Goal: Information Seeking & Learning: Learn about a topic

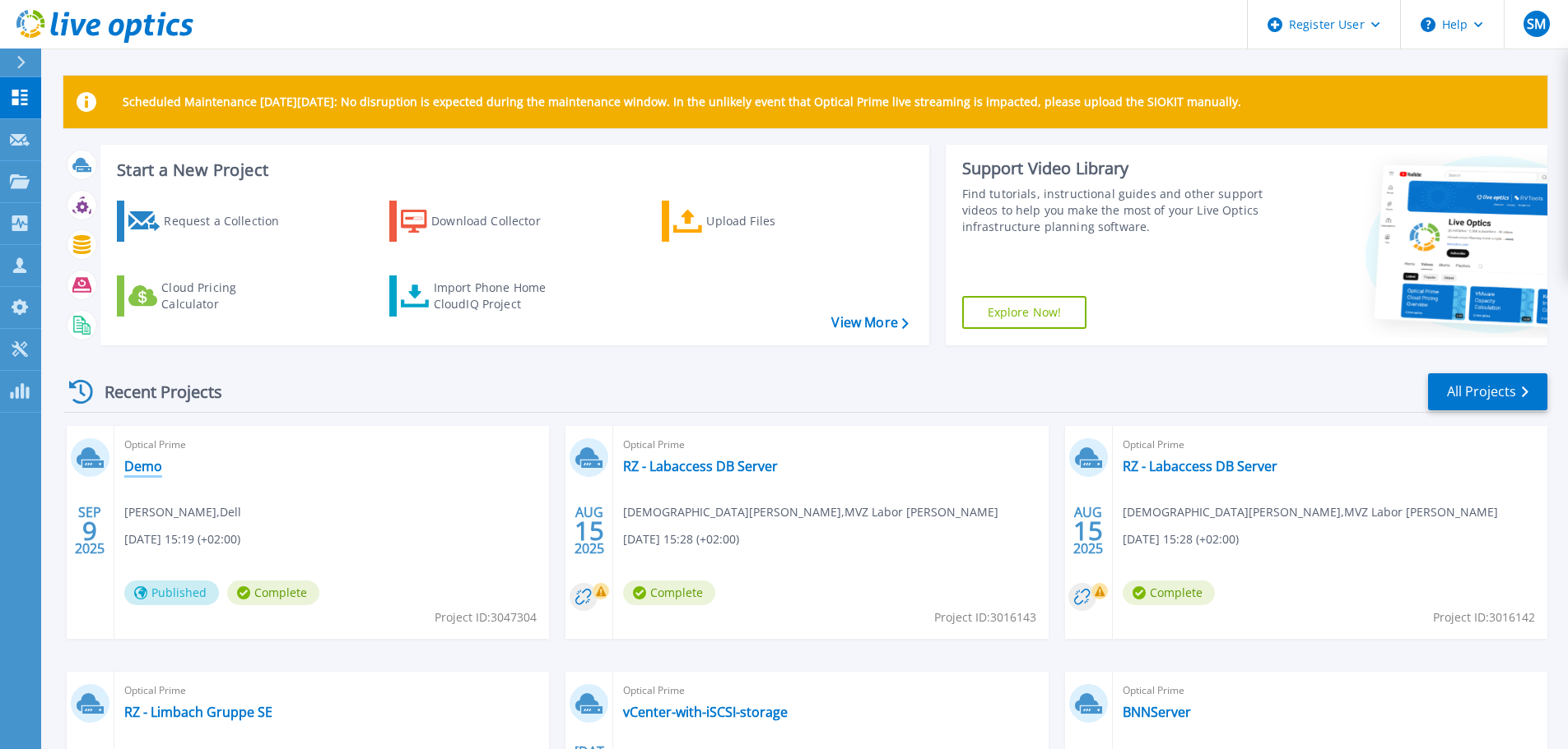
click at [142, 462] on link "Demo" at bounding box center [143, 465] width 37 height 16
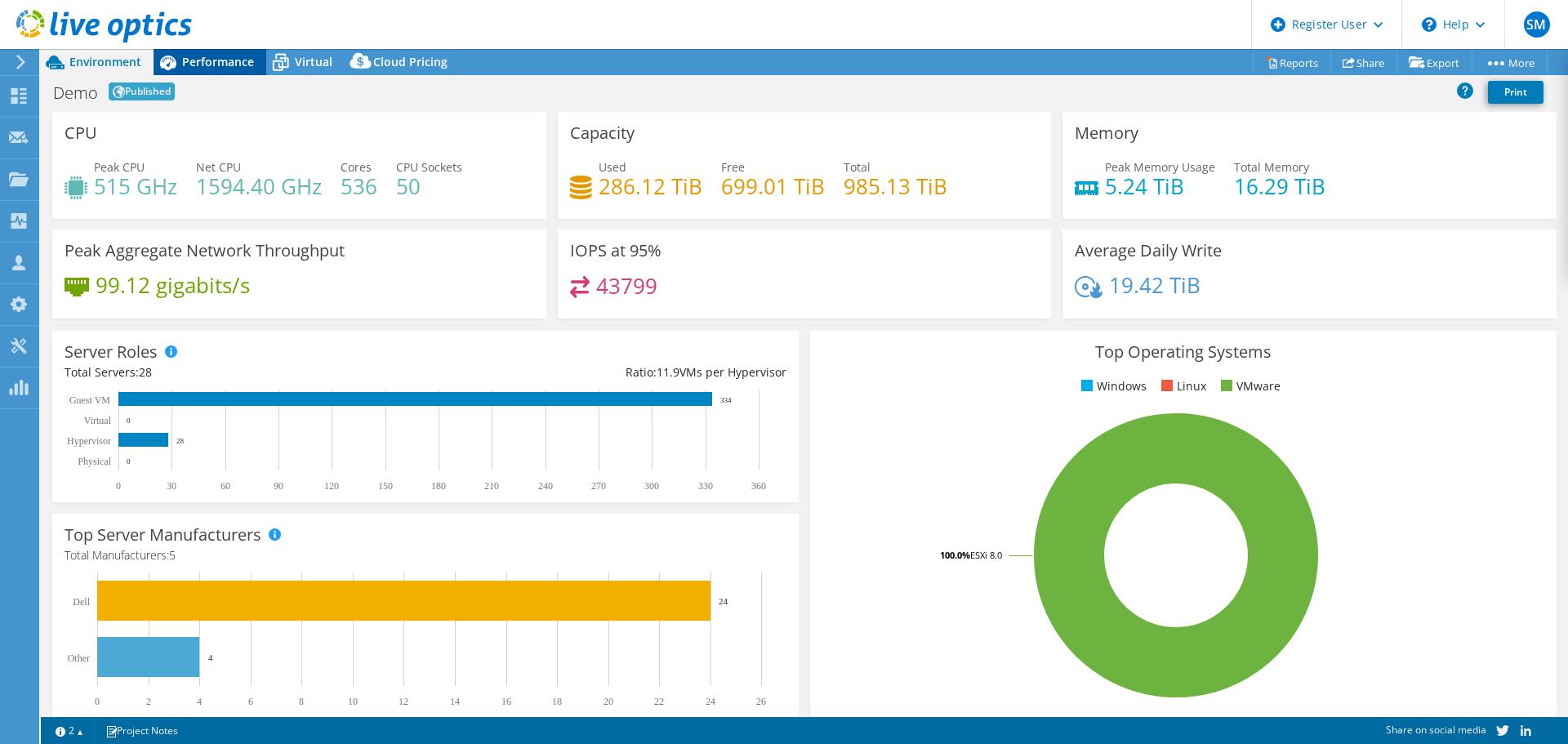
click at [214, 59] on span "Performance" at bounding box center [218, 62] width 72 height 15
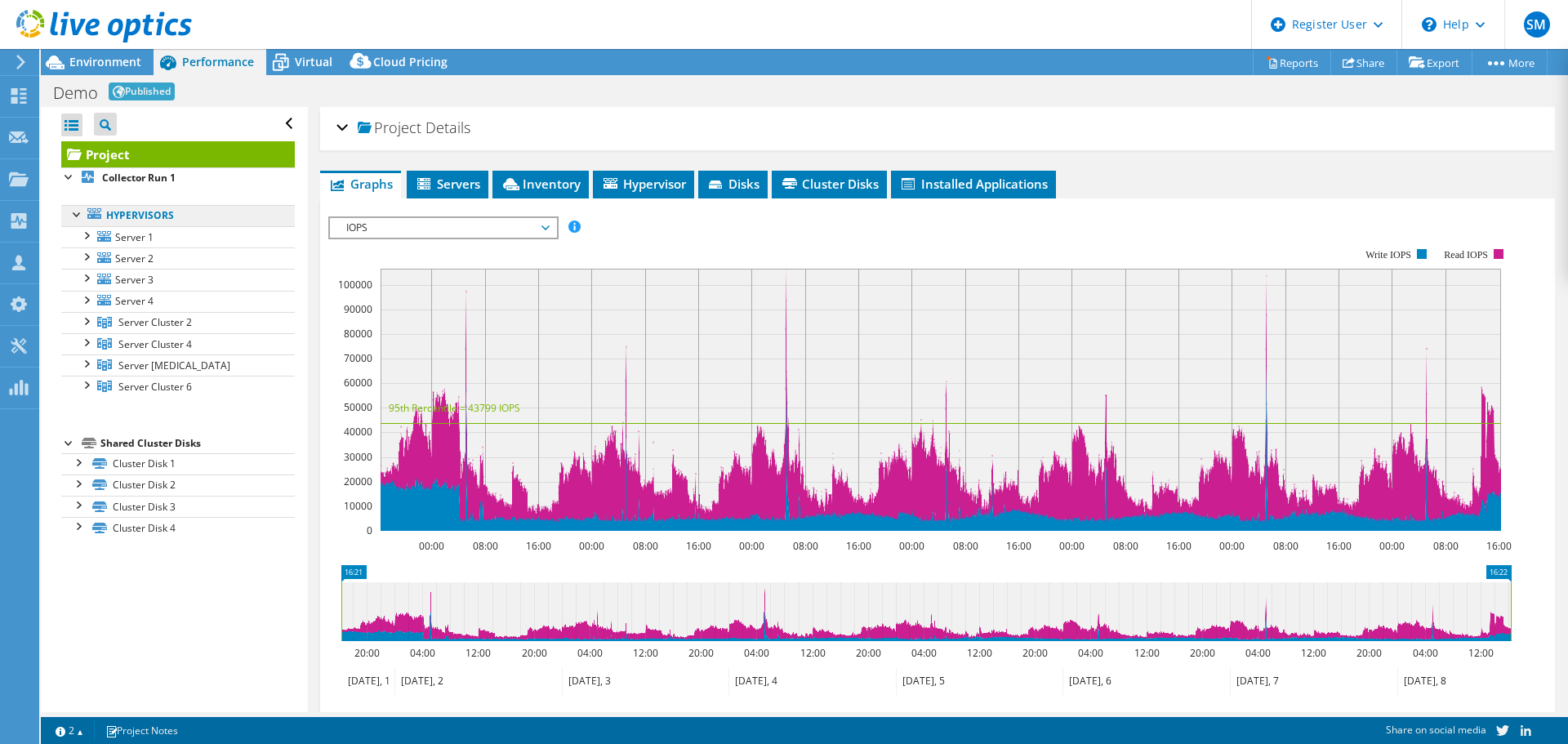
click at [107, 213] on link "Hypervisors" at bounding box center [178, 216] width 234 height 21
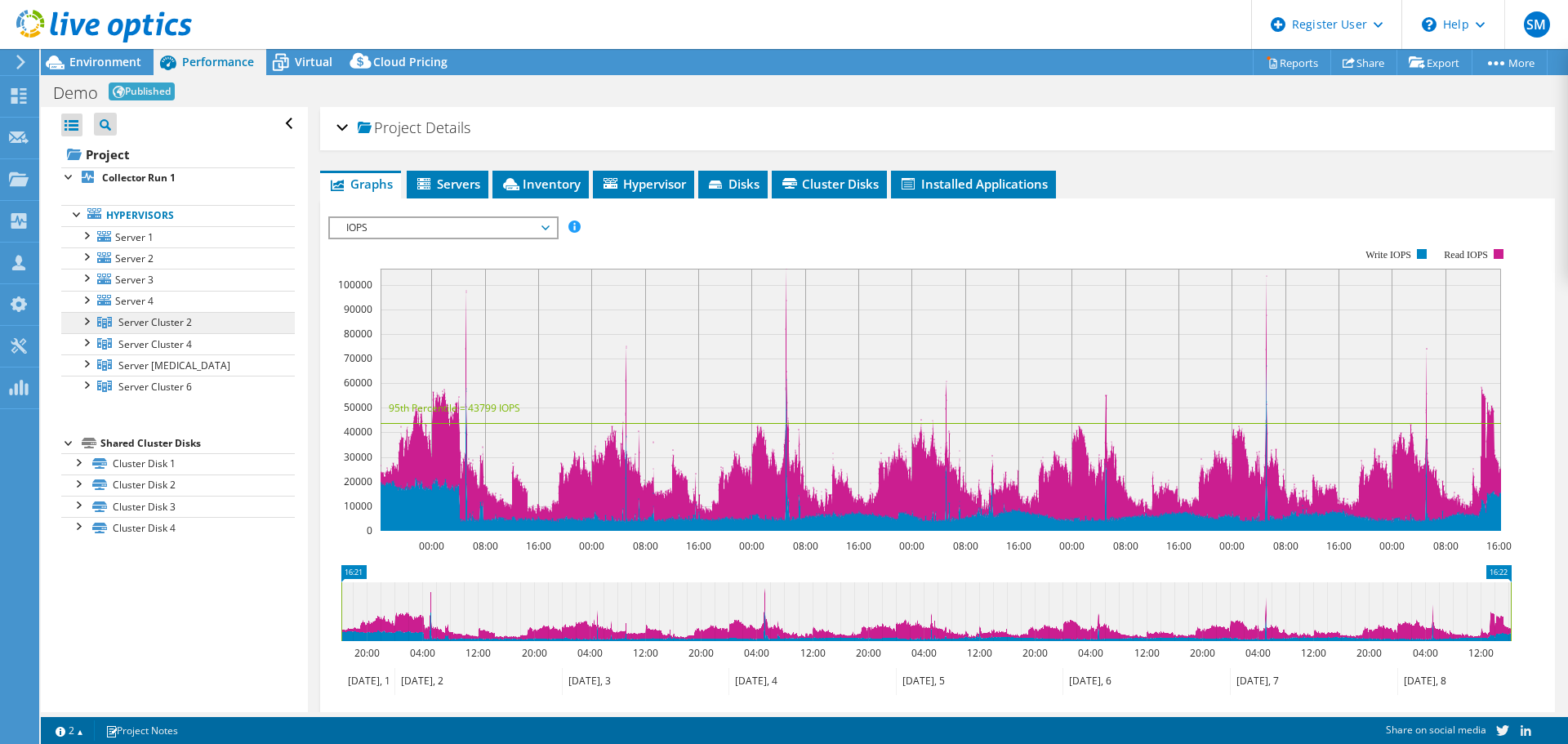
click at [122, 320] on span "Server Cluster 2" at bounding box center [154, 322] width 73 height 14
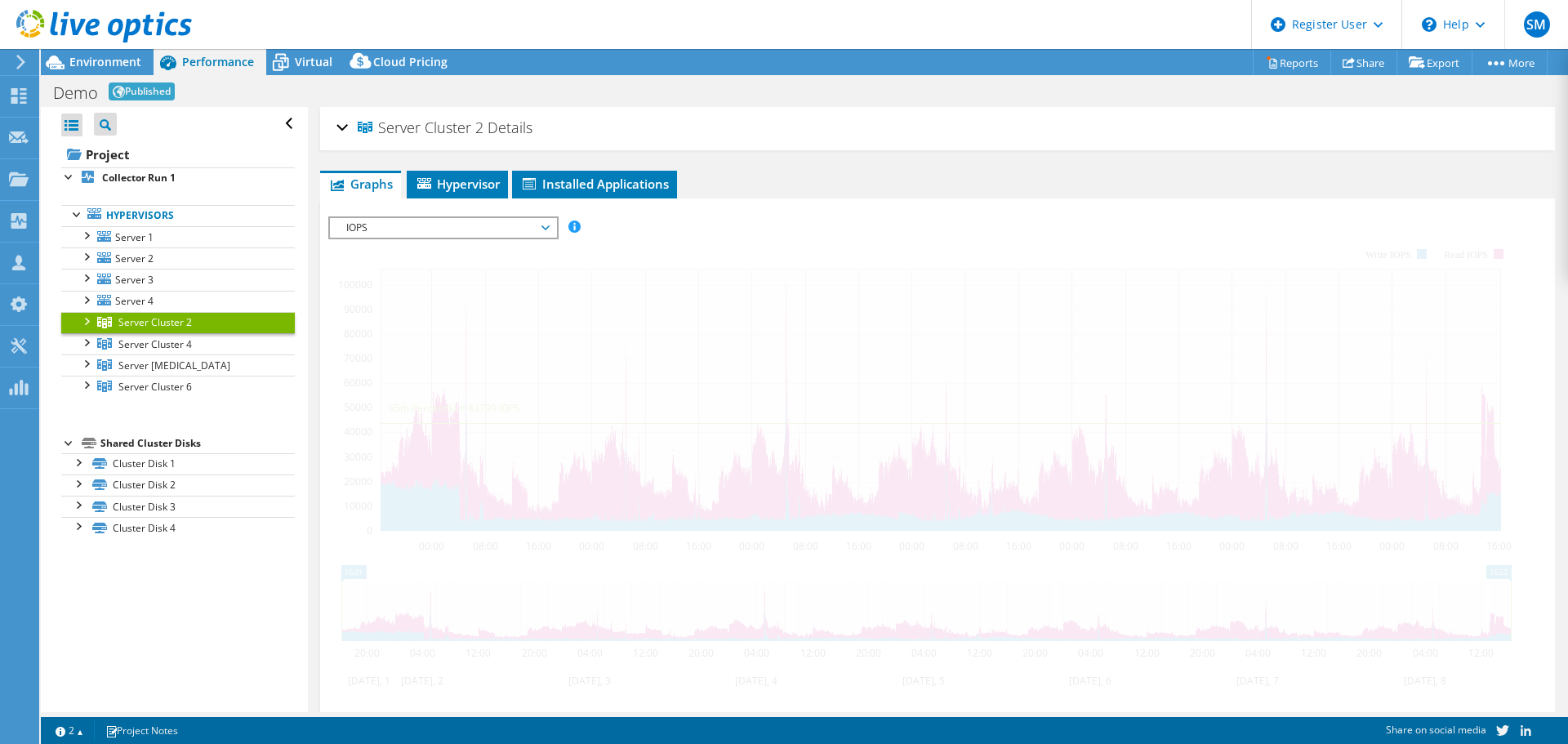
click at [341, 125] on div "Server Cluster 2 Details" at bounding box center [938, 128] width 1202 height 35
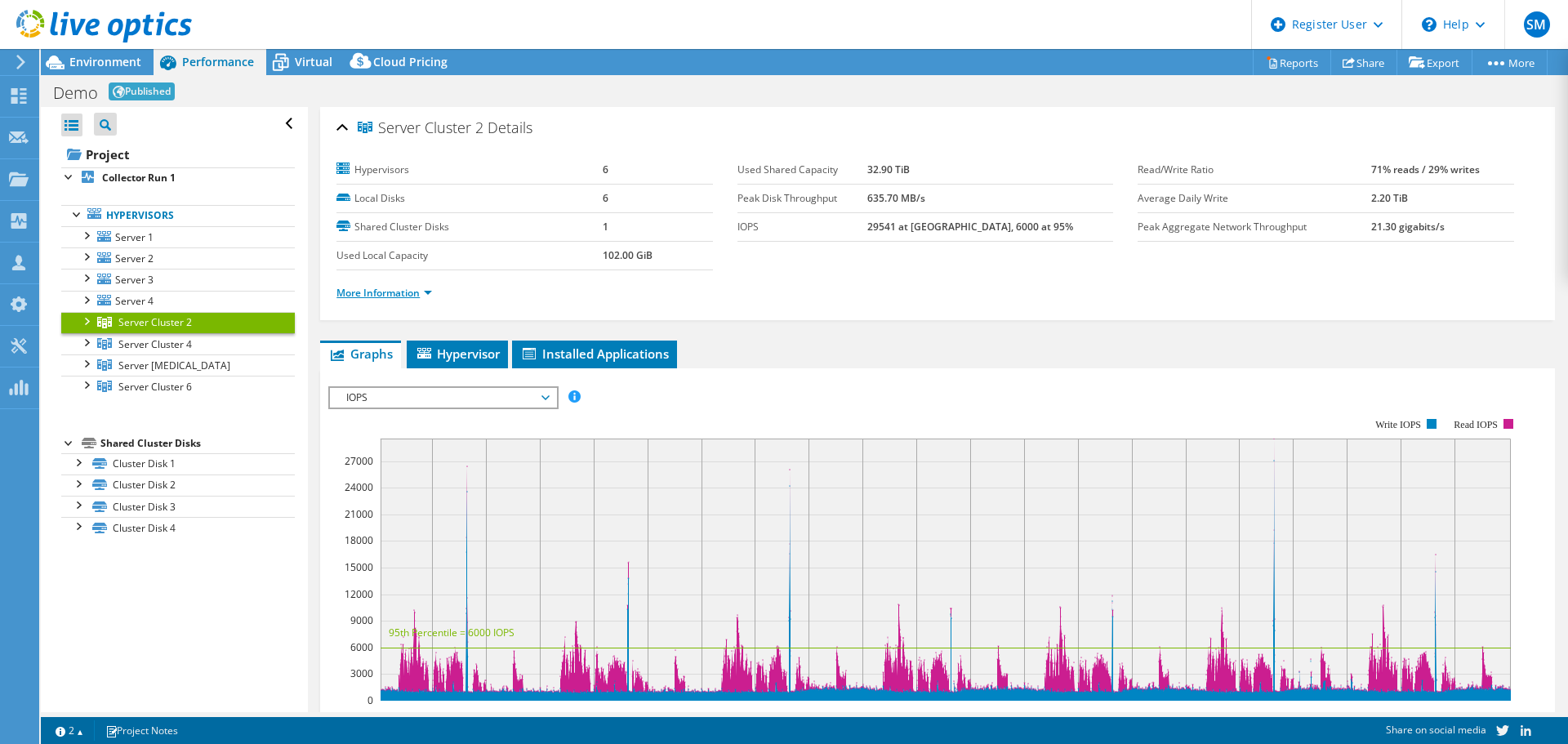
click at [396, 289] on link "More Information" at bounding box center [384, 293] width 95 height 14
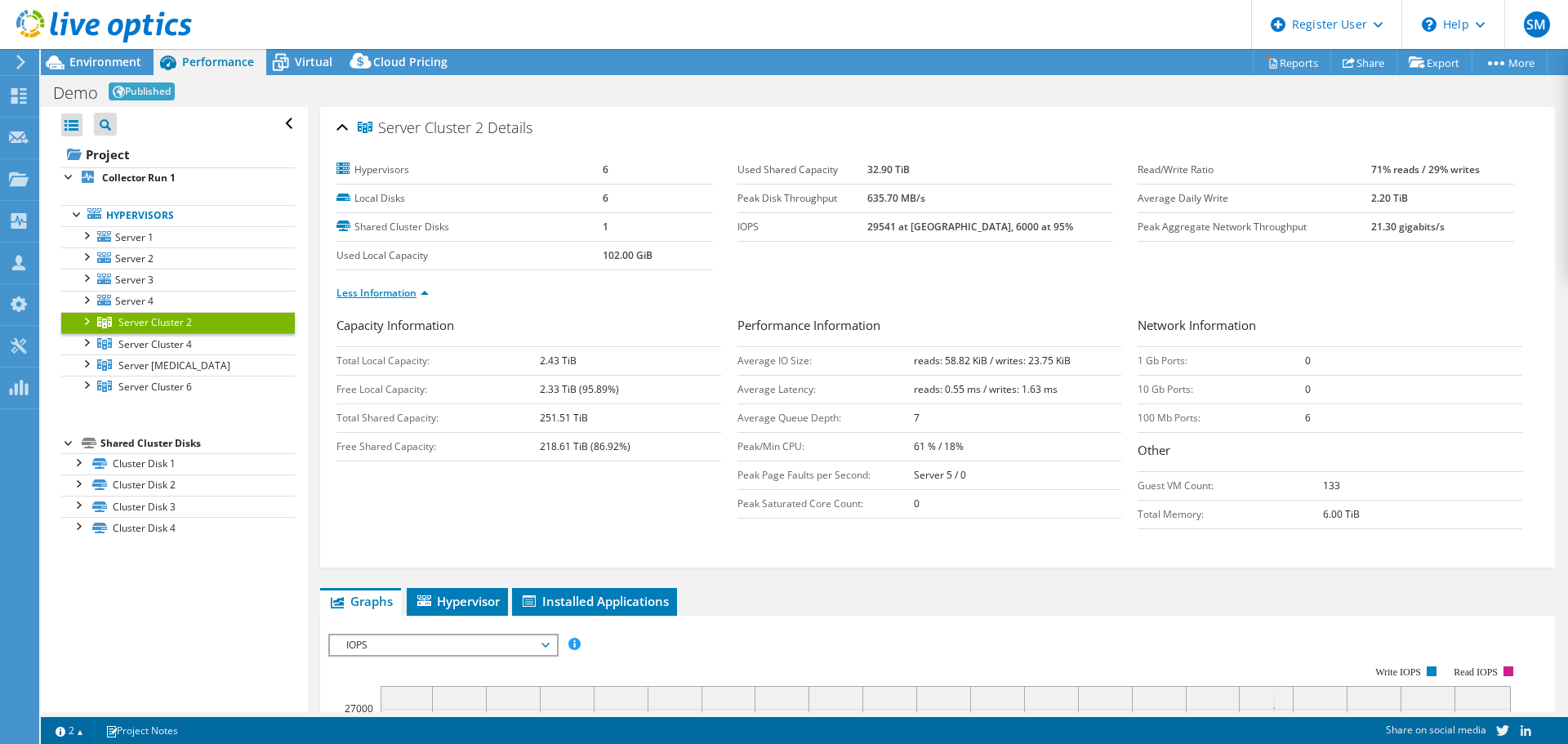
click at [378, 289] on link "Less Information" at bounding box center [382, 293] width 92 height 14
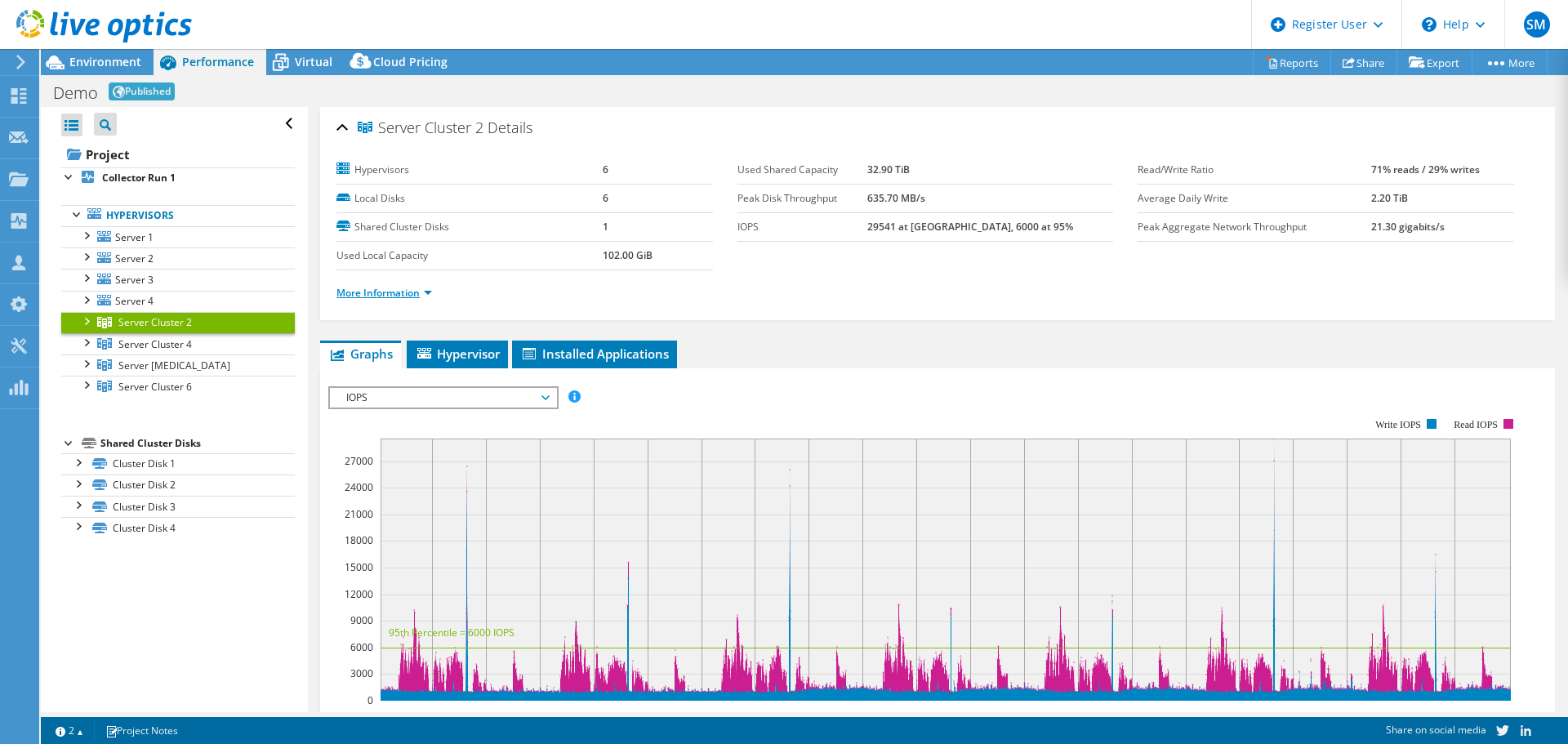
click at [378, 289] on link "More Information" at bounding box center [384, 293] width 95 height 14
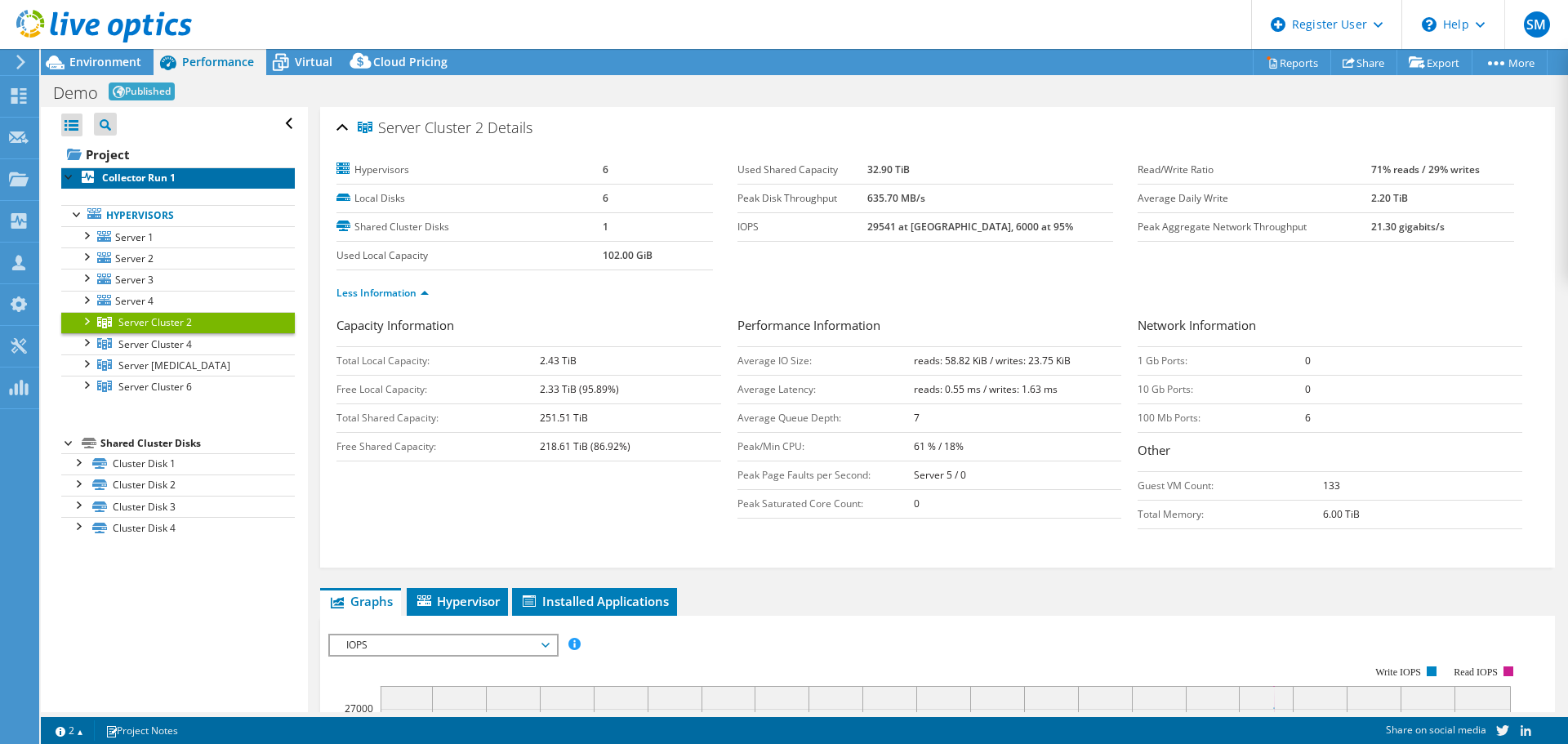
click at [103, 177] on b "Collector Run 1" at bounding box center [138, 177] width 73 height 14
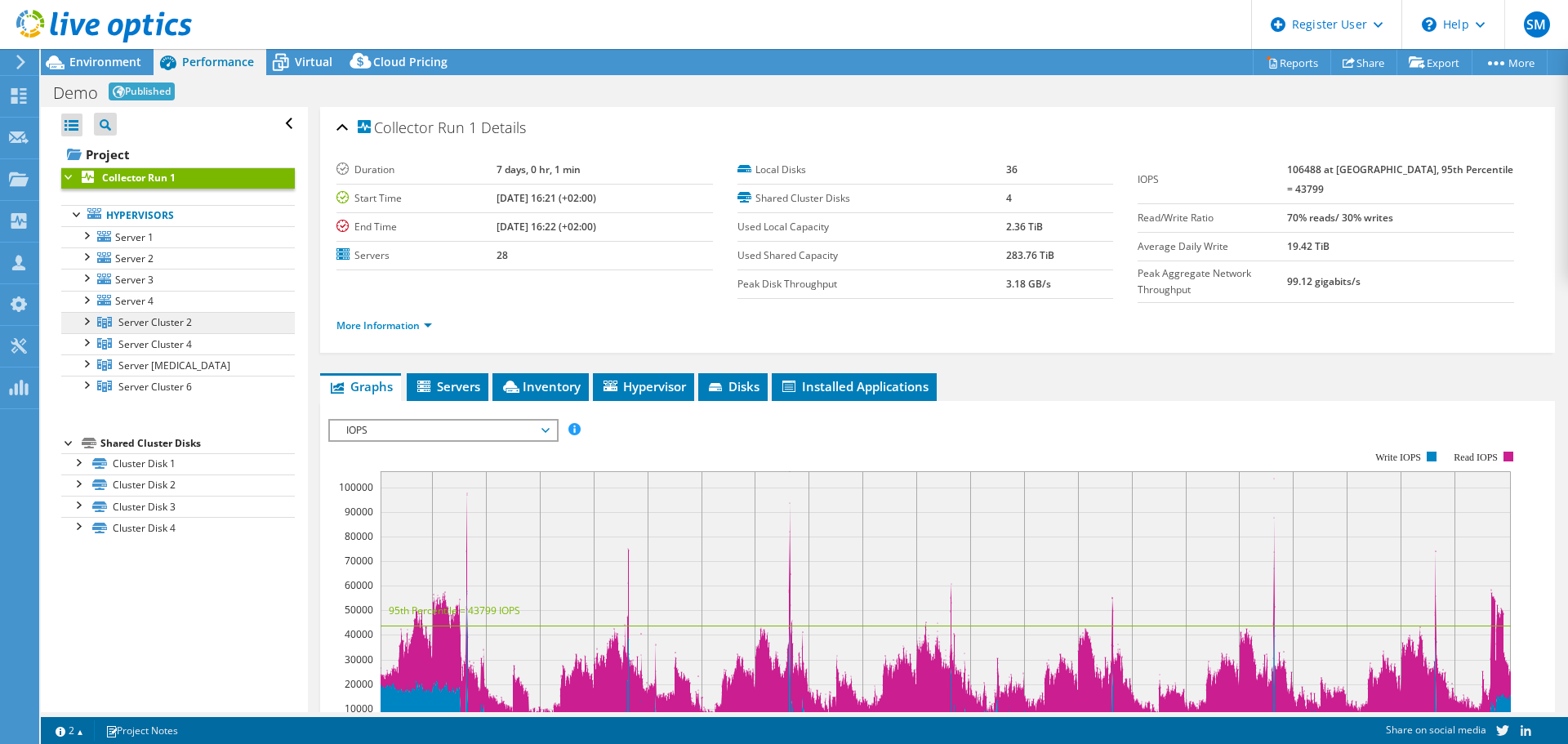
click at [133, 321] on span "Server Cluster 2" at bounding box center [154, 322] width 73 height 14
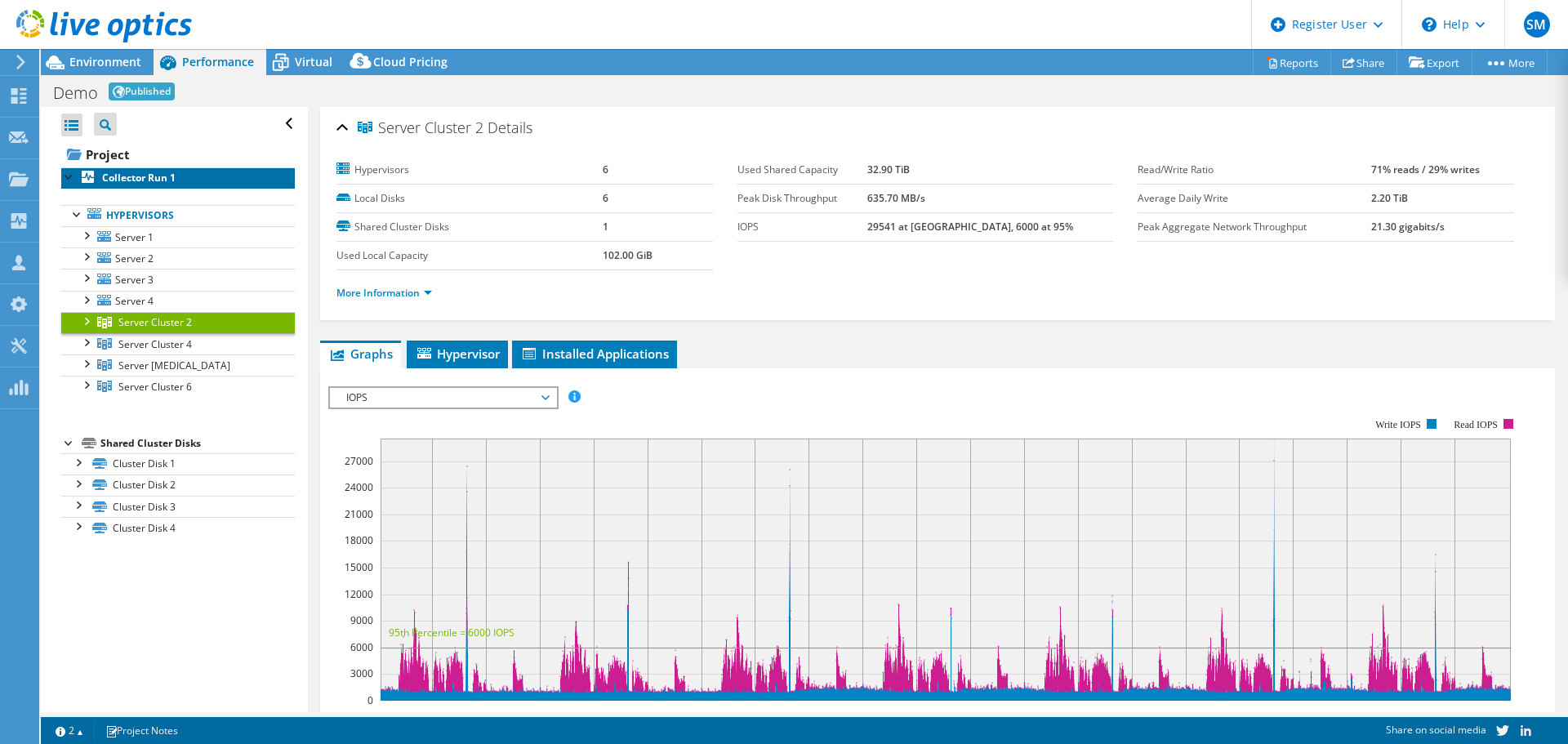
click at [163, 172] on b "Collector Run 1" at bounding box center [138, 177] width 73 height 14
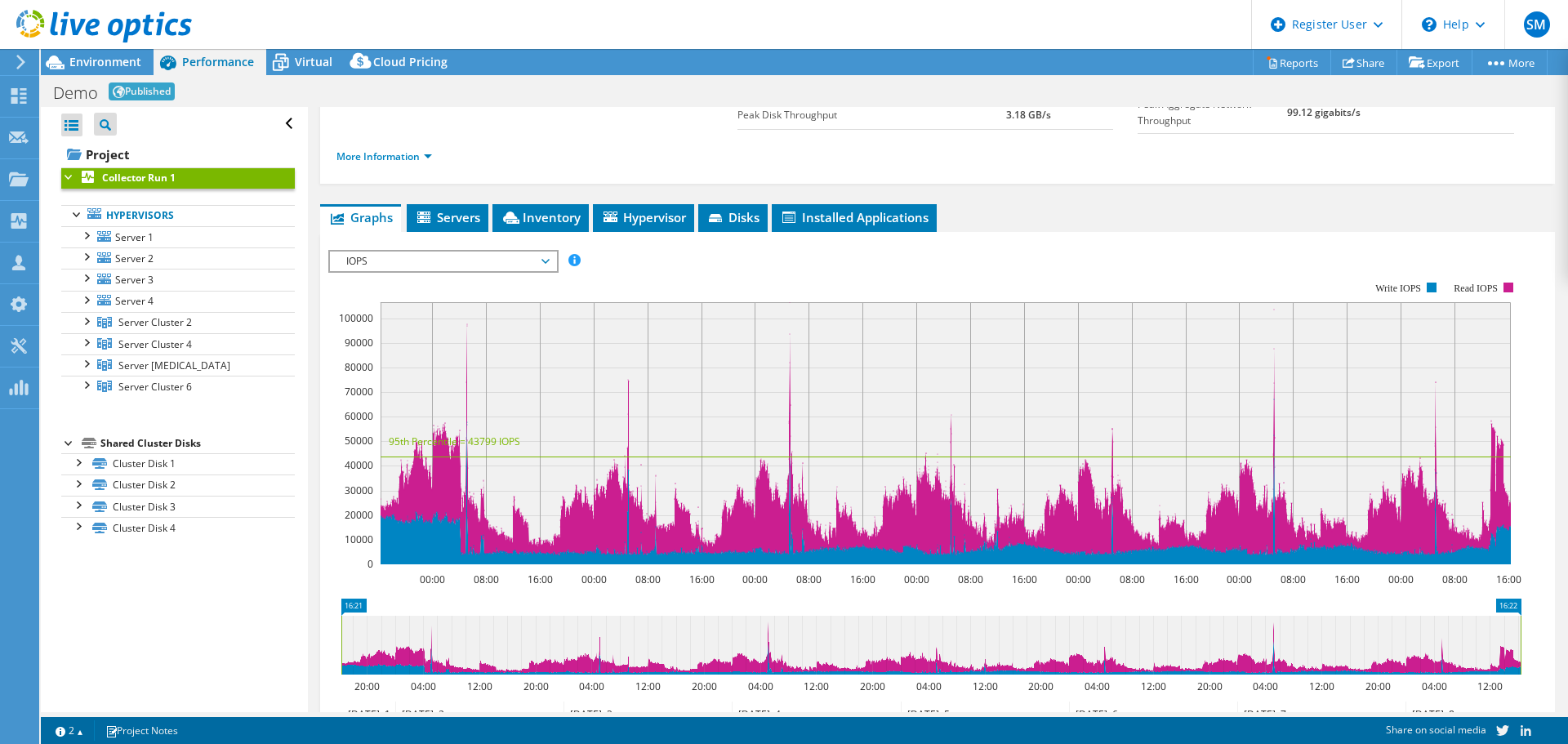
scroll to position [245, 0]
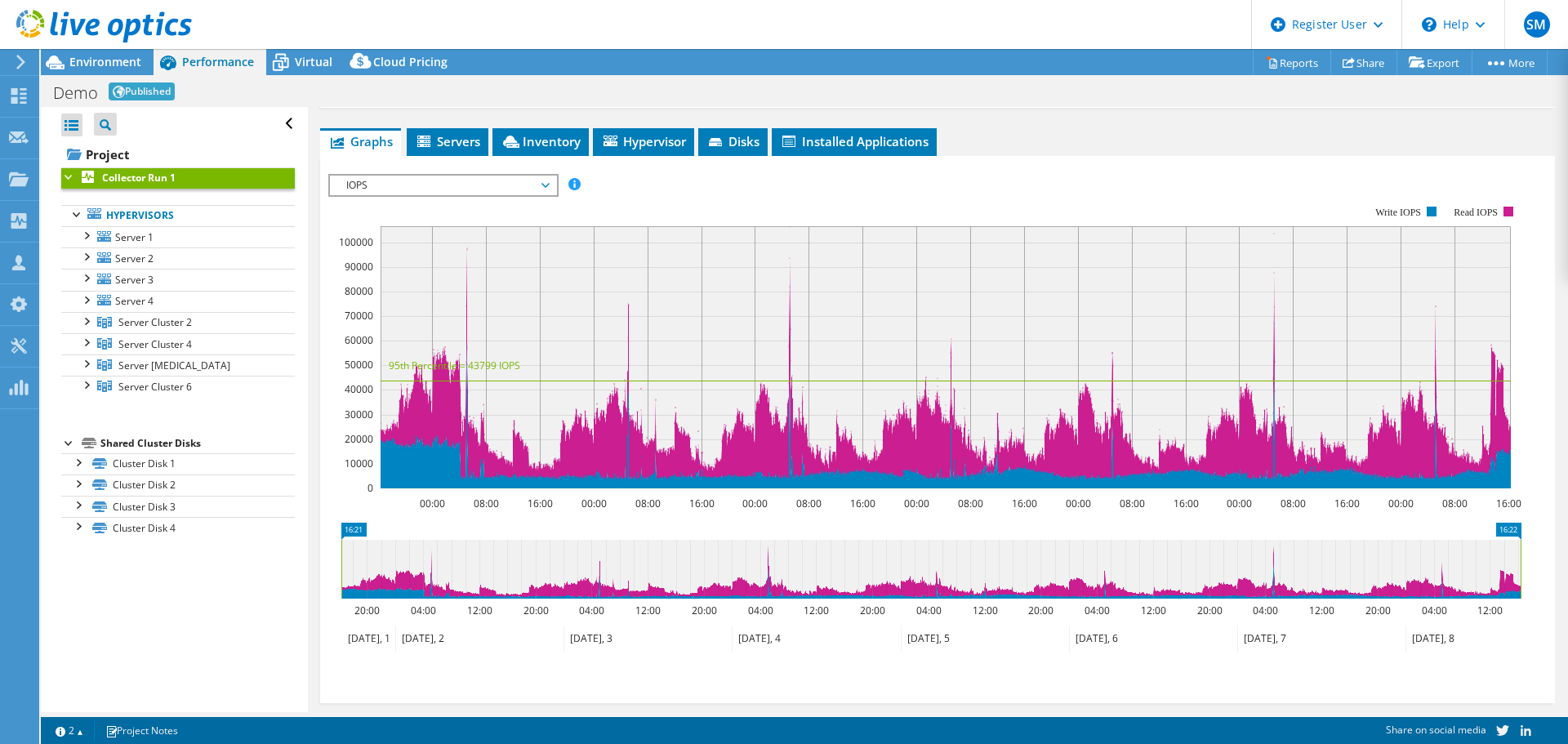
click at [482, 182] on span "IOPS" at bounding box center [442, 186] width 210 height 20
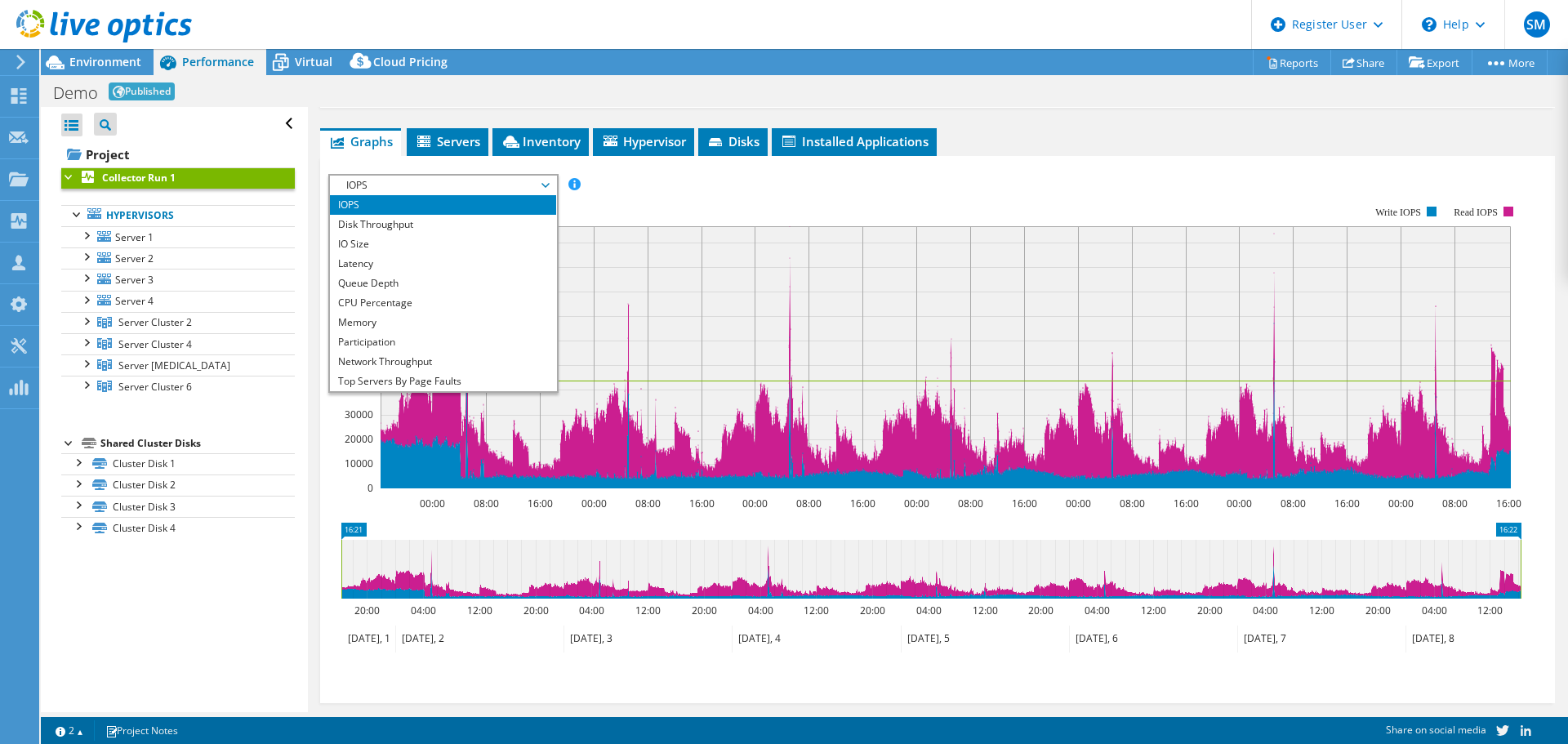
click at [690, 198] on rect at bounding box center [924, 346] width 1192 height 326
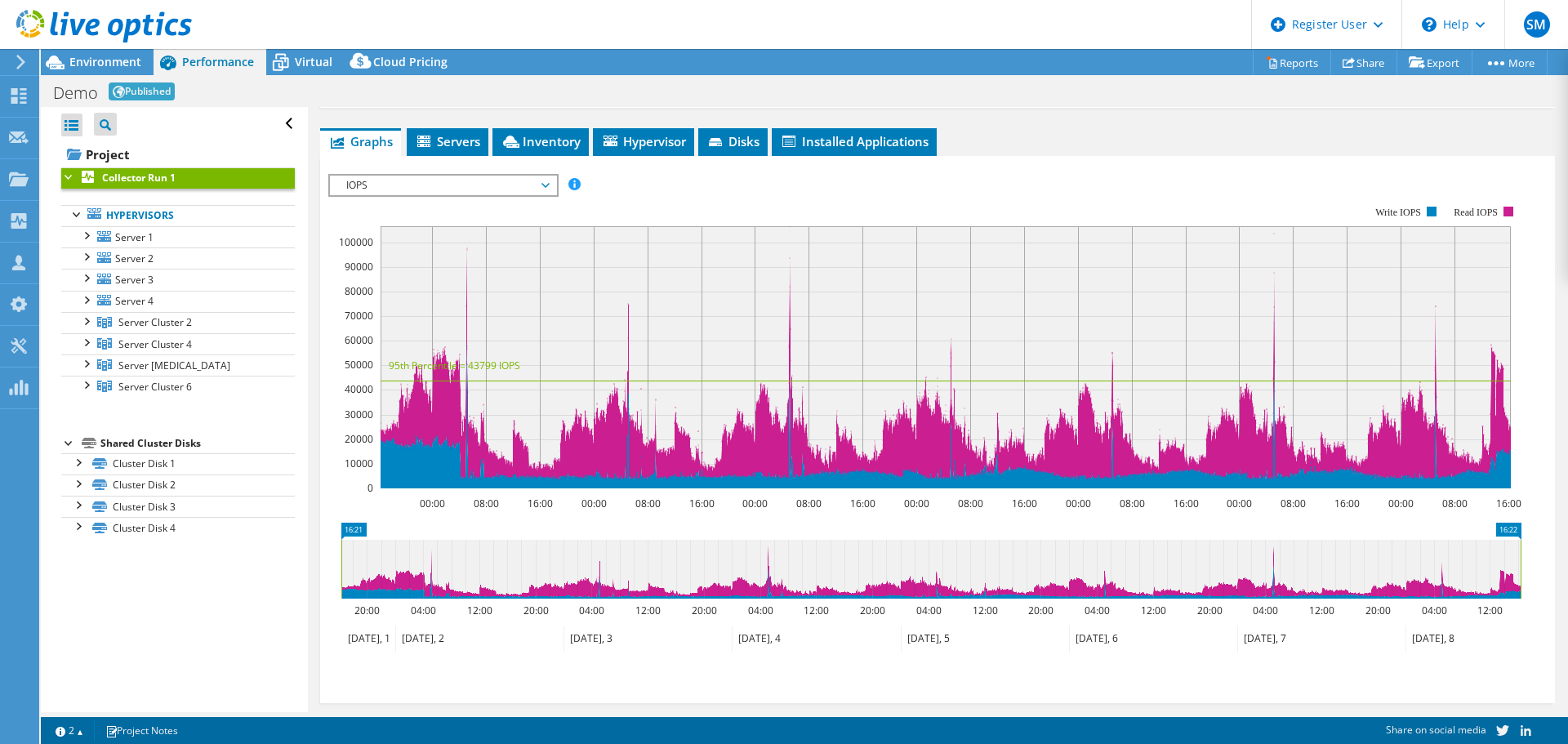
click at [449, 195] on rect at bounding box center [924, 346] width 1192 height 326
click at [450, 184] on span "IOPS" at bounding box center [442, 186] width 210 height 20
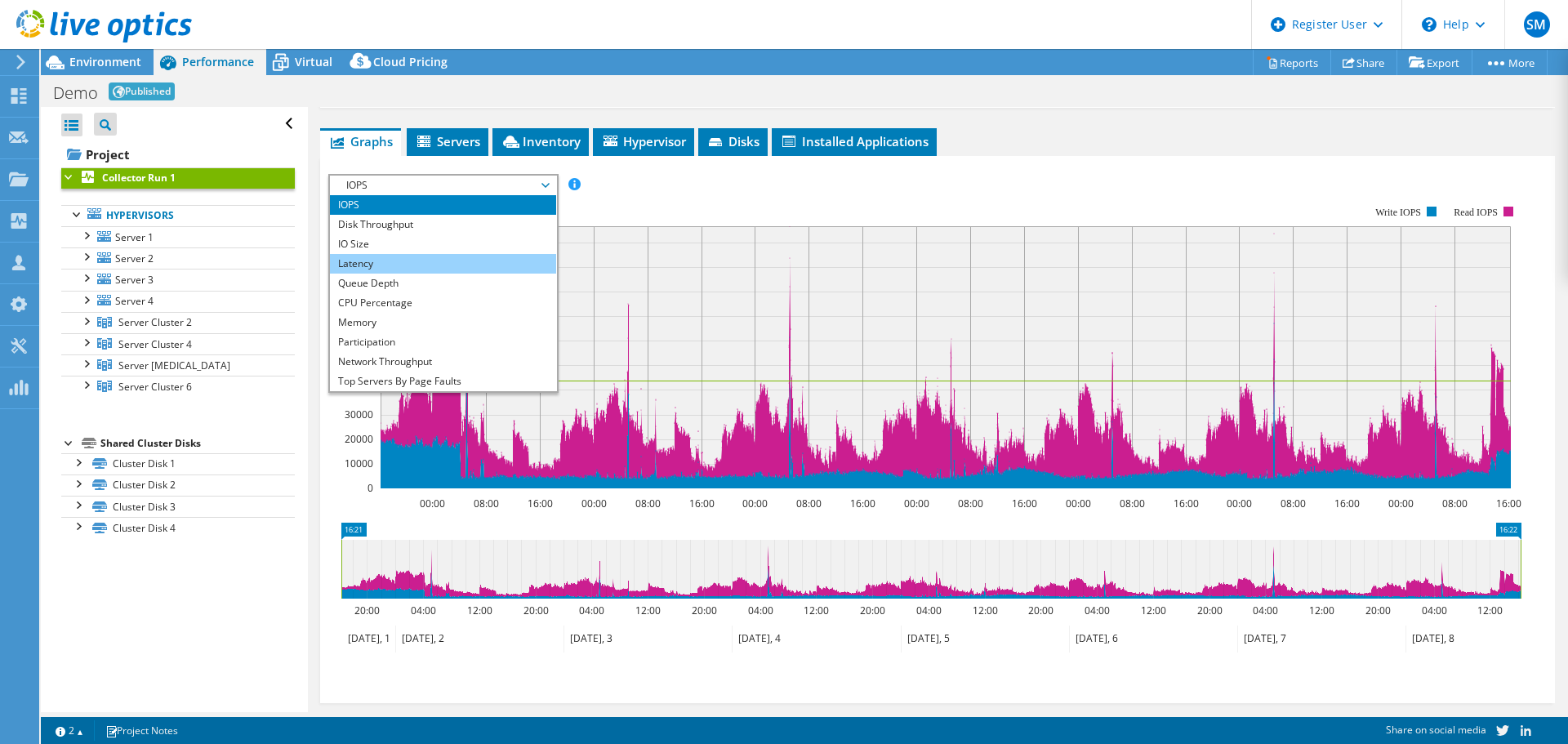
click at [388, 254] on li "Latency" at bounding box center [443, 264] width 226 height 20
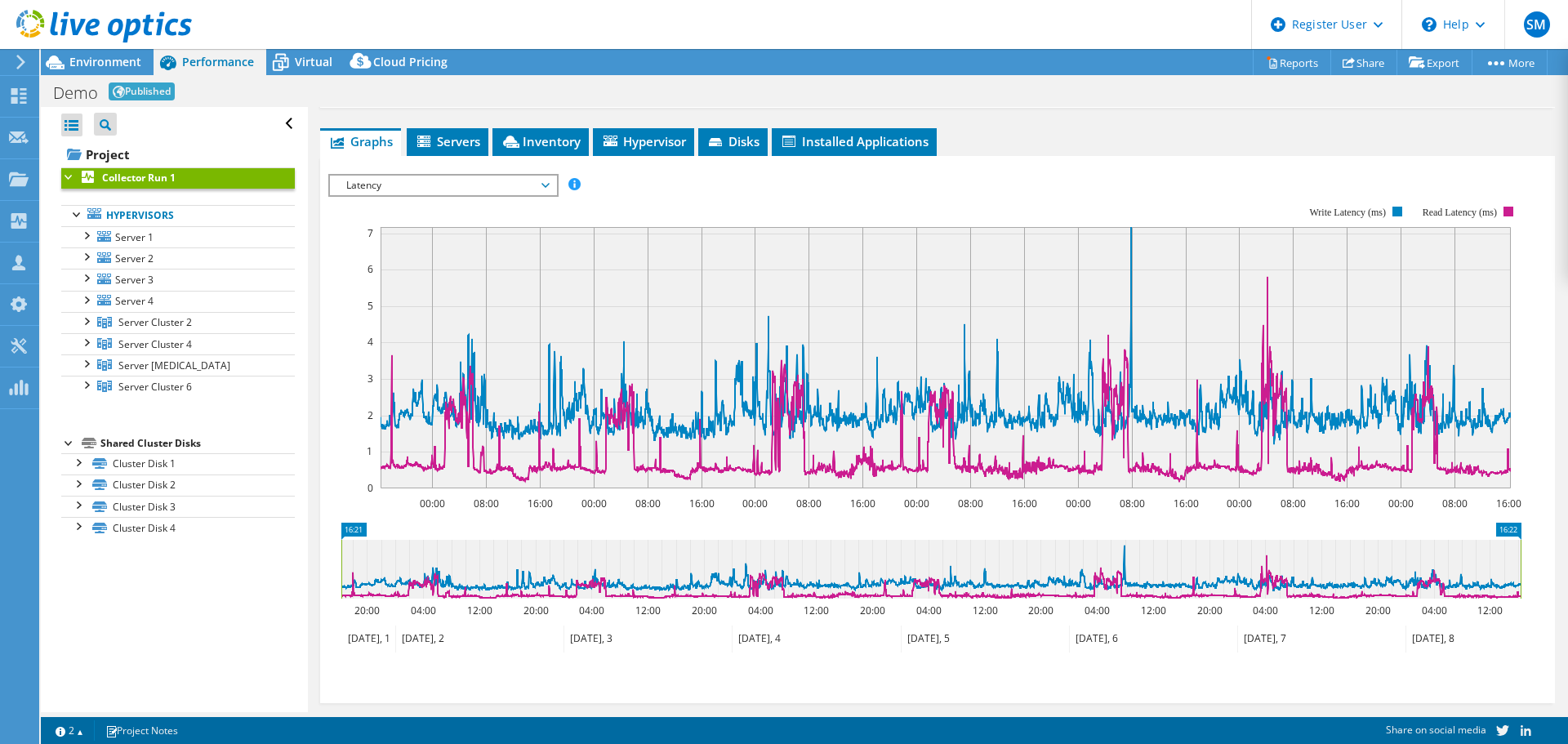
click at [465, 185] on span "Latency" at bounding box center [442, 186] width 210 height 20
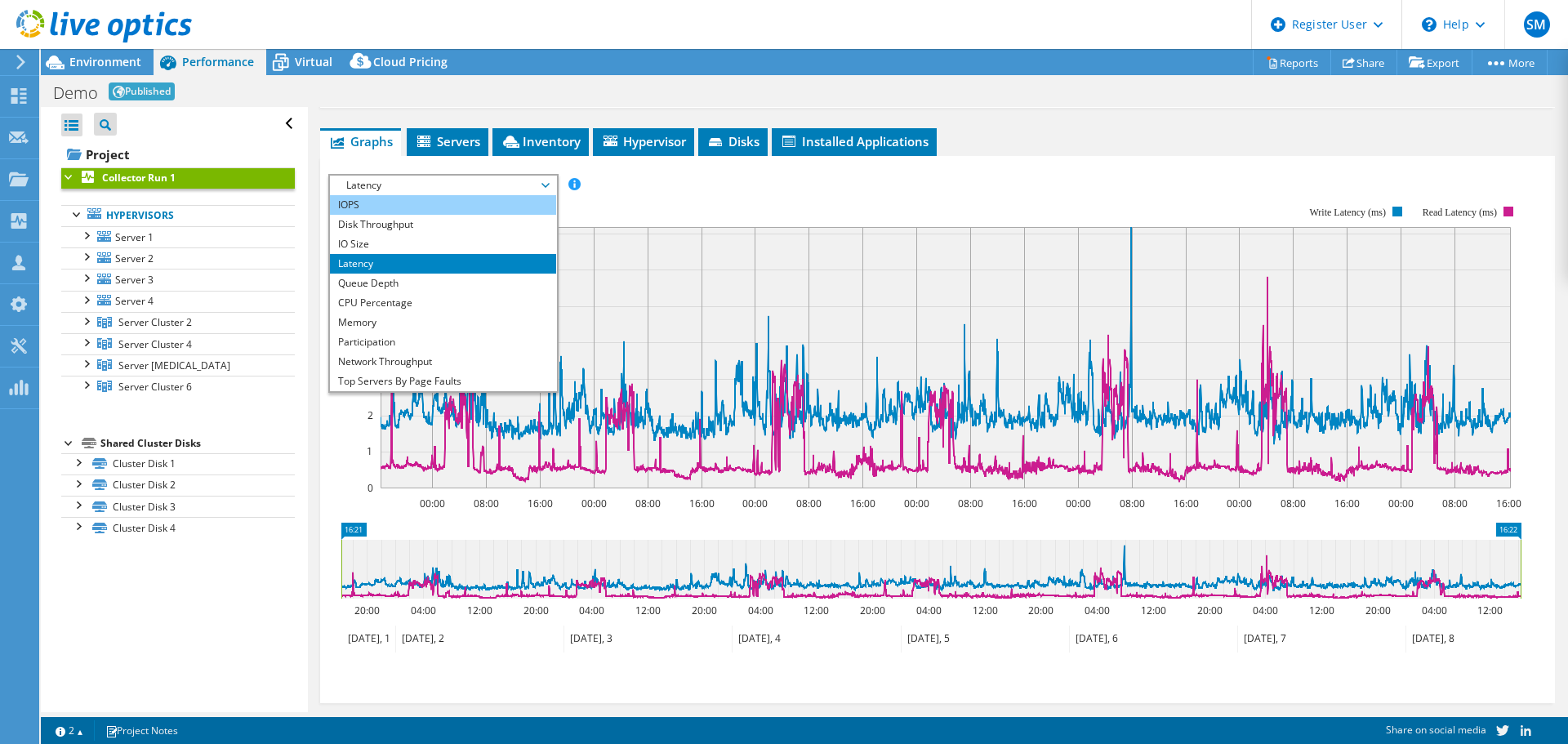
click at [393, 195] on li "IOPS" at bounding box center [443, 205] width 226 height 20
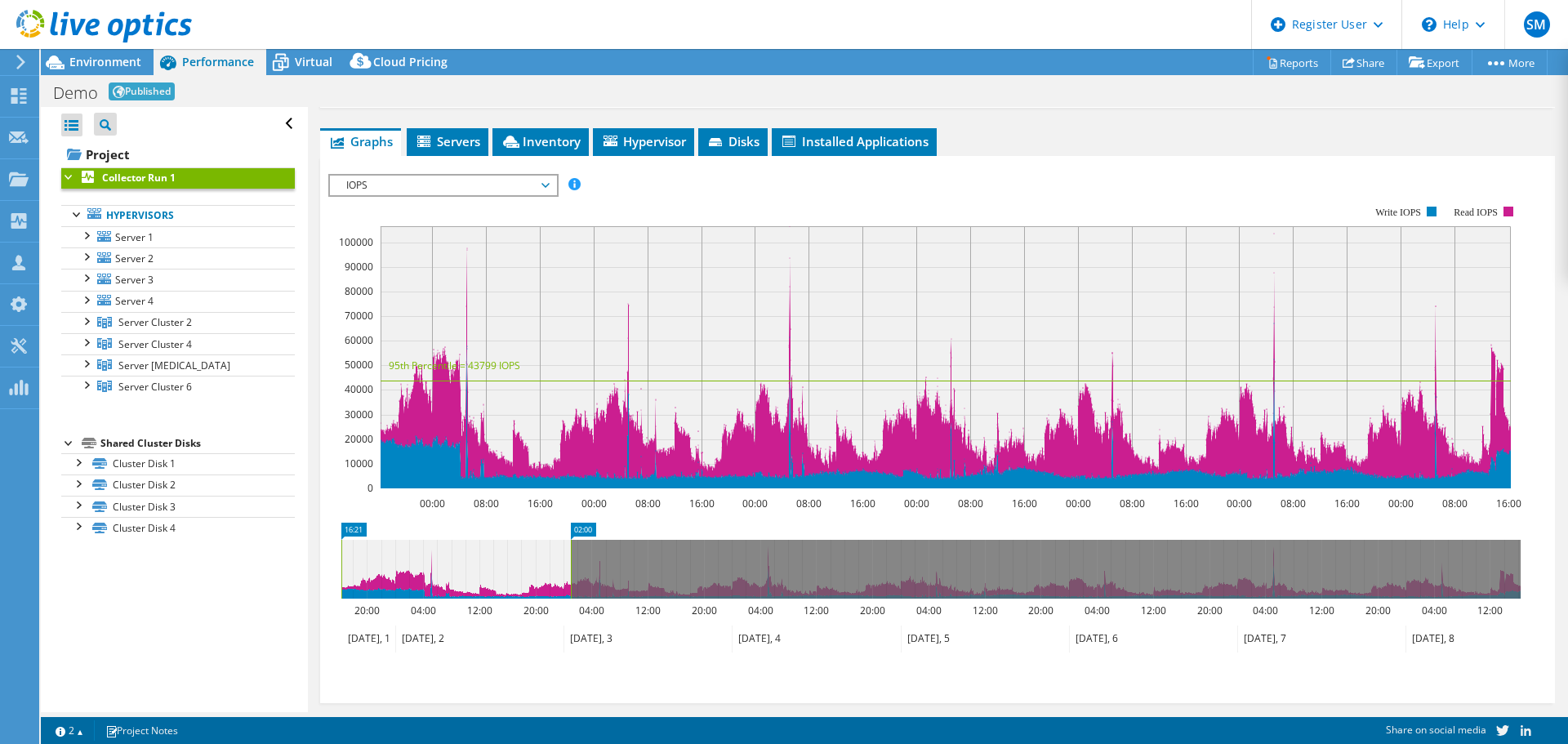
drag, startPoint x: 1508, startPoint y: 520, endPoint x: 558, endPoint y: 563, distance: 951.0
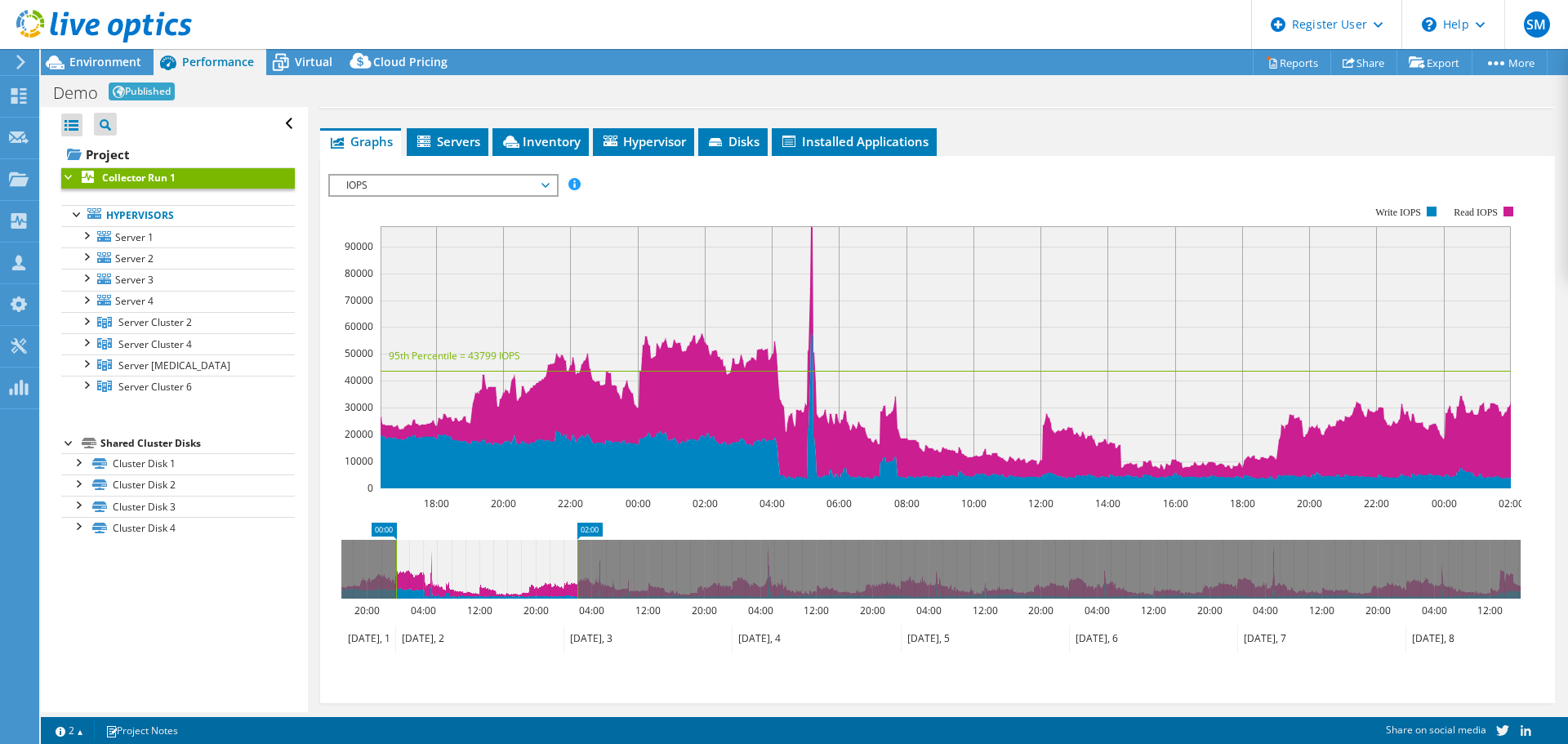
drag, startPoint x: 360, startPoint y: 529, endPoint x: 415, endPoint y: 534, distance: 55.2
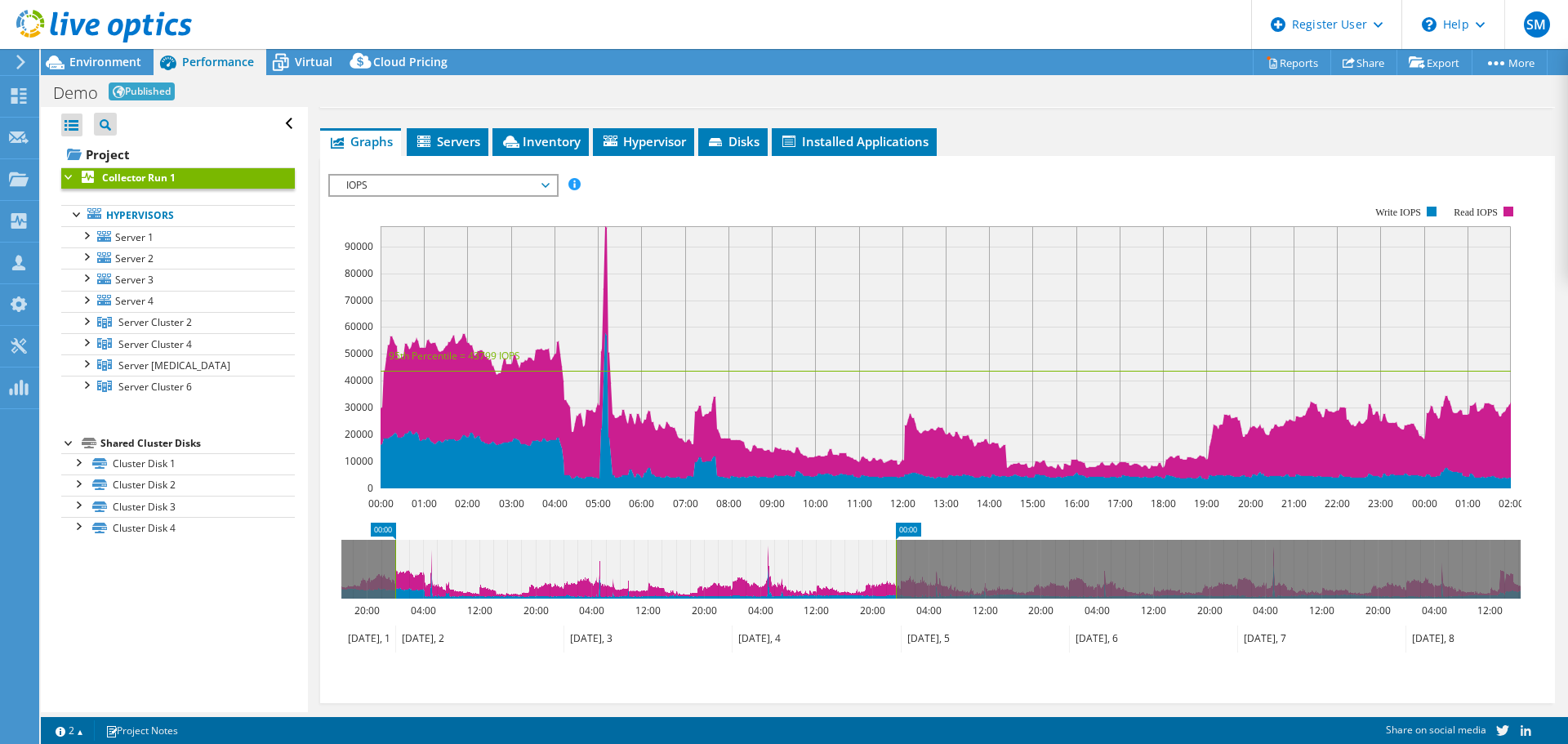
drag, startPoint x: 590, startPoint y: 523, endPoint x: 909, endPoint y: 559, distance: 321.0
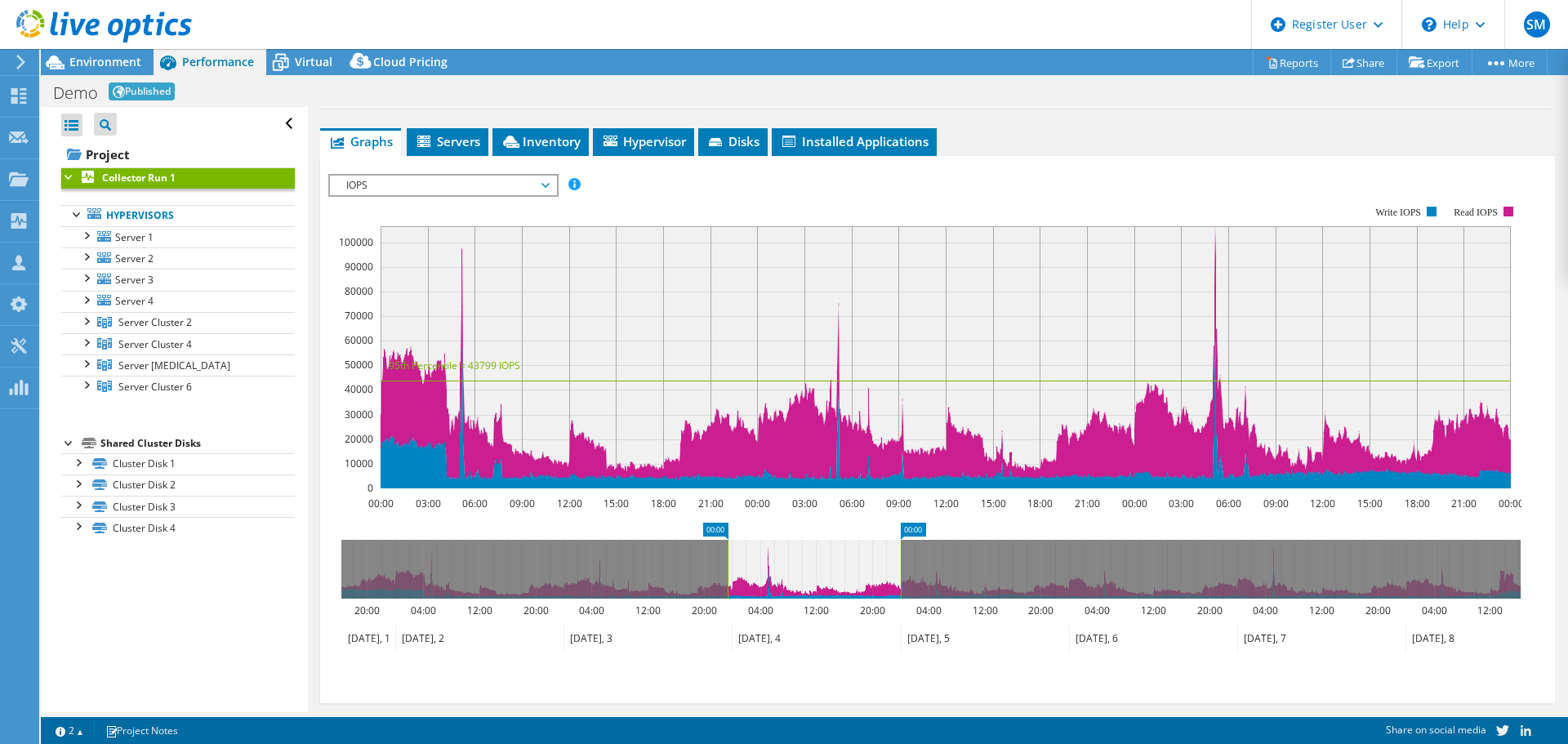
drag, startPoint x: 377, startPoint y: 521, endPoint x: 708, endPoint y: 544, distance: 331.8
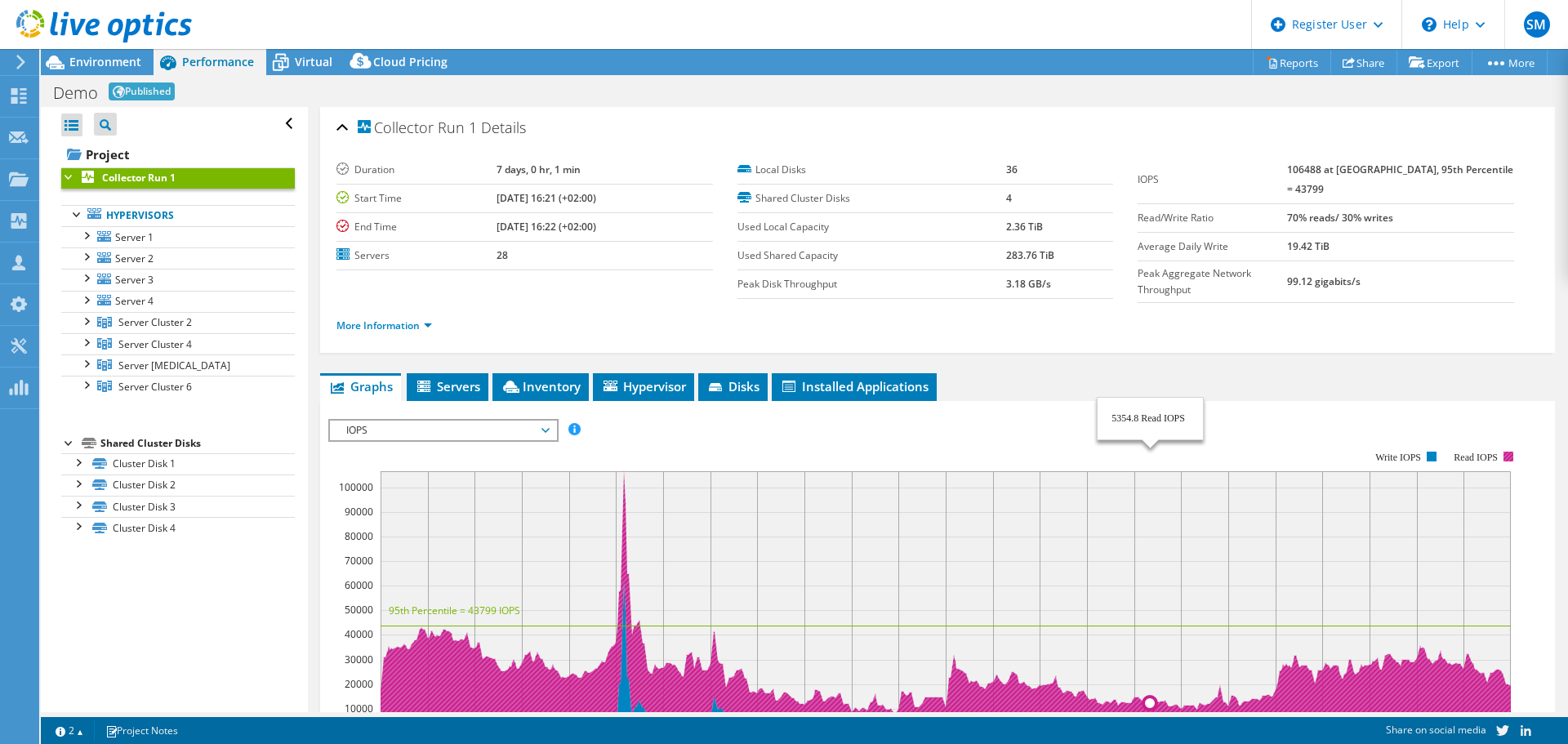
select select "USD"
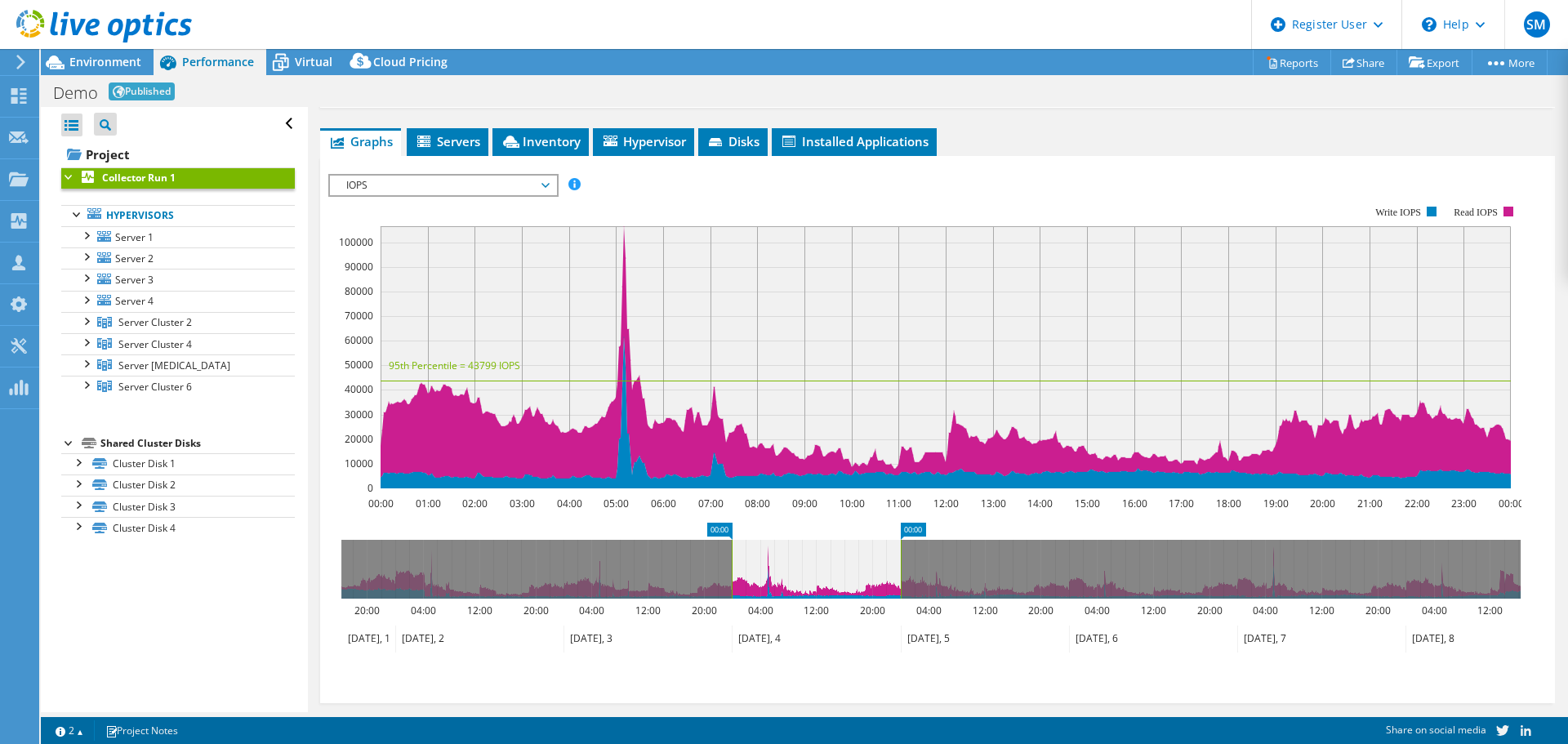
drag, startPoint x: 920, startPoint y: 524, endPoint x: 920, endPoint y: 568, distance: 44.0
click at [1131, 101] on div "Demo Published Print" at bounding box center [804, 92] width 1527 height 30
click at [132, 330] on link "Server Cluster 2" at bounding box center [178, 323] width 234 height 21
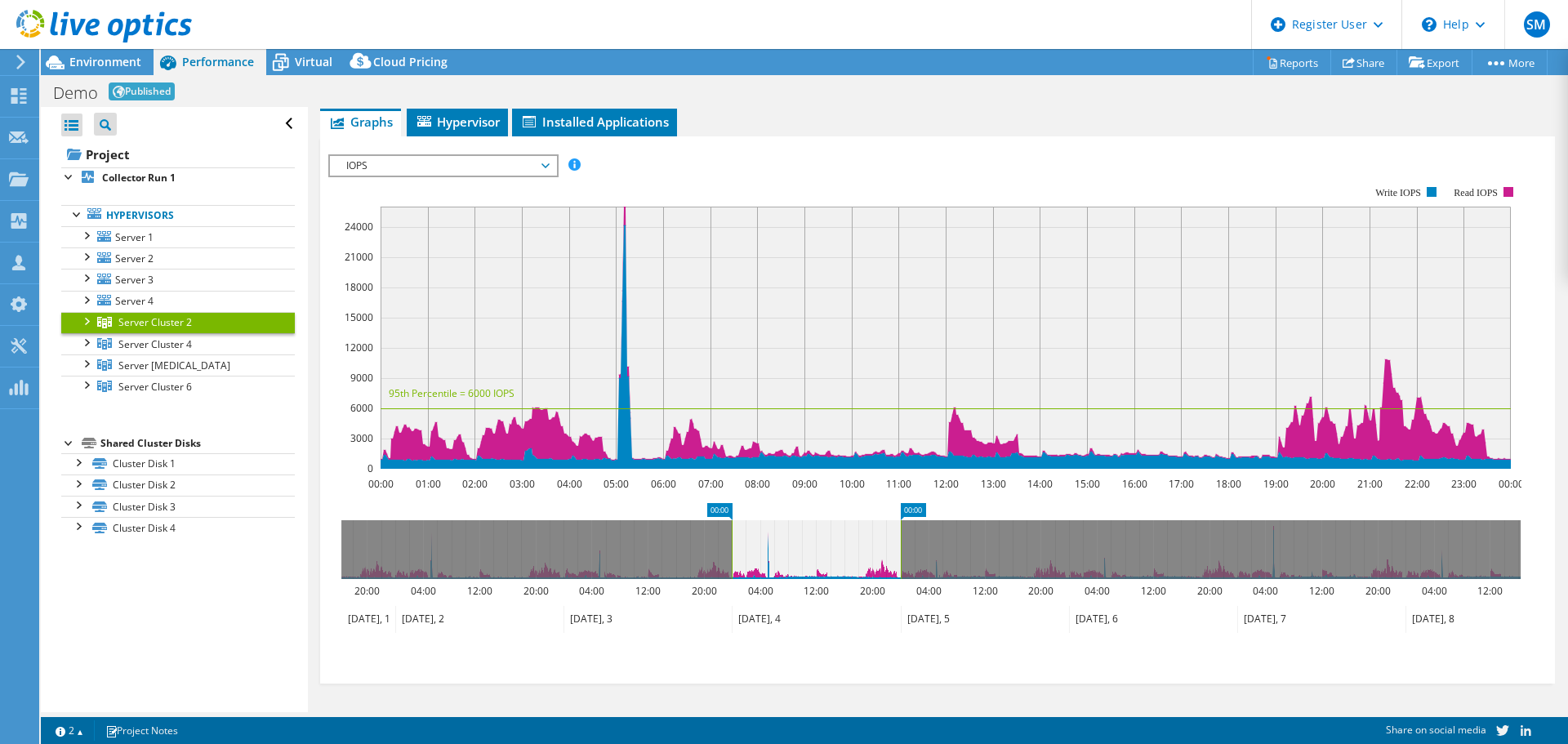
scroll to position [217, 0]
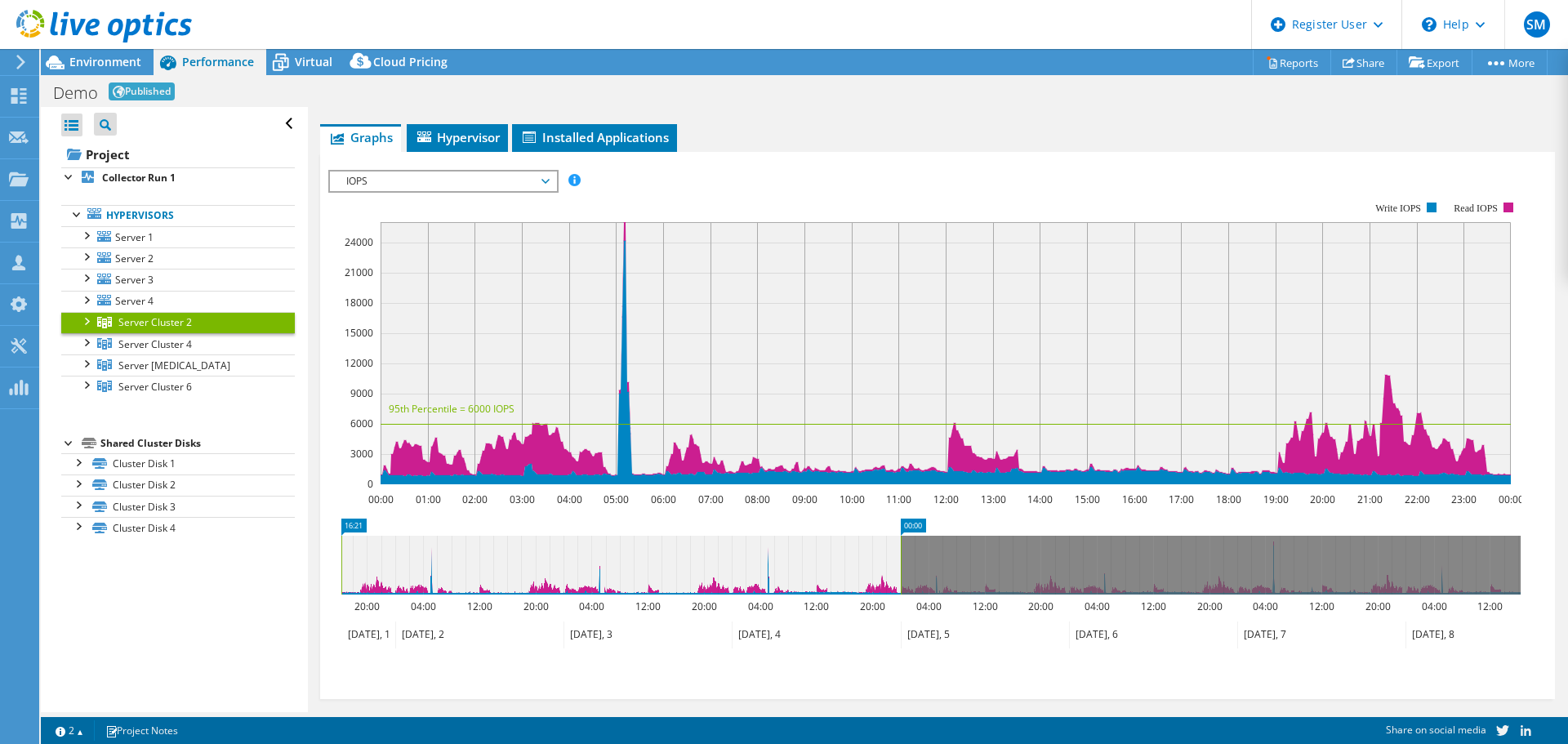
drag, startPoint x: 720, startPoint y: 528, endPoint x: 428, endPoint y: 500, distance: 293.3
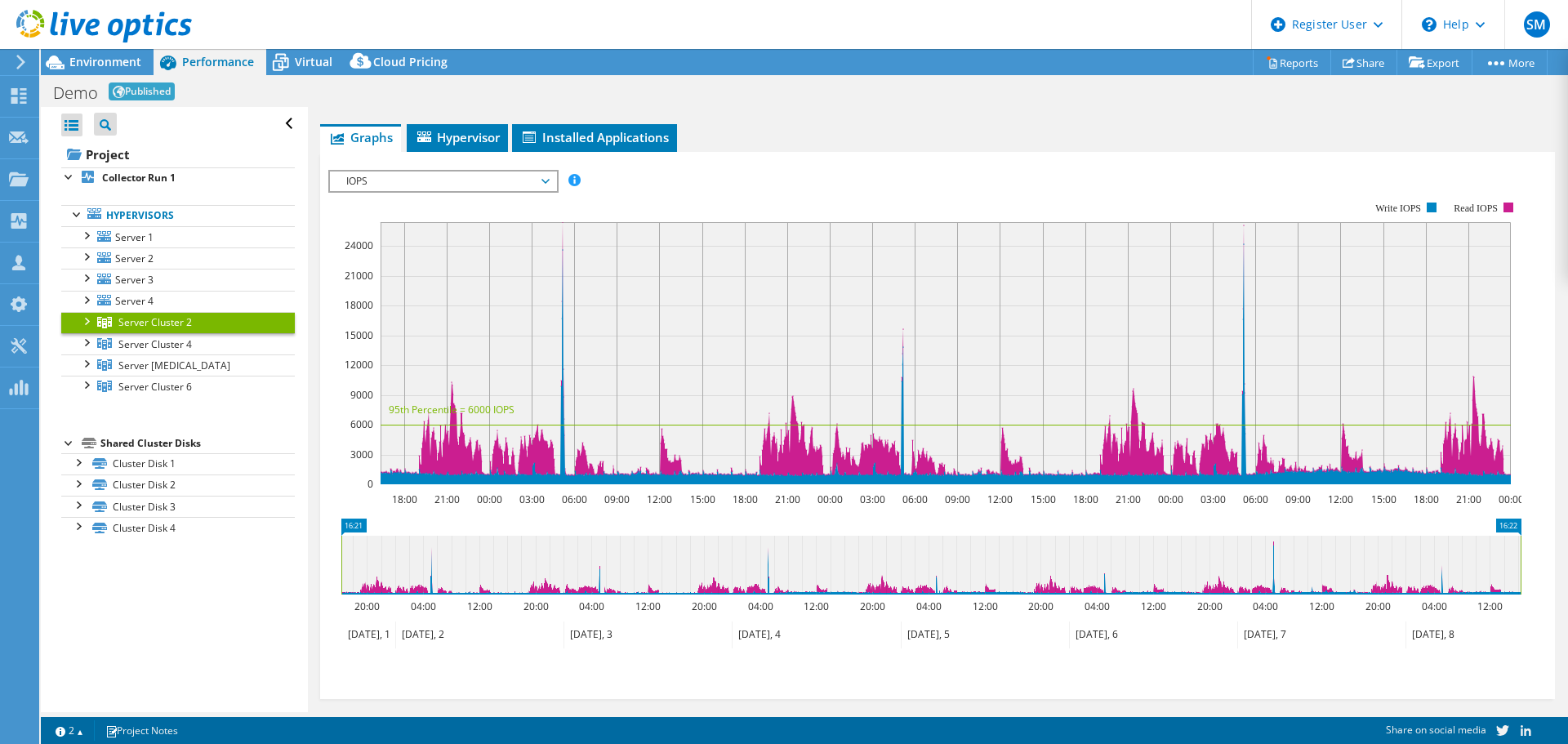
drag, startPoint x: 915, startPoint y: 520, endPoint x: 1567, endPoint y: 590, distance: 655.7
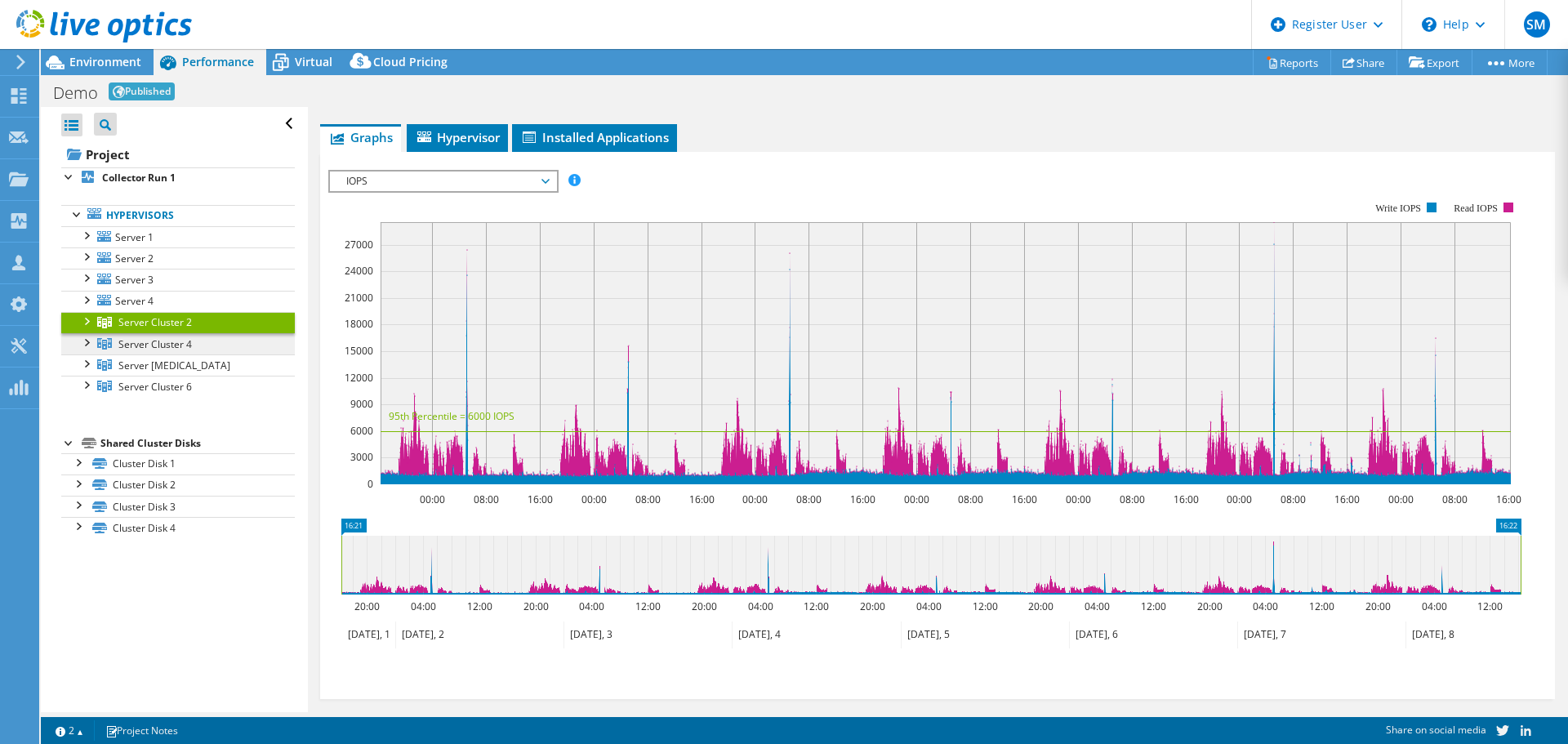
click at [142, 343] on span "Server Cluster 4" at bounding box center [154, 344] width 73 height 14
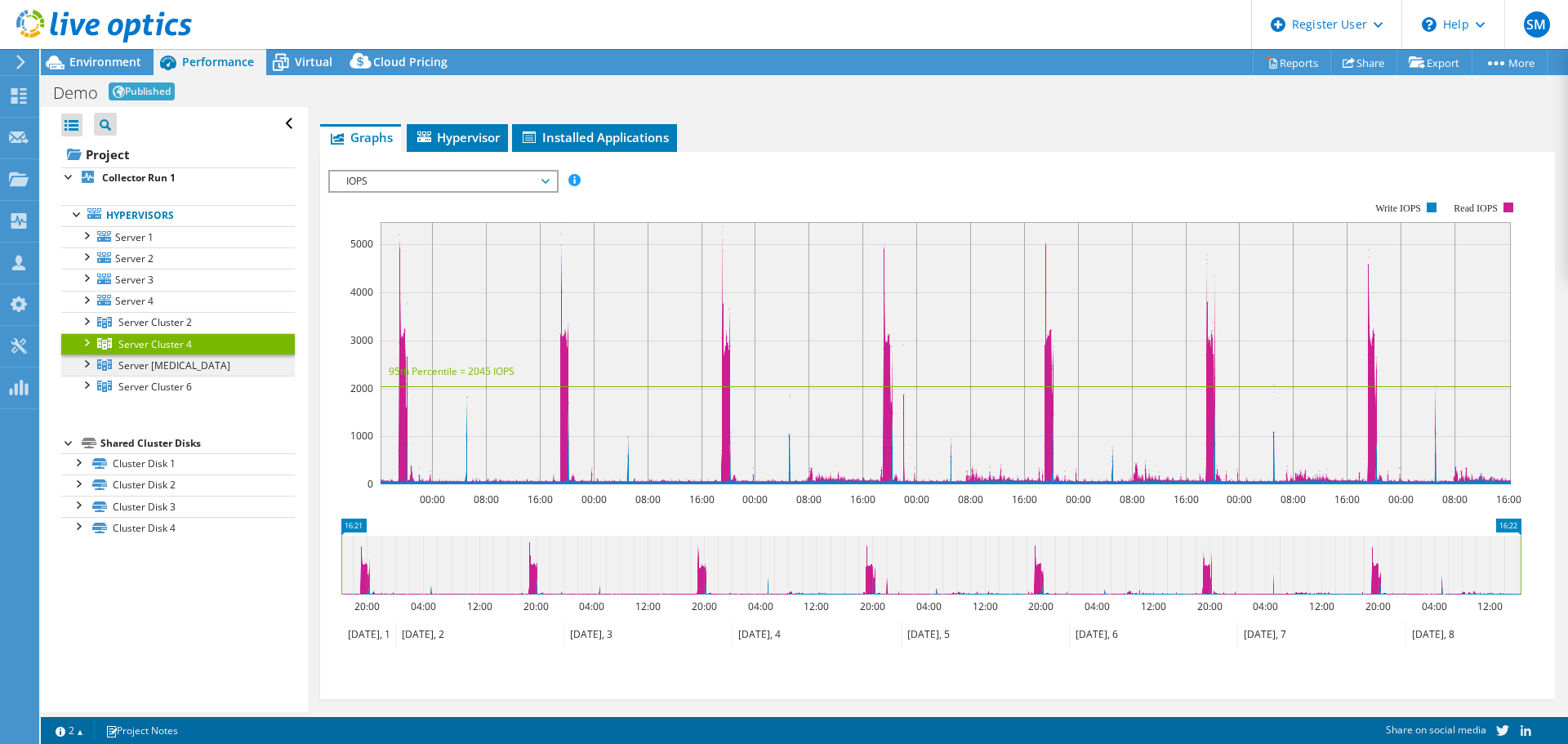
click at [161, 362] on span "Server [MEDICAL_DATA]" at bounding box center [174, 365] width 112 height 14
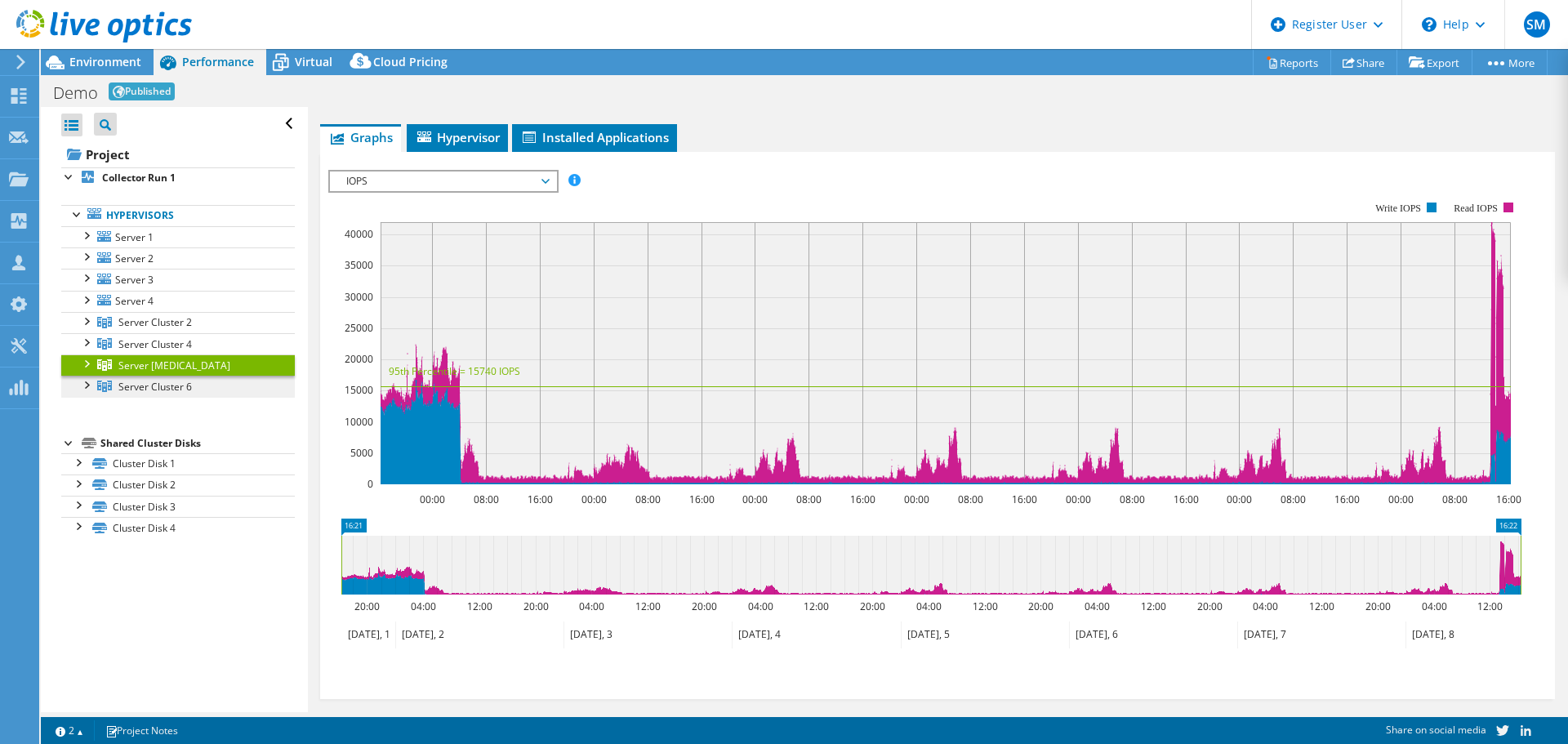
click at [164, 377] on link "Server Cluster 6" at bounding box center [178, 386] width 234 height 21
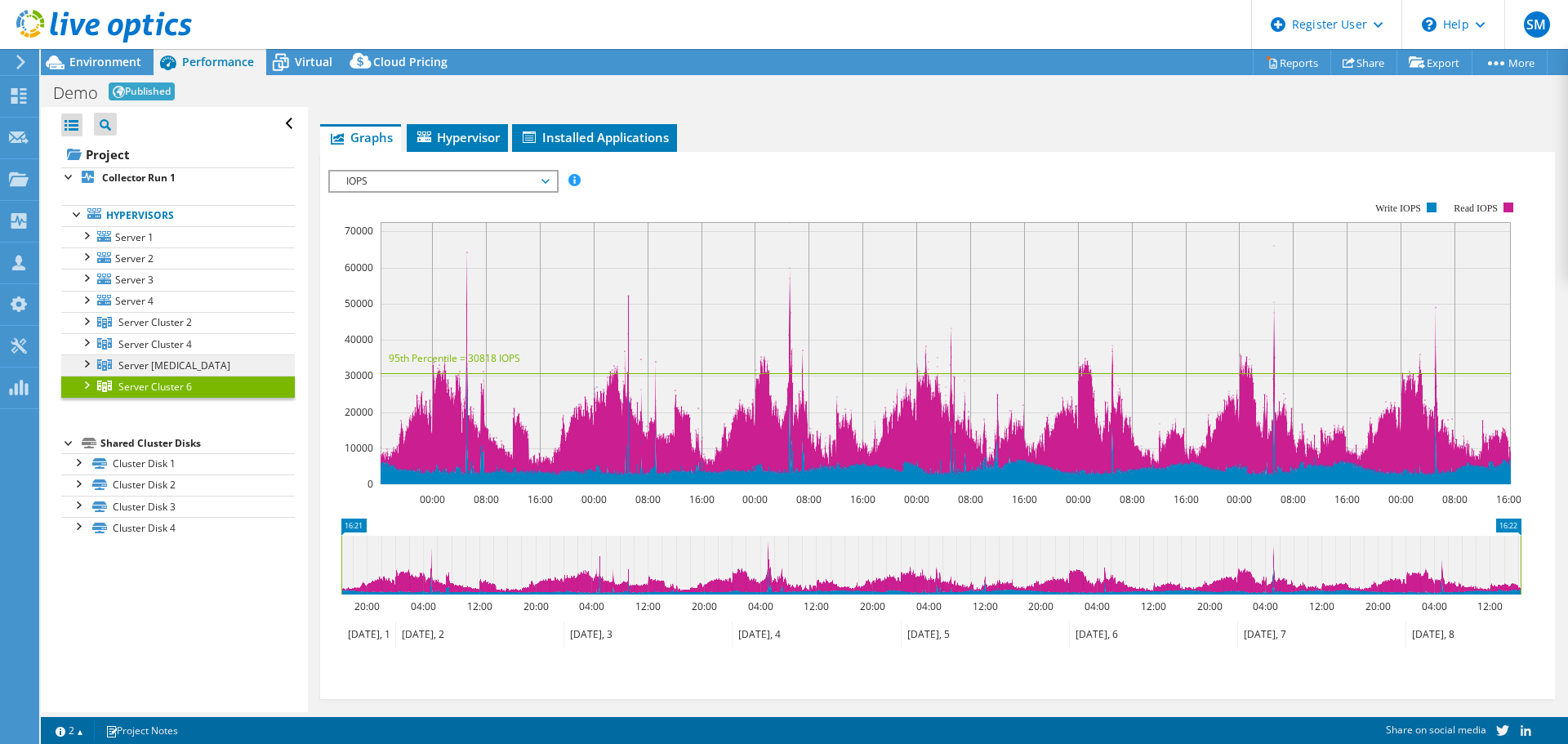
click at [165, 371] on span "Server [MEDICAL_DATA]" at bounding box center [174, 365] width 112 height 14
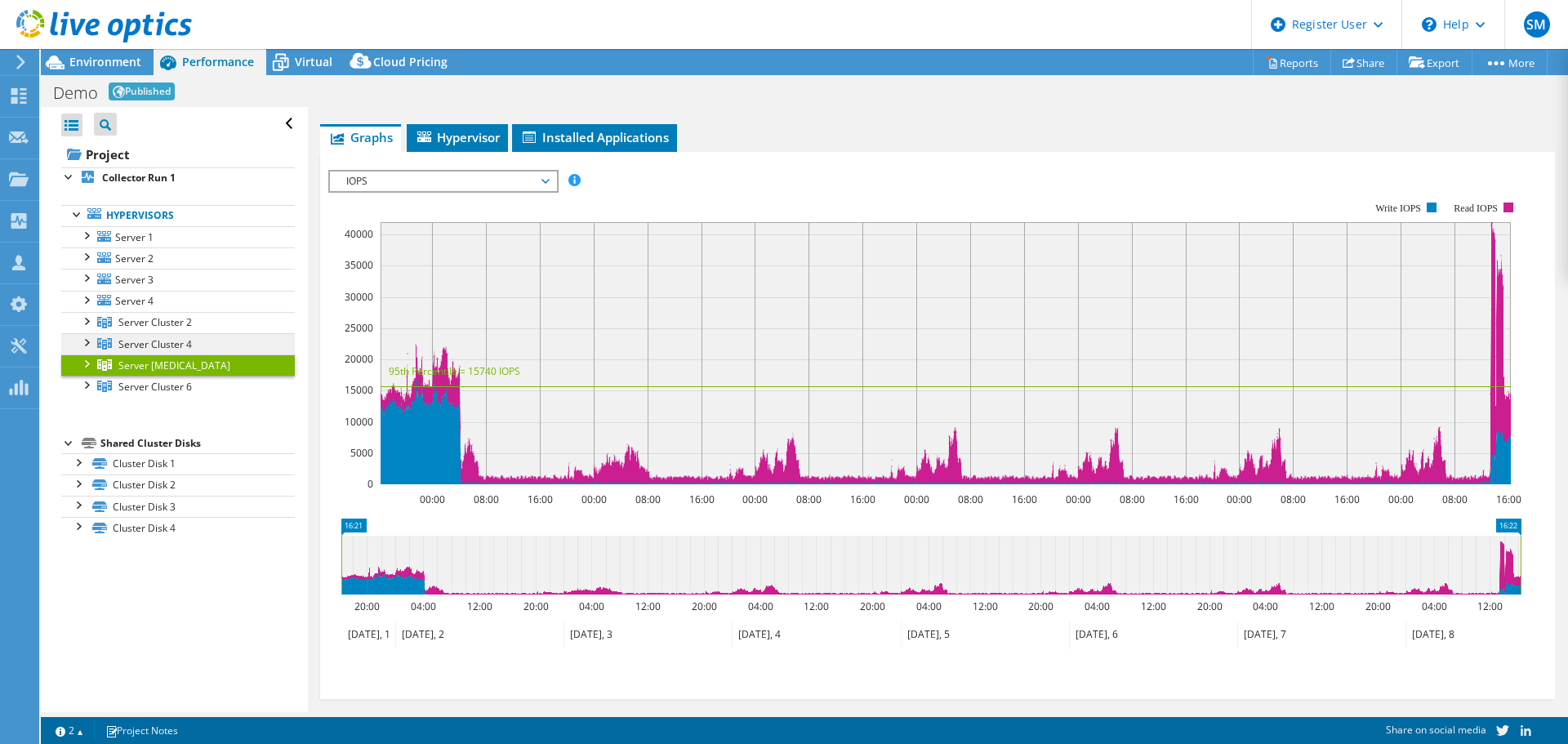
click at [174, 339] on span "Server Cluster 4" at bounding box center [154, 344] width 73 height 14
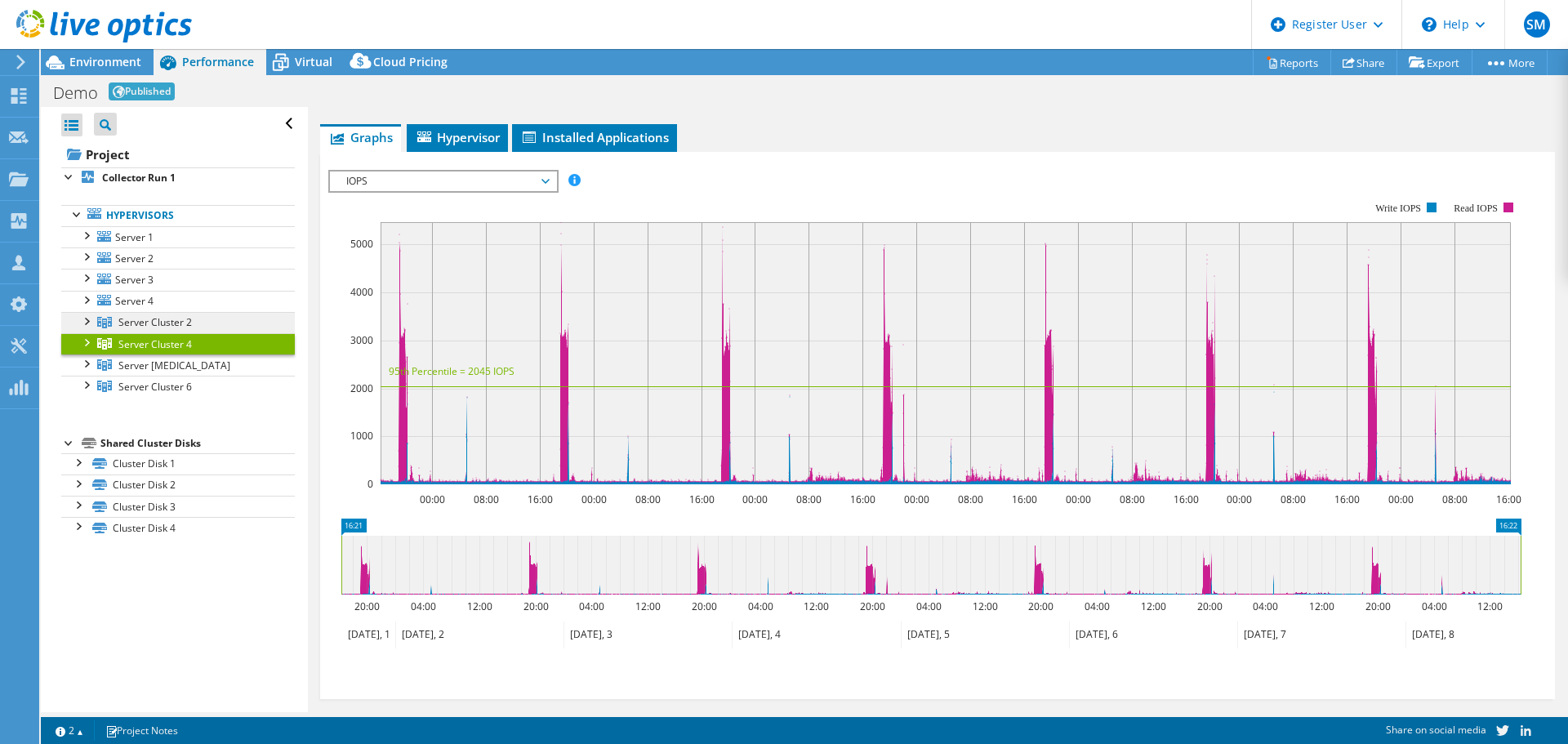
click at [203, 326] on link "Server Cluster 2" at bounding box center [178, 323] width 234 height 21
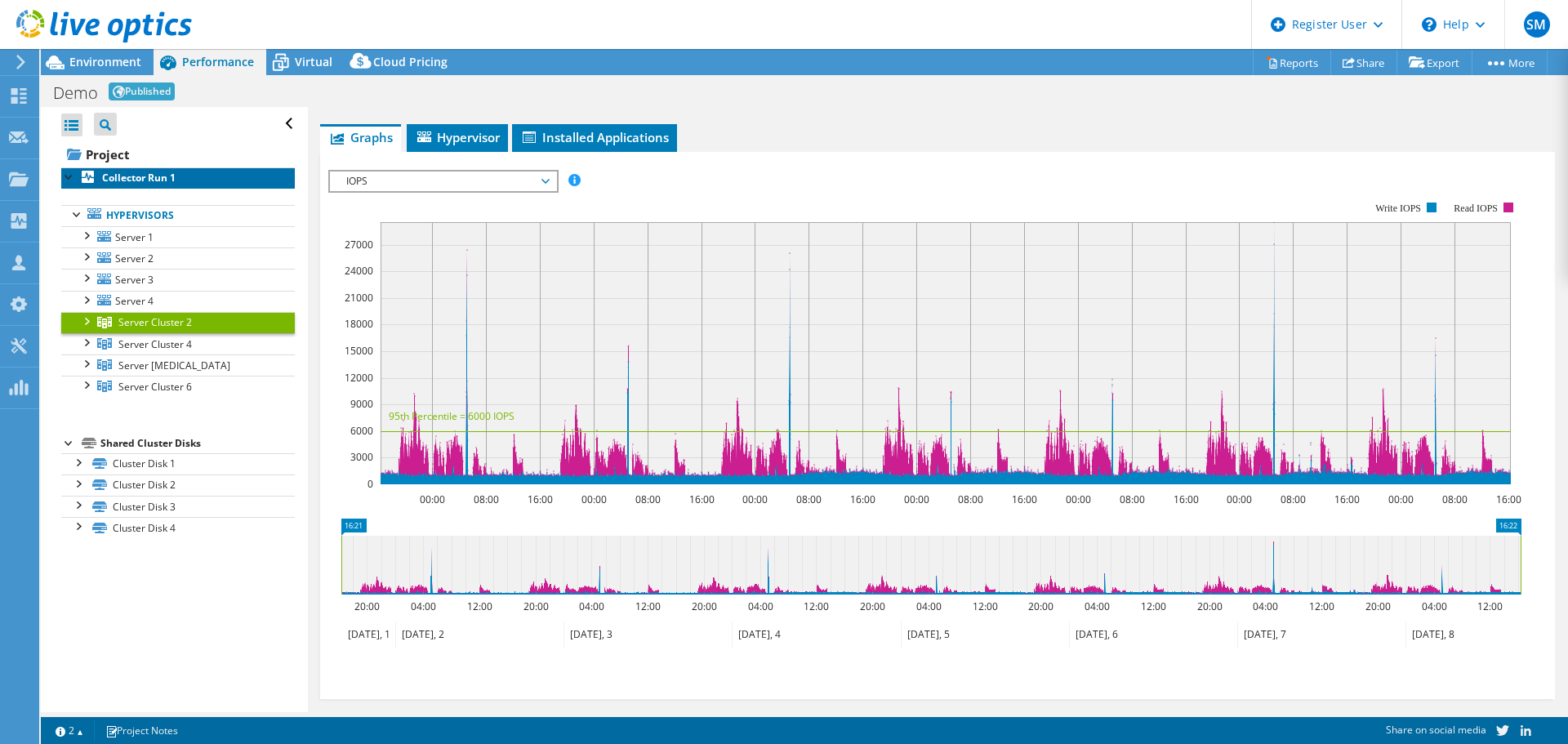
click at [144, 180] on b "Collector Run 1" at bounding box center [138, 177] width 73 height 14
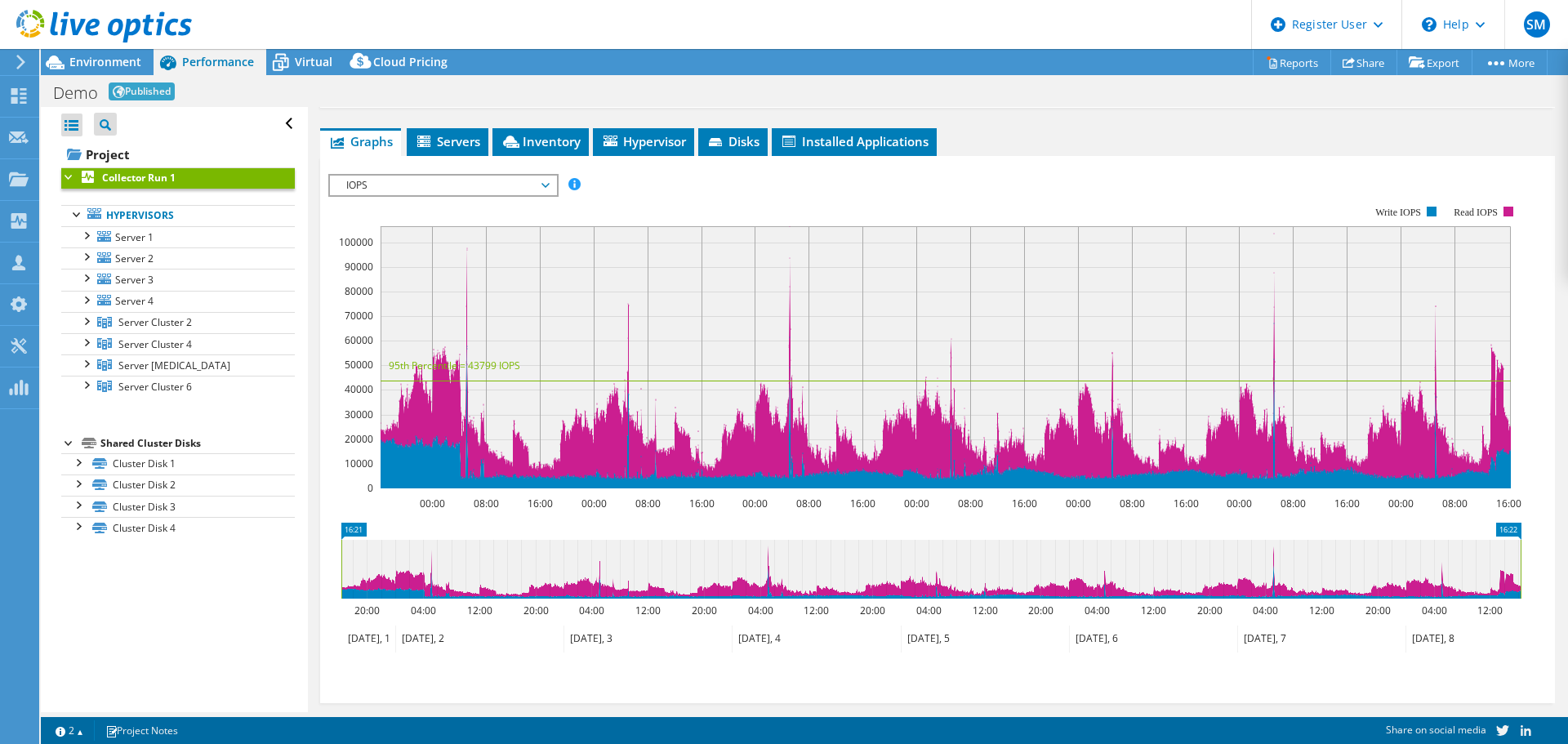
scroll to position [200, 0]
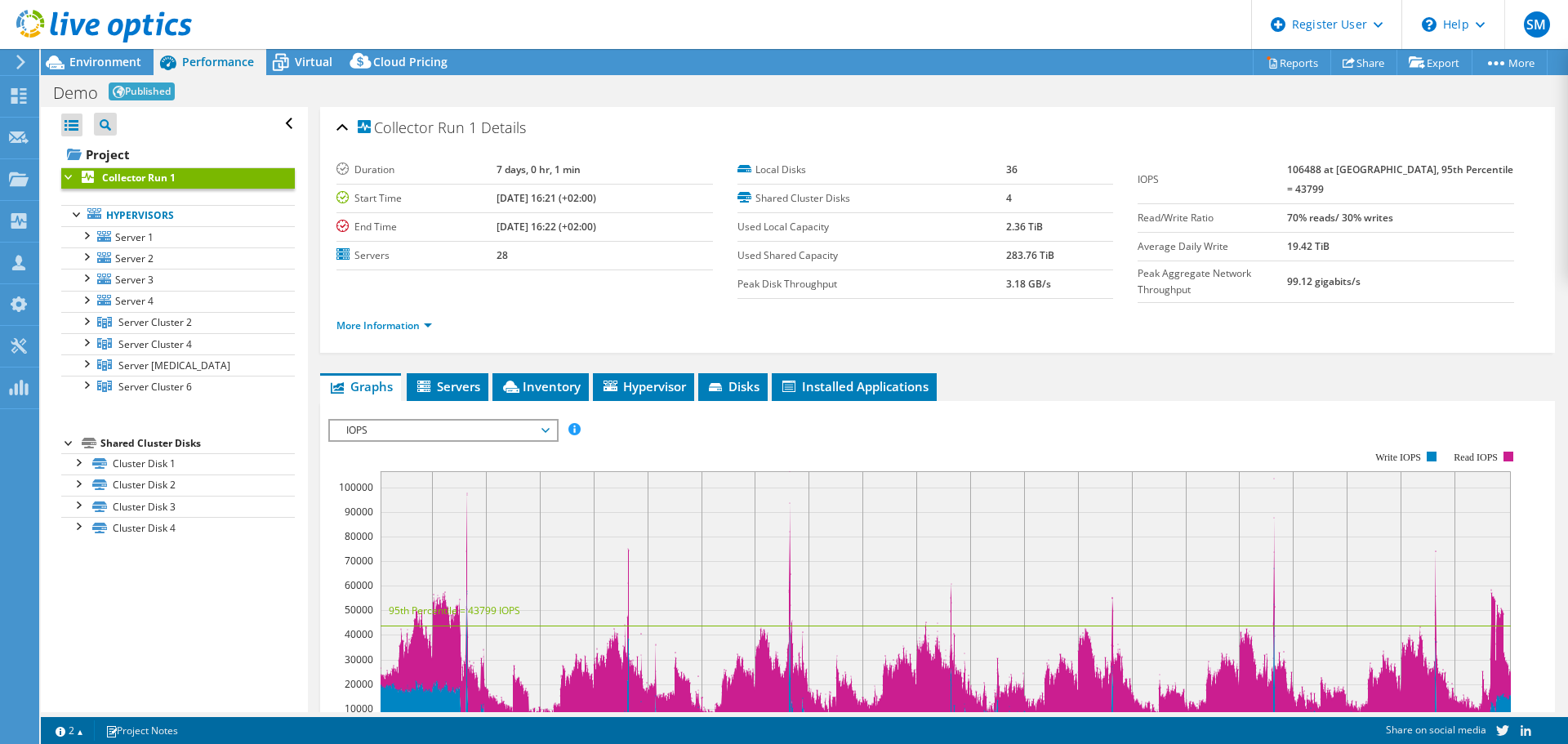
select select "USD"
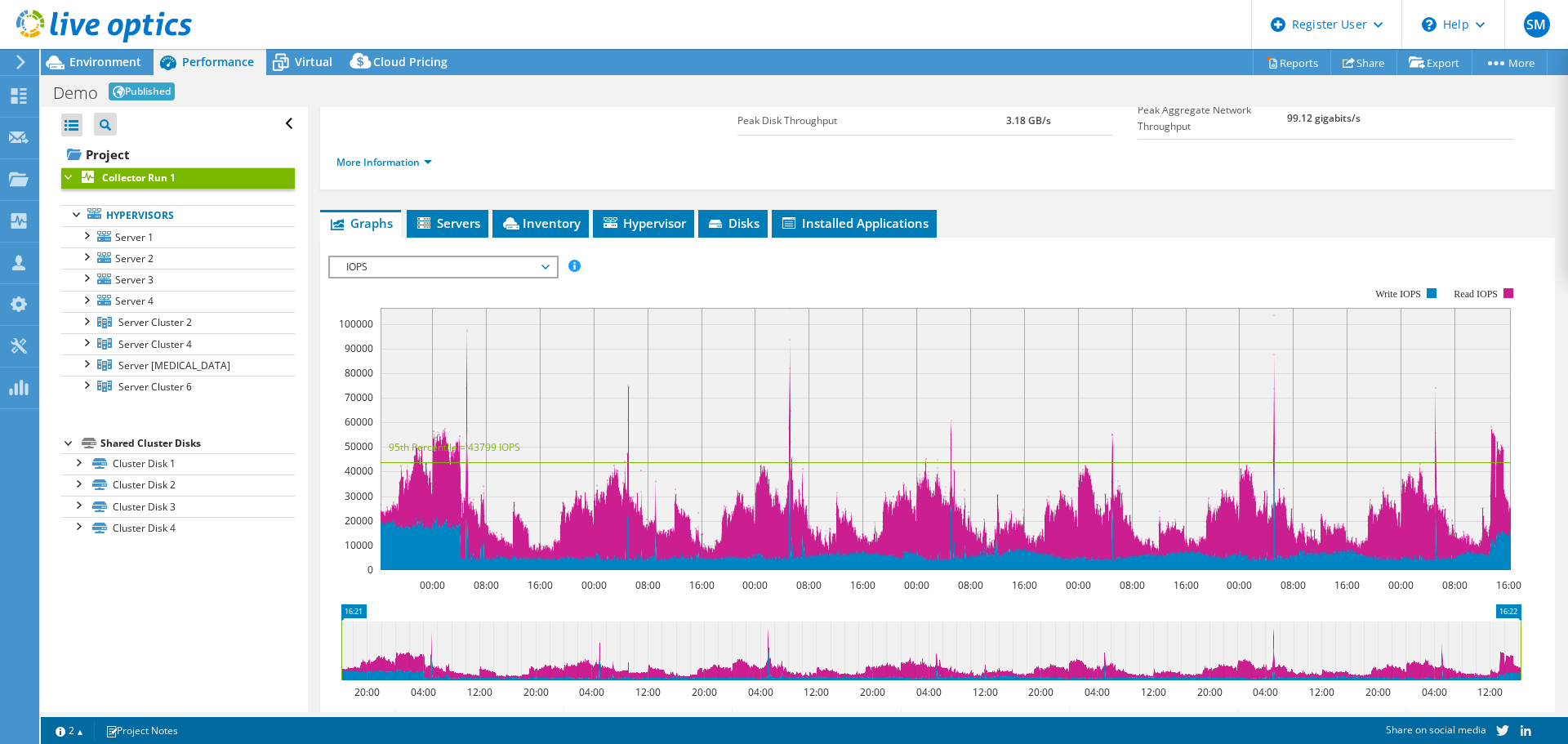
click at [415, 257] on span "IOPS" at bounding box center [442, 266] width 210 height 20
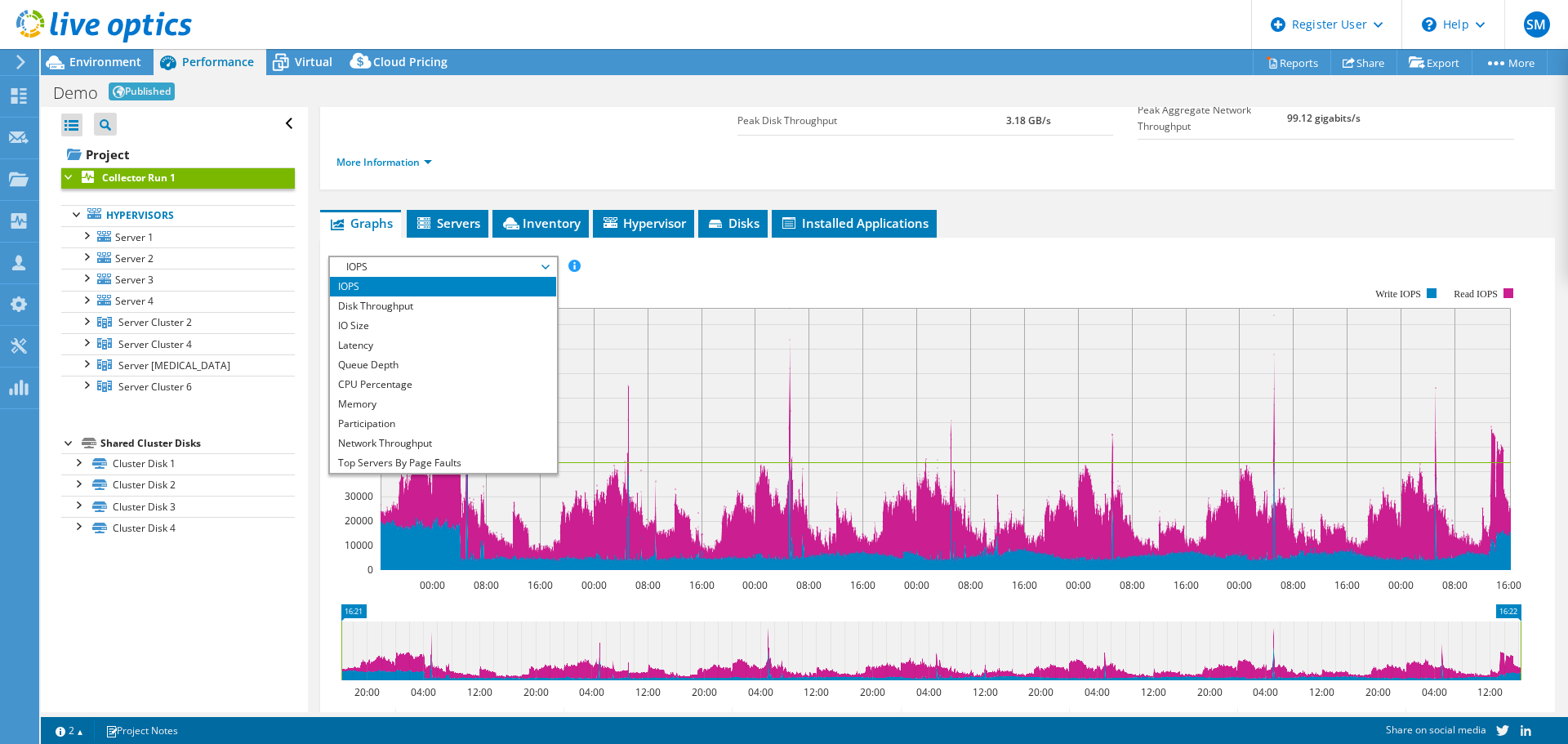
click at [1247, 238] on div "IOPS Disk Throughput IO Size Latency Queue Depth CPU Percentage Memory Page Fau…" at bounding box center [937, 511] width 1218 height 547
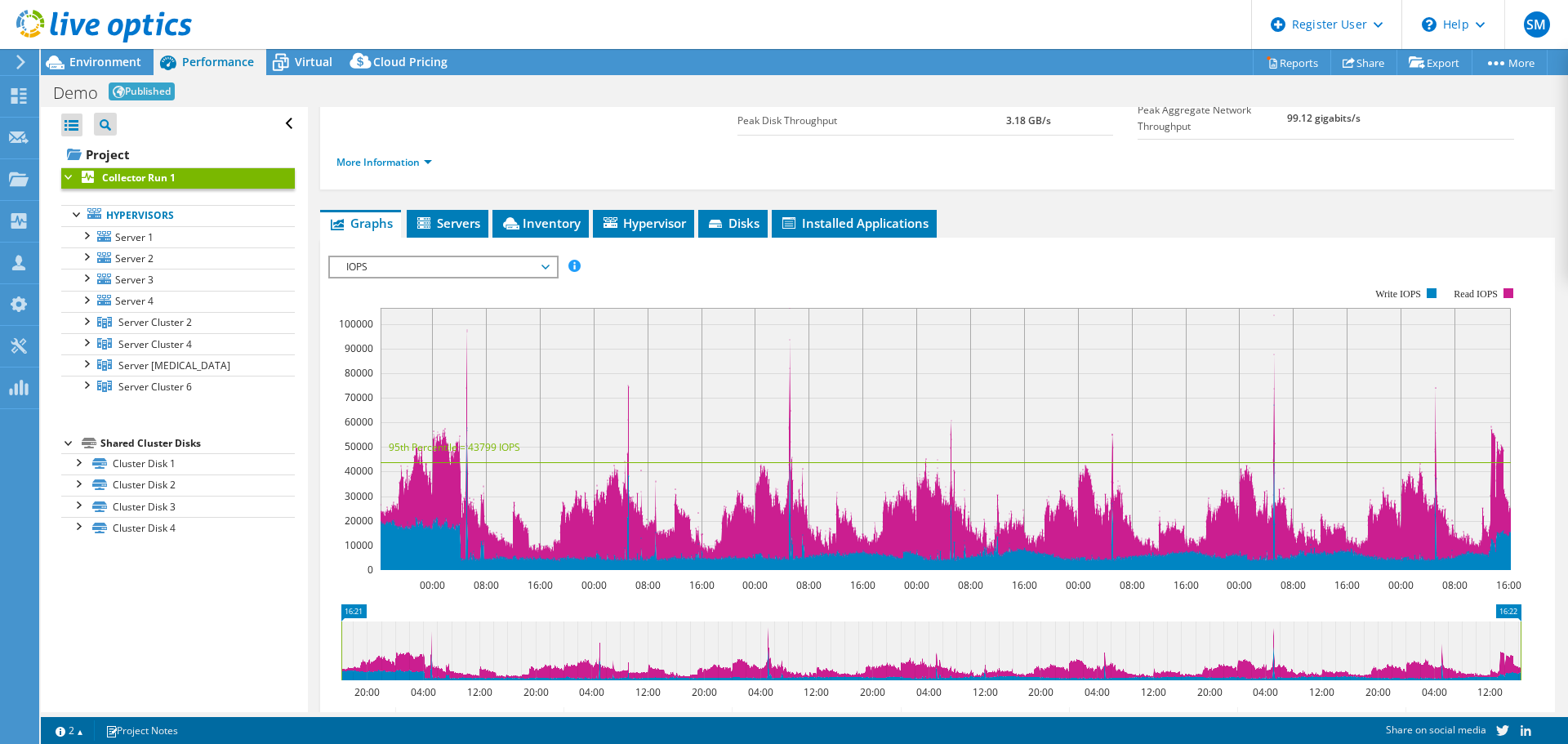
click at [488, 264] on span "IOPS" at bounding box center [442, 266] width 210 height 20
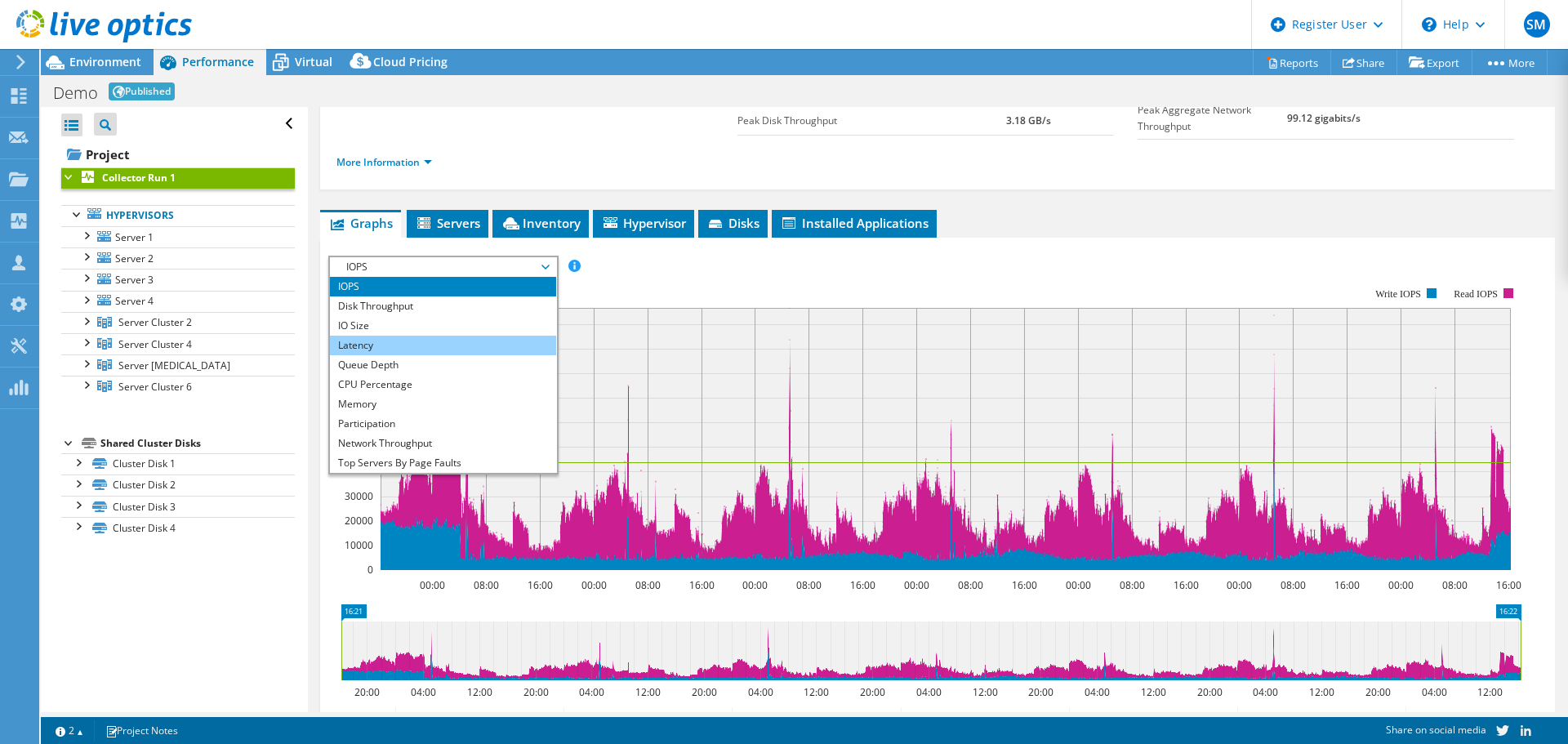
click at [396, 343] on li "Latency" at bounding box center [443, 345] width 226 height 20
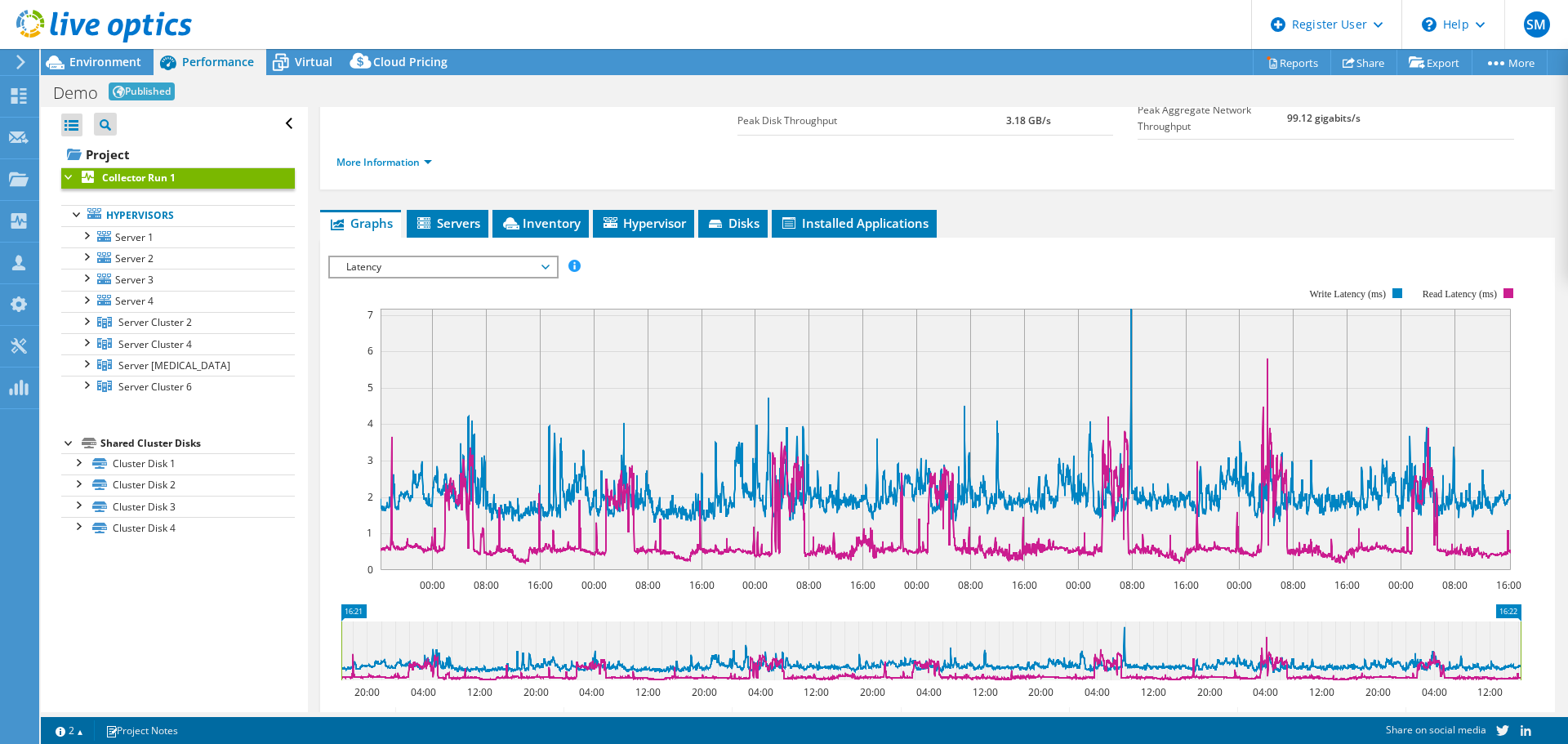
drag, startPoint x: 345, startPoint y: 614, endPoint x: 311, endPoint y: 616, distance: 34.1
click at [328, 421] on icon "00:00 08:00 16:00 00:00 08:00 16:00 00:00 08:00 16:00 00:00 08:00 16:00 00:00 0…" at bounding box center [930, 428] width 1205 height 326
click at [516, 268] on span "Latency" at bounding box center [442, 266] width 210 height 20
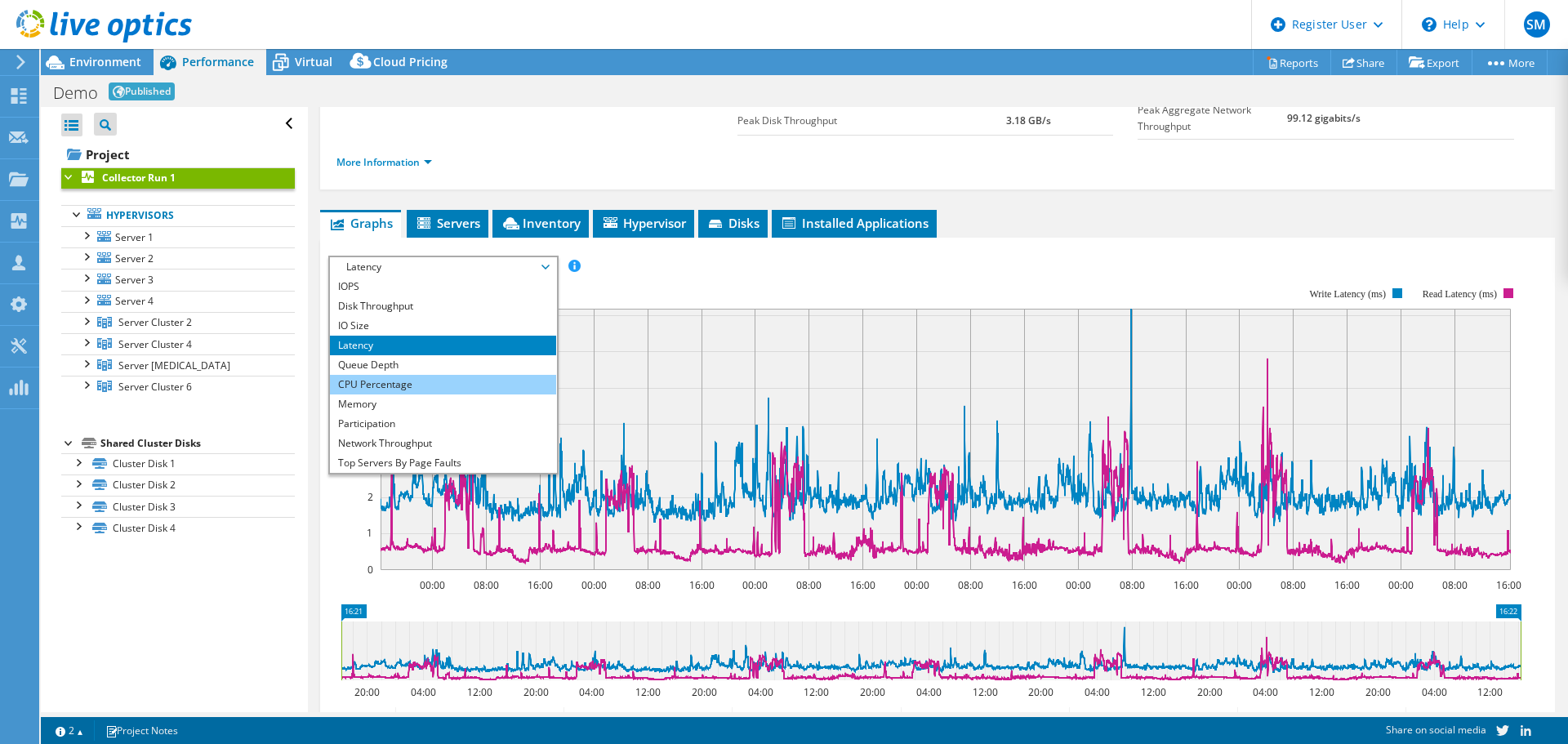
click at [361, 381] on li "CPU Percentage" at bounding box center [443, 384] width 226 height 20
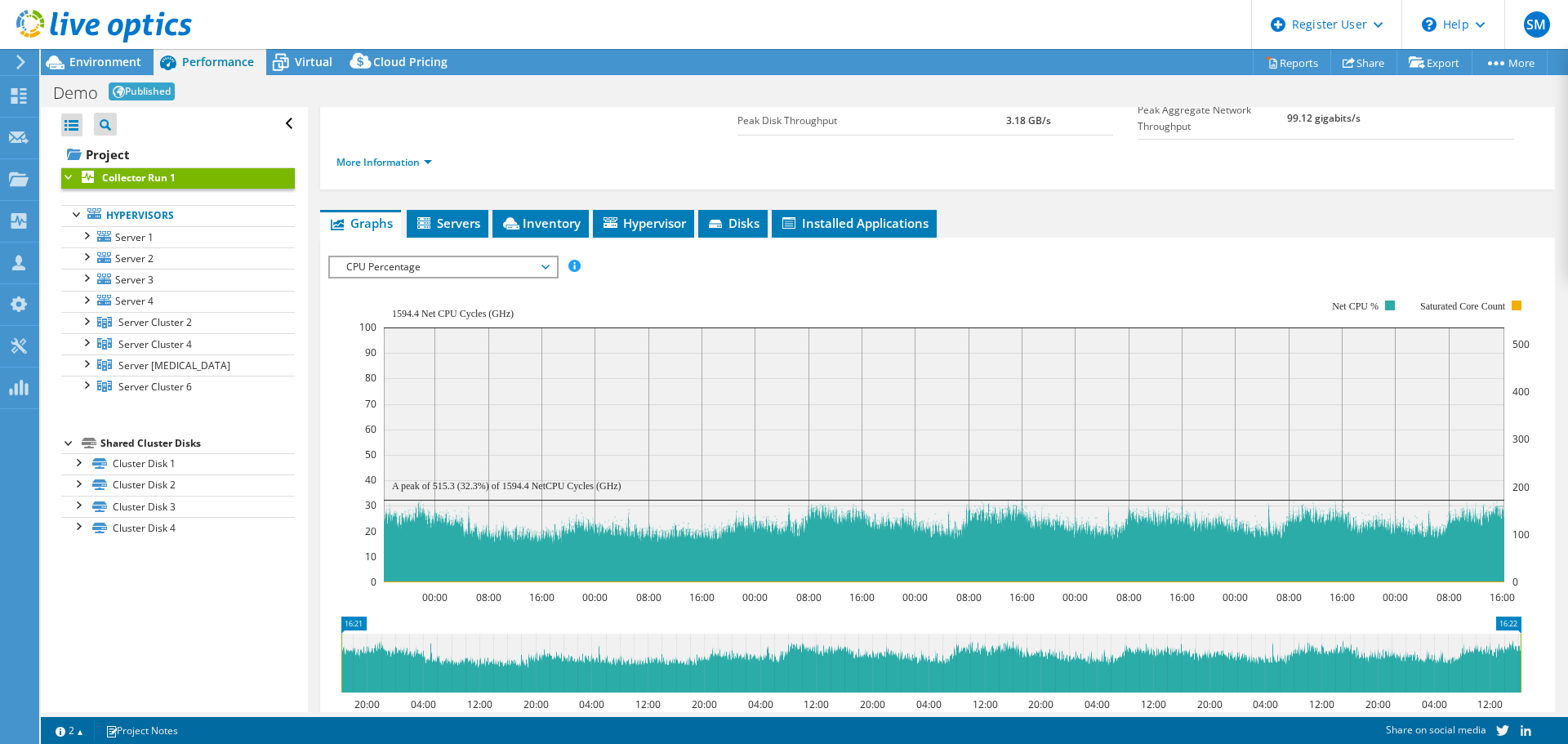
click at [1004, 279] on rect at bounding box center [944, 441] width 1170 height 326
click at [518, 257] on span "CPU Percentage" at bounding box center [442, 266] width 210 height 20
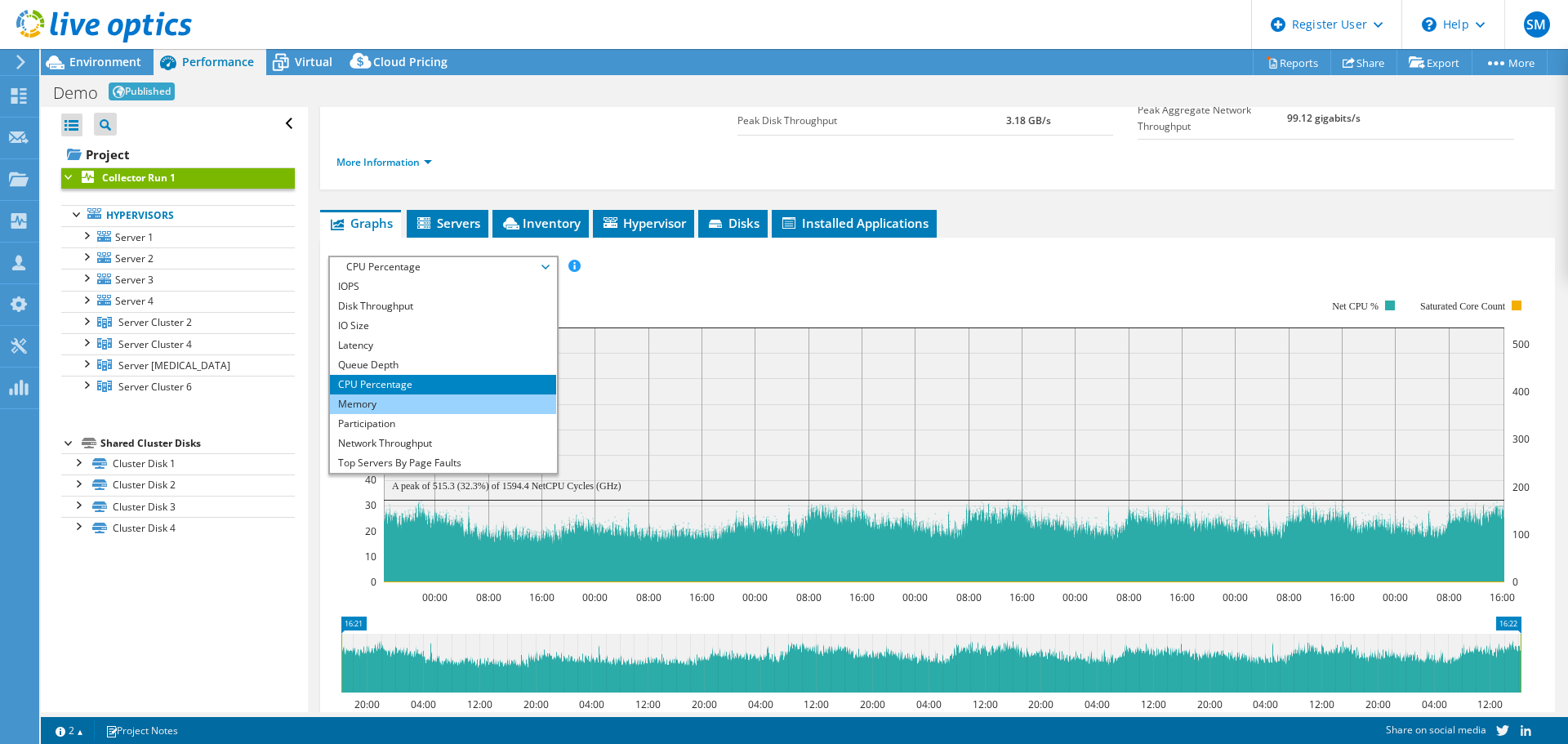
click at [364, 401] on li "Memory" at bounding box center [443, 404] width 226 height 20
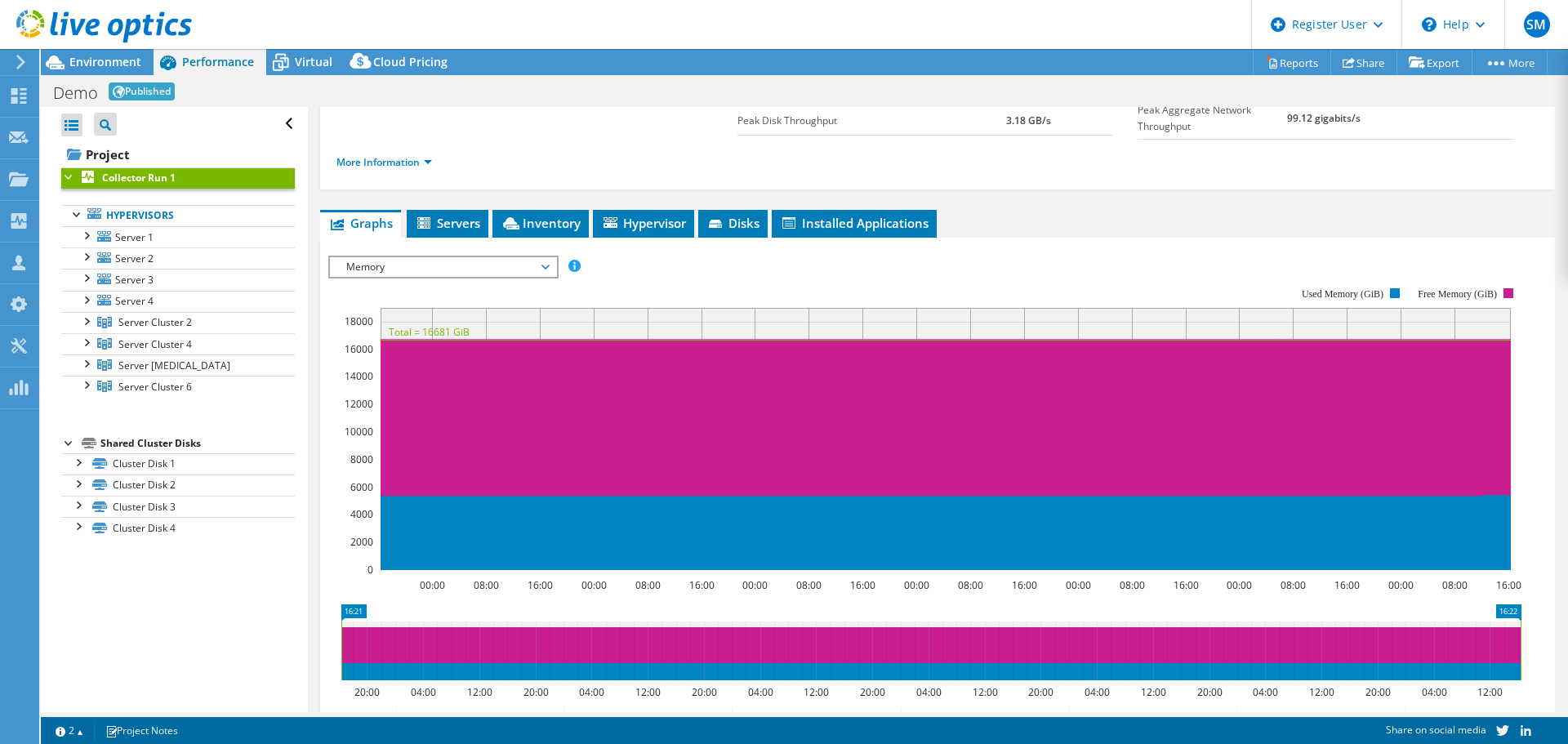
click at [674, 202] on div "Collector Run 1 Details Duration 7 days, 0 hr, 1 min Start Time [DATE] 16:21 (+…" at bounding box center [938, 379] width 1259 height 870
click at [673, 228] on li "Hypervisor" at bounding box center [643, 224] width 101 height 28
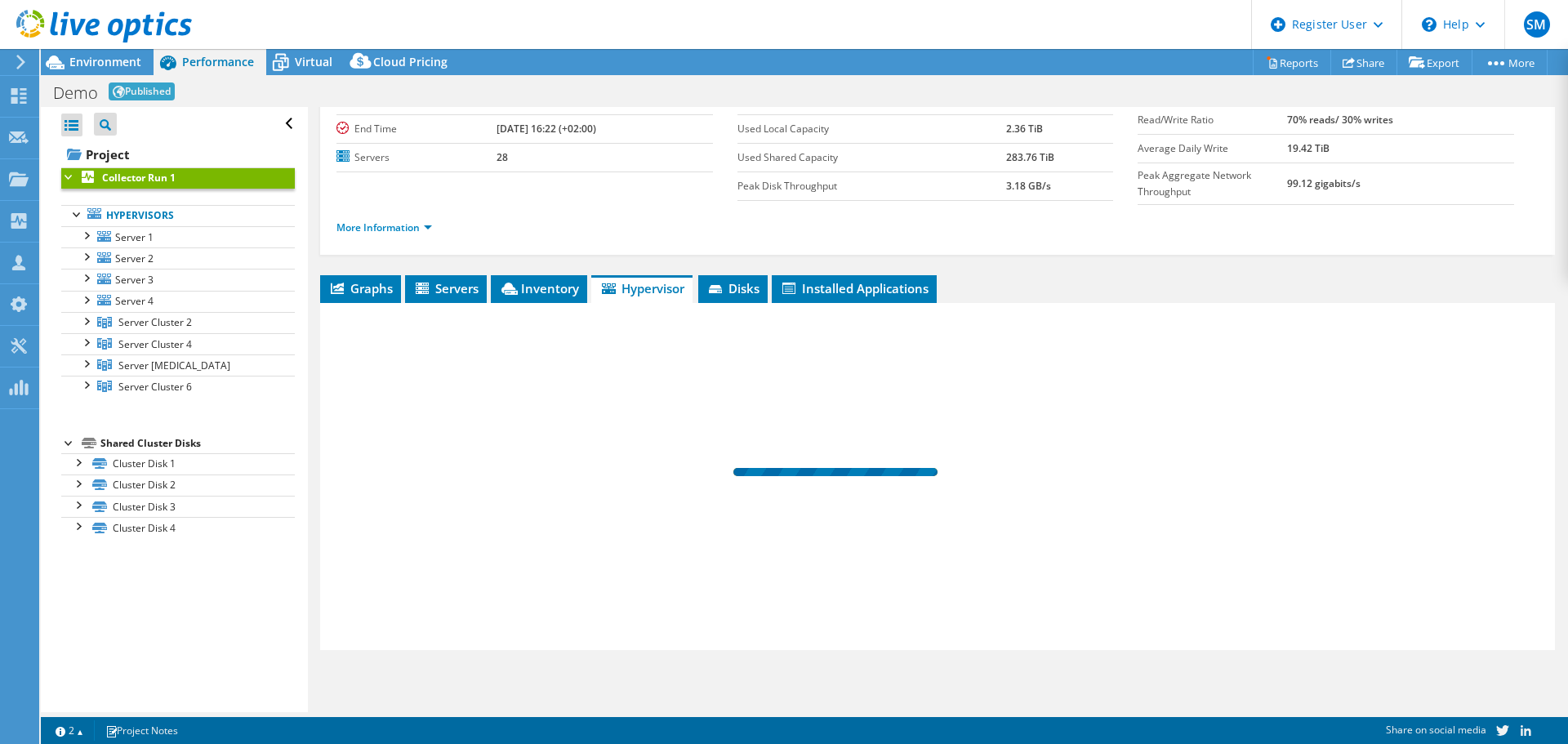
scroll to position [94, 0]
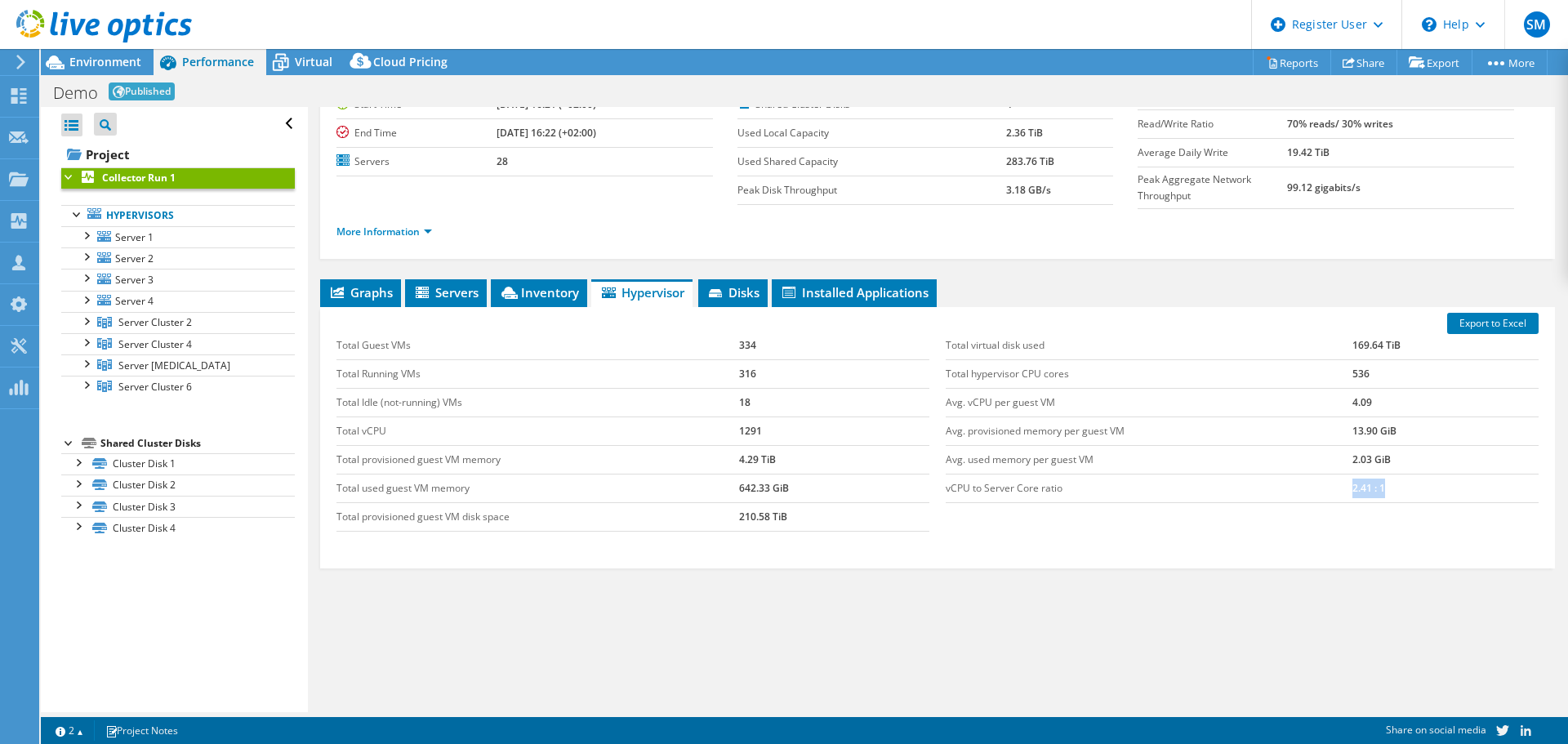
drag, startPoint x: 1356, startPoint y: 482, endPoint x: 1377, endPoint y: 485, distance: 21.2
click at [1377, 485] on tr "vCPU to Server Core ratio 2.41 : 1" at bounding box center [1241, 488] width 592 height 29
click at [1268, 552] on div "Export to Excel Total Guest VMs 334 Total Running VMs 316 Total Idle (not-runni…" at bounding box center [938, 438] width 1234 height 262
drag, startPoint x: 756, startPoint y: 420, endPoint x: 725, endPoint y: 414, distance: 31.6
click at [725, 417] on tr "Total vCPU 1291" at bounding box center [632, 431] width 592 height 29
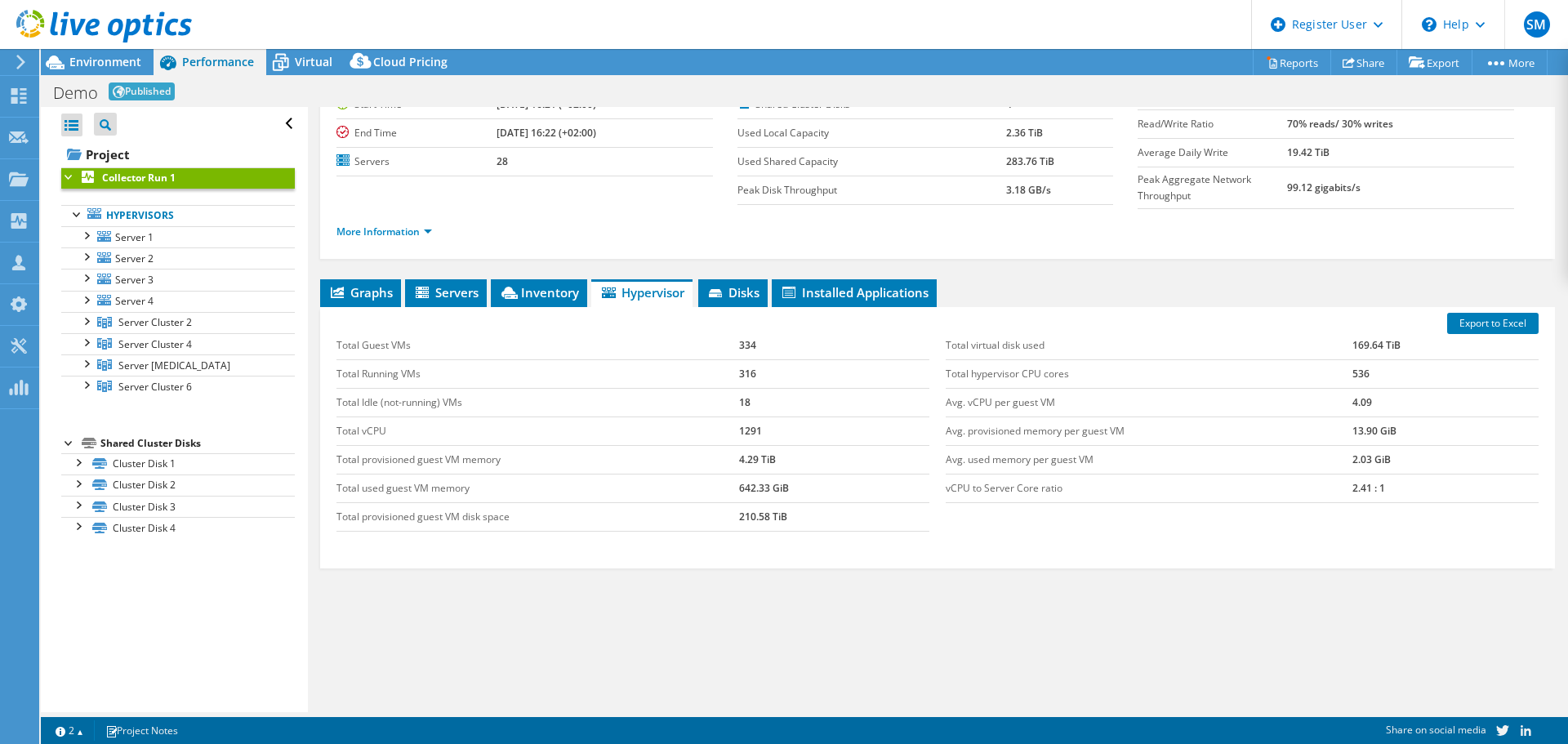
click at [1260, 377] on td "Total hypervisor CPU cores" at bounding box center [1149, 374] width 407 height 29
drag, startPoint x: 766, startPoint y: 427, endPoint x: 723, endPoint y: 431, distance: 43.2
click at [723, 431] on tr "Total vCPU 1291" at bounding box center [632, 431] width 592 height 29
drag, startPoint x: 1361, startPoint y: 369, endPoint x: 1325, endPoint y: 366, distance: 36.1
click at [1325, 366] on tr "Total hypervisor CPU cores 536" at bounding box center [1241, 374] width 592 height 29
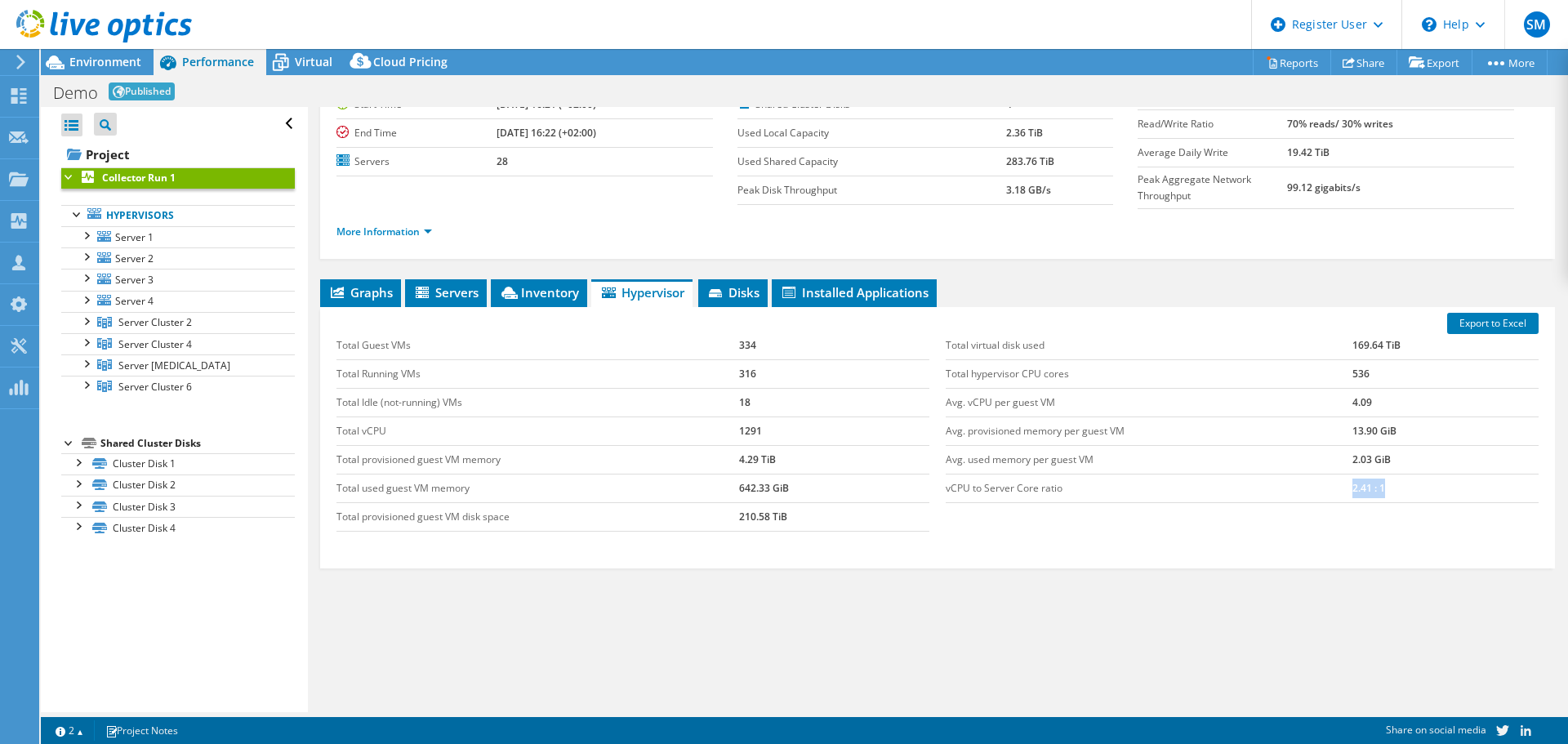
drag, startPoint x: 1383, startPoint y: 488, endPoint x: 1317, endPoint y: 482, distance: 66.3
click at [1317, 481] on tr "vCPU to Server Core ratio 2.41 : 1" at bounding box center [1241, 488] width 592 height 29
click at [1120, 419] on td "Avg. provisioned memory per guest VM" at bounding box center [1149, 431] width 407 height 29
click at [545, 292] on span "Inventory" at bounding box center [539, 292] width 80 height 16
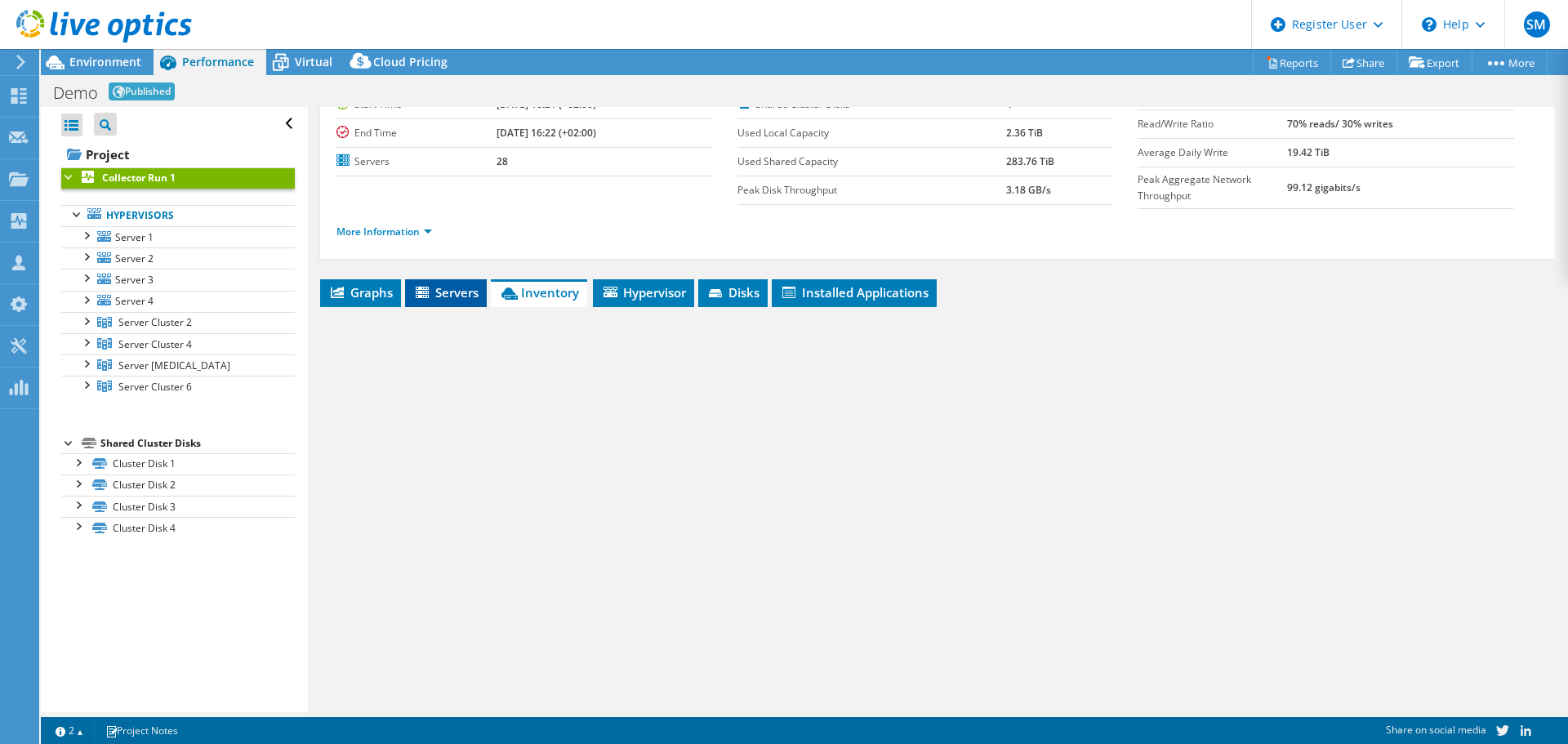
click at [455, 290] on span "Servers" at bounding box center [445, 292] width 66 height 16
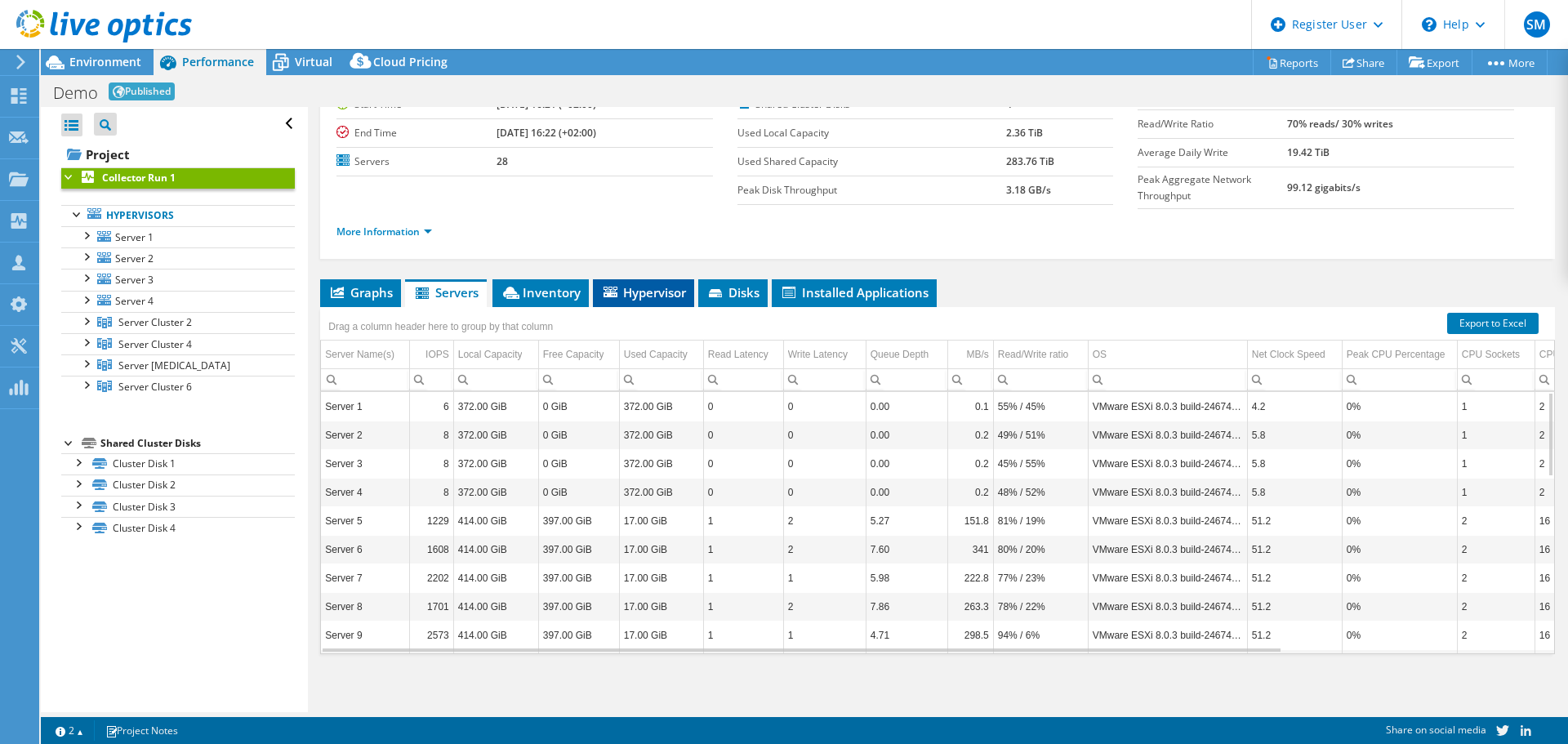
click at [666, 294] on span "Hypervisor" at bounding box center [643, 292] width 85 height 16
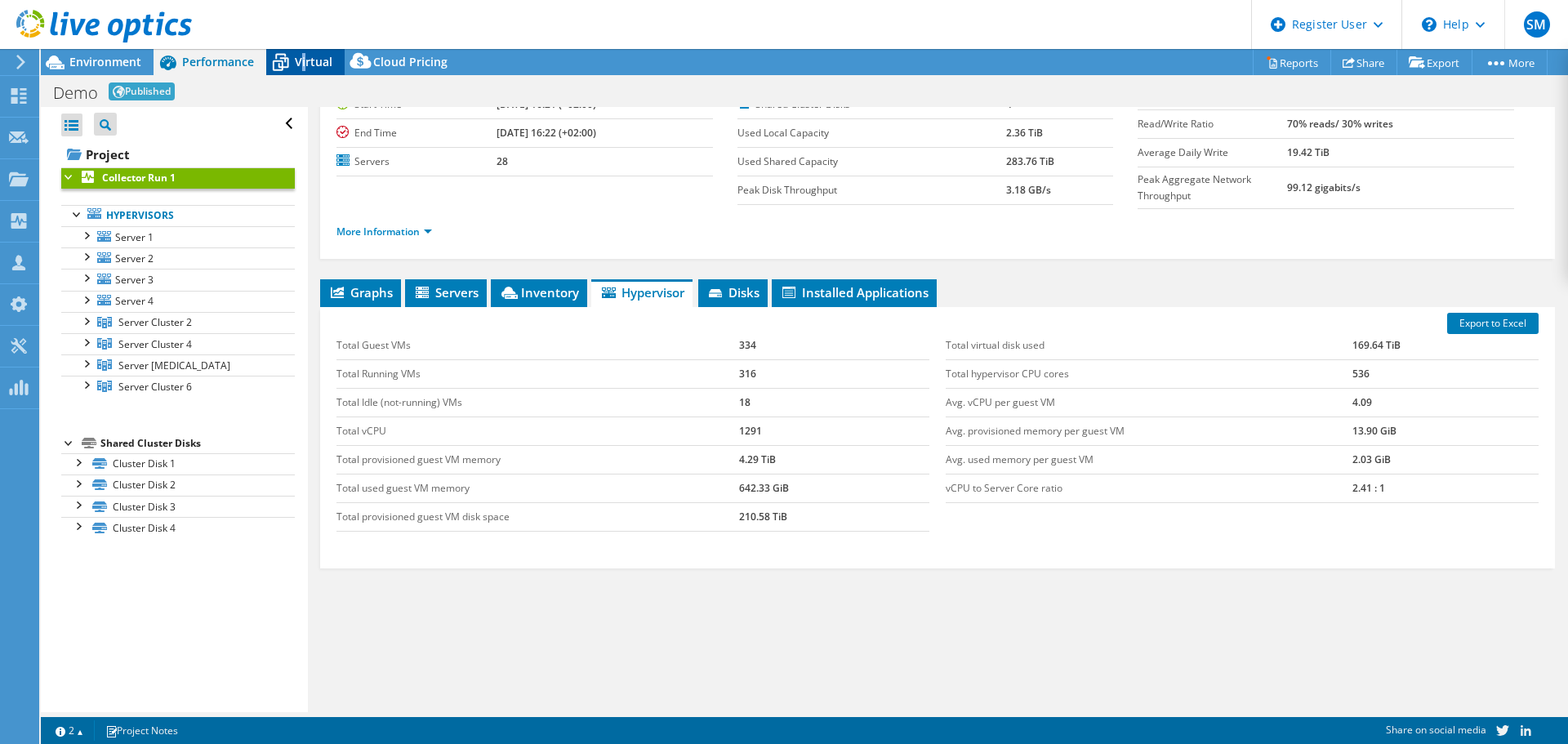
click at [303, 57] on span "Virtual" at bounding box center [313, 62] width 37 height 15
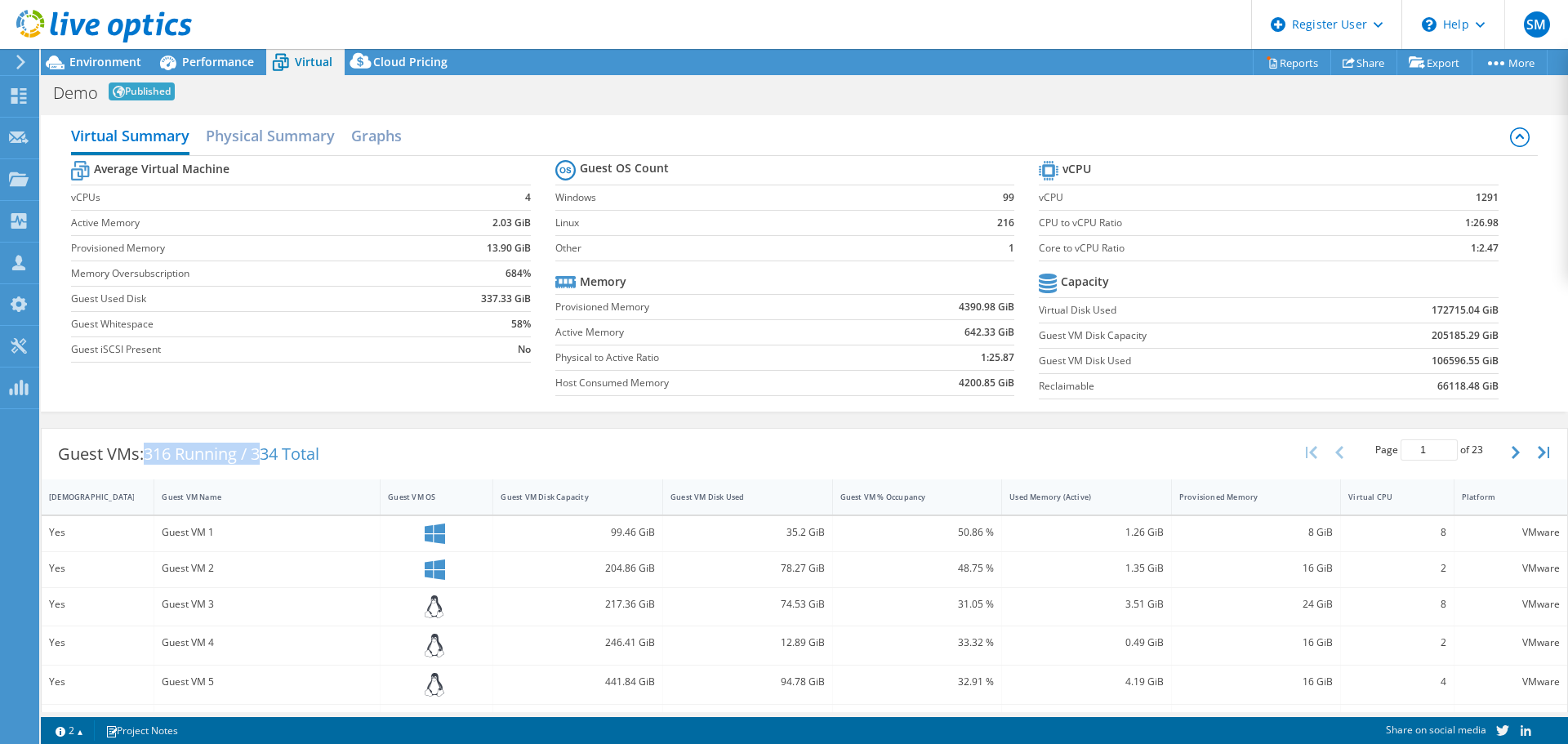
drag, startPoint x: 147, startPoint y: 448, endPoint x: 269, endPoint y: 448, distance: 122.0
click at [269, 448] on span "316 Running / 334 Total" at bounding box center [231, 453] width 176 height 22
drag, startPoint x: 348, startPoint y: 454, endPoint x: 259, endPoint y: 449, distance: 89.1
click at [259, 449] on div "Guest VMs: 316 Running / 334 Total Page 1 of 23 5 rows 10 rows 20 rows 25 rows …" at bounding box center [804, 454] width 1525 height 50
click at [443, 448] on div "Guest VMs: 316 Running / 334 Total Page 1 of 23 5 rows 10 rows 20 rows 25 rows …" at bounding box center [804, 454] width 1525 height 50
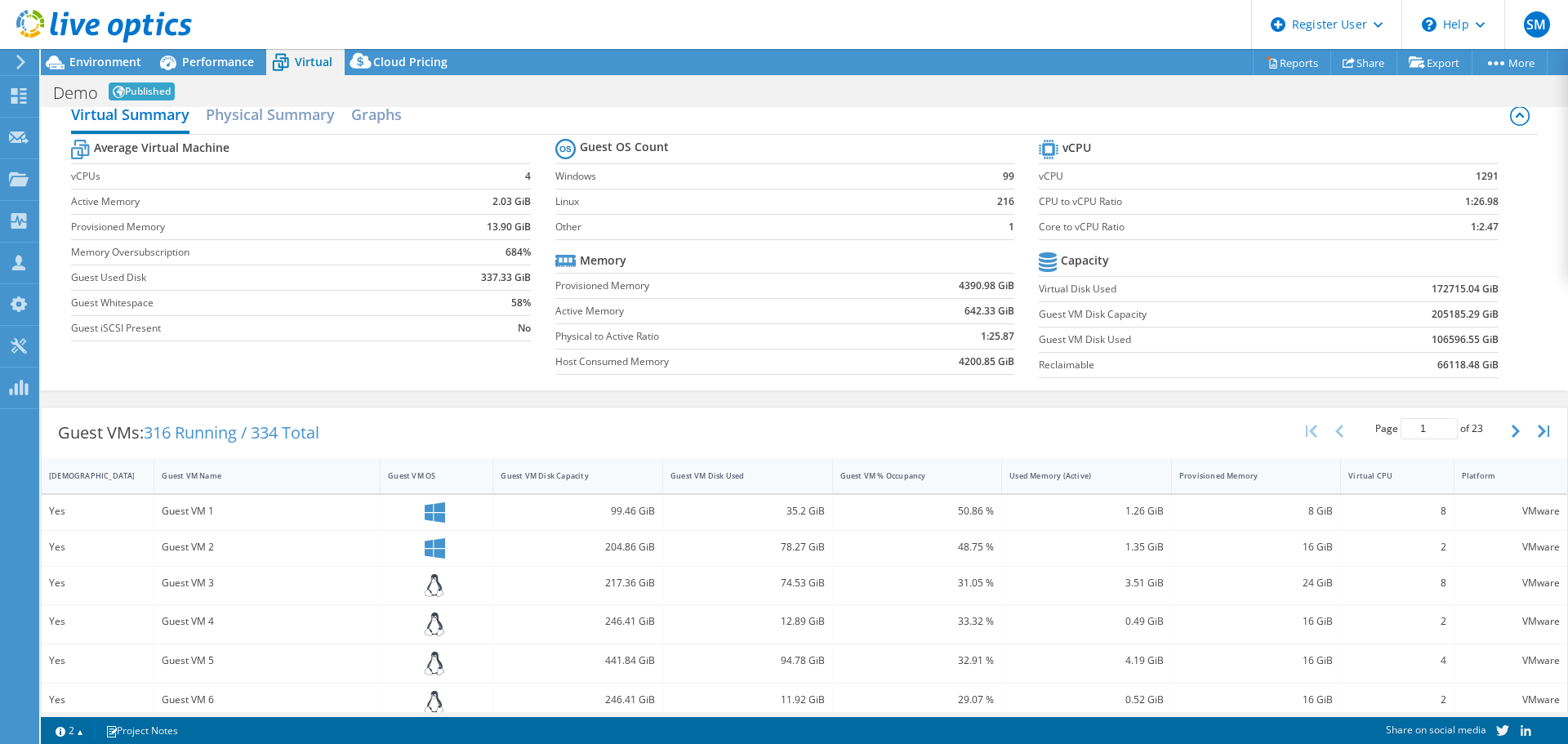
scroll to position [82, 0]
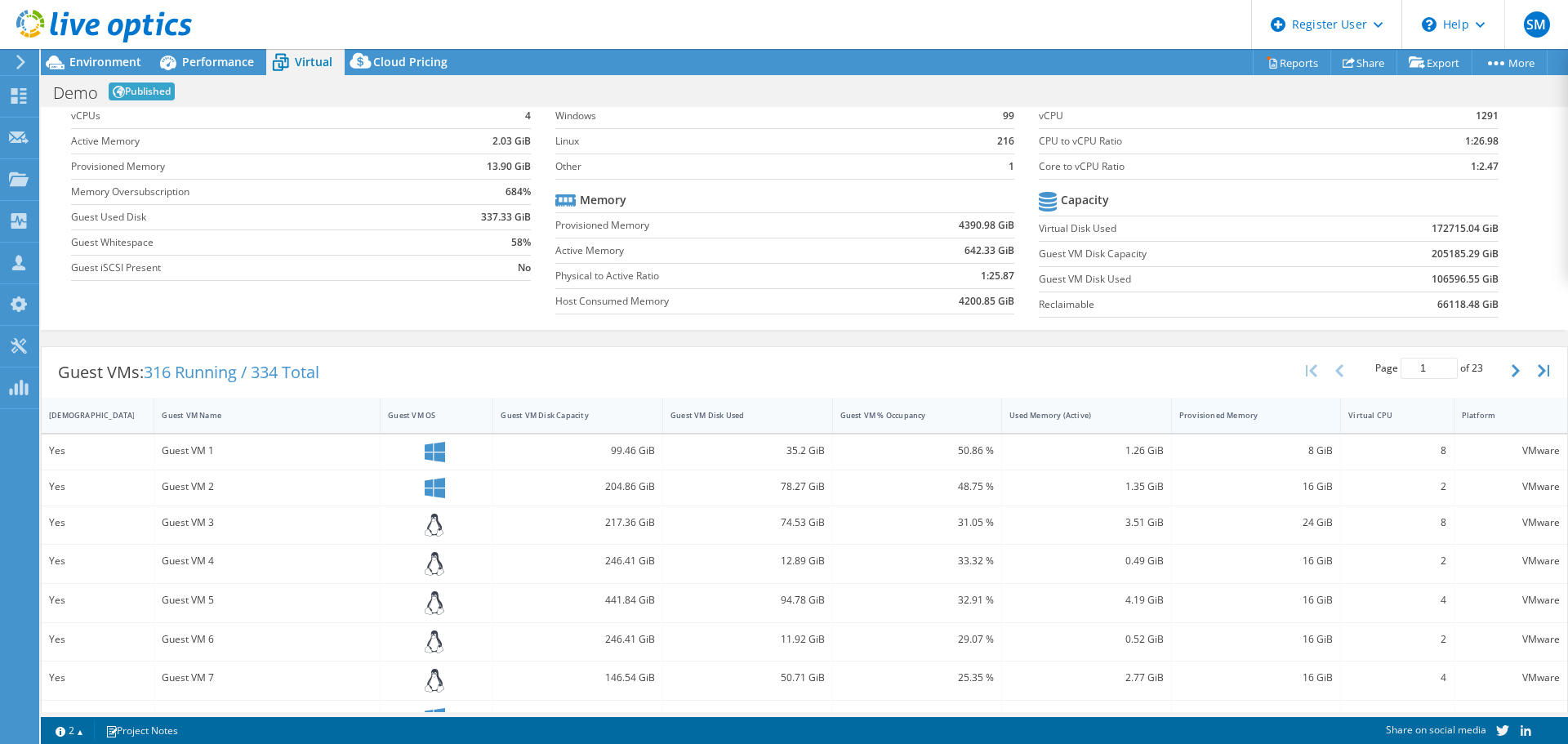
click at [1249, 413] on div "Provisioned Memory" at bounding box center [1247, 415] width 135 height 10
click at [1264, 405] on div "Provisioned Memory" at bounding box center [1246, 415] width 149 height 26
drag, startPoint x: 1296, startPoint y: 452, endPoint x: 1316, endPoint y: 458, distance: 20.9
click at [1316, 458] on div "128 GiB" at bounding box center [1256, 451] width 154 height 18
click at [1285, 453] on div "128 GiB" at bounding box center [1256, 451] width 154 height 18
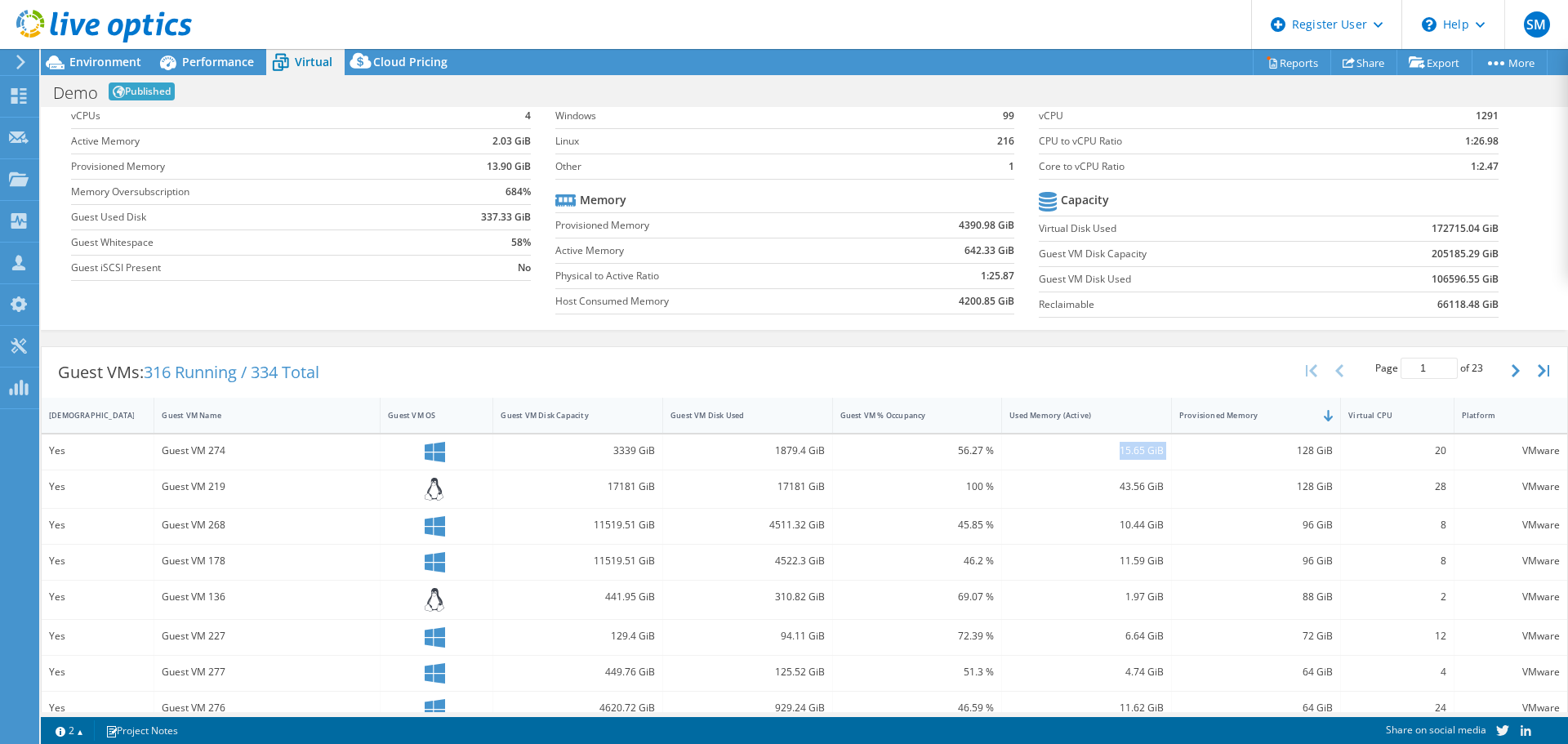
drag, startPoint x: 1092, startPoint y: 451, endPoint x: 1172, endPoint y: 455, distance: 80.1
click at [1172, 455] on div "Yes Guest VM 274 3339 GiB 1879.4 GiB 56.27 % 15.65 GiB 128 GiB 20 VMware" at bounding box center [804, 452] width 1525 height 35
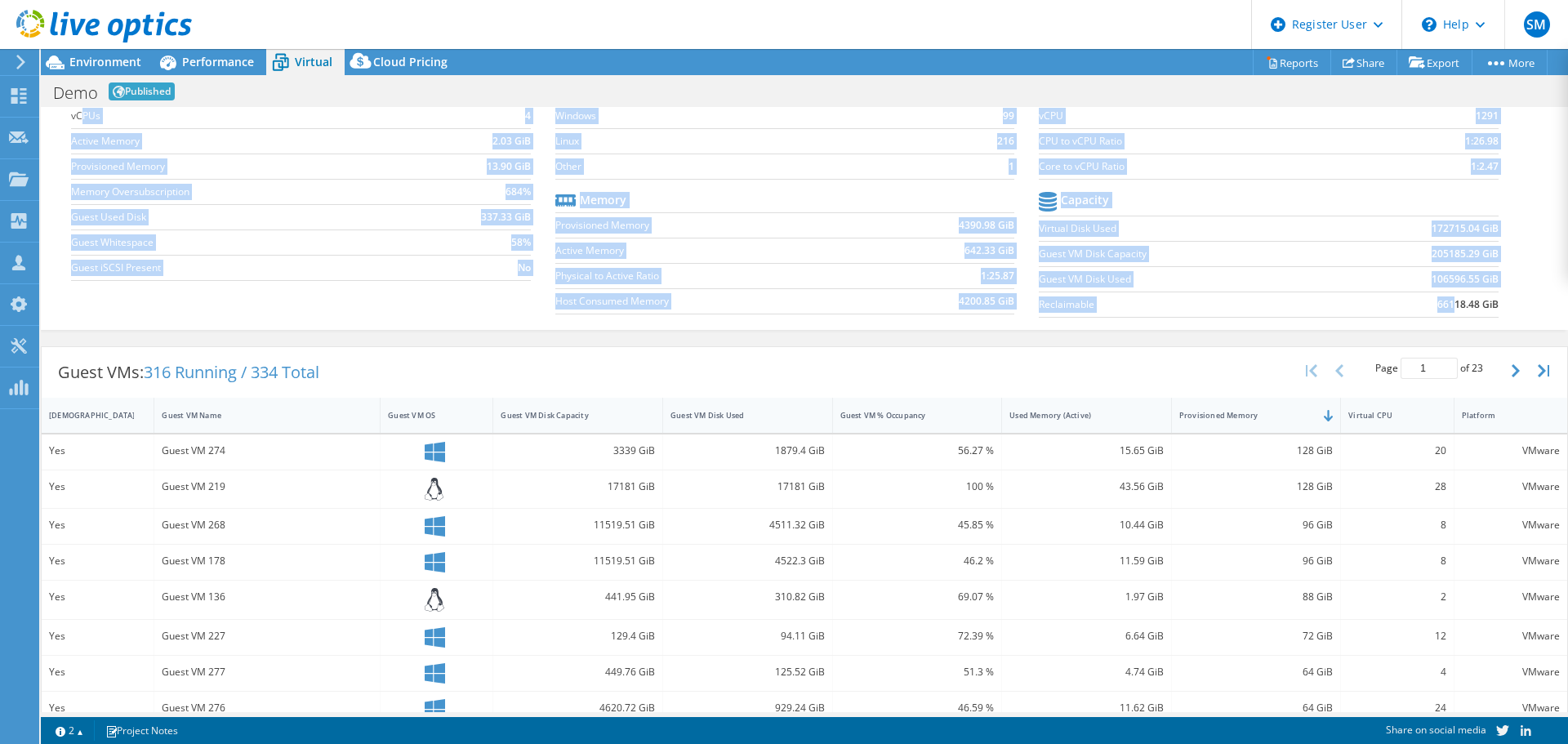
drag, startPoint x: 83, startPoint y: 119, endPoint x: 1441, endPoint y: 302, distance: 1370.3
click at [1442, 302] on div "Average Virtual Machine vCPUs 4 Active Memory 2.03 GiB Provisioned Memory 13.90…" at bounding box center [803, 200] width 1465 height 251
click at [607, 157] on td "Other" at bounding box center [755, 166] width 399 height 26
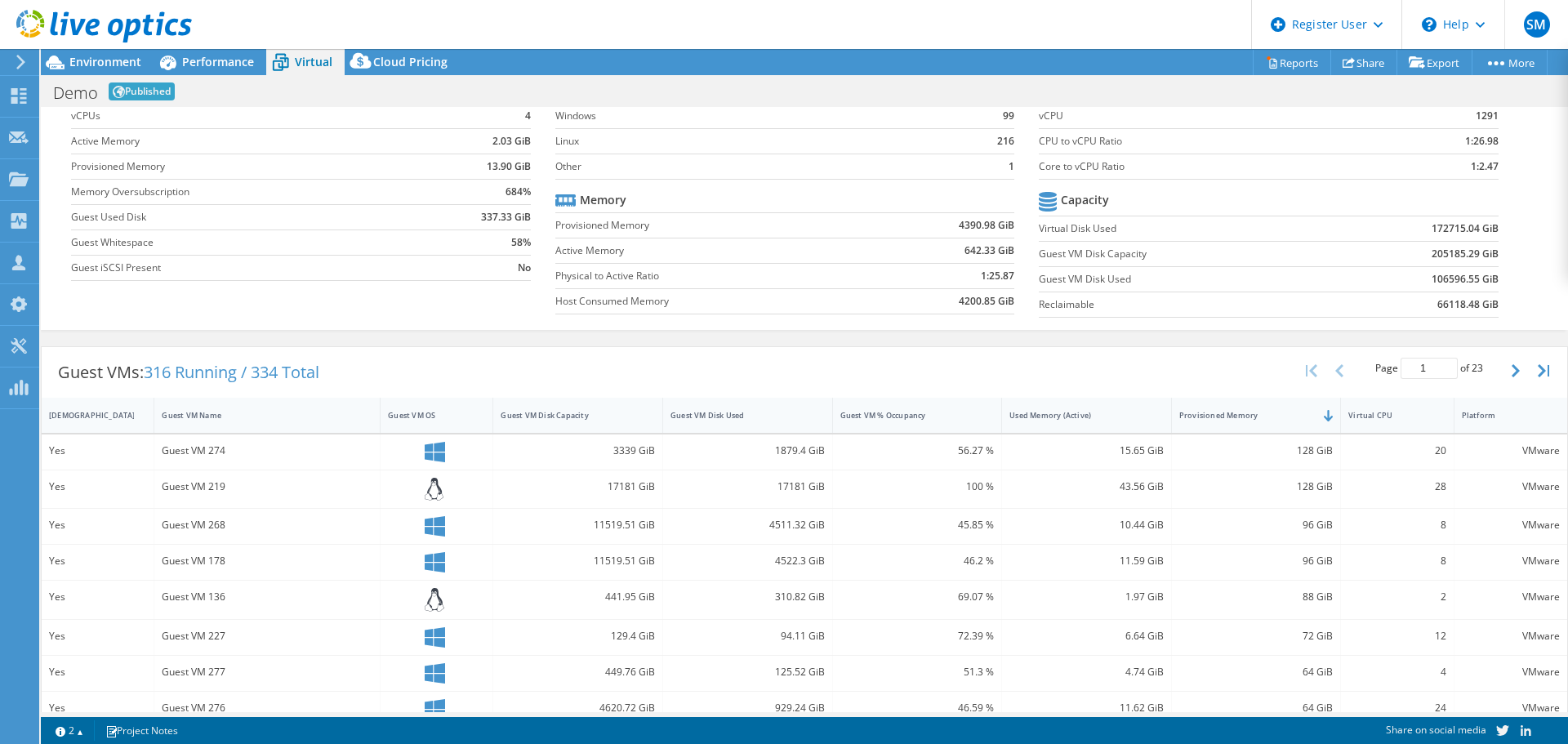
click at [404, 153] on td "Provisioned Memory" at bounding box center [245, 166] width 349 height 26
drag, startPoint x: 511, startPoint y: 191, endPoint x: 530, endPoint y: 196, distance: 19.6
click at [530, 196] on section "Average Virtual Machine vCPUs 4 Active Memory 2.03 GiB Provisioned Memory 13.90…" at bounding box center [313, 182] width 483 height 214
click at [528, 209] on section "Average Virtual Machine vCPUs 4 Active Memory 2.03 GiB Provisioned Memory 13.90…" at bounding box center [313, 182] width 483 height 214
click at [531, 190] on section "Average Virtual Machine vCPUs 4 Active Memory 2.03 GiB Provisioned Memory 13.90…" at bounding box center [313, 182] width 483 height 214
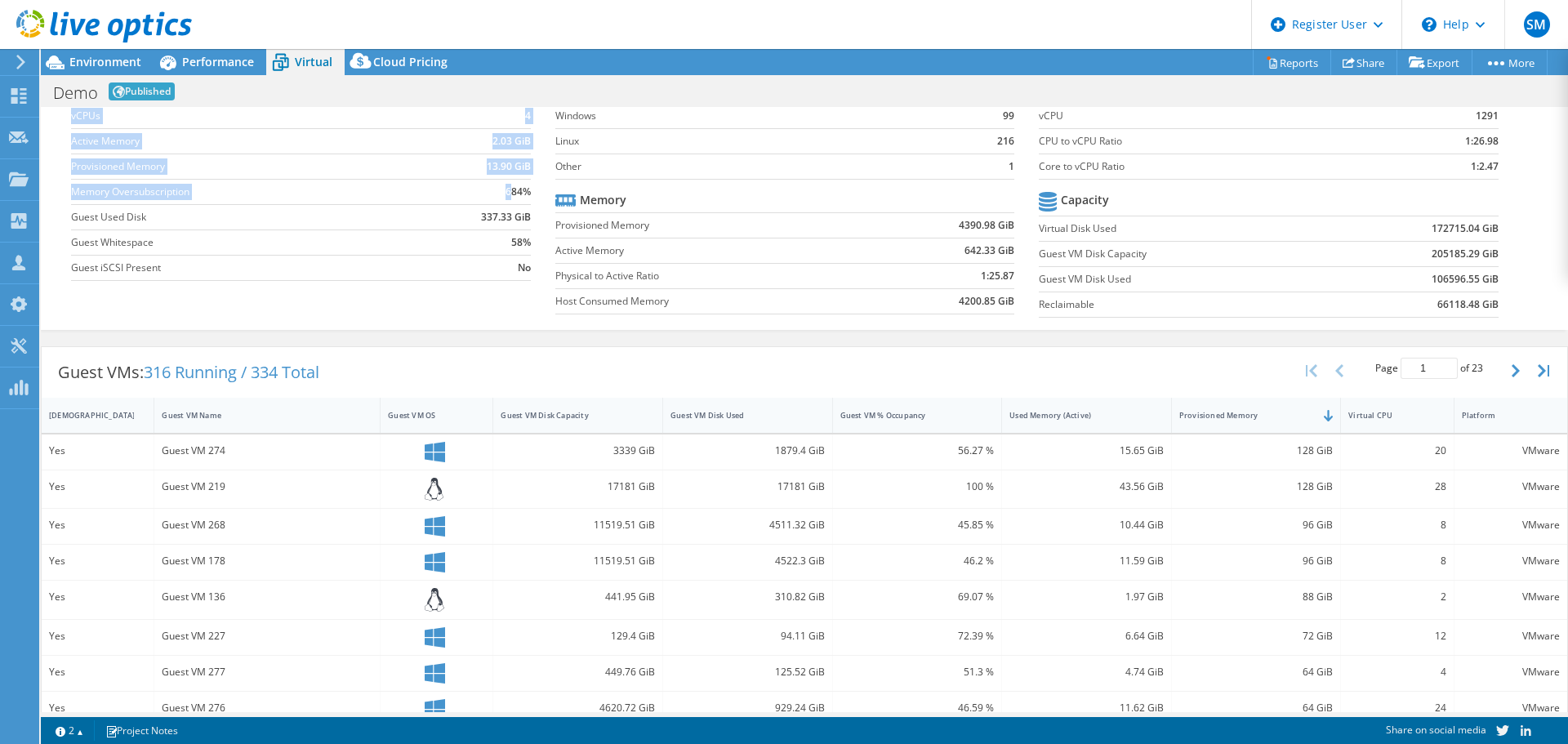
drag, startPoint x: 522, startPoint y: 192, endPoint x: 504, endPoint y: 190, distance: 18.1
click at [505, 191] on section "Average Virtual Machine vCPUs 4 Active Memory 2.03 GiB Provisioned Memory 13.90…" at bounding box center [313, 182] width 483 height 214
click at [499, 190] on td "684%" at bounding box center [475, 191] width 110 height 26
drag, startPoint x: 503, startPoint y: 189, endPoint x: 524, endPoint y: 188, distance: 21.0
click at [524, 188] on td "684%" at bounding box center [475, 191] width 110 height 26
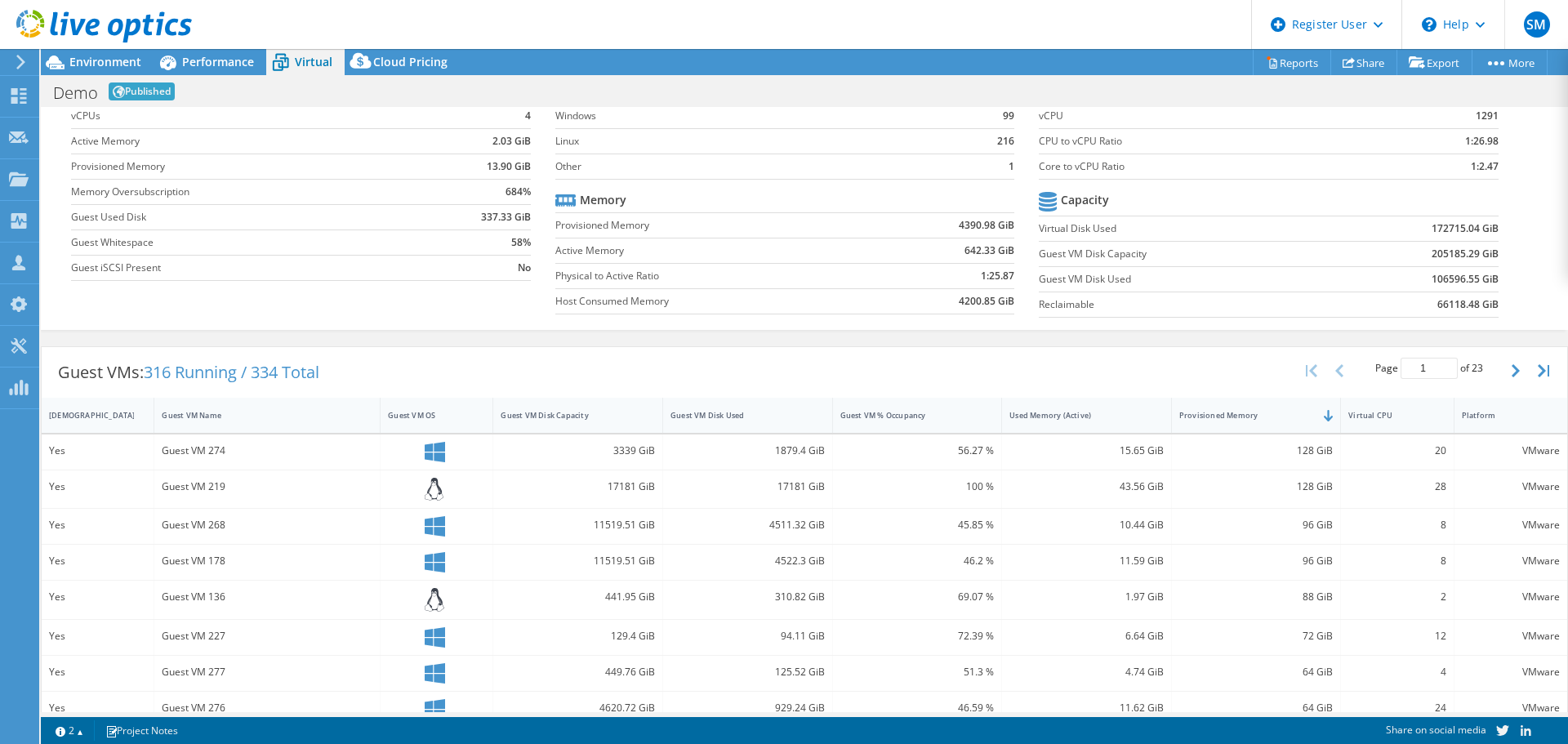
click at [305, 61] on span "Virtual" at bounding box center [313, 62] width 37 height 15
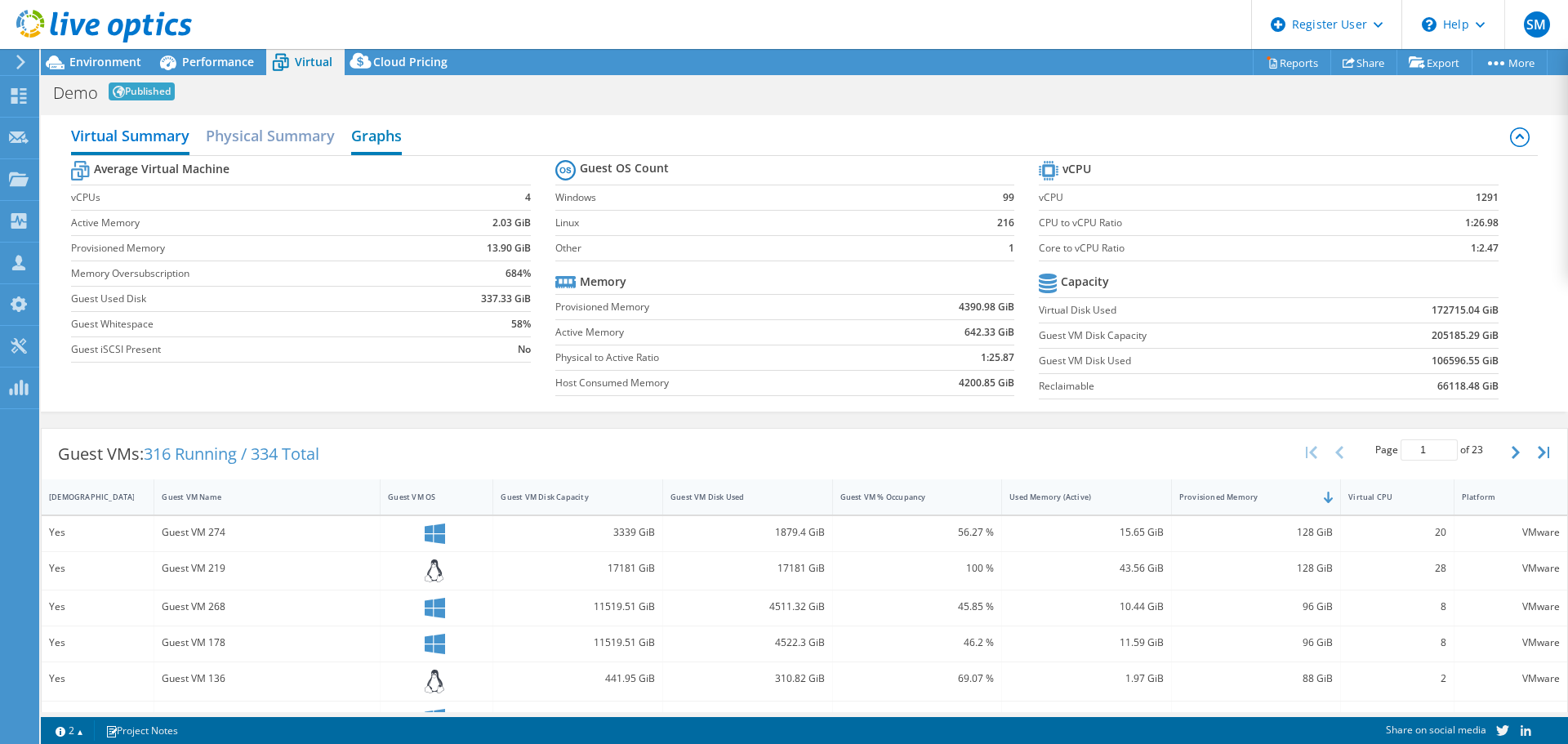
click at [387, 139] on h2 "Graphs" at bounding box center [376, 137] width 50 height 36
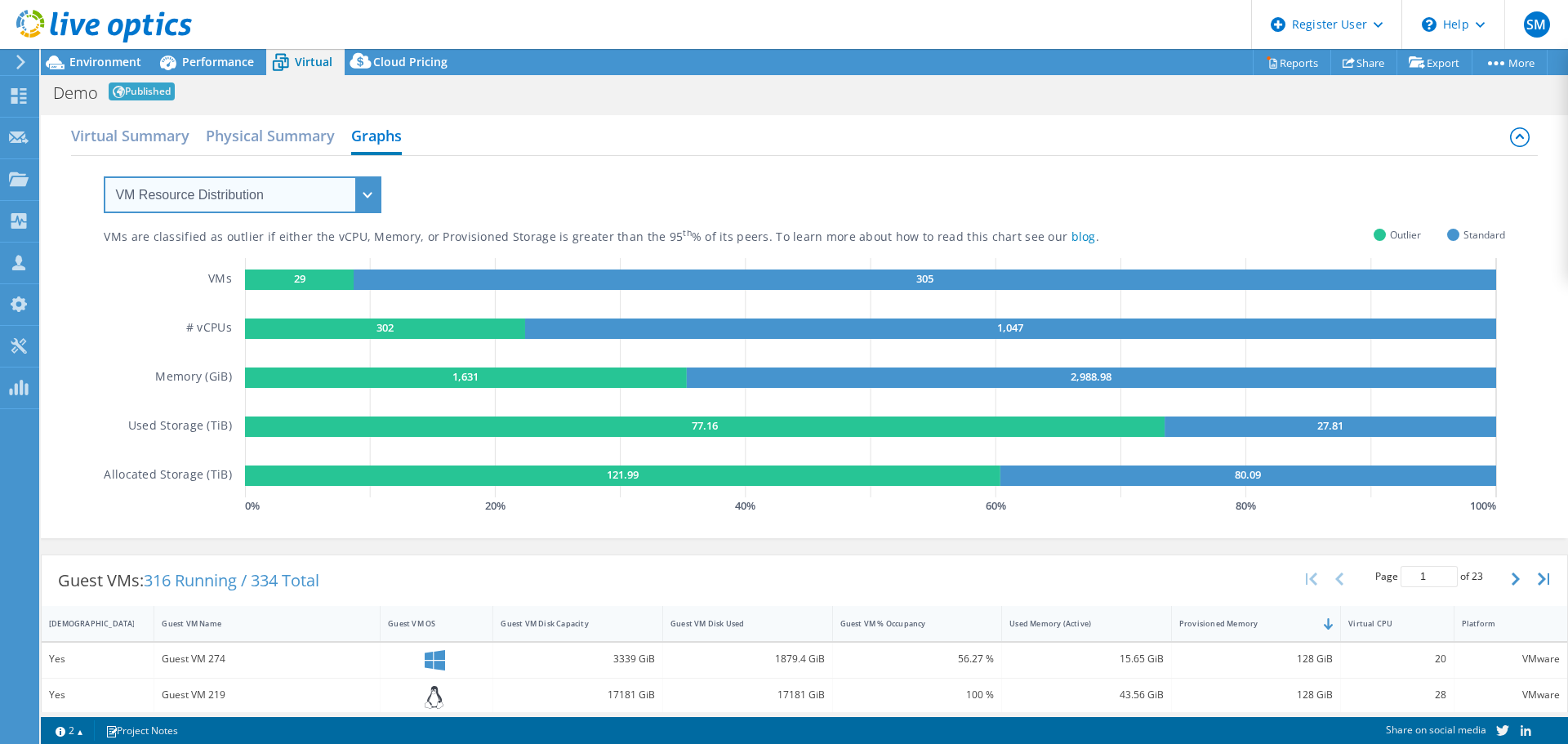
click at [321, 184] on select "VM Resource Distribution Provisioning Contrast Over Provisioning" at bounding box center [242, 194] width 278 height 37
select select "Over Provisioning"
click at [104, 176] on select "VM Resource Distribution Provisioning Contrast Over Provisioning" at bounding box center [242, 194] width 278 height 37
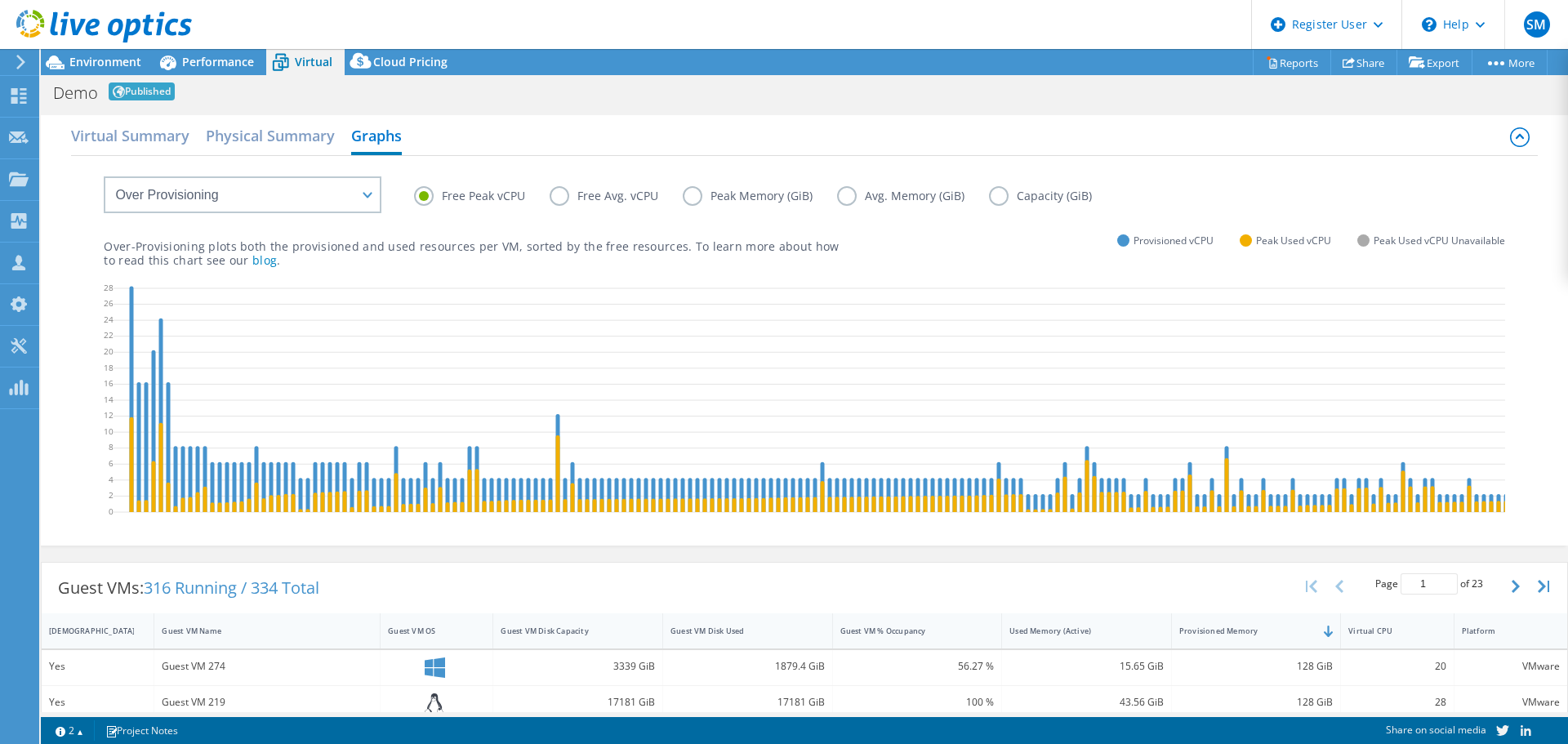
click at [856, 197] on label "Avg. Memory (GiB)" at bounding box center [913, 196] width 152 height 20
click at [0, 0] on input "Avg. Memory (GiB)" at bounding box center [0, 0] width 0 height 0
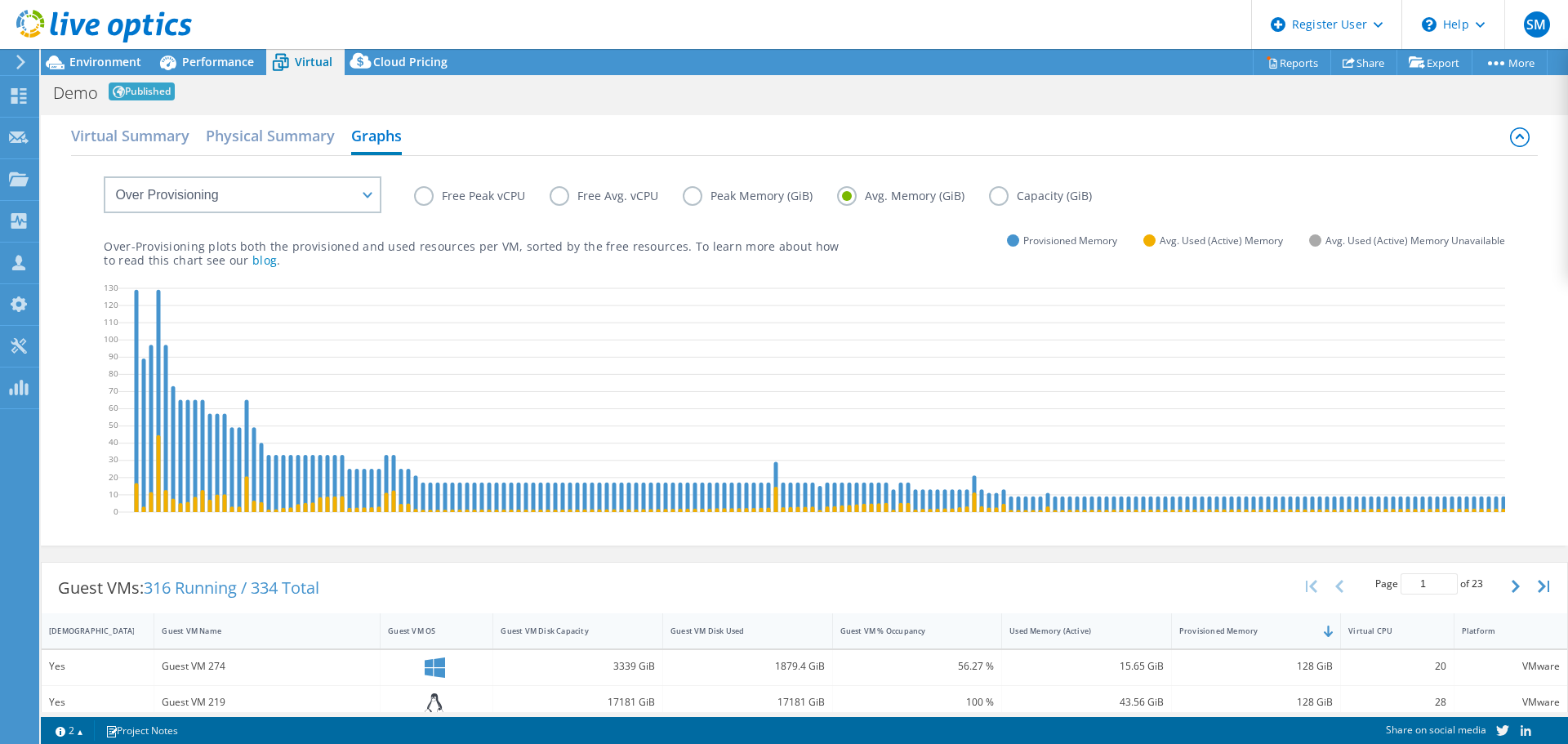
click at [686, 194] on label "Peak Memory (GiB)" at bounding box center [760, 196] width 154 height 20
click at [0, 0] on input "Peak Memory (GiB)" at bounding box center [0, 0] width 0 height 0
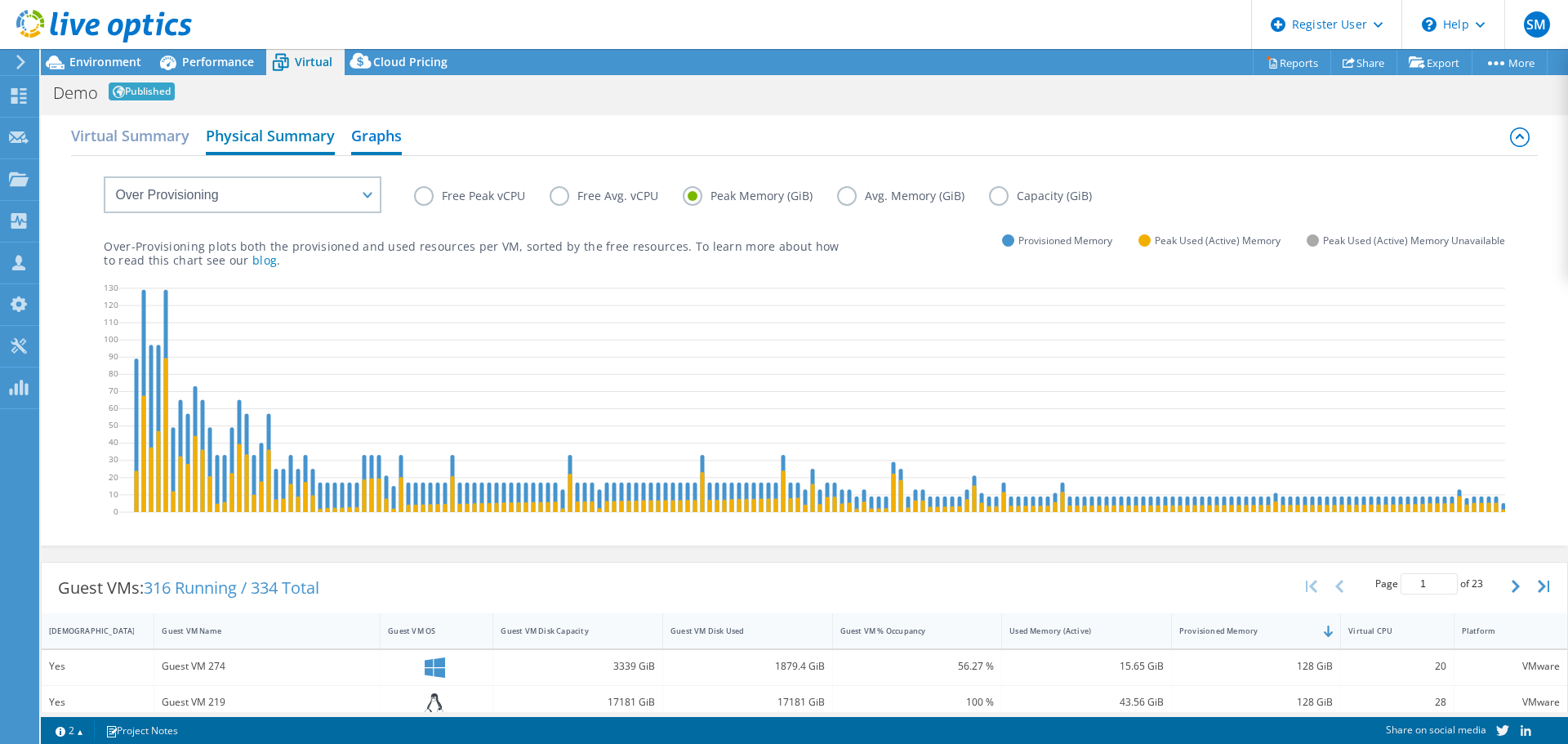
click at [258, 141] on h2 "Physical Summary" at bounding box center [270, 137] width 129 height 36
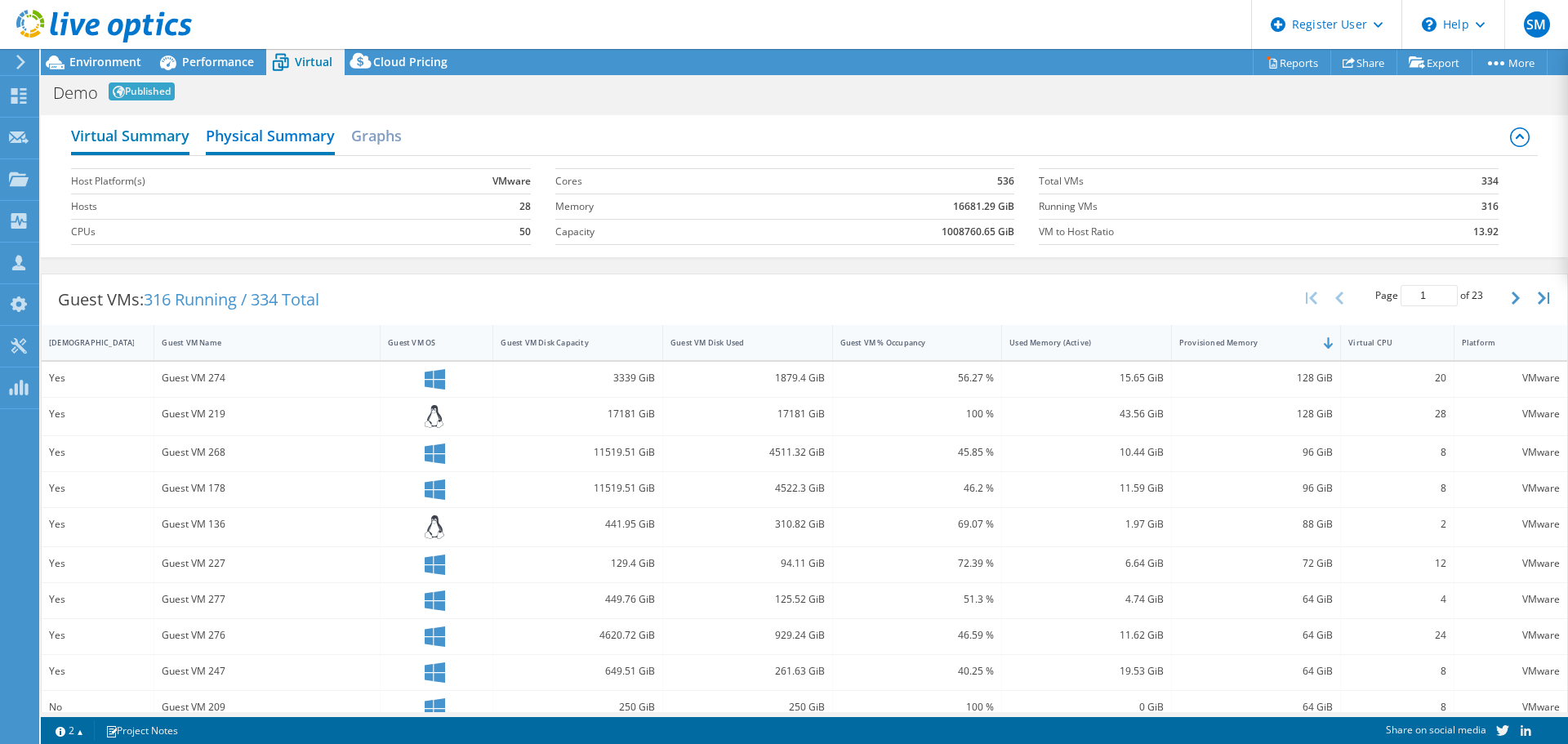
click at [136, 141] on h2 "Virtual Summary" at bounding box center [130, 137] width 118 height 36
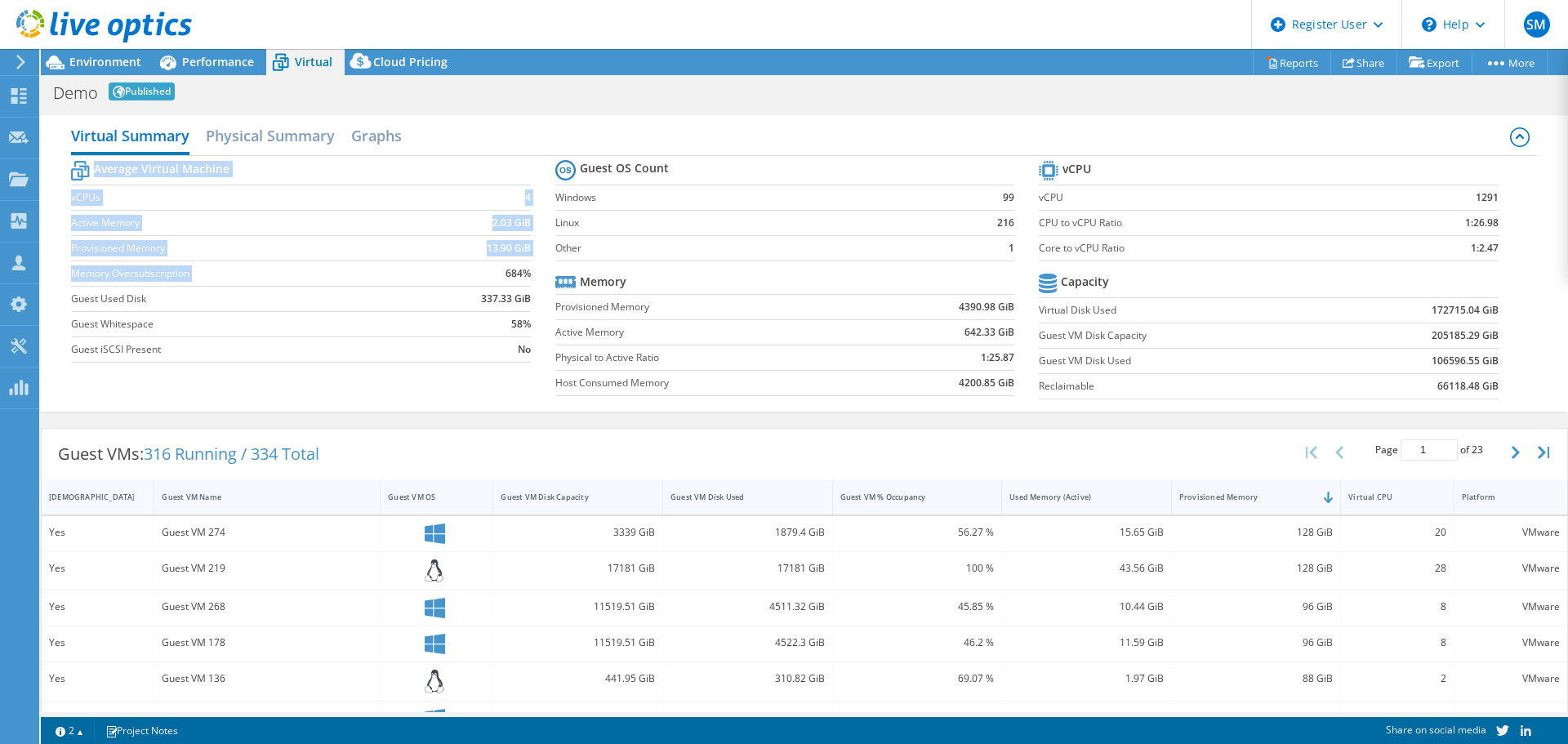
drag, startPoint x: 529, startPoint y: 272, endPoint x: 494, endPoint y: 272, distance: 35.0
click at [494, 272] on section "Average Virtual Machine vCPUs 4 Active Memory 2.03 GiB Provisioned Memory 13.90…" at bounding box center [313, 264] width 483 height 214
click at [442, 275] on td "684%" at bounding box center [475, 273] width 110 height 26
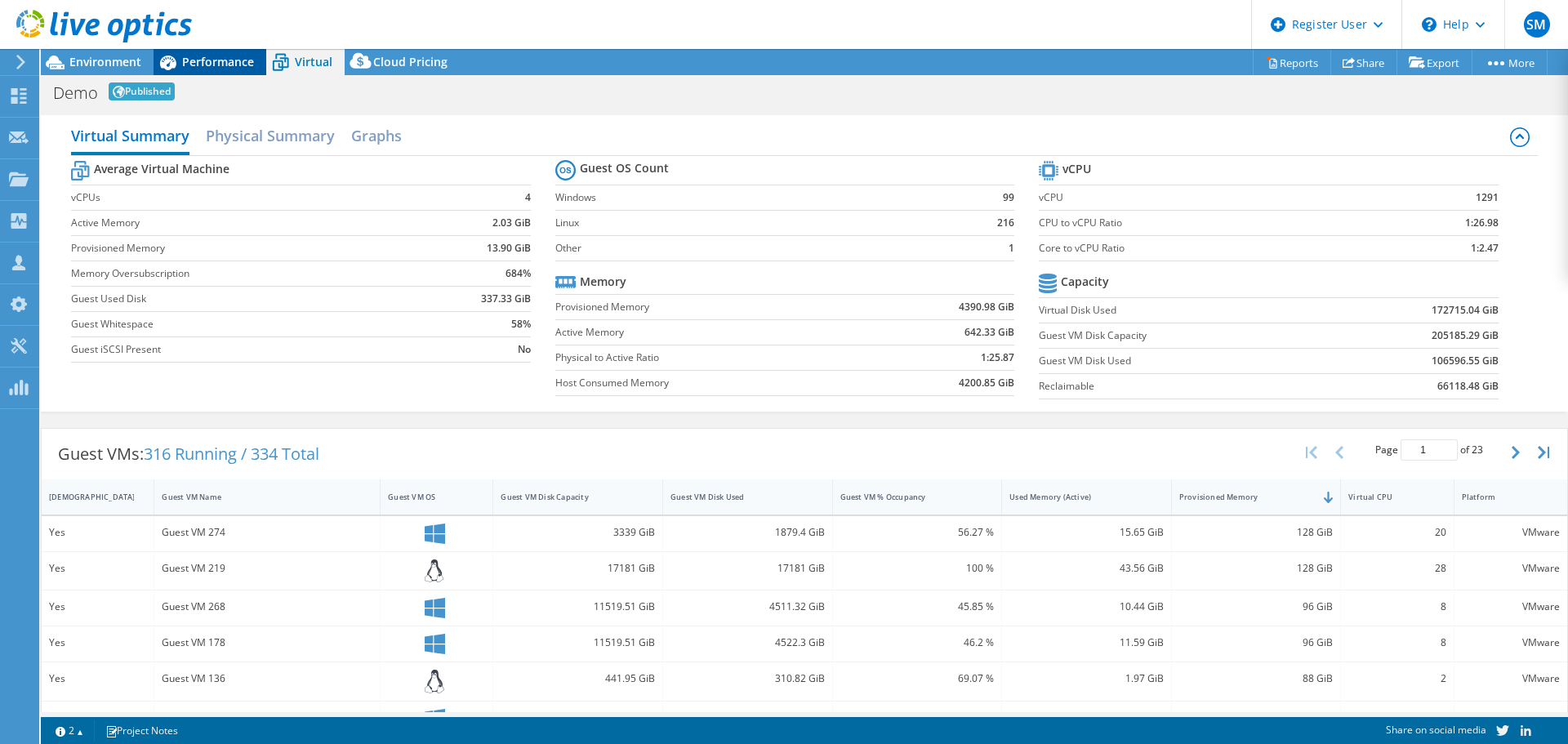
click at [222, 58] on span "Performance" at bounding box center [218, 62] width 72 height 15
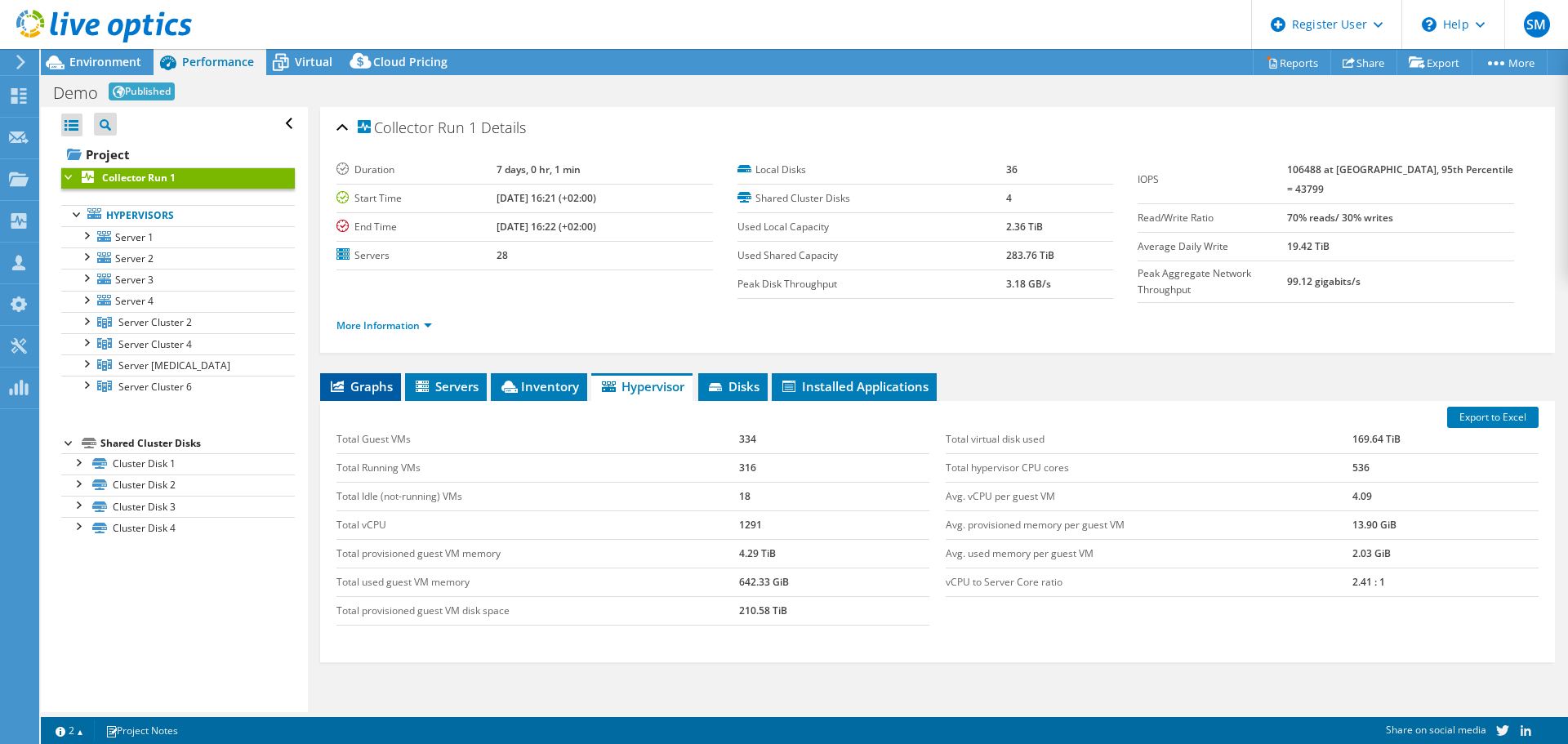
click at [353, 387] on span "Graphs" at bounding box center [360, 386] width 65 height 16
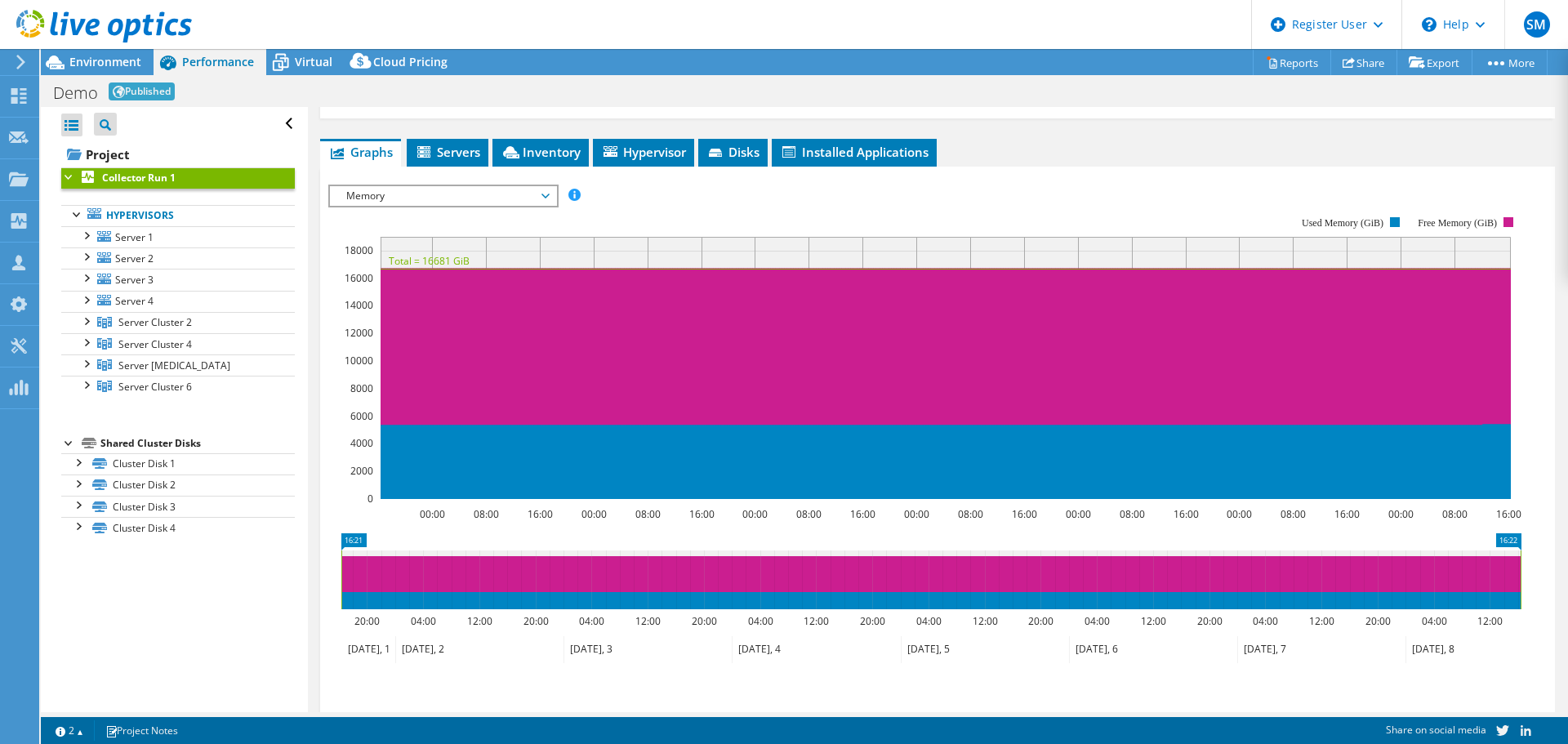
scroll to position [261, 0]
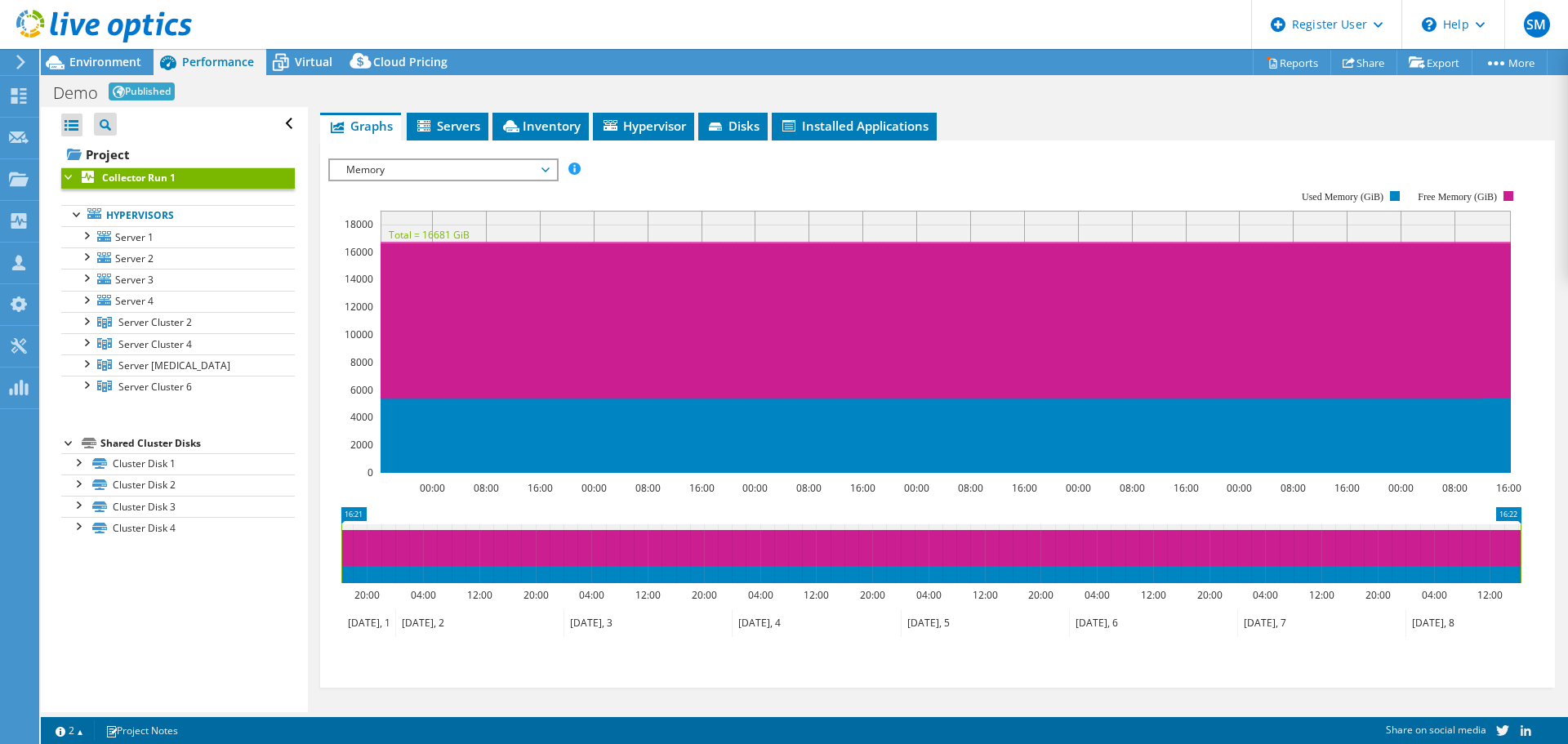
click at [486, 162] on span "Memory" at bounding box center [442, 169] width 210 height 20
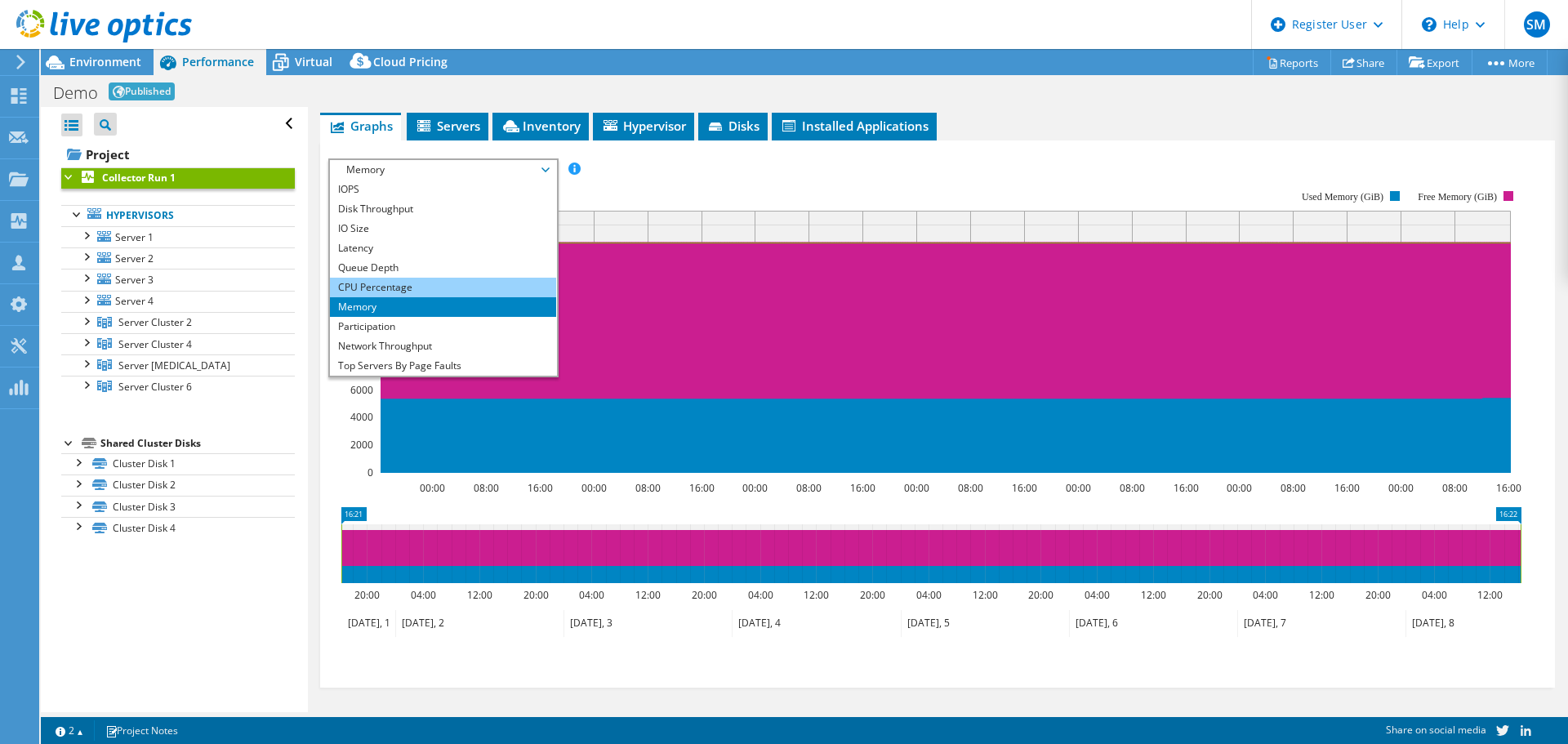
click at [393, 284] on li "CPU Percentage" at bounding box center [443, 287] width 226 height 20
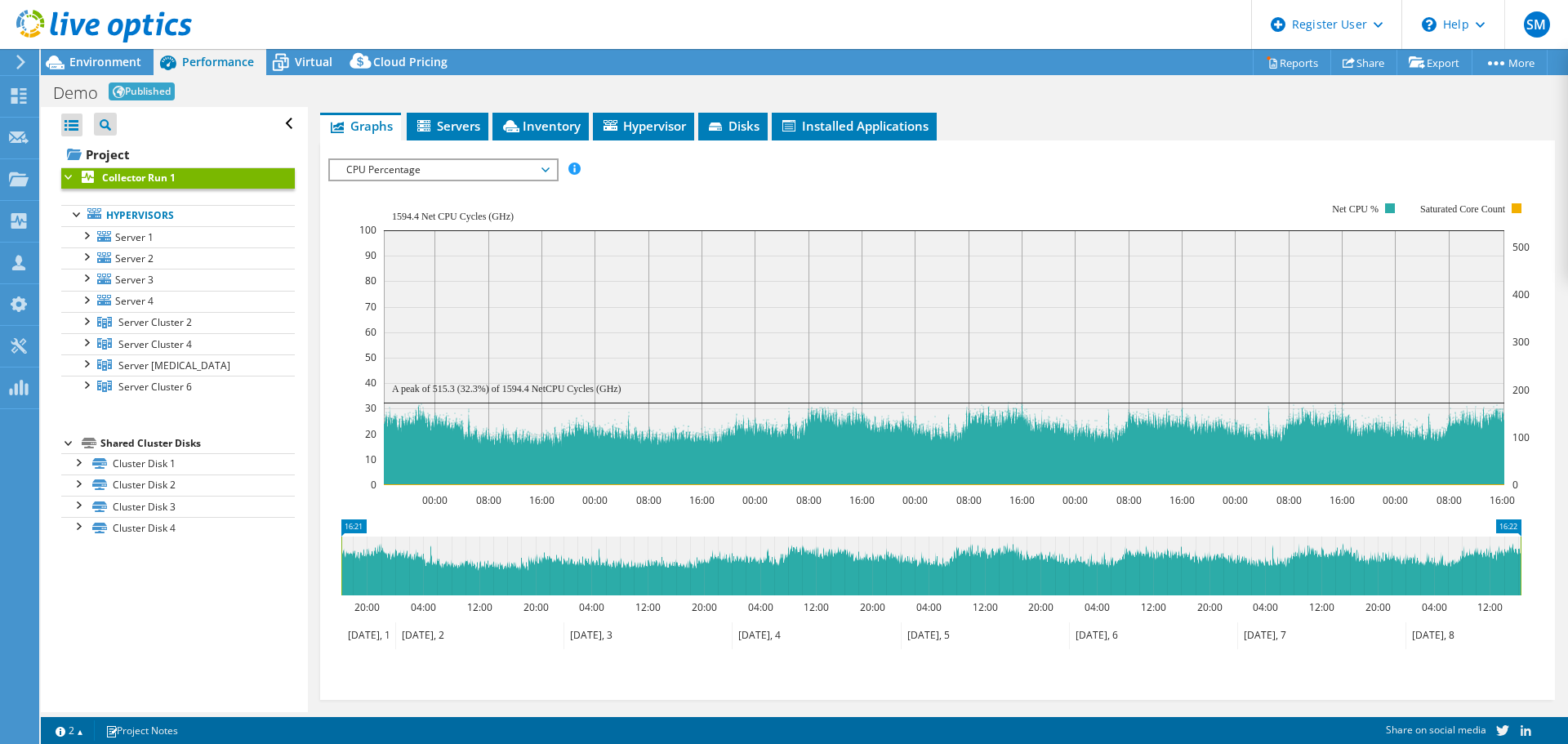
click at [468, 164] on span "CPU Percentage" at bounding box center [442, 169] width 210 height 20
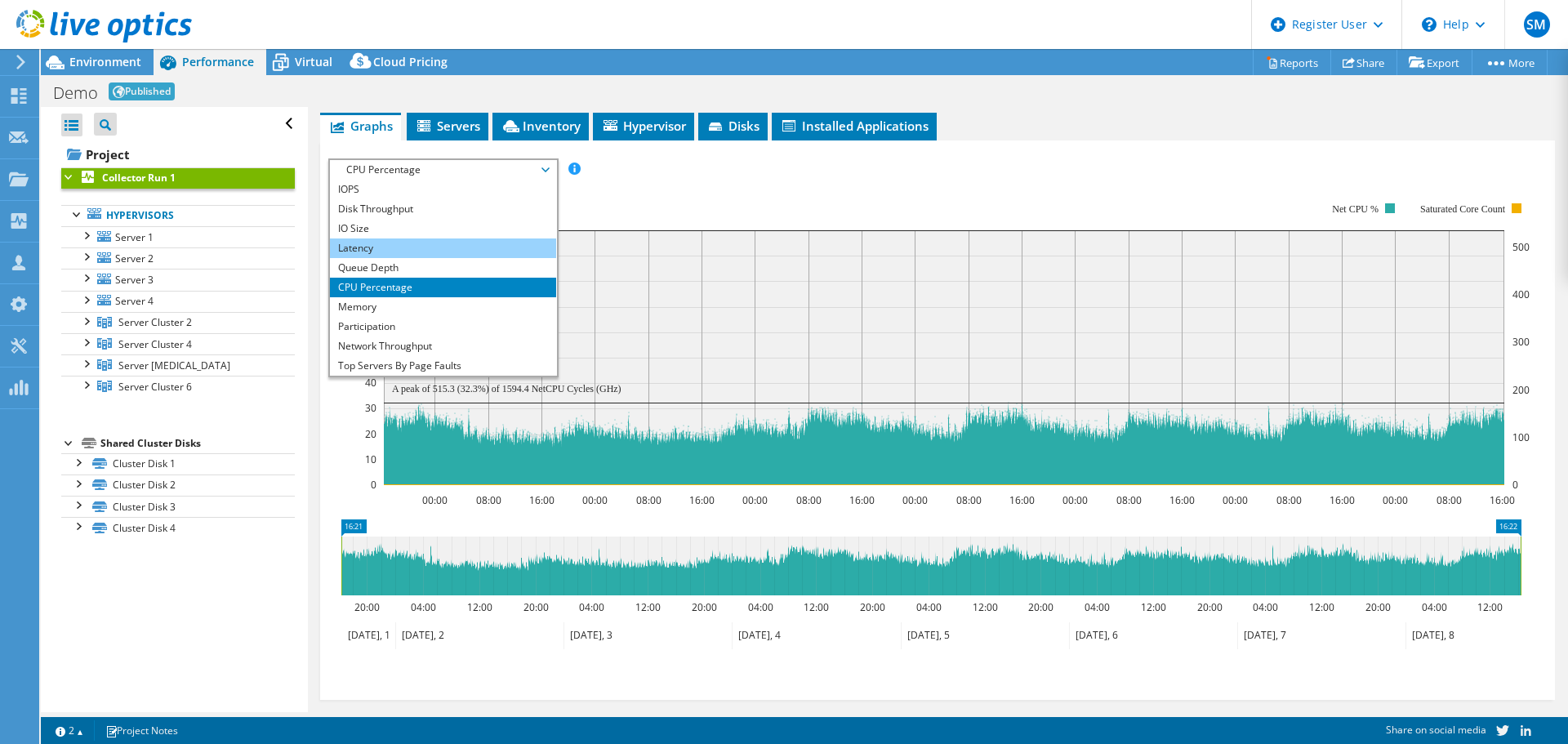
click at [390, 245] on li "Latency" at bounding box center [443, 248] width 226 height 20
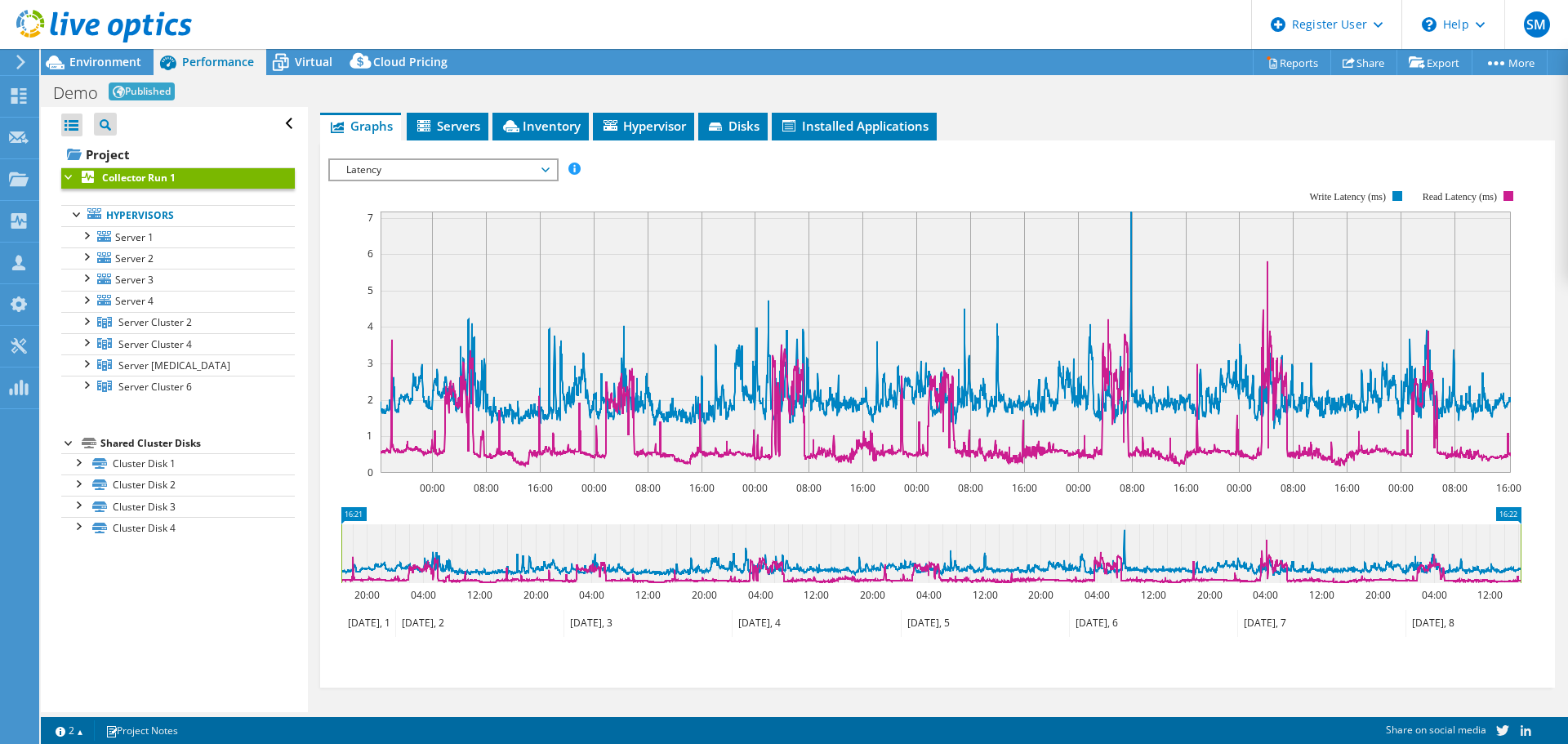
click at [514, 165] on span "Latency" at bounding box center [442, 169] width 210 height 20
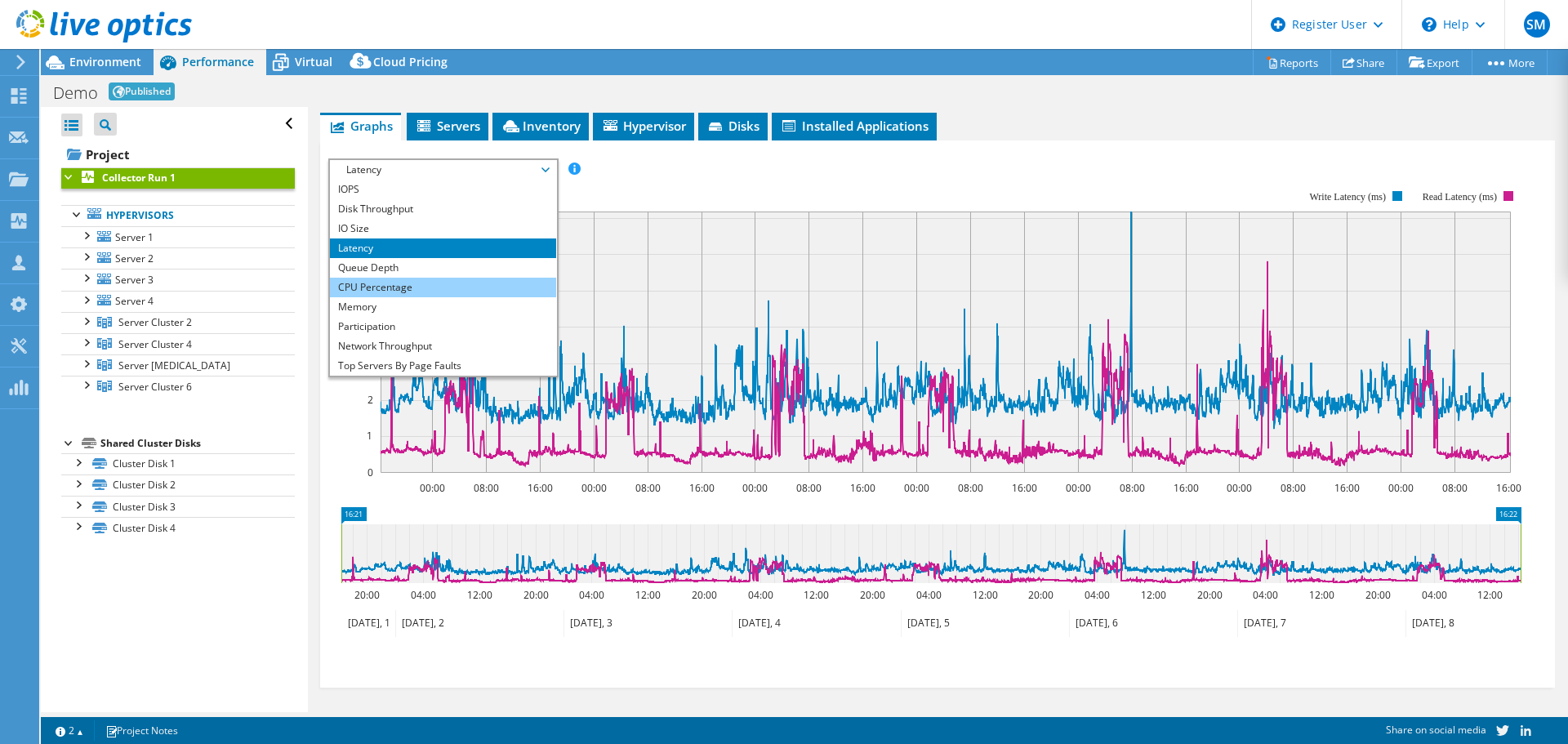
click at [383, 281] on li "CPU Percentage" at bounding box center [443, 287] width 226 height 20
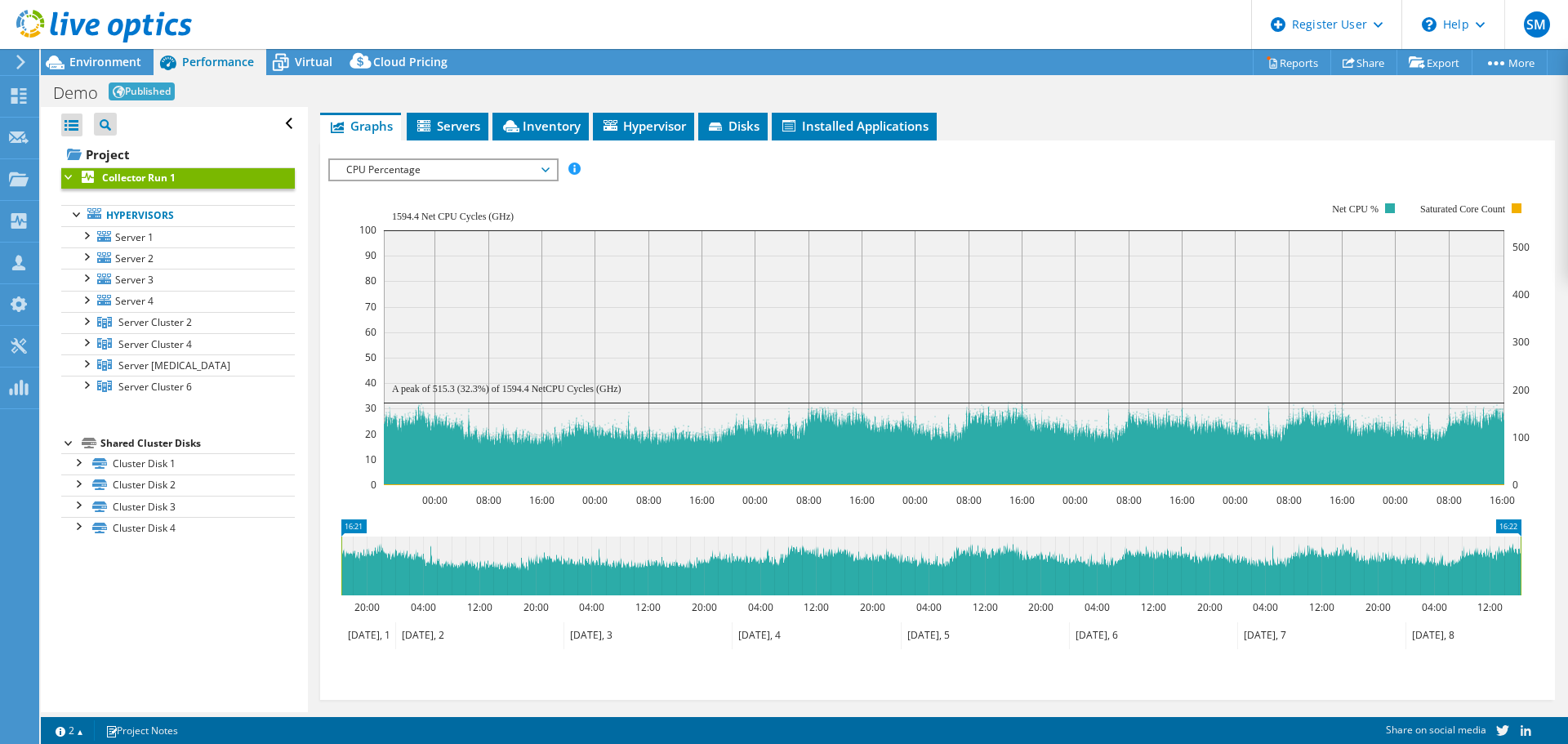
click at [640, 144] on div "IOPS Disk Throughput IO Size Latency Queue Depth CPU Percentage Memory Page Fau…" at bounding box center [937, 421] width 1218 height 559
click at [640, 126] on span "Hypervisor" at bounding box center [643, 126] width 85 height 16
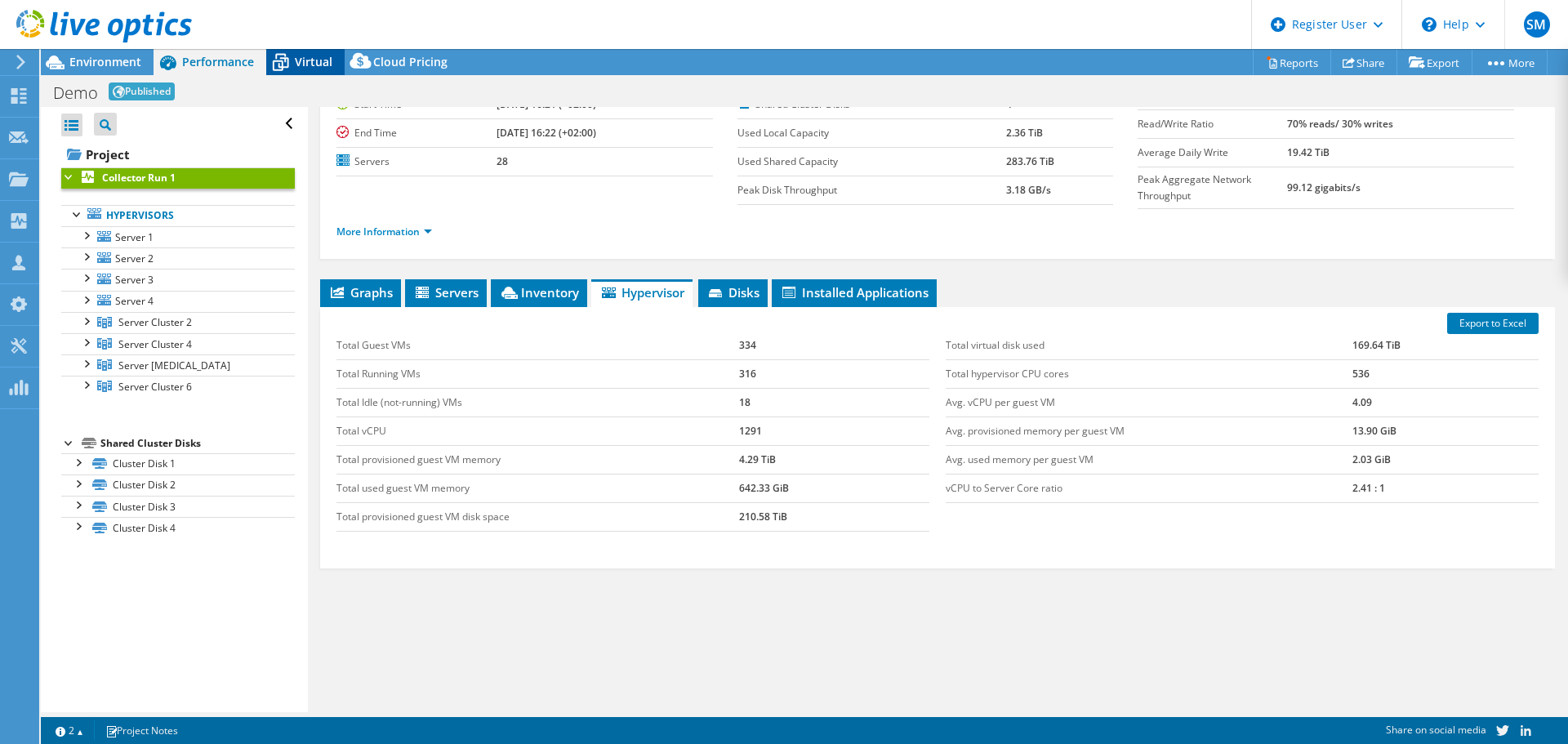
click at [320, 62] on span "Virtual" at bounding box center [313, 62] width 37 height 15
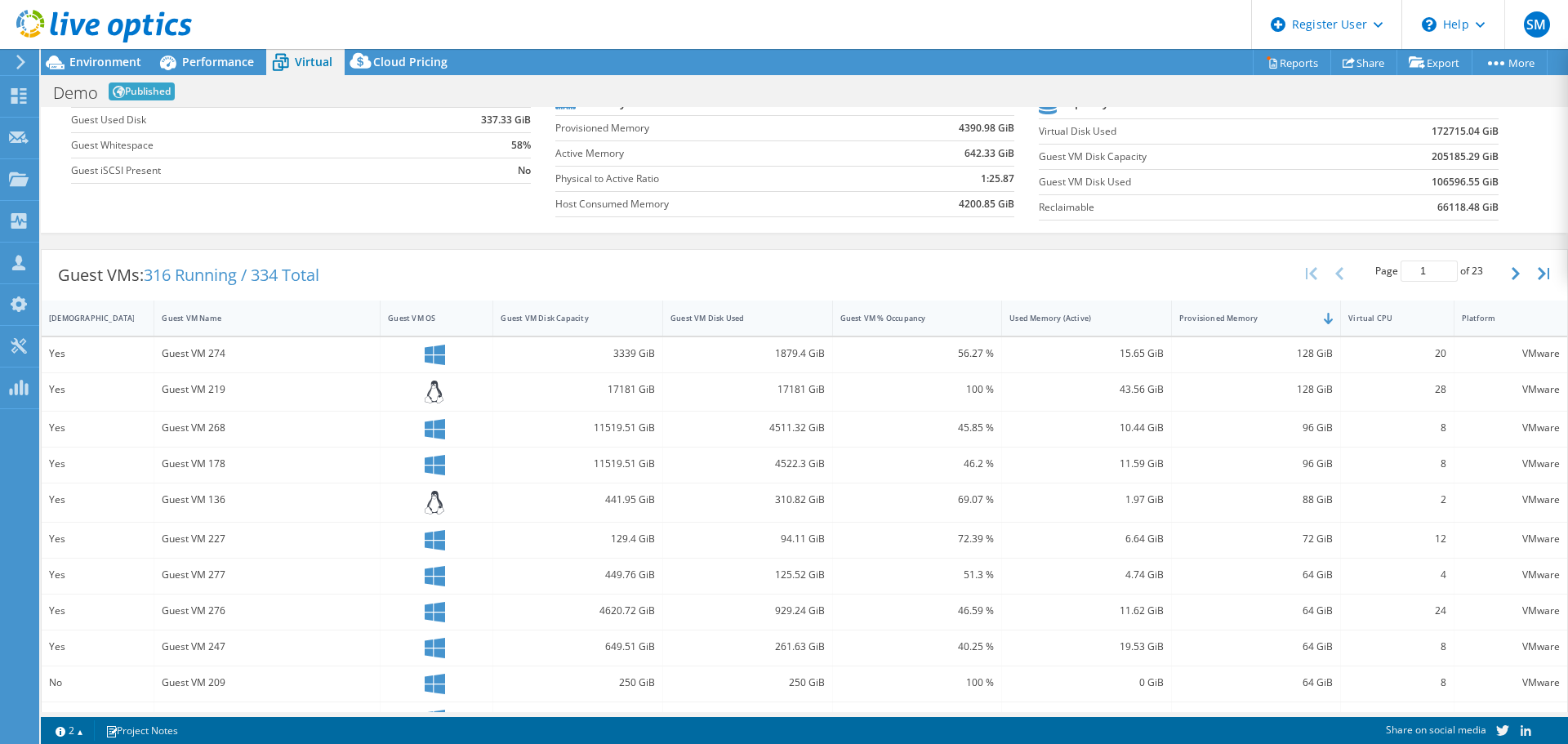
scroll to position [0, 0]
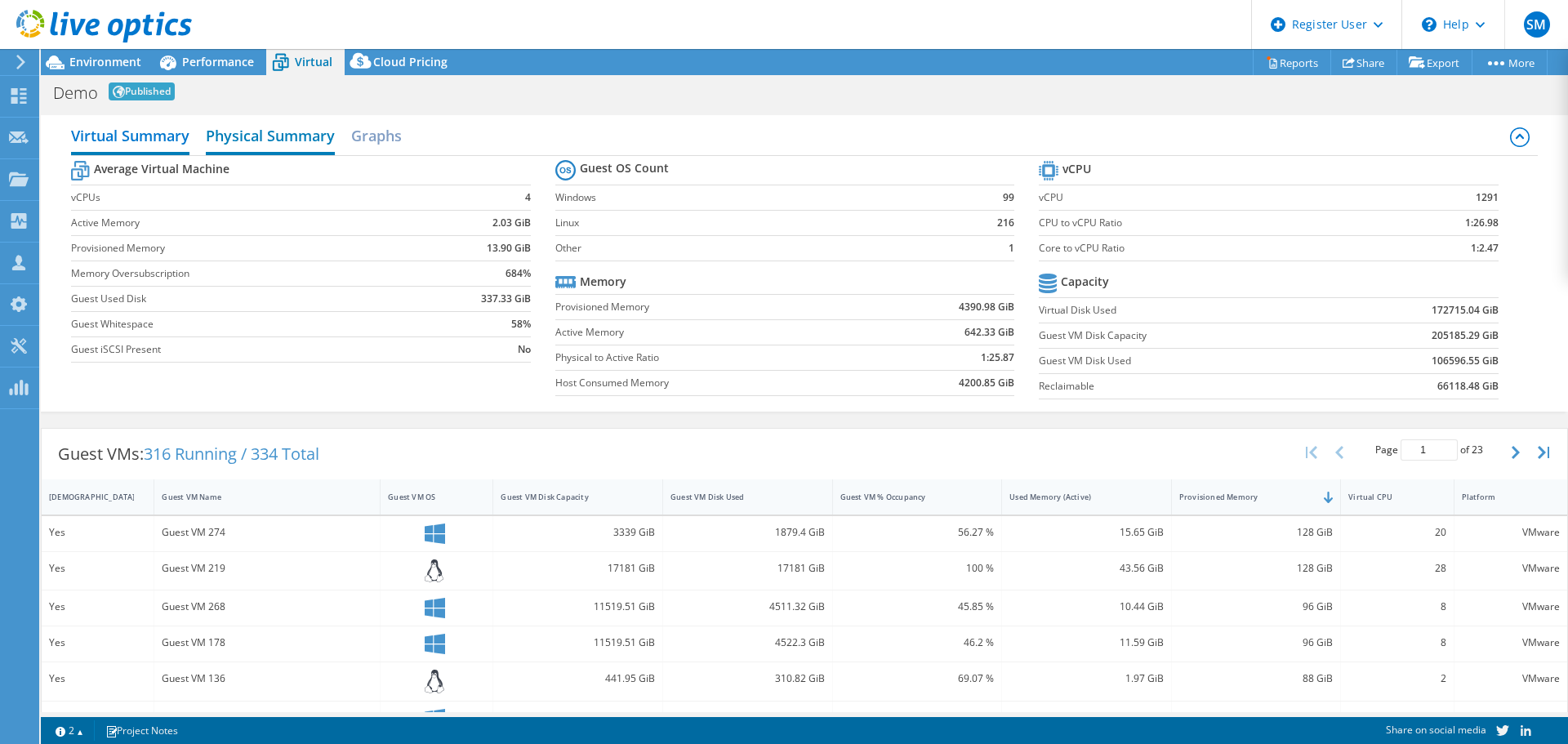
click at [269, 148] on h2 "Physical Summary" at bounding box center [270, 137] width 129 height 36
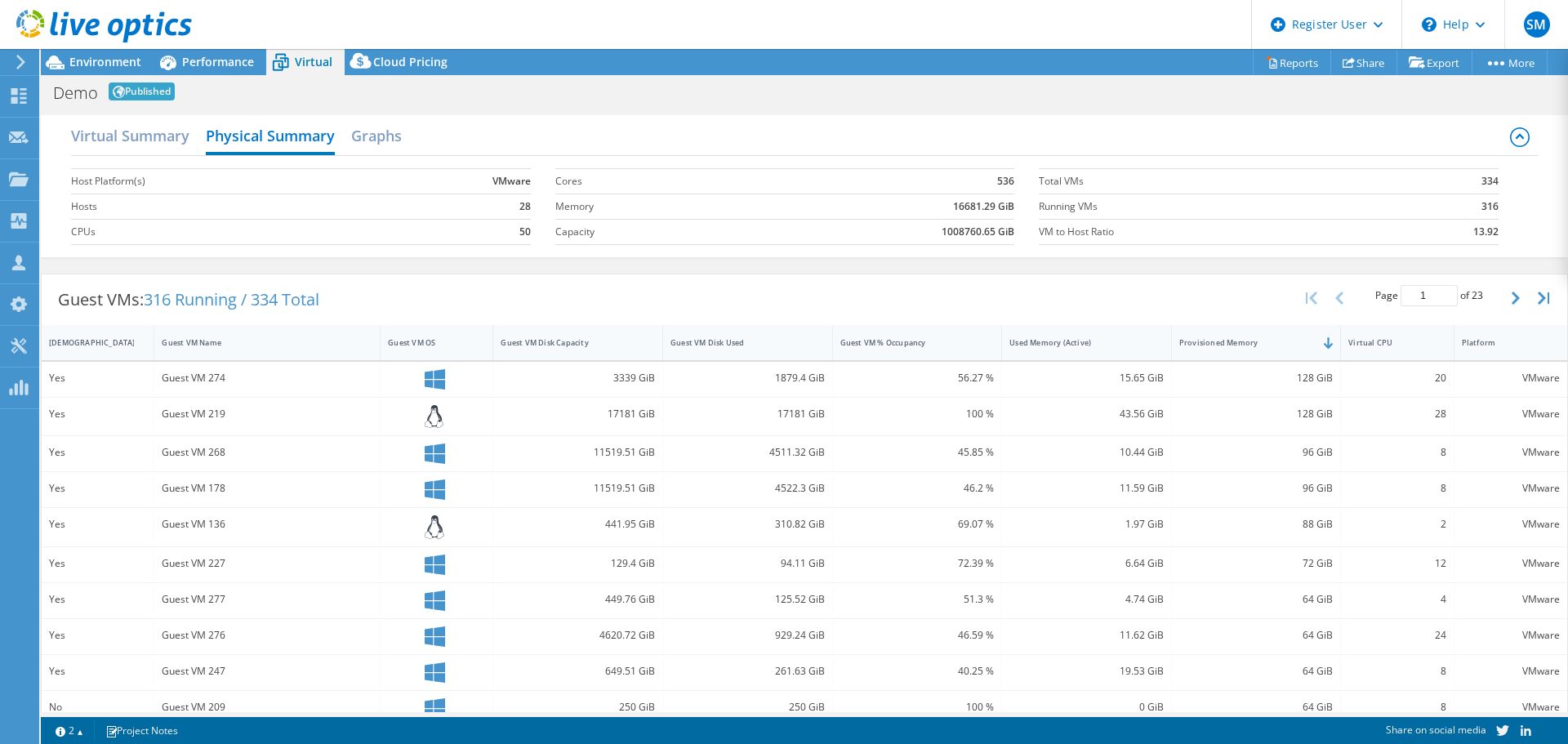
click at [963, 233] on b "1008760.65 GiB" at bounding box center [978, 231] width 72 height 16
click at [961, 290] on div "Guest VMs: 316 Running / 334 Total Page 1 of 23 5 rows 10 rows 20 rows 25 rows …" at bounding box center [804, 299] width 1525 height 50
click at [374, 130] on h2 "Graphs" at bounding box center [376, 137] width 50 height 36
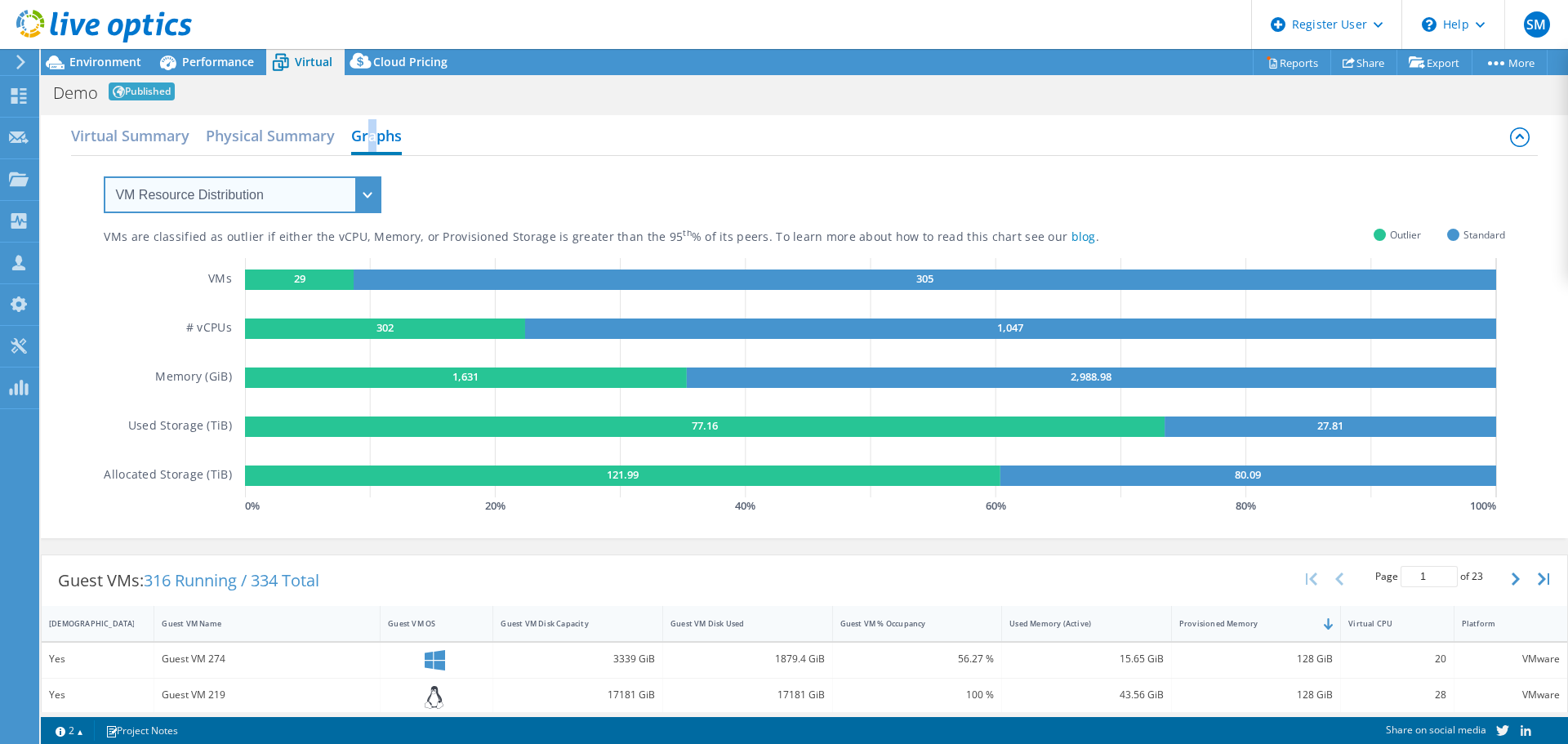
click at [271, 199] on select "VM Resource Distribution Provisioning Contrast Over Provisioning" at bounding box center [242, 194] width 278 height 37
select select "Over Provisioning"
click at [104, 176] on select "VM Resource Distribution Provisioning Contrast Over Provisioning" at bounding box center [242, 194] width 278 height 37
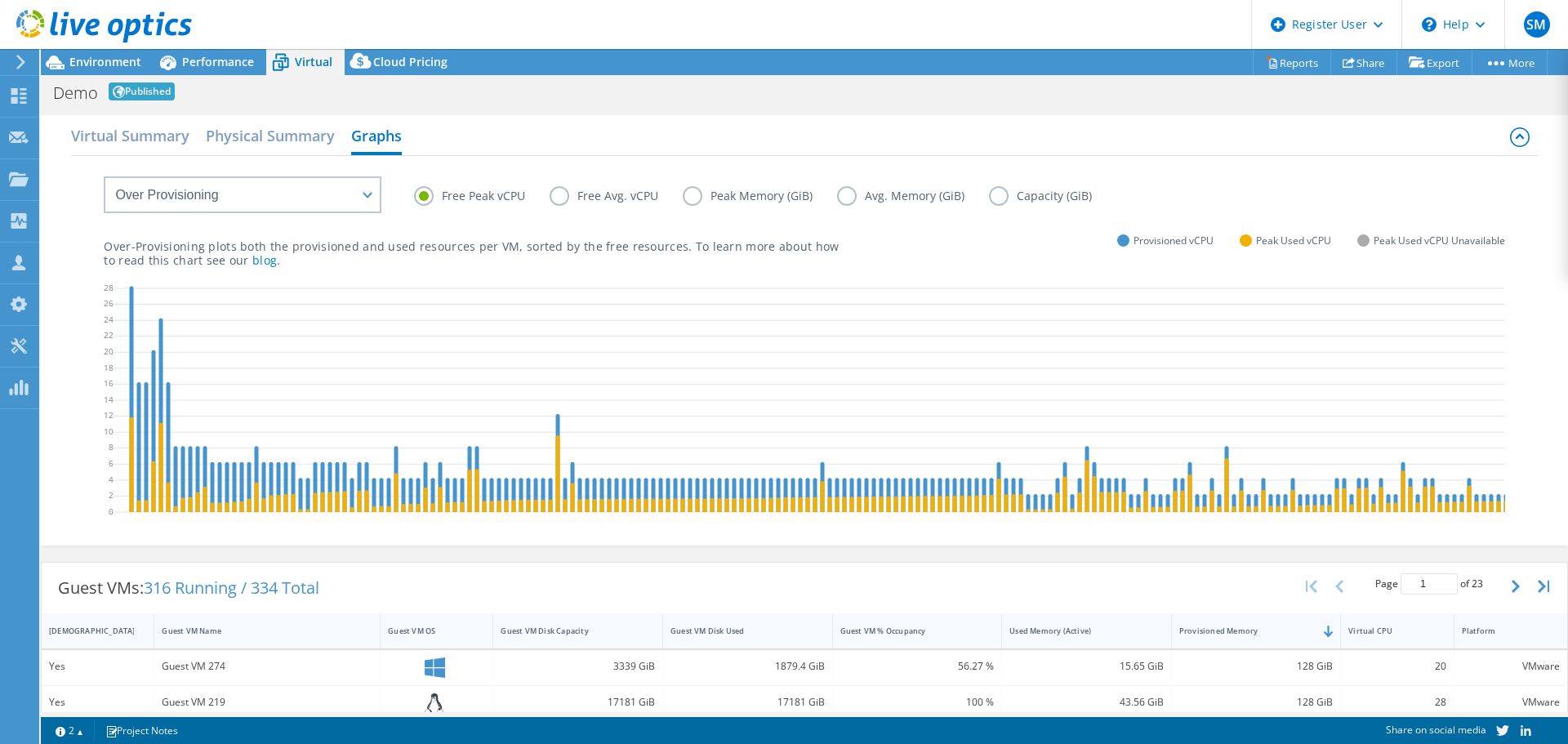
click at [687, 200] on label "Peak Memory (GiB)" at bounding box center [760, 196] width 154 height 20
click at [0, 0] on input "Peak Memory (GiB)" at bounding box center [0, 0] width 0 height 0
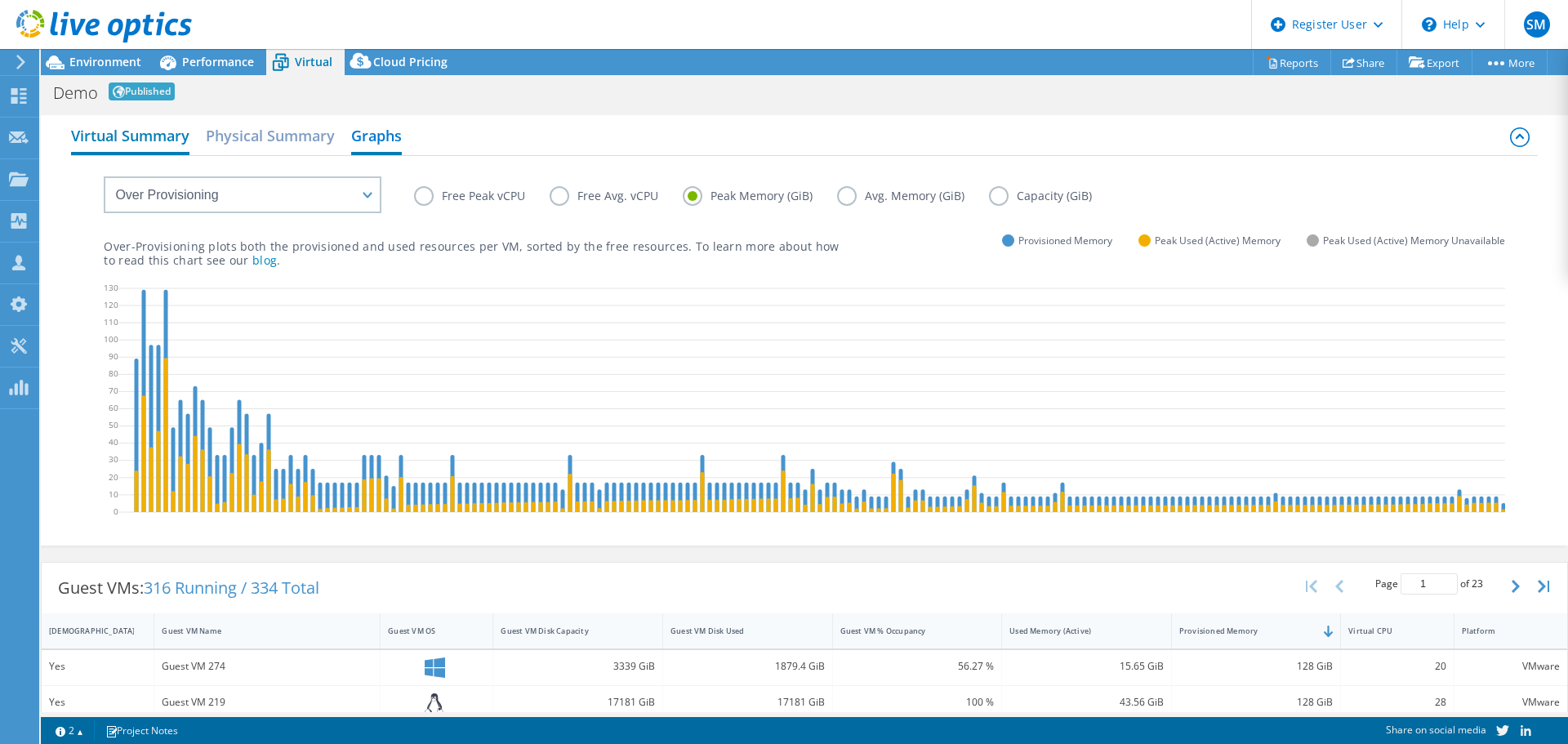
click at [128, 146] on h2 "Virtual Summary" at bounding box center [130, 137] width 118 height 36
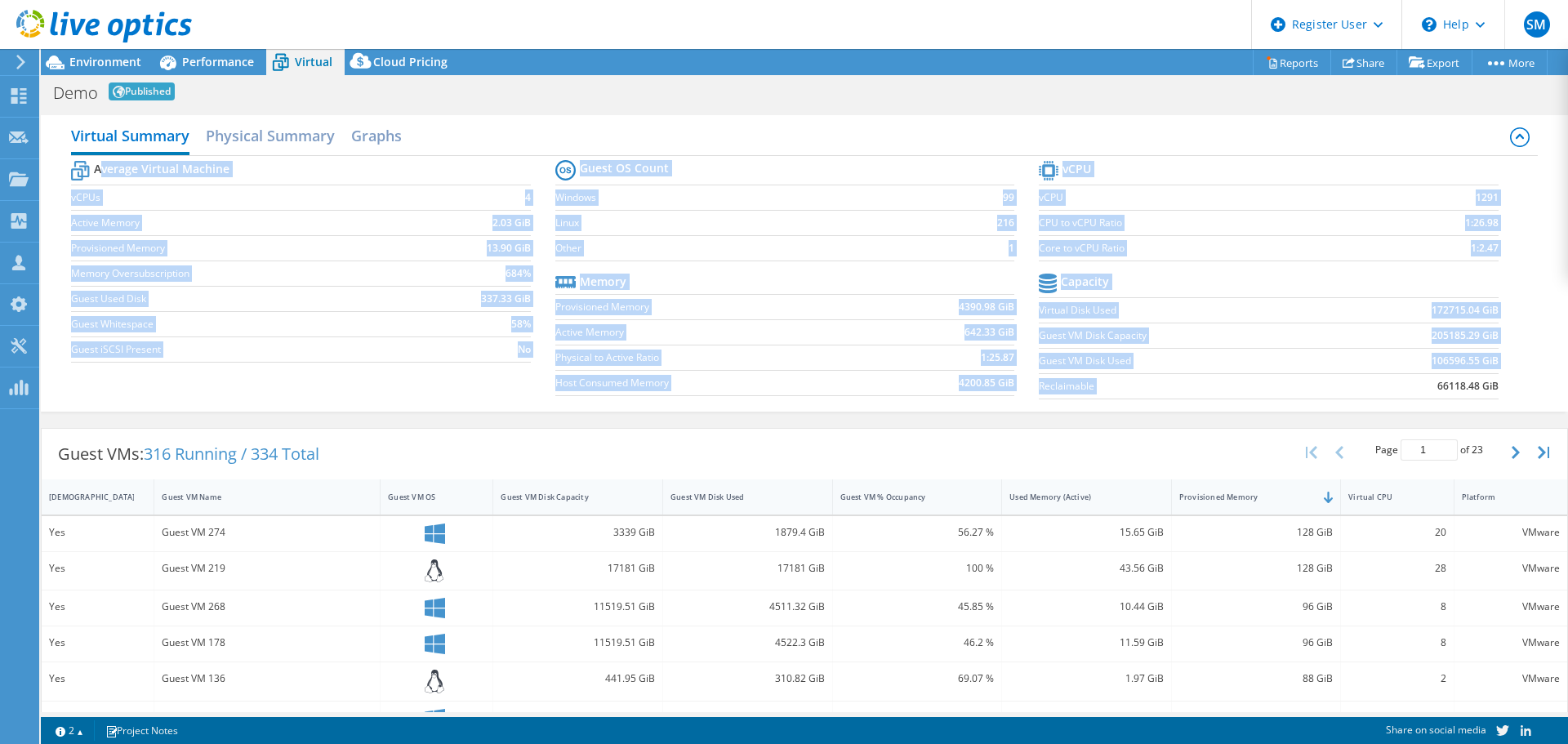
drag, startPoint x: 101, startPoint y: 168, endPoint x: 1472, endPoint y: 395, distance: 1389.7
click at [1472, 395] on div "Average Virtual Machine vCPUs 4 Active Memory 2.03 GiB Provisioned Memory 13.90…" at bounding box center [803, 282] width 1465 height 251
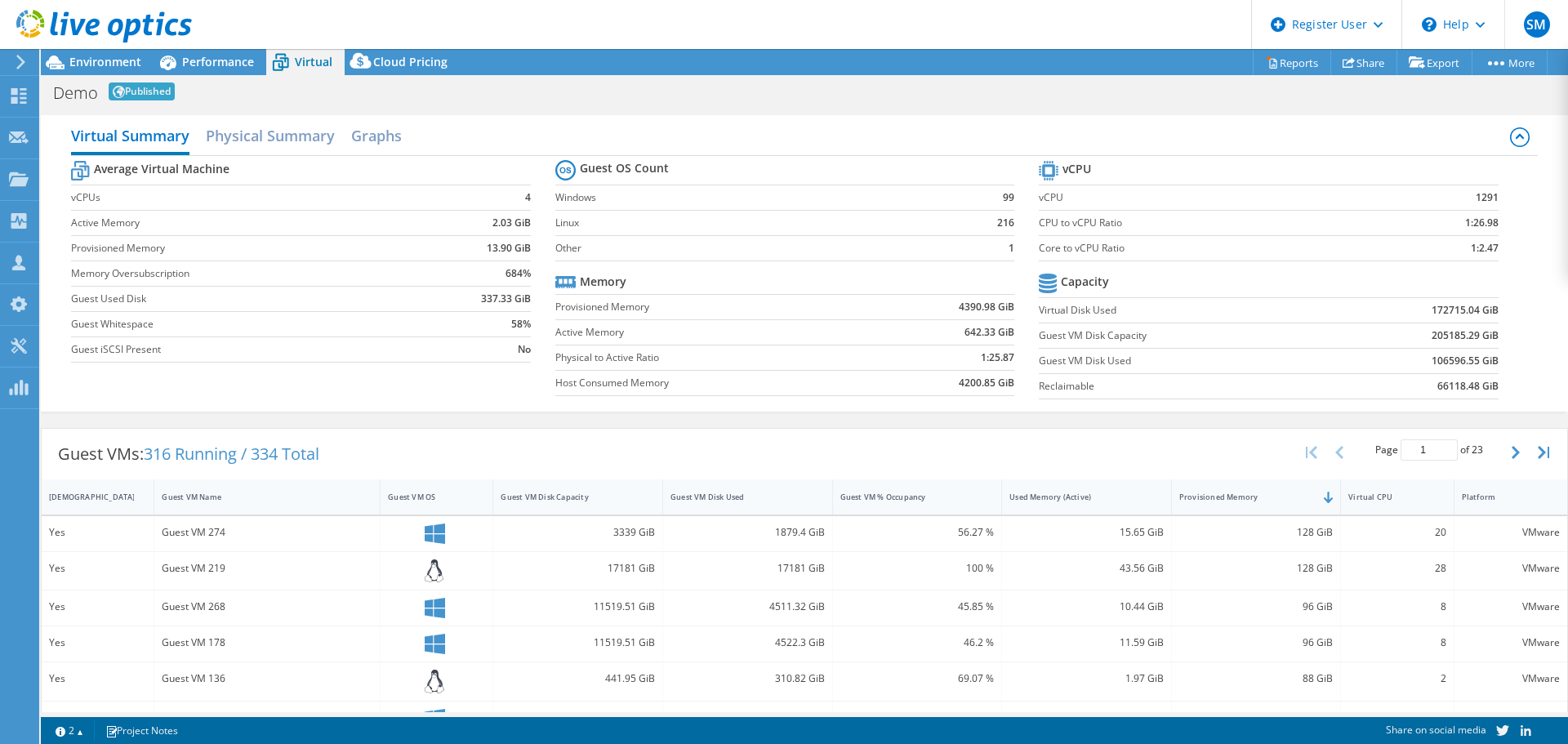
click at [1516, 299] on div "Average Virtual Machine vCPUs 4 Active Memory 2.03 GiB Provisioned Memory 13.90…" at bounding box center [803, 282] width 1465 height 251
drag, startPoint x: 553, startPoint y: 163, endPoint x: 1017, endPoint y: 257, distance: 473.4
click at [1017, 257] on section "Guest OS Count Windows 99 Linux 216 Other 1 Memory Provisioned Memory 4390.98 G…" at bounding box center [797, 280] width 483 height 248
click at [898, 112] on div "Virtual Summary Physical Summary Graphs Average Virtual Machine vCPUs 4 Active …" at bounding box center [804, 263] width 1527 height 313
drag, startPoint x: 1458, startPoint y: 245, endPoint x: 1503, endPoint y: 252, distance: 45.5
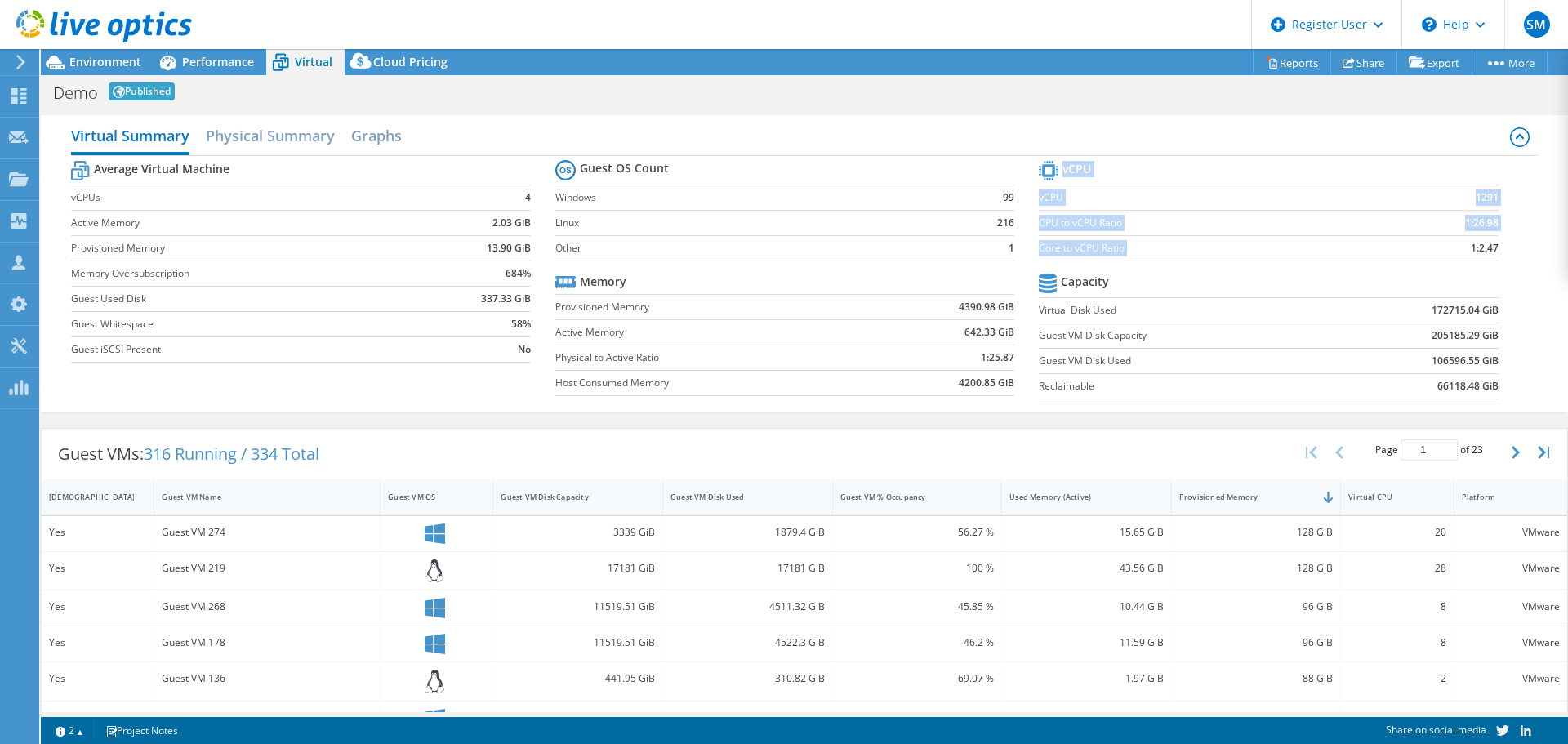
click at [1503, 252] on section "vCPU vCPU 1291 CPU to vCPU Ratio 1:26.98 Core to vCPU Ratio 1:2.47 Capacity Vir…" at bounding box center [1280, 283] width 483 height 251
click at [1516, 232] on div "Average Virtual Machine vCPUs 4 Active Memory 2.03 GiB Provisioned Memory 13.90…" at bounding box center [803, 282] width 1465 height 251
drag, startPoint x: 86, startPoint y: 169, endPoint x: 534, endPoint y: 345, distance: 481.3
click at [534, 345] on section "Average Virtual Machine vCPUs 4 Active Memory 2.03 GiB Provisioned Memory 13.90…" at bounding box center [313, 264] width 483 height 214
click at [532, 197] on section "Average Virtual Machine vCPUs 4 Active Memory 2.03 GiB Provisioned Memory 13.90…" at bounding box center [313, 264] width 483 height 214
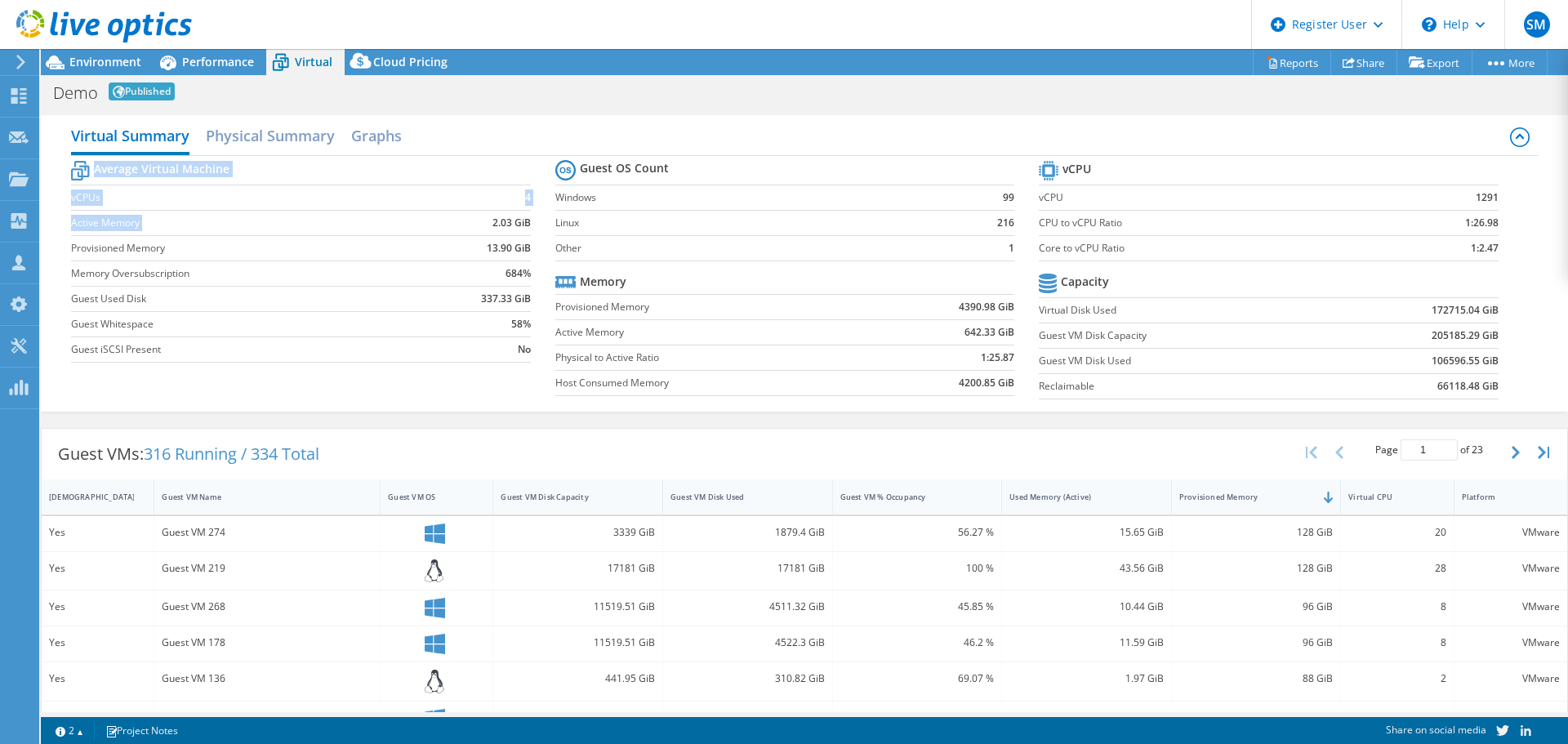
drag, startPoint x: 485, startPoint y: 228, endPoint x: 532, endPoint y: 223, distance: 47.3
click at [532, 223] on section "Average Virtual Machine vCPUs 4 Active Memory 2.03 GiB Provisioned Memory 13.90…" at bounding box center [313, 264] width 483 height 214
click at [444, 245] on td "13.90 GiB" at bounding box center [475, 247] width 110 height 26
drag, startPoint x: 479, startPoint y: 250, endPoint x: 526, endPoint y: 251, distance: 47.0
click at [526, 251] on td "13.90 GiB" at bounding box center [475, 247] width 110 height 26
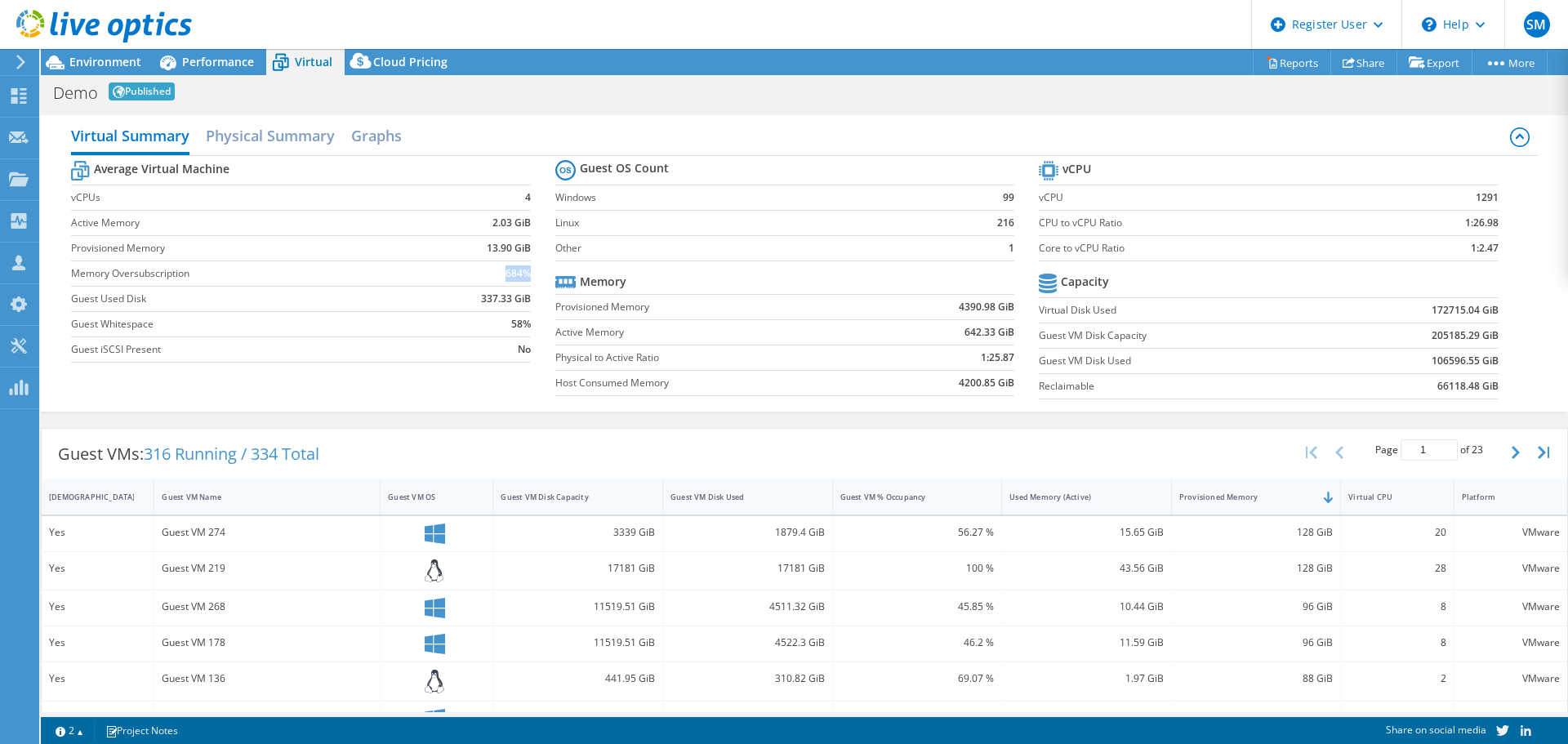
drag, startPoint x: 490, startPoint y: 277, endPoint x: 525, endPoint y: 276, distance: 35.0
click at [525, 276] on td "684%" at bounding box center [475, 273] width 110 height 26
drag, startPoint x: 477, startPoint y: 246, endPoint x: 532, endPoint y: 248, distance: 55.0
click at [532, 248] on section "Average Virtual Machine vCPUs 4 Active Memory 2.03 GiB Provisioned Memory 13.90…" at bounding box center [313, 264] width 483 height 214
click at [493, 221] on b "2.03 GiB" at bounding box center [512, 223] width 38 height 16
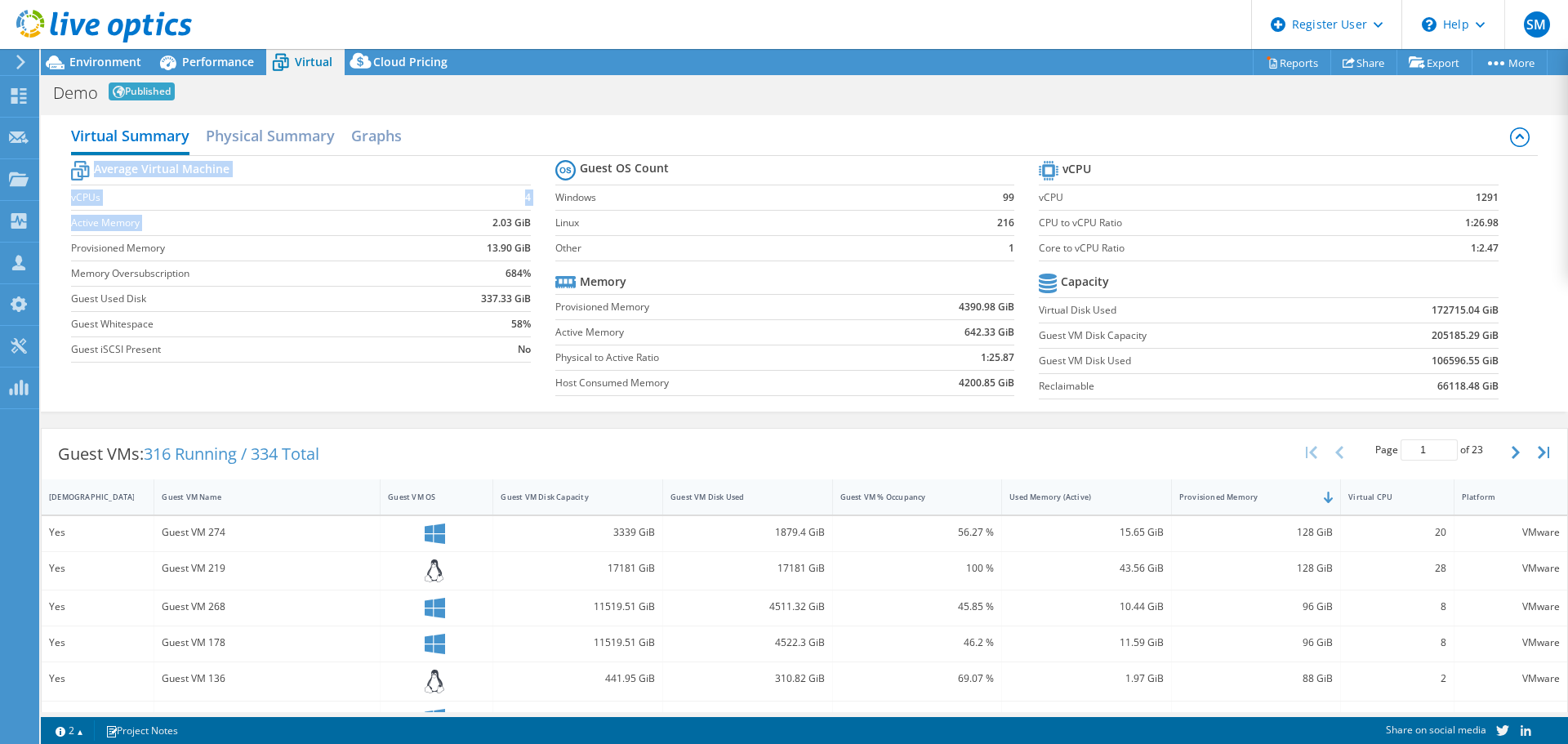
drag, startPoint x: 482, startPoint y: 221, endPoint x: 531, endPoint y: 224, distance: 49.1
click at [531, 224] on section "Average Virtual Machine vCPUs 4 Active Memory 2.03 GiB Provisioned Memory 13.90…" at bounding box center [313, 264] width 483 height 214
click at [483, 215] on td "2.03 GiB" at bounding box center [475, 223] width 110 height 26
drag, startPoint x: 490, startPoint y: 226, endPoint x: 525, endPoint y: 226, distance: 35.0
click at [525, 226] on b "2.03 GiB" at bounding box center [512, 223] width 38 height 16
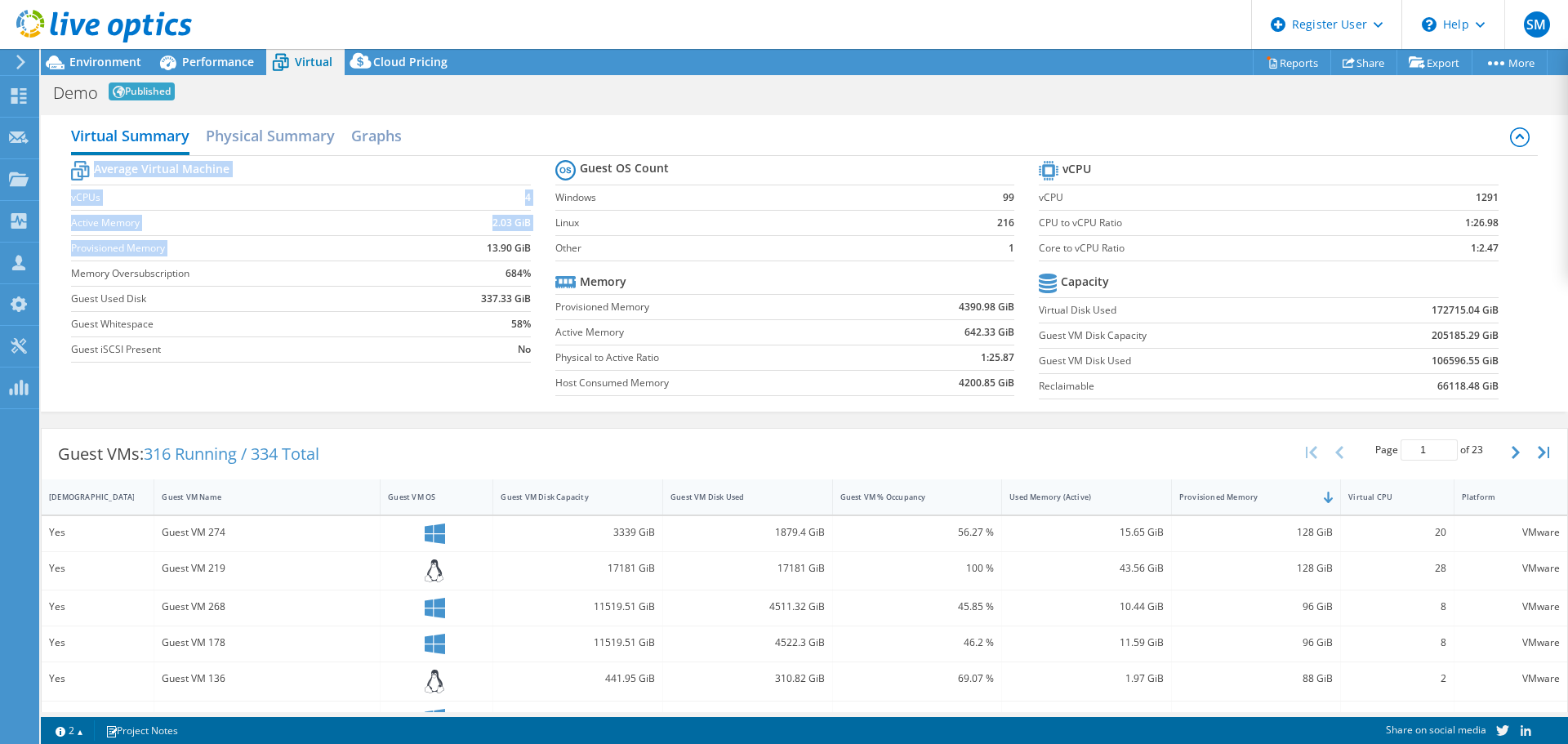
drag, startPoint x: 478, startPoint y: 242, endPoint x: 531, endPoint y: 256, distance: 54.8
click at [546, 248] on section "Average Virtual Machine vCPUs 4 Active Memory 2.03 GiB Provisioned Memory 13.90…" at bounding box center [313, 264] width 483 height 214
click at [434, 294] on td "337.33 GiB" at bounding box center [475, 299] width 110 height 26
drag, startPoint x: 120, startPoint y: 281, endPoint x: 261, endPoint y: 285, distance: 141.1
click at [261, 285] on td "Memory Oversubscription" at bounding box center [245, 273] width 349 height 26
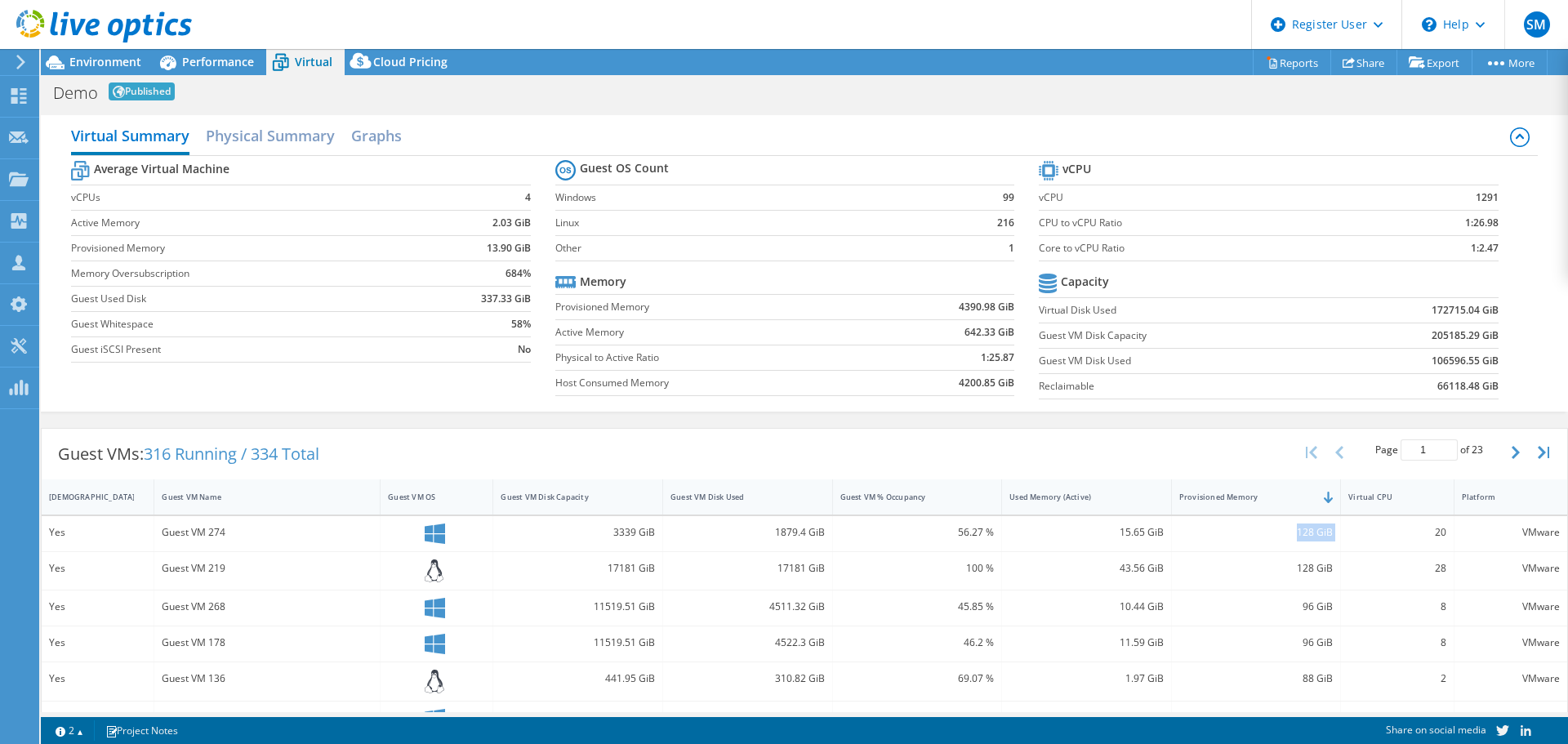
drag, startPoint x: 1300, startPoint y: 537, endPoint x: 1330, endPoint y: 543, distance: 30.6
click at [1330, 543] on div "Yes Guest VM 274 3339 GiB 1879.4 GiB 56.27 % 15.65 GiB 128 GiB 20 VMware" at bounding box center [804, 534] width 1525 height 35
drag, startPoint x: 1155, startPoint y: 529, endPoint x: 1101, endPoint y: 531, distance: 54.0
click at [1101, 531] on div "15.65 GiB" at bounding box center [1087, 534] width 170 height 35
drag, startPoint x: 459, startPoint y: 299, endPoint x: 524, endPoint y: 292, distance: 65.4
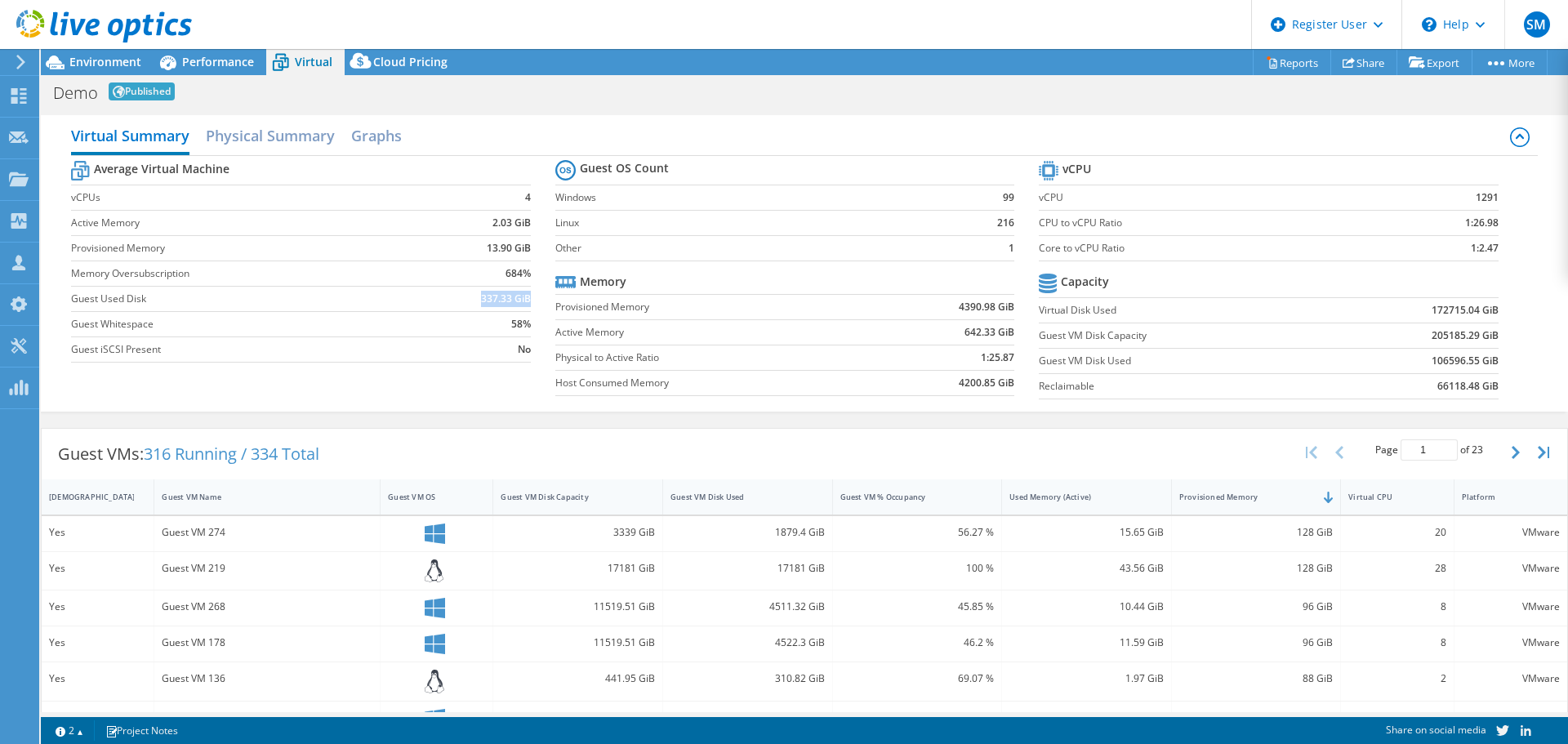
click at [524, 292] on td "337.33 GiB" at bounding box center [475, 299] width 110 height 26
click at [269, 130] on h2 "Physical Summary" at bounding box center [270, 137] width 129 height 36
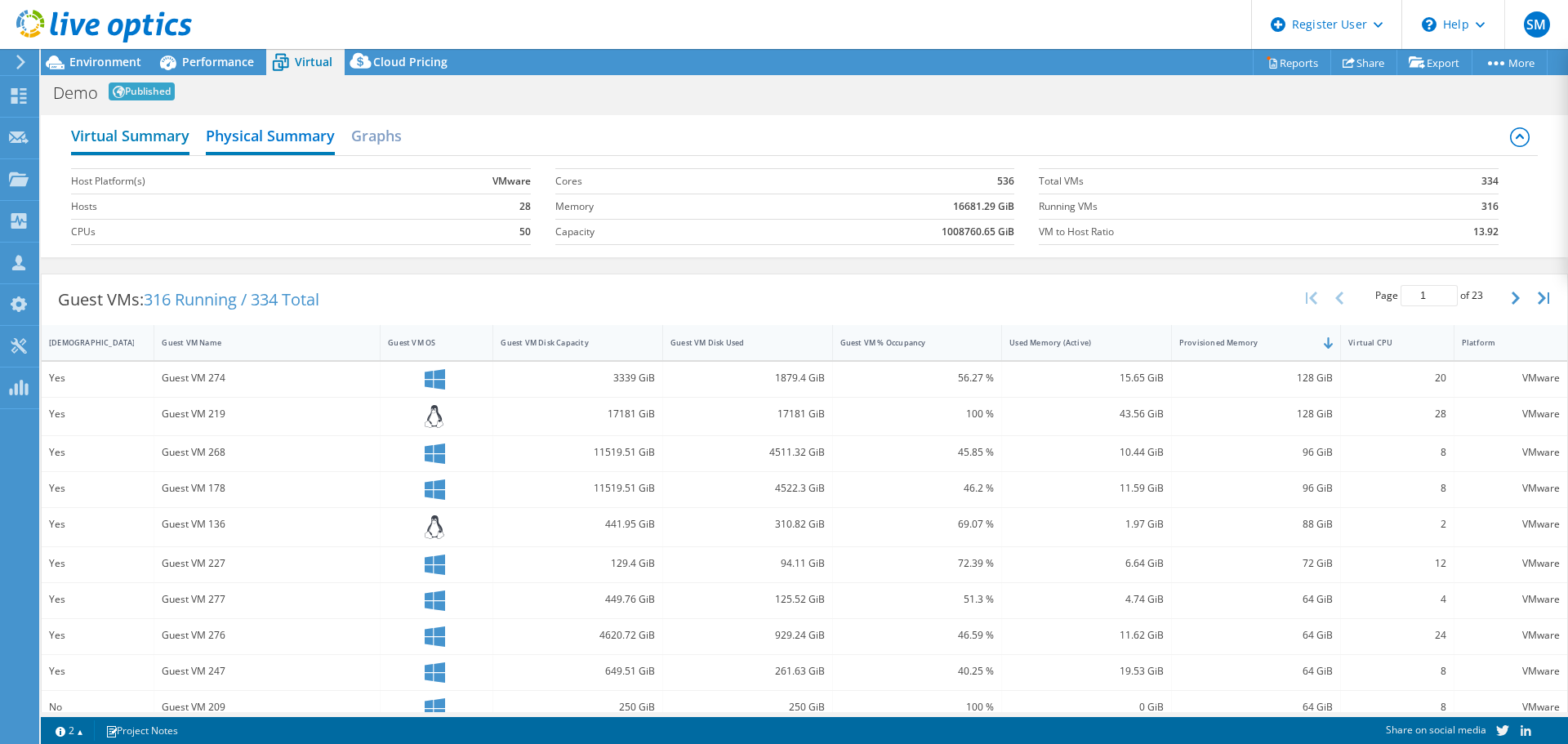
click at [133, 130] on h2 "Virtual Summary" at bounding box center [130, 137] width 118 height 36
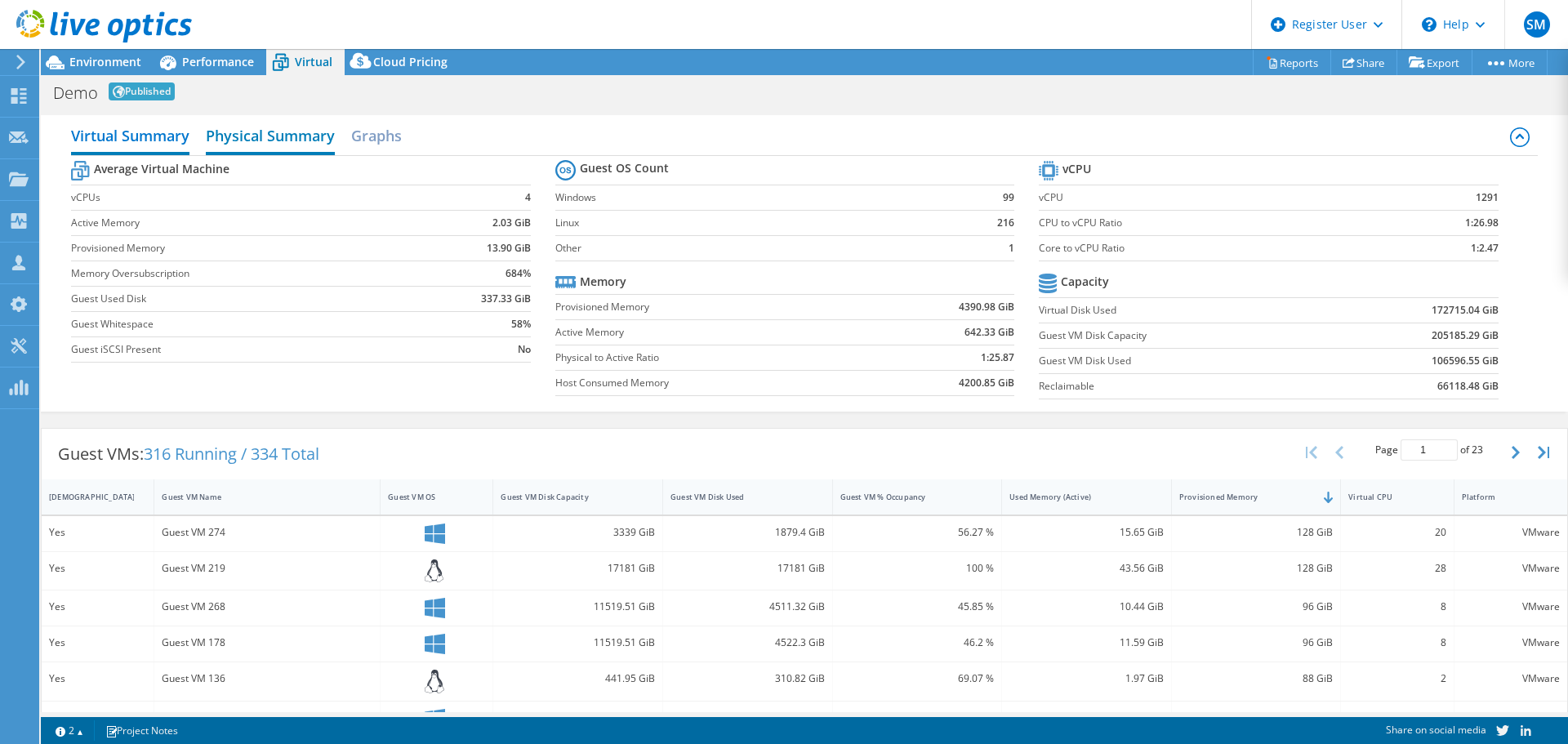
click at [245, 141] on h2 "Physical Summary" at bounding box center [270, 137] width 129 height 36
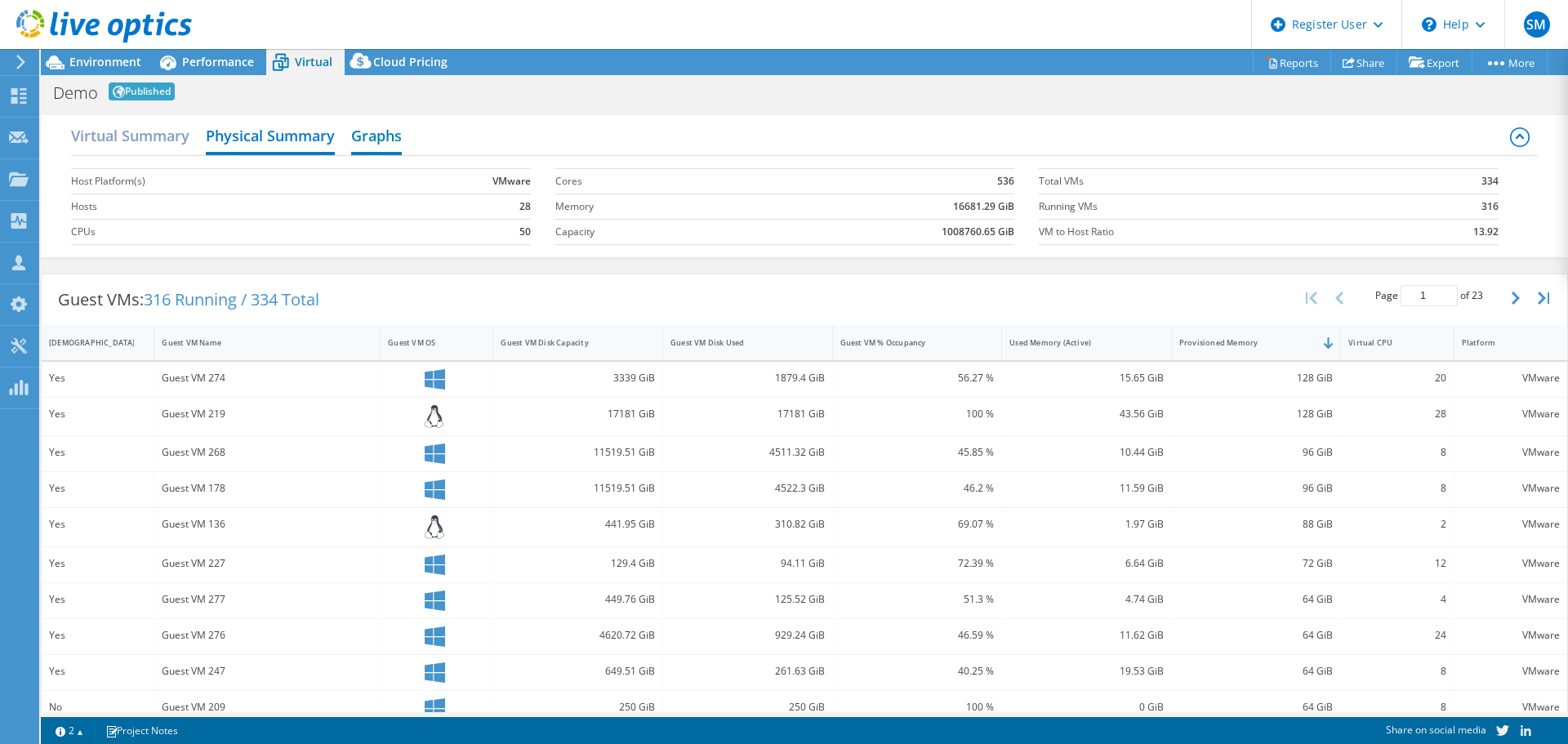
click at [399, 146] on h2 "Graphs" at bounding box center [376, 137] width 50 height 36
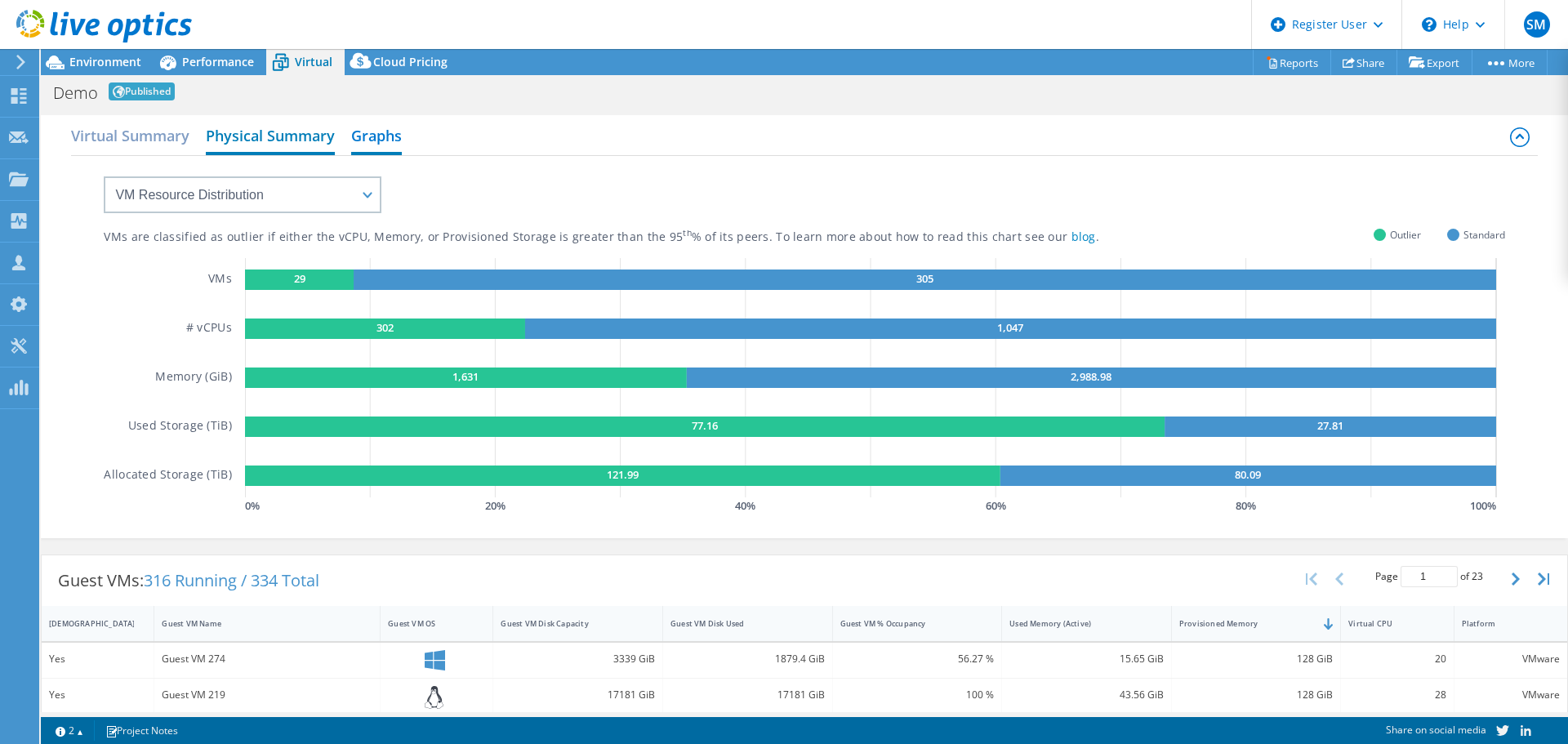
click at [280, 140] on h2 "Physical Summary" at bounding box center [270, 137] width 129 height 36
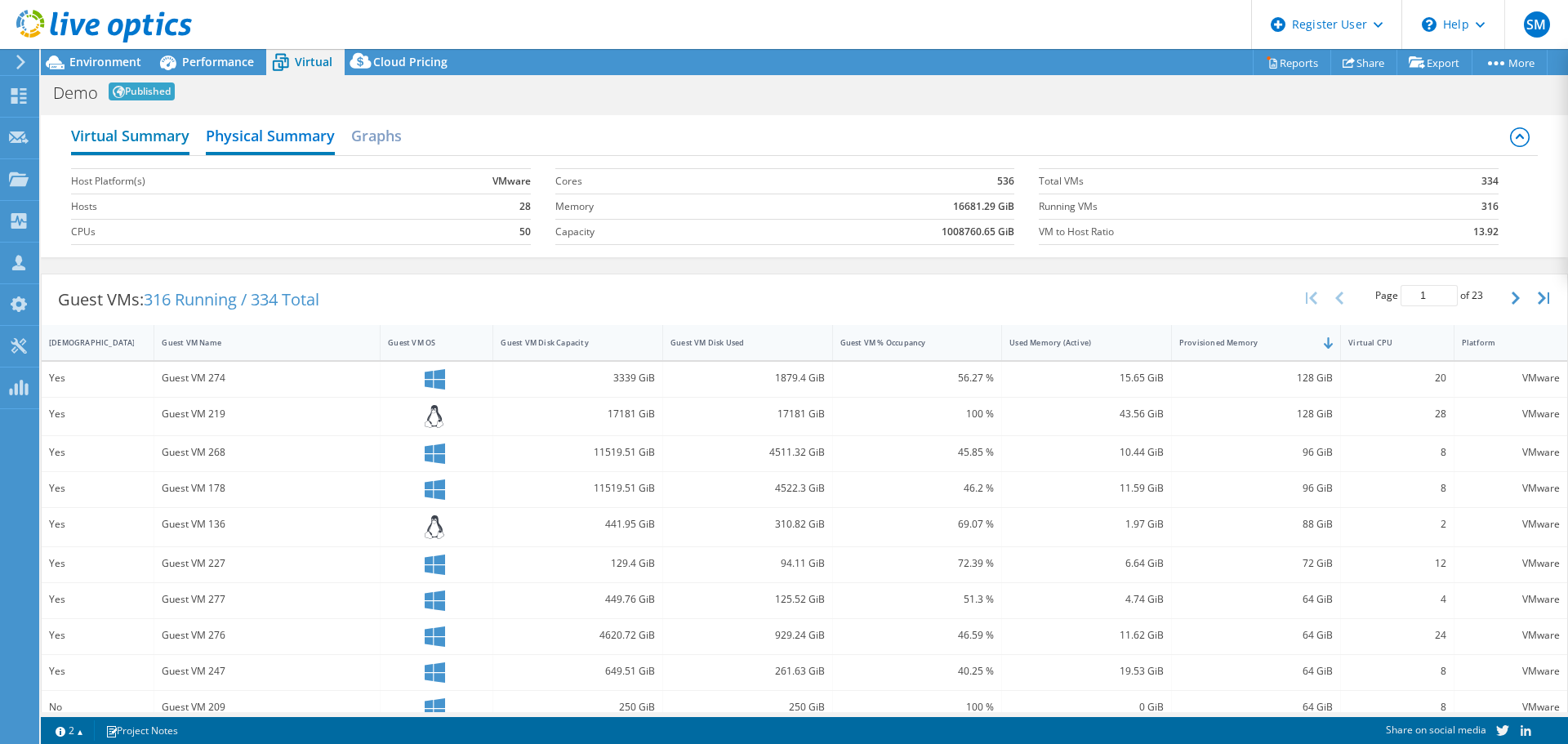
click at [143, 138] on h2 "Virtual Summary" at bounding box center [130, 137] width 118 height 36
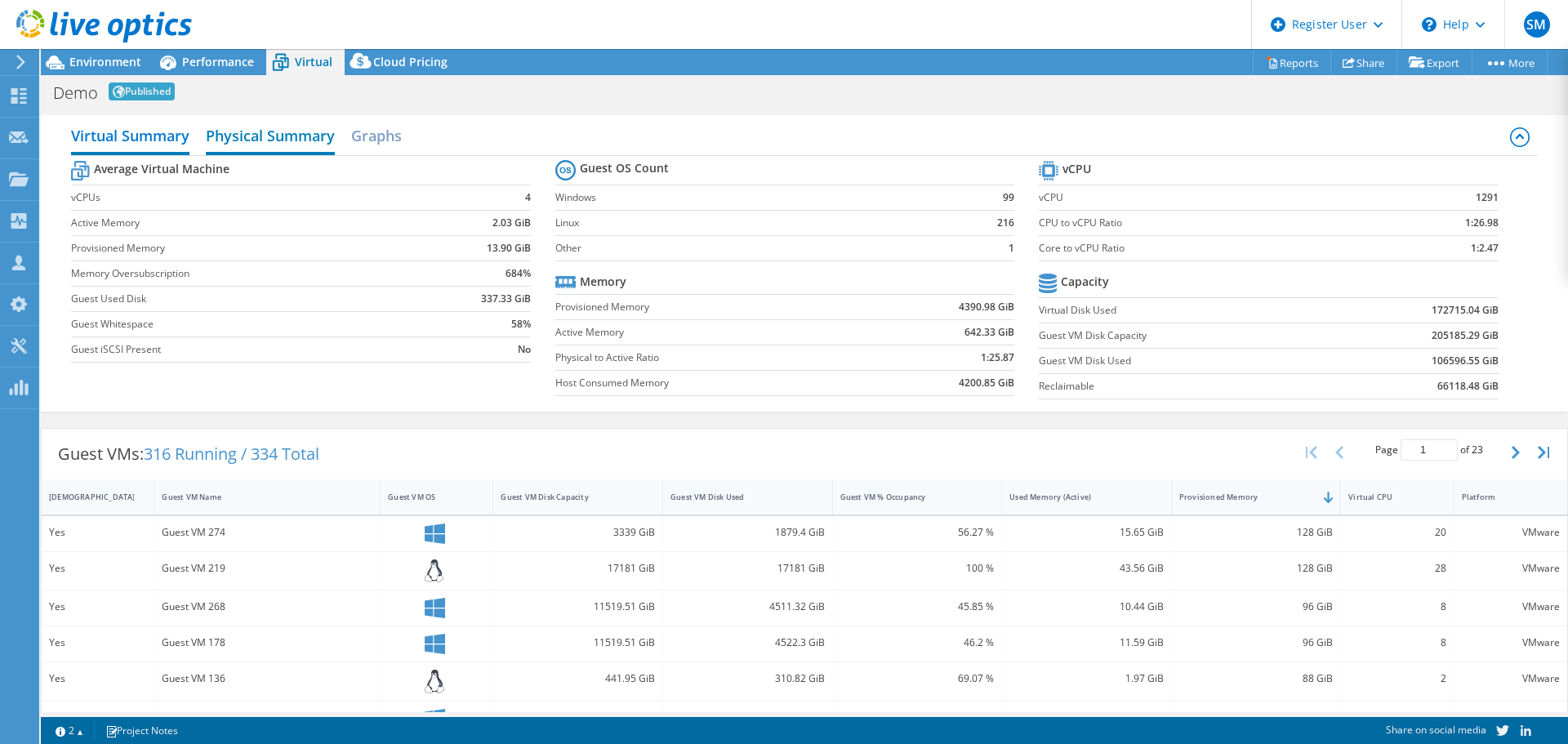
click at [273, 140] on h2 "Physical Summary" at bounding box center [270, 137] width 129 height 36
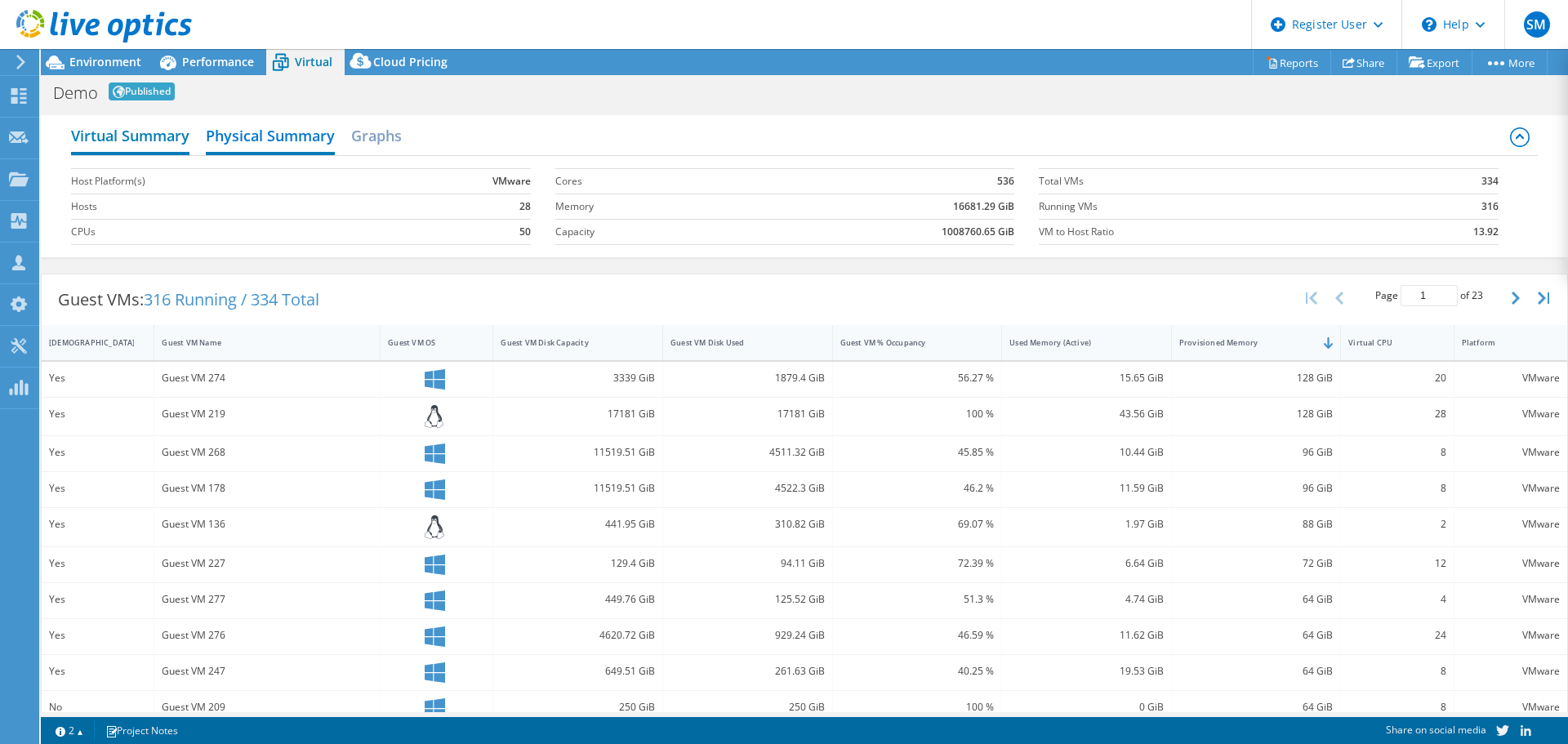
click at [160, 141] on h2 "Virtual Summary" at bounding box center [130, 137] width 118 height 36
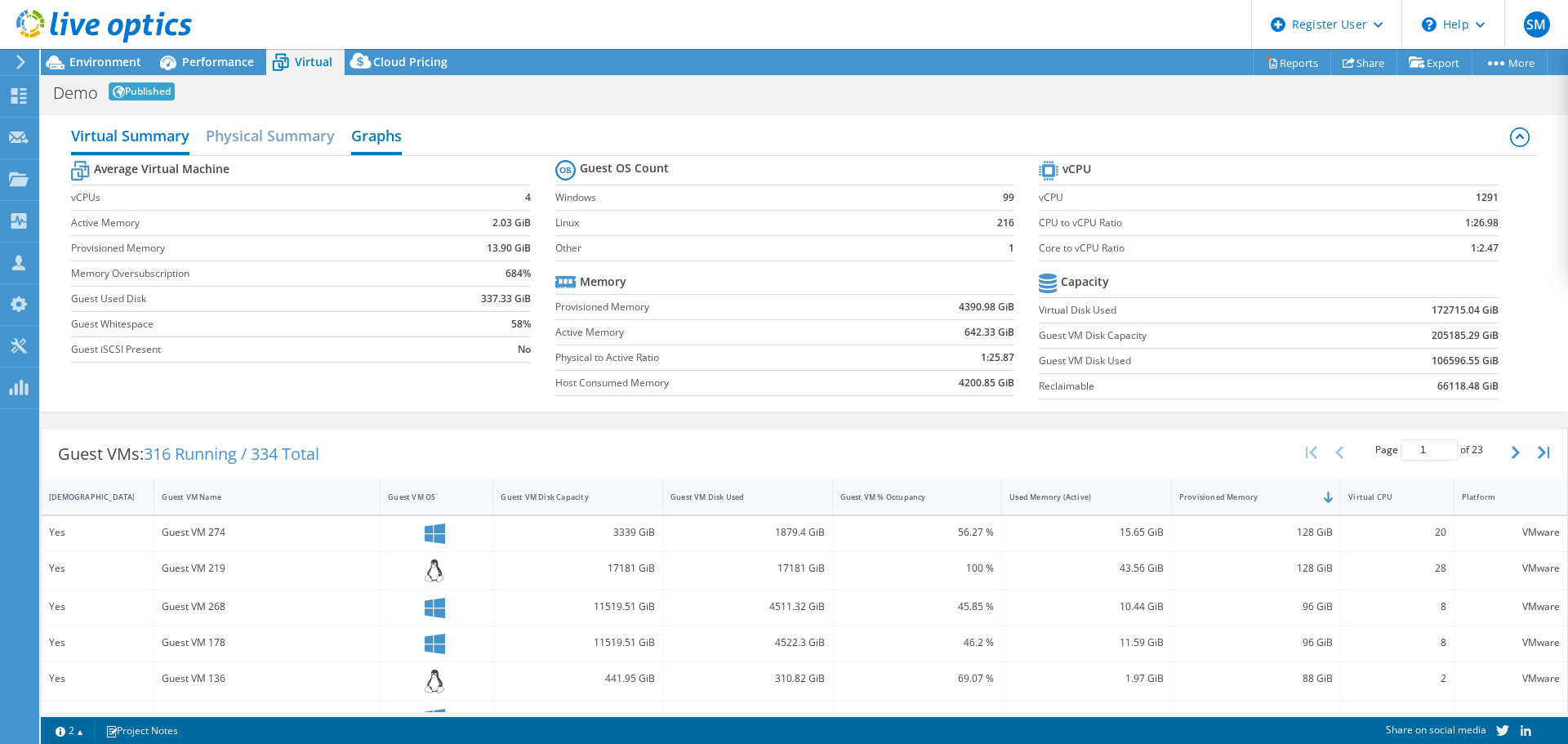
click at [383, 129] on h2 "Graphs" at bounding box center [376, 137] width 50 height 36
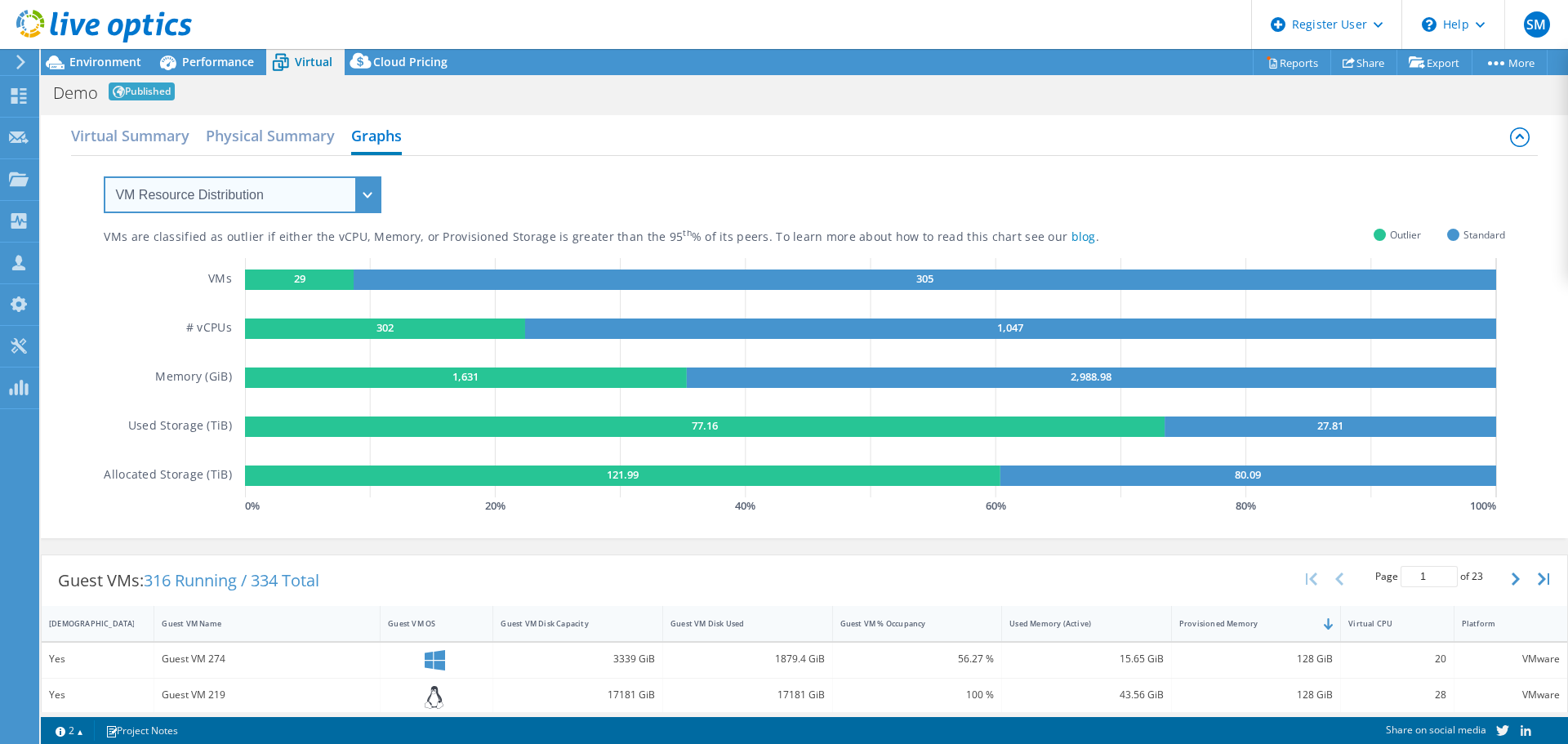
click at [280, 202] on select "VM Resource Distribution Provisioning Contrast Over Provisioning" at bounding box center [242, 194] width 278 height 37
select select "Over Provisioning"
click at [104, 176] on select "VM Resource Distribution Provisioning Contrast Over Provisioning" at bounding box center [242, 194] width 278 height 37
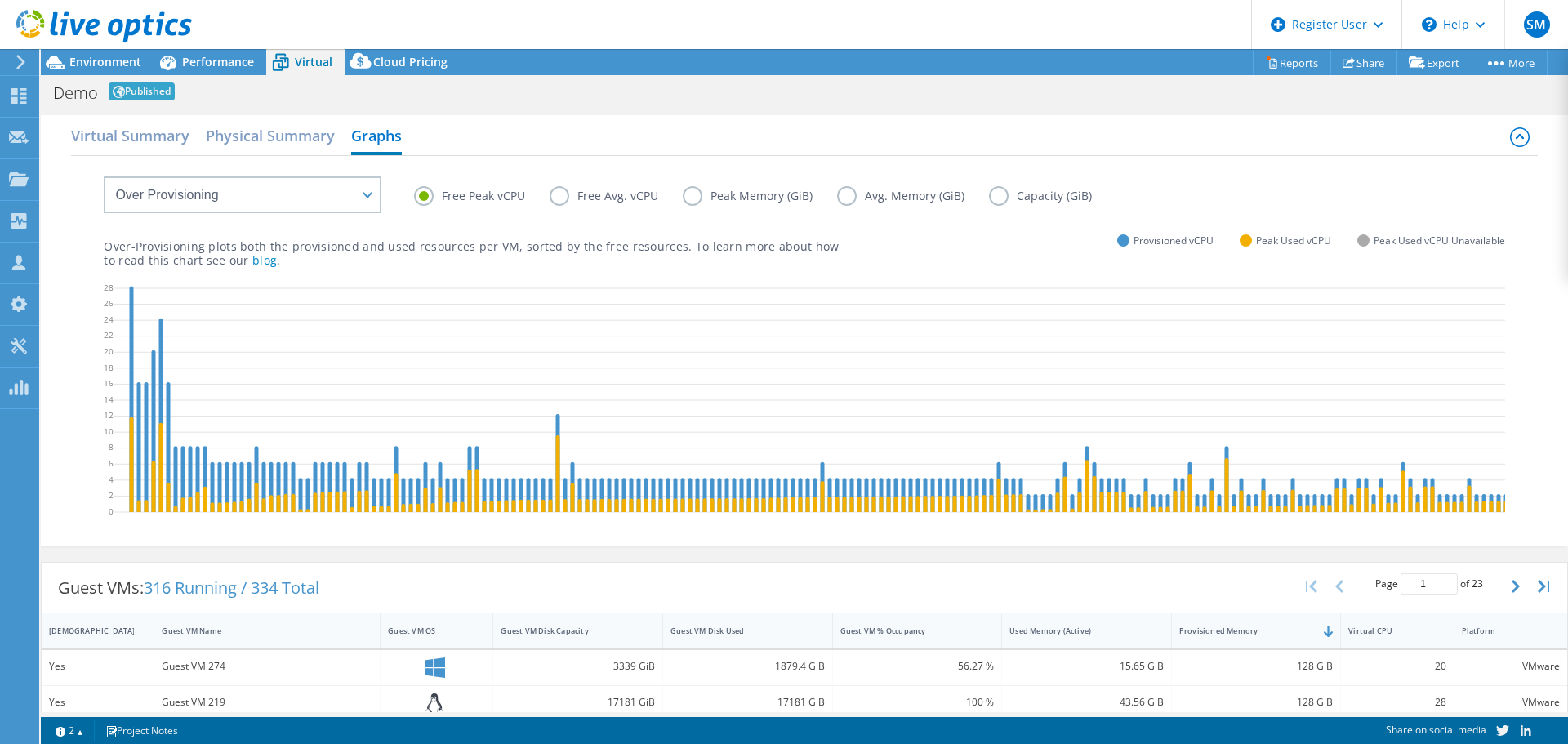
click at [697, 192] on label "Peak Memory (GiB)" at bounding box center [760, 196] width 154 height 20
click at [0, 0] on input "Peak Memory (GiB)" at bounding box center [0, 0] width 0 height 0
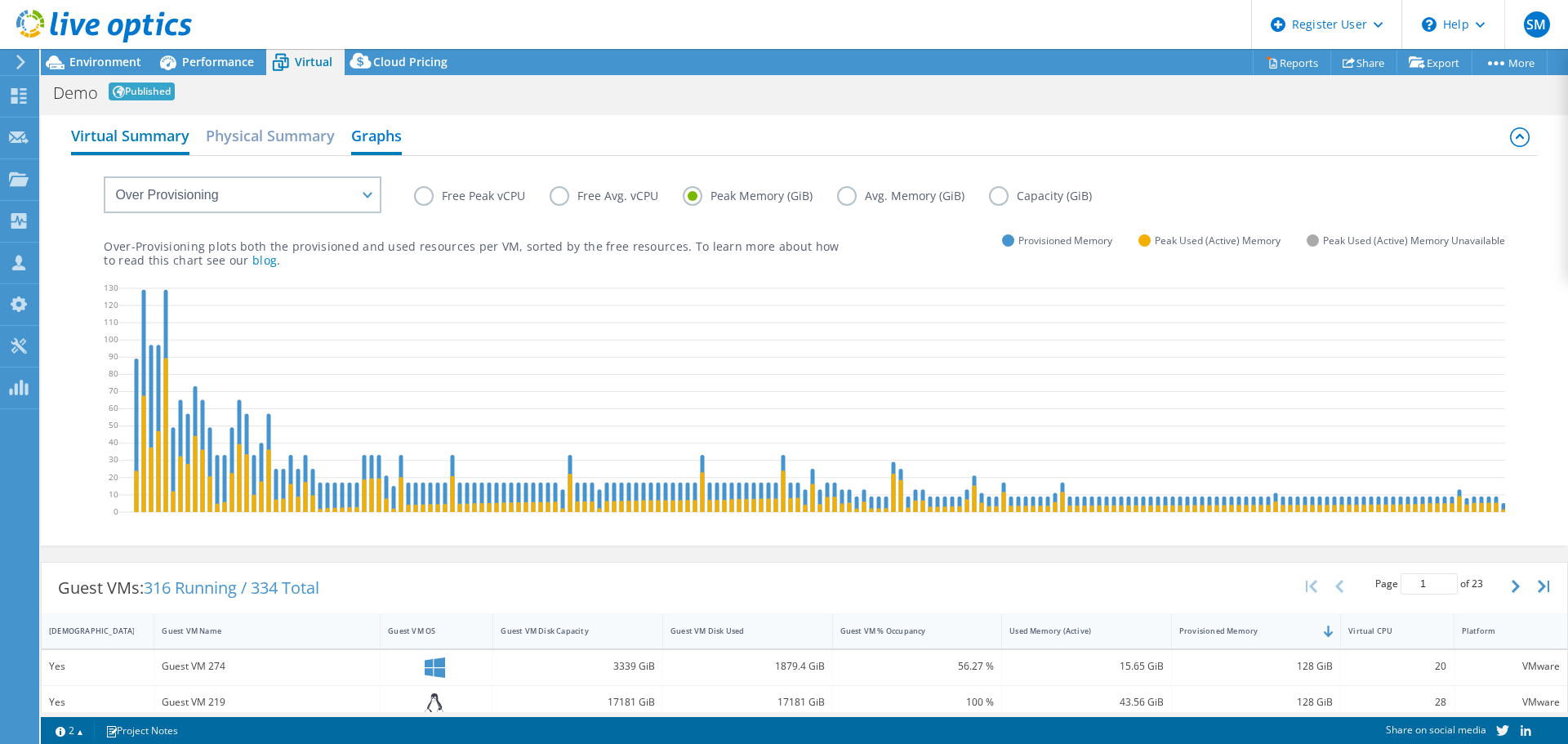
click at [151, 147] on h2 "Virtual Summary" at bounding box center [130, 137] width 118 height 36
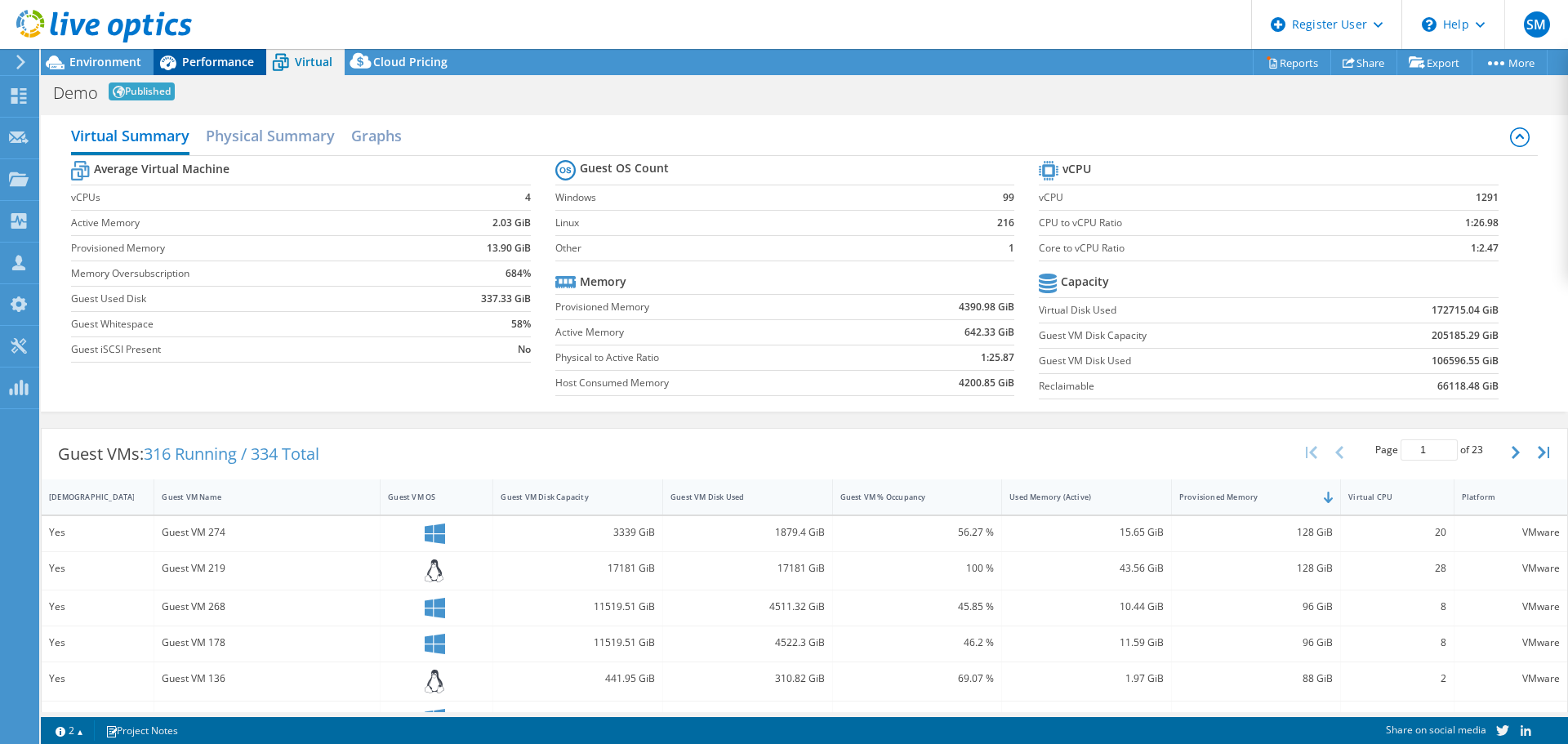
click at [208, 52] on div "Performance" at bounding box center [209, 62] width 112 height 26
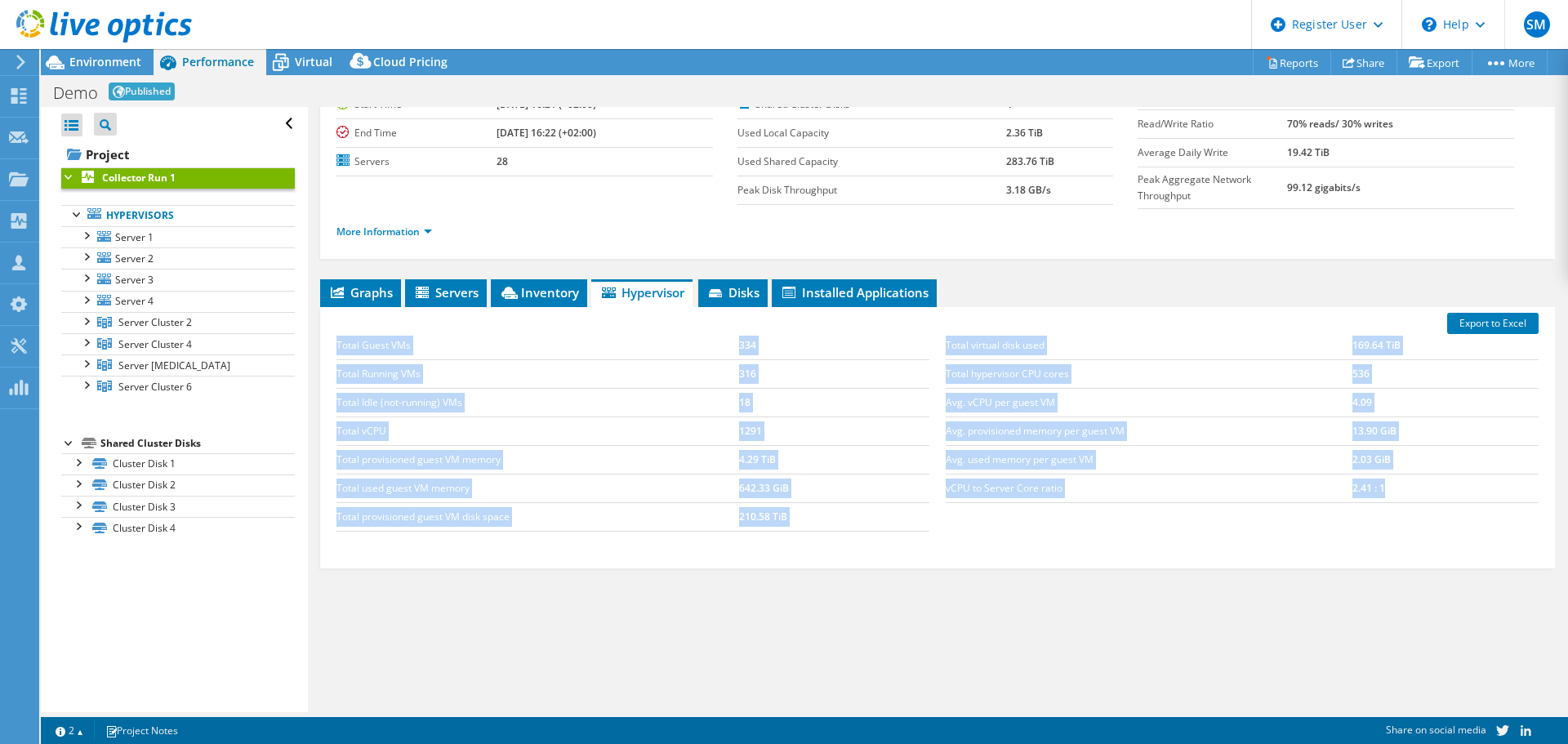
drag, startPoint x: 328, startPoint y: 328, endPoint x: 1416, endPoint y: 489, distance: 1099.8
click at [1416, 489] on div "Total Guest VMs 334 Total Running VMs 316 Total Idle (not-running) VMs 18 Total…" at bounding box center [937, 431] width 1218 height 233
click at [675, 437] on td "Total vCPU" at bounding box center [537, 431] width 402 height 29
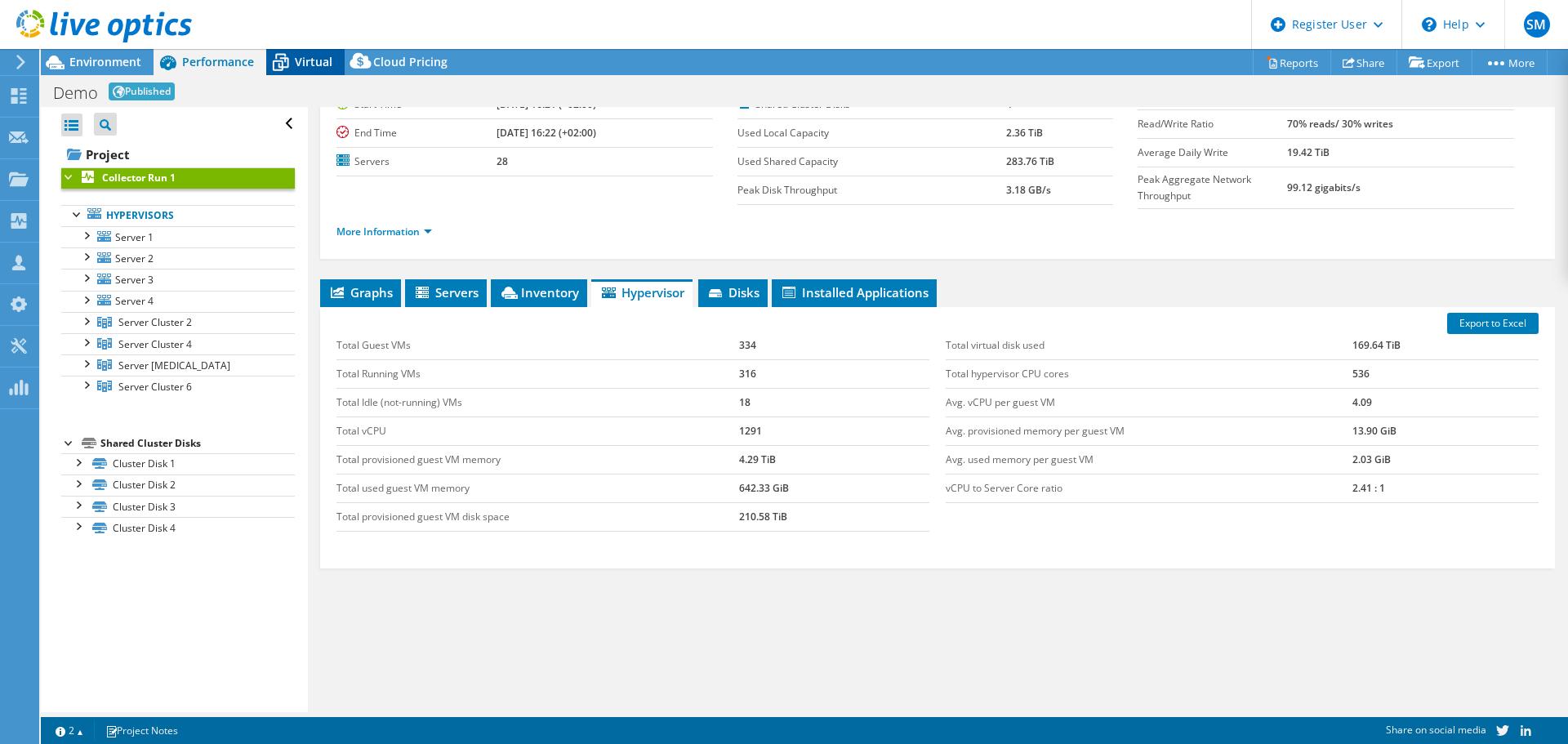
click at [301, 64] on span "Virtual" at bounding box center [313, 62] width 37 height 15
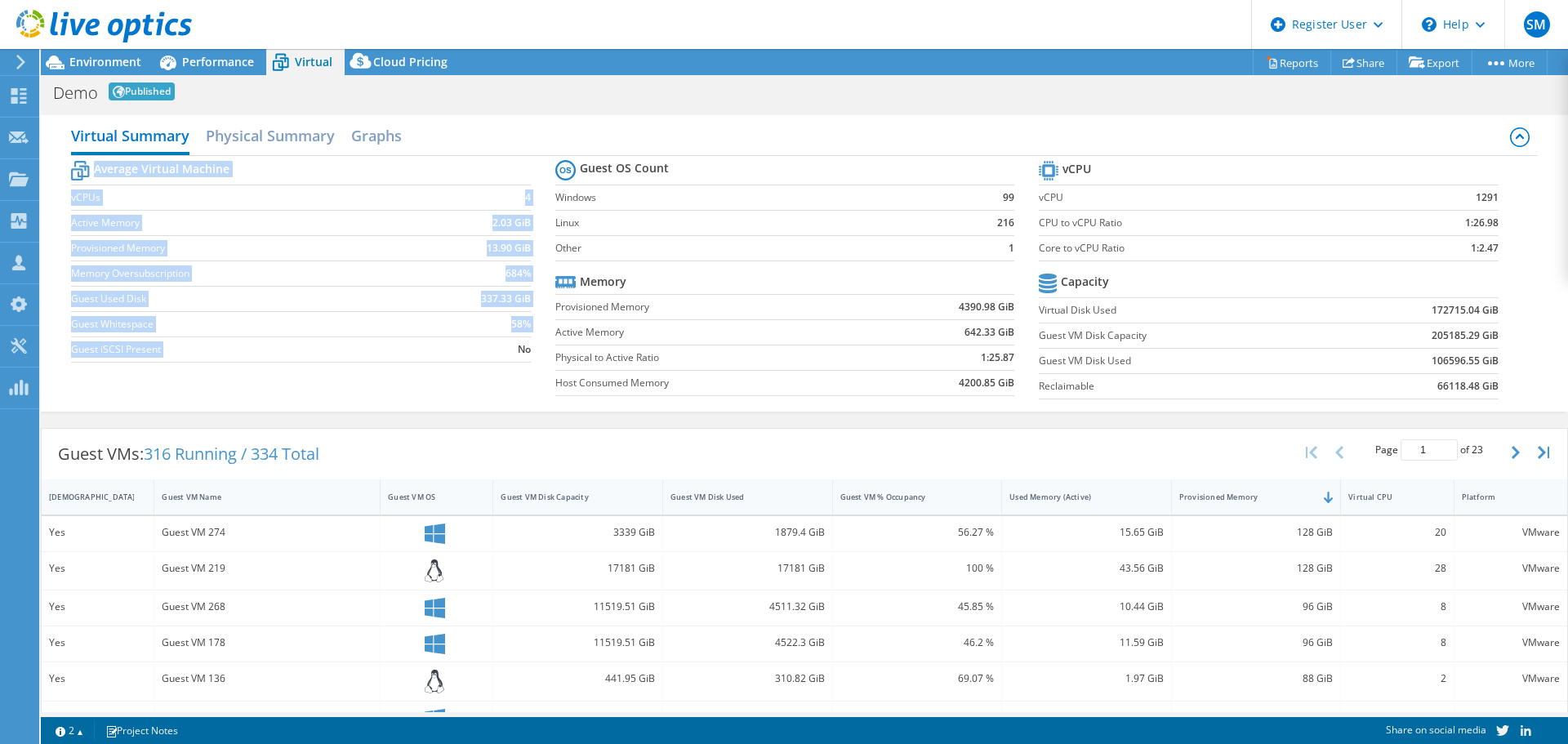
drag, startPoint x: 72, startPoint y: 198, endPoint x: 428, endPoint y: 355, distance: 389.1
click at [428, 355] on div "Virtual Summary Physical Summary Graphs Average Virtual Machine vCPUs 4 Active …" at bounding box center [804, 264] width 1527 height 297
click at [451, 259] on td "13.90 GiB" at bounding box center [475, 247] width 110 height 26
drag, startPoint x: 502, startPoint y: 243, endPoint x: 517, endPoint y: 262, distance: 24.2
click at [518, 262] on tbody "Average Virtual Machine vCPUs 4 Active Memory 2.03 GiB Provisioned Memory 13.90…" at bounding box center [300, 260] width 459 height 206
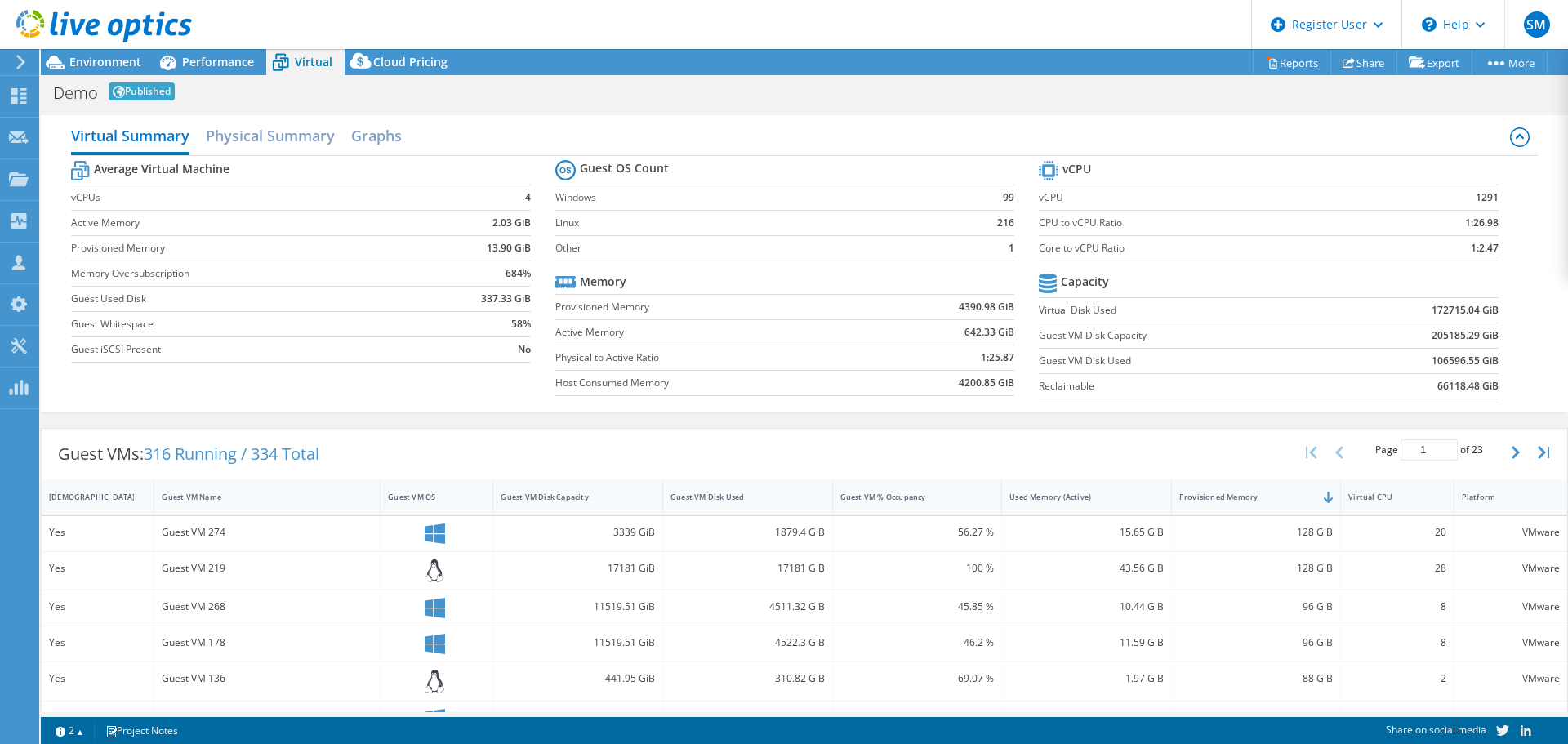
click at [414, 326] on label "Guest Whitespace" at bounding box center [245, 323] width 349 height 16
drag, startPoint x: 469, startPoint y: 286, endPoint x: 501, endPoint y: 299, distance: 34.5
click at [501, 299] on tbody "Average Virtual Machine vCPUs 4 Active Memory 2.03 GiB Provisioned Memory 13.90…" at bounding box center [300, 260] width 459 height 206
click at [569, 179] on icon at bounding box center [565, 169] width 20 height 20
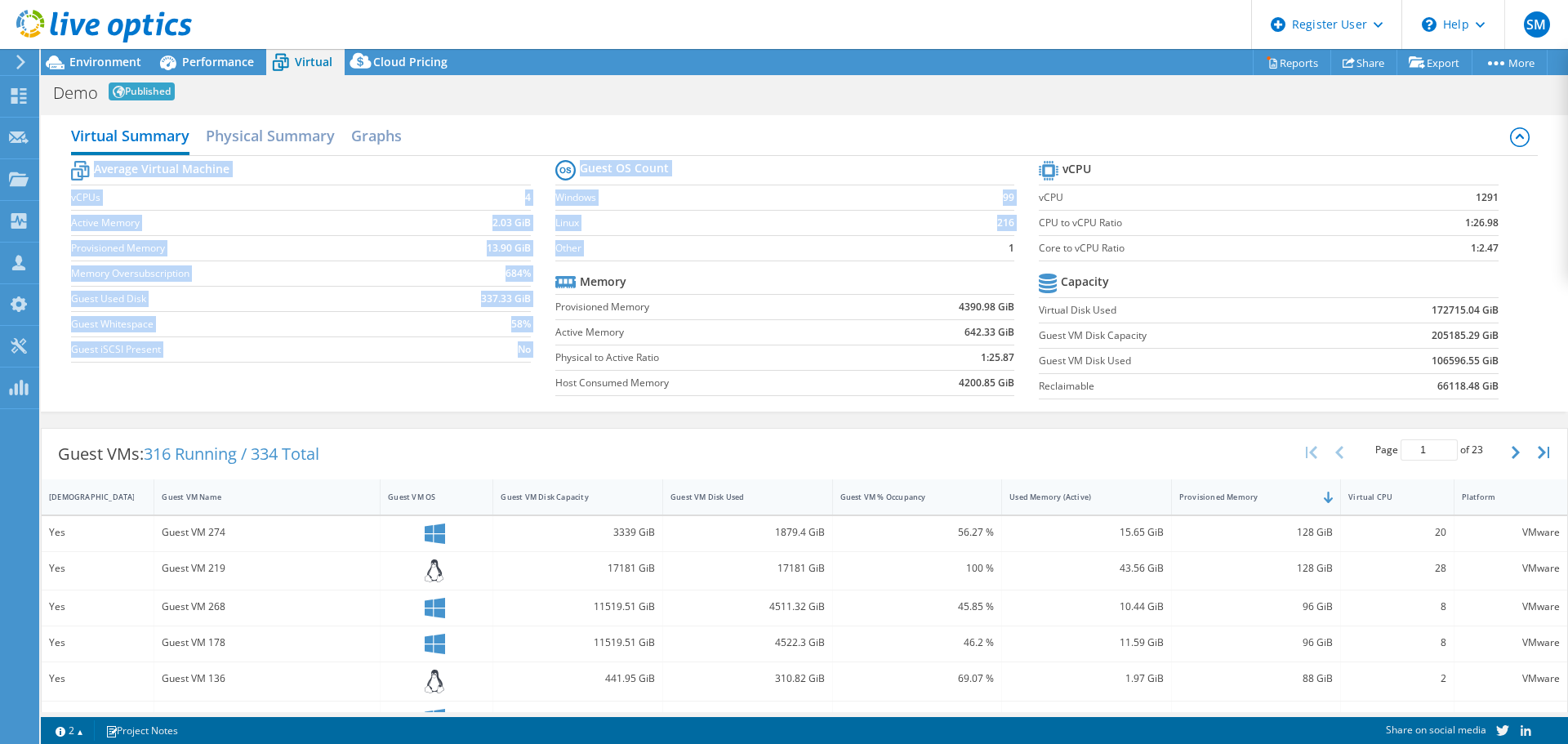
drag, startPoint x: 548, startPoint y: 160, endPoint x: 964, endPoint y: 255, distance: 426.7
click at [964, 255] on div "Average Virtual Machine vCPUs 4 Active Memory 2.03 GiB Provisioned Memory 13.90…" at bounding box center [803, 282] width 1465 height 251
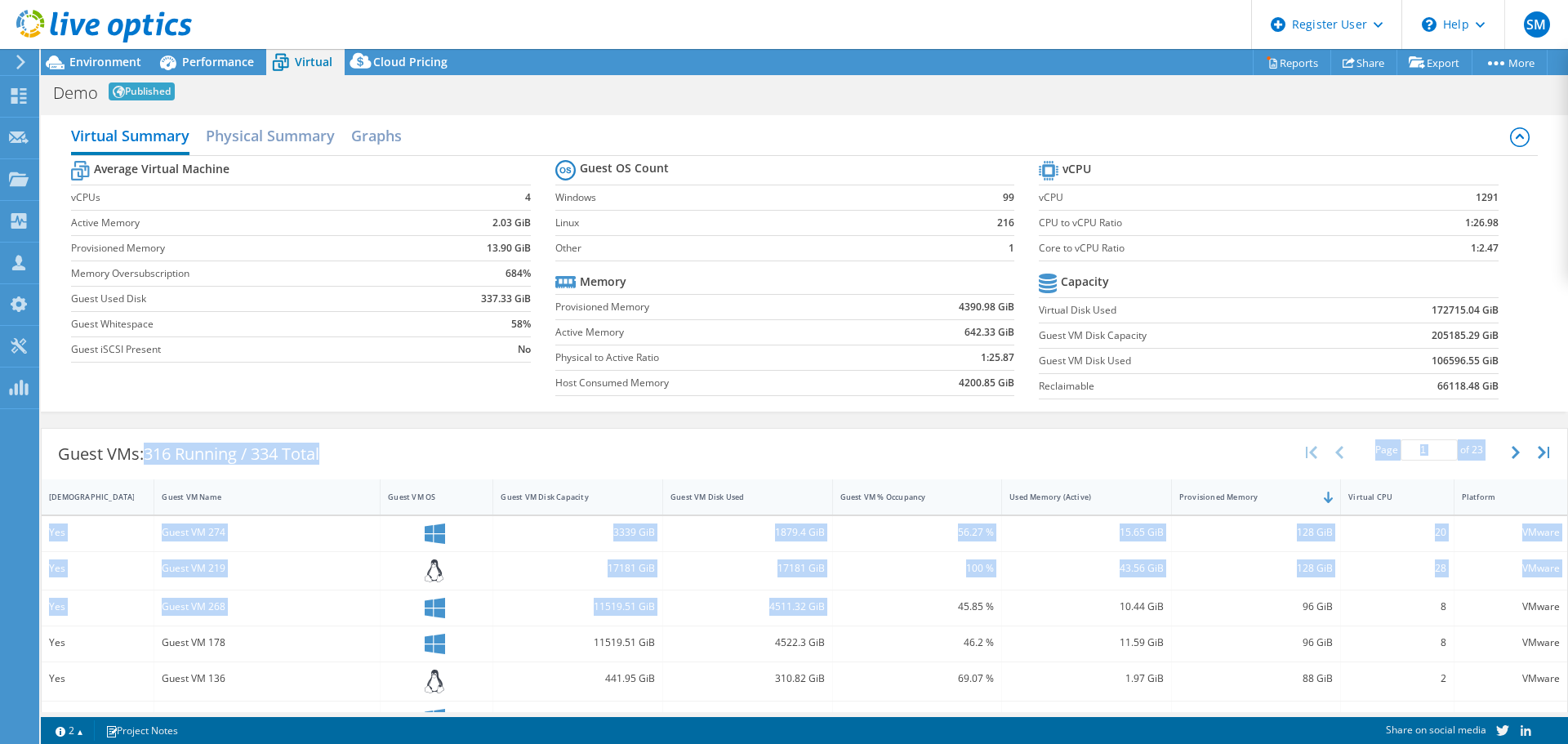
drag, startPoint x: 147, startPoint y: 454, endPoint x: 910, endPoint y: 590, distance: 775.0
click at [873, 603] on div "Guest VMs: 316 Running / 334 Total Page 1 of 23 5 rows 10 rows 20 rows 25 rows …" at bounding box center [804, 747] width 1527 height 638
click at [1170, 444] on div "Guest VMs: 316 Running / 334 Total Page 1 of 23 5 rows 10 rows 20 rows 25 rows …" at bounding box center [804, 454] width 1525 height 50
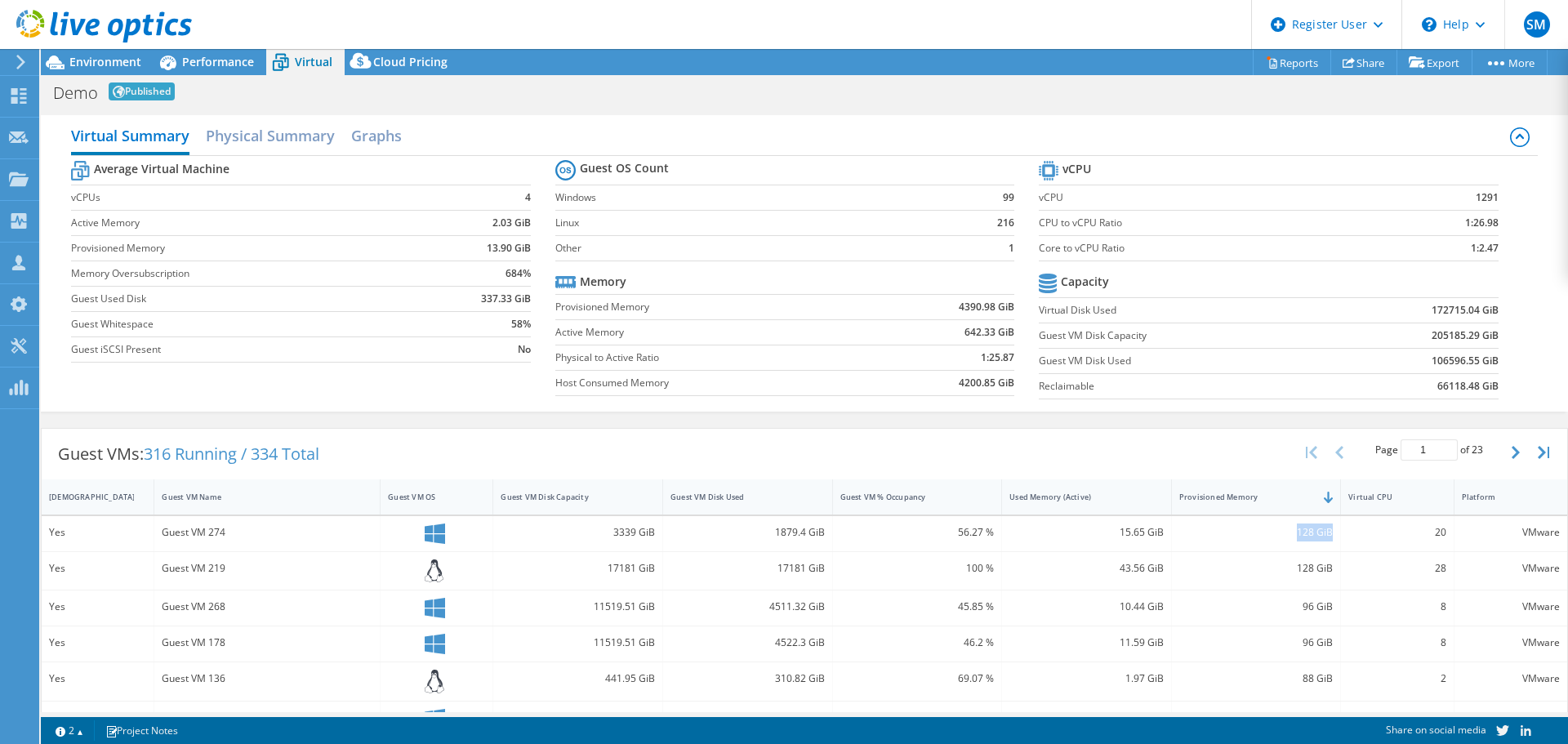
drag, startPoint x: 1326, startPoint y: 534, endPoint x: 1285, endPoint y: 532, distance: 41.0
click at [1285, 532] on div "128 GiB" at bounding box center [1256, 534] width 170 height 35
drag, startPoint x: 1108, startPoint y: 531, endPoint x: 1158, endPoint y: 532, distance: 50.0
click at [1163, 533] on div "Yes Guest VM 274 3339 GiB 1879.4 GiB 56.27 % 15.65 GiB 128 GiB 20 VMware" at bounding box center [804, 534] width 1525 height 35
click at [373, 136] on h2 "Graphs" at bounding box center [376, 137] width 50 height 36
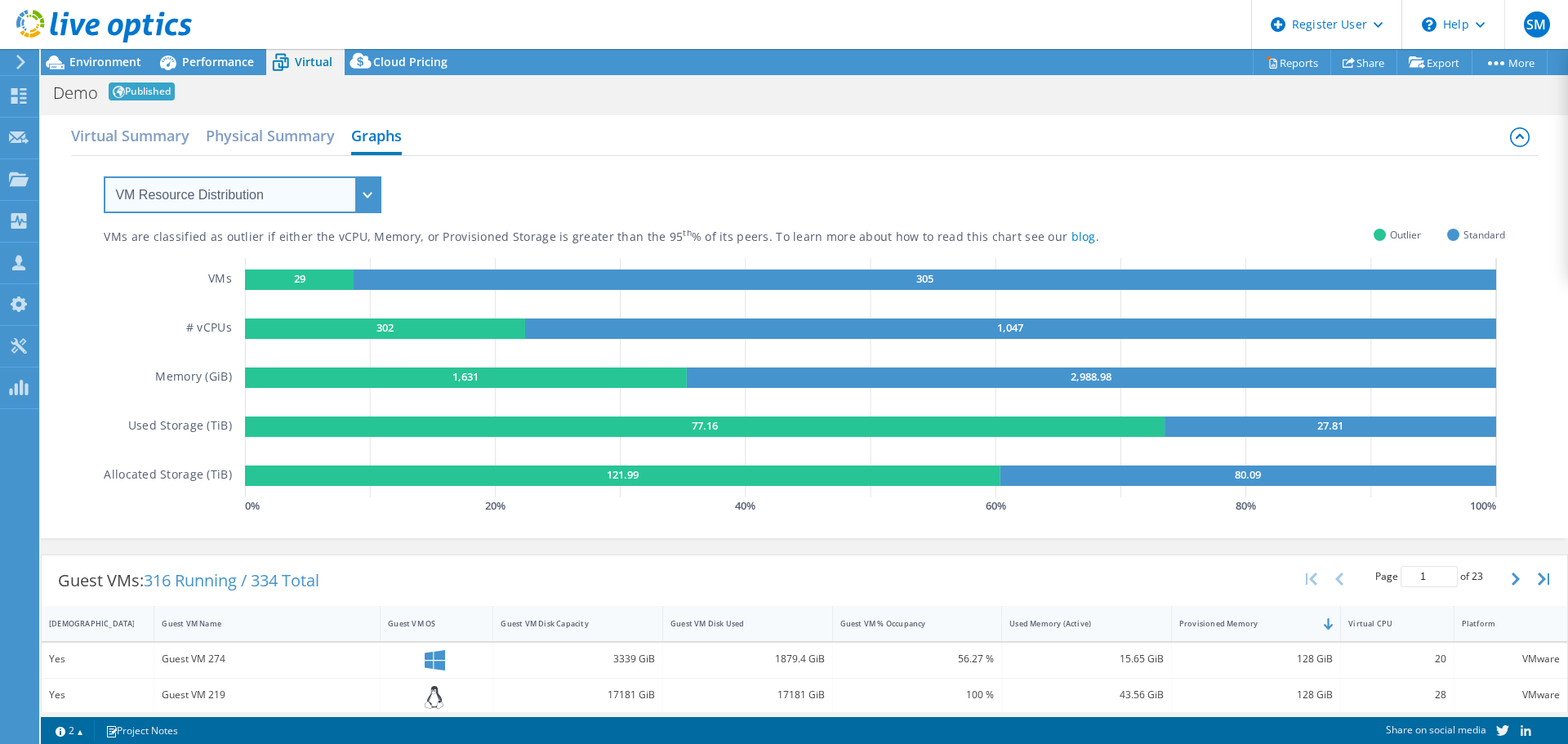
click at [307, 199] on select "VM Resource Distribution Provisioning Contrast Over Provisioning" at bounding box center [242, 194] width 278 height 37
select select "Over Provisioning"
click at [104, 176] on select "VM Resource Distribution Provisioning Contrast Over Provisioning" at bounding box center [242, 194] width 278 height 37
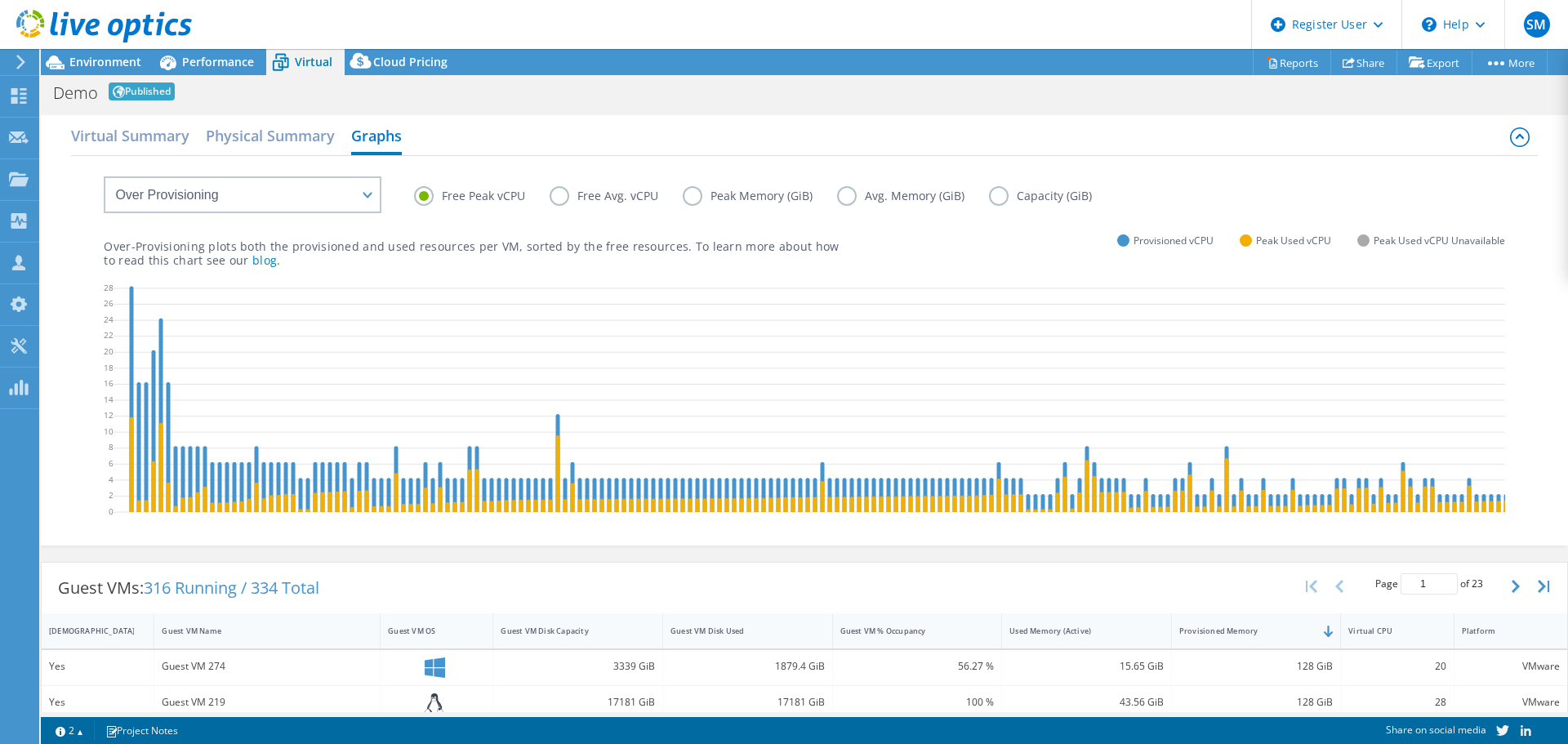
click at [690, 195] on label "Peak Memory (GiB)" at bounding box center [760, 196] width 154 height 20
click at [0, 0] on input "Peak Memory (GiB)" at bounding box center [0, 0] width 0 height 0
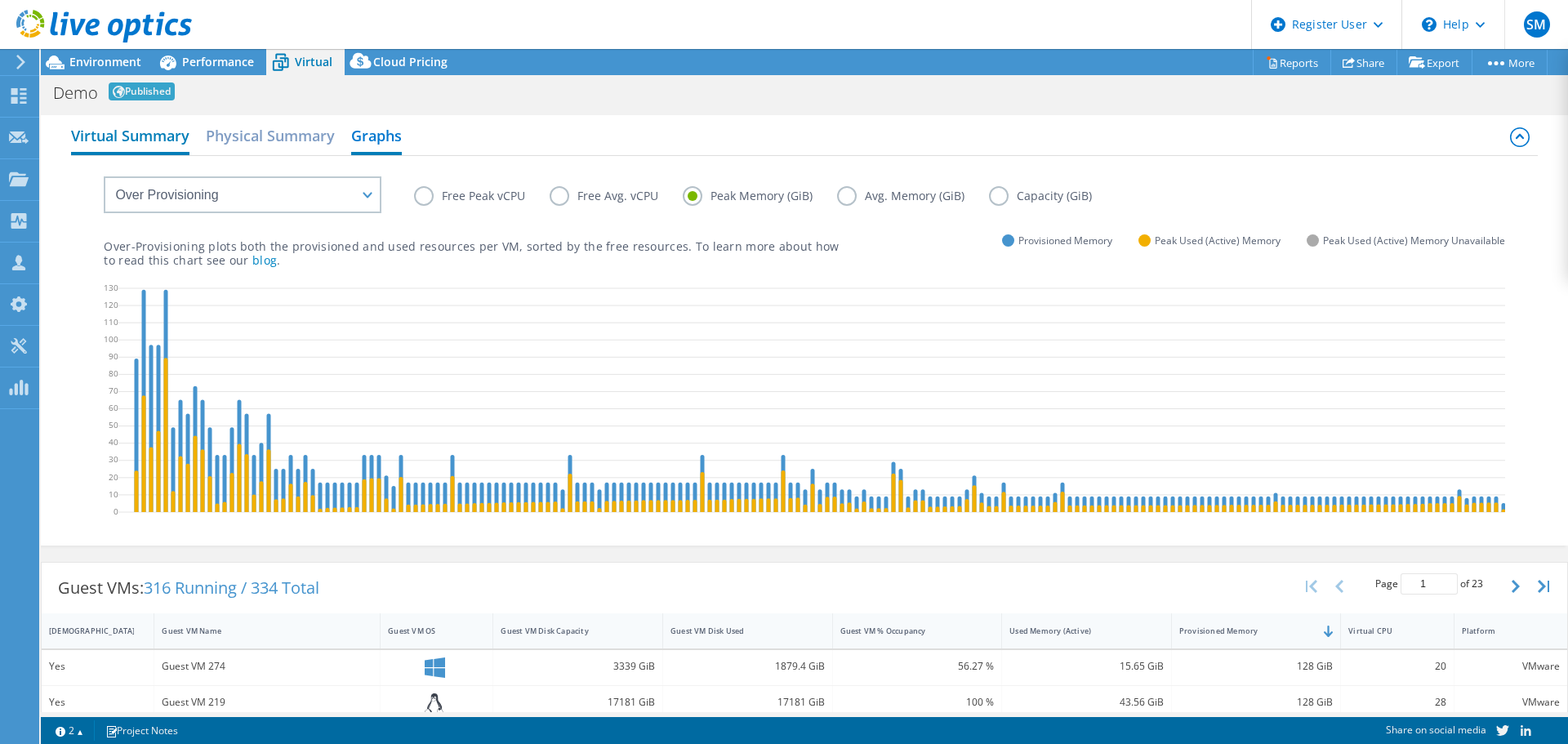
click at [165, 126] on h2 "Virtual Summary" at bounding box center [130, 137] width 118 height 36
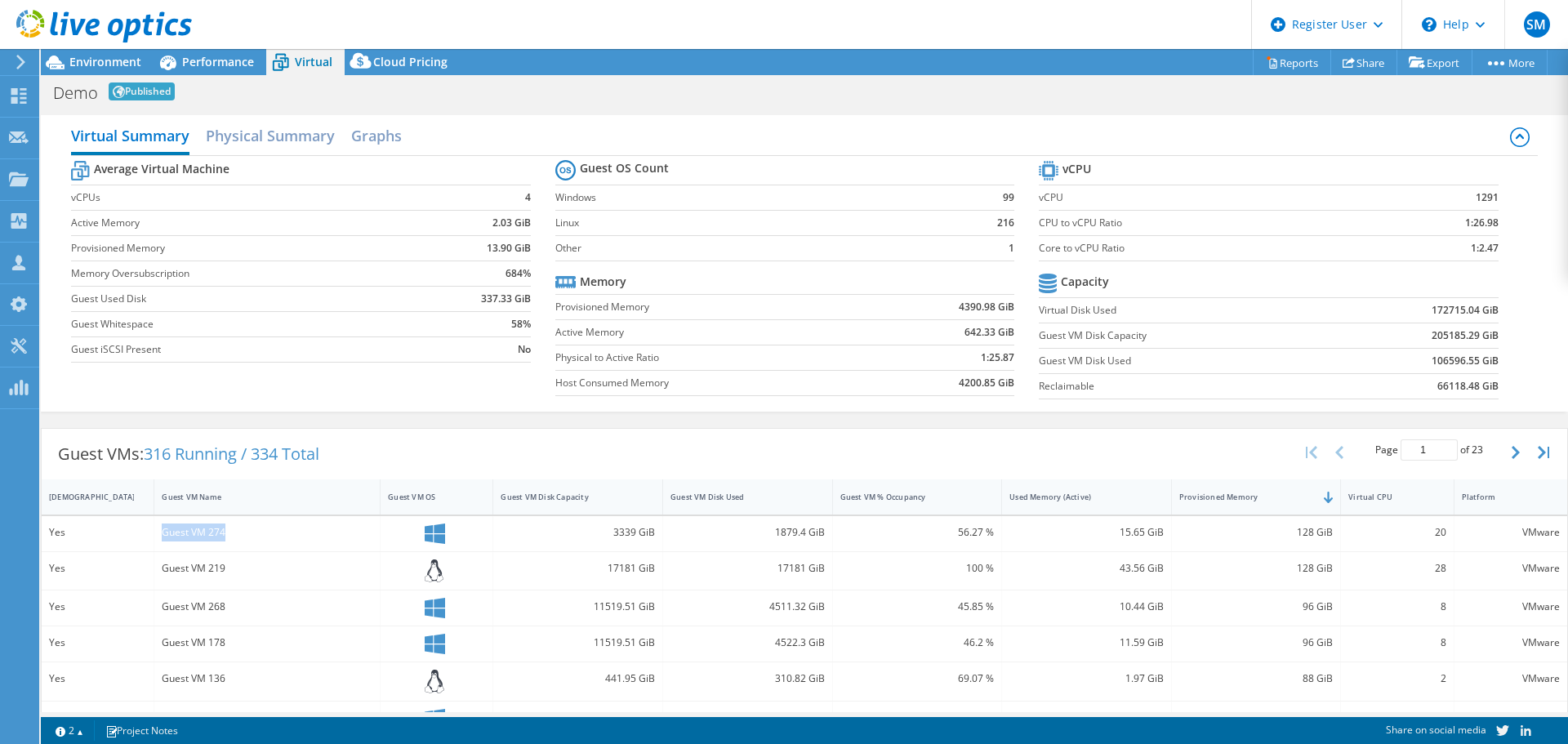
drag, startPoint x: 234, startPoint y: 533, endPoint x: 154, endPoint y: 535, distance: 80.0
click at [154, 535] on div "Guest VM 274" at bounding box center [267, 534] width 226 height 35
click at [381, 141] on h2 "Graphs" at bounding box center [376, 137] width 50 height 36
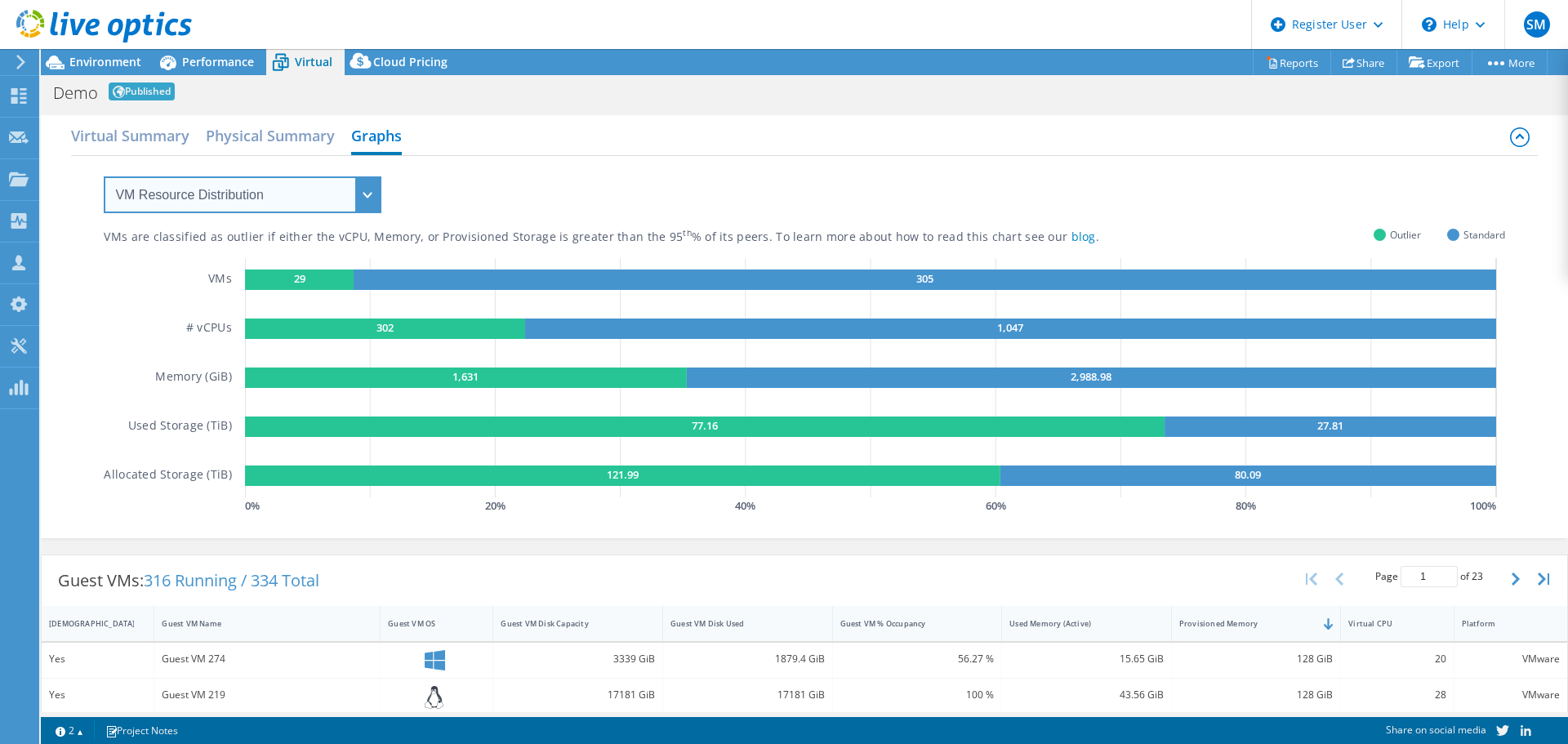
drag, startPoint x: 219, startPoint y: 186, endPoint x: 219, endPoint y: 199, distance: 13.0
click at [219, 186] on select "VM Resource Distribution Provisioning Contrast Over Provisioning" at bounding box center [242, 194] width 278 height 37
select select "Over Provisioning"
click at [104, 176] on select "VM Resource Distribution Provisioning Contrast Over Provisioning" at bounding box center [242, 194] width 278 height 37
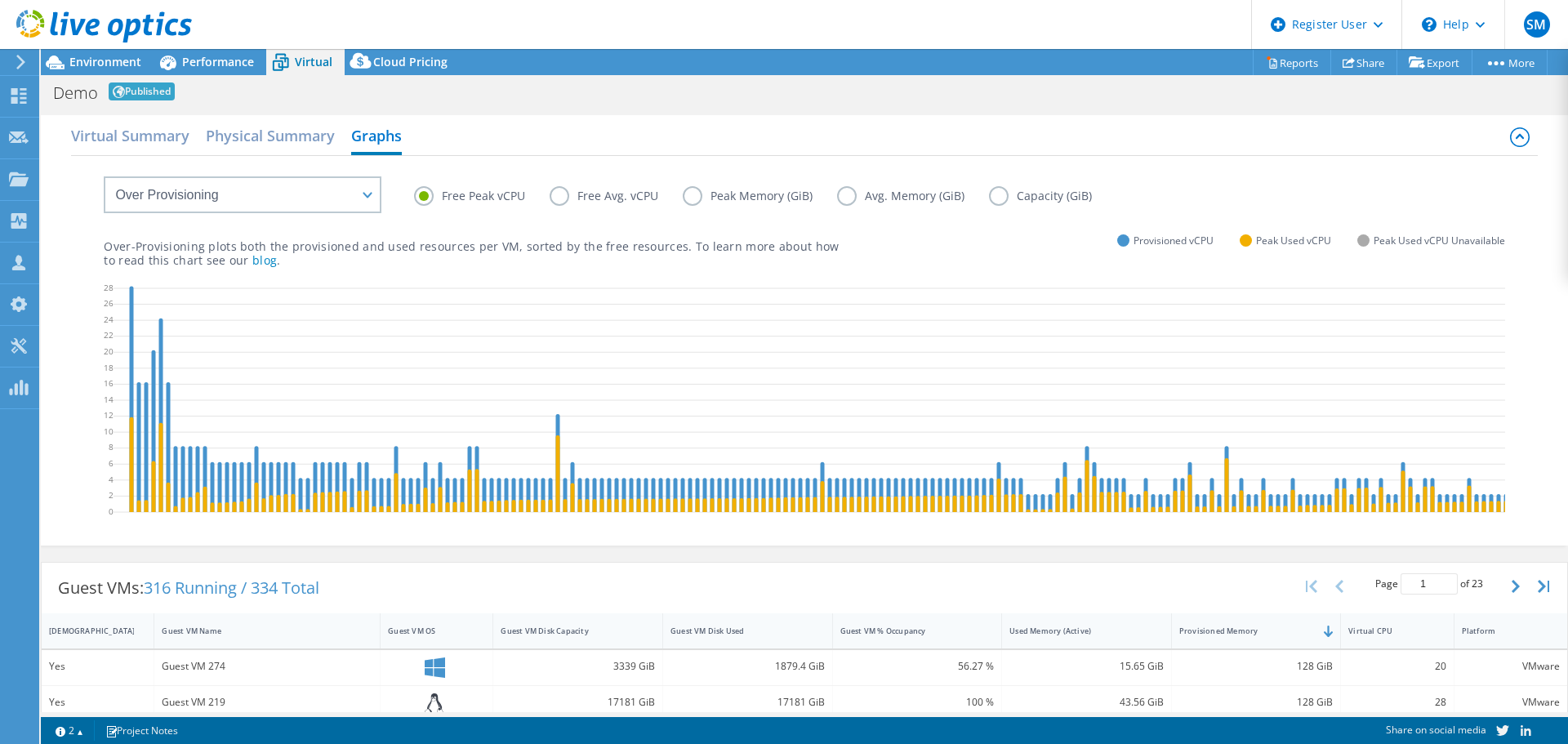
click at [694, 199] on label "Peak Memory (GiB)" at bounding box center [760, 196] width 154 height 20
click at [0, 0] on input "Peak Memory (GiB)" at bounding box center [0, 0] width 0 height 0
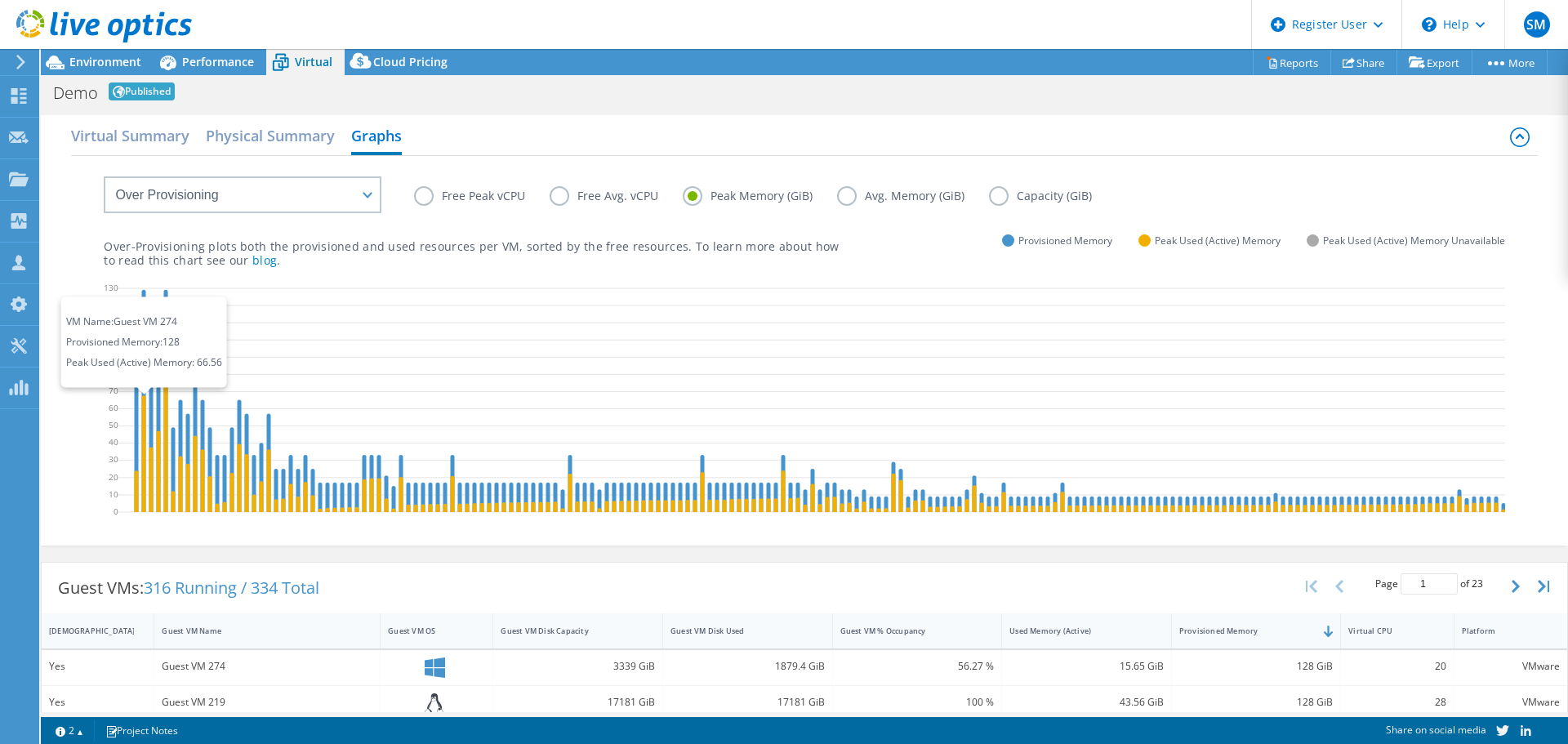
drag, startPoint x: 142, startPoint y: 404, endPoint x: 514, endPoint y: 373, distance: 373.3
click at [567, 371] on icon at bounding box center [1358, 403] width 2480 height 245
